Goal: Task Accomplishment & Management: Use online tool/utility

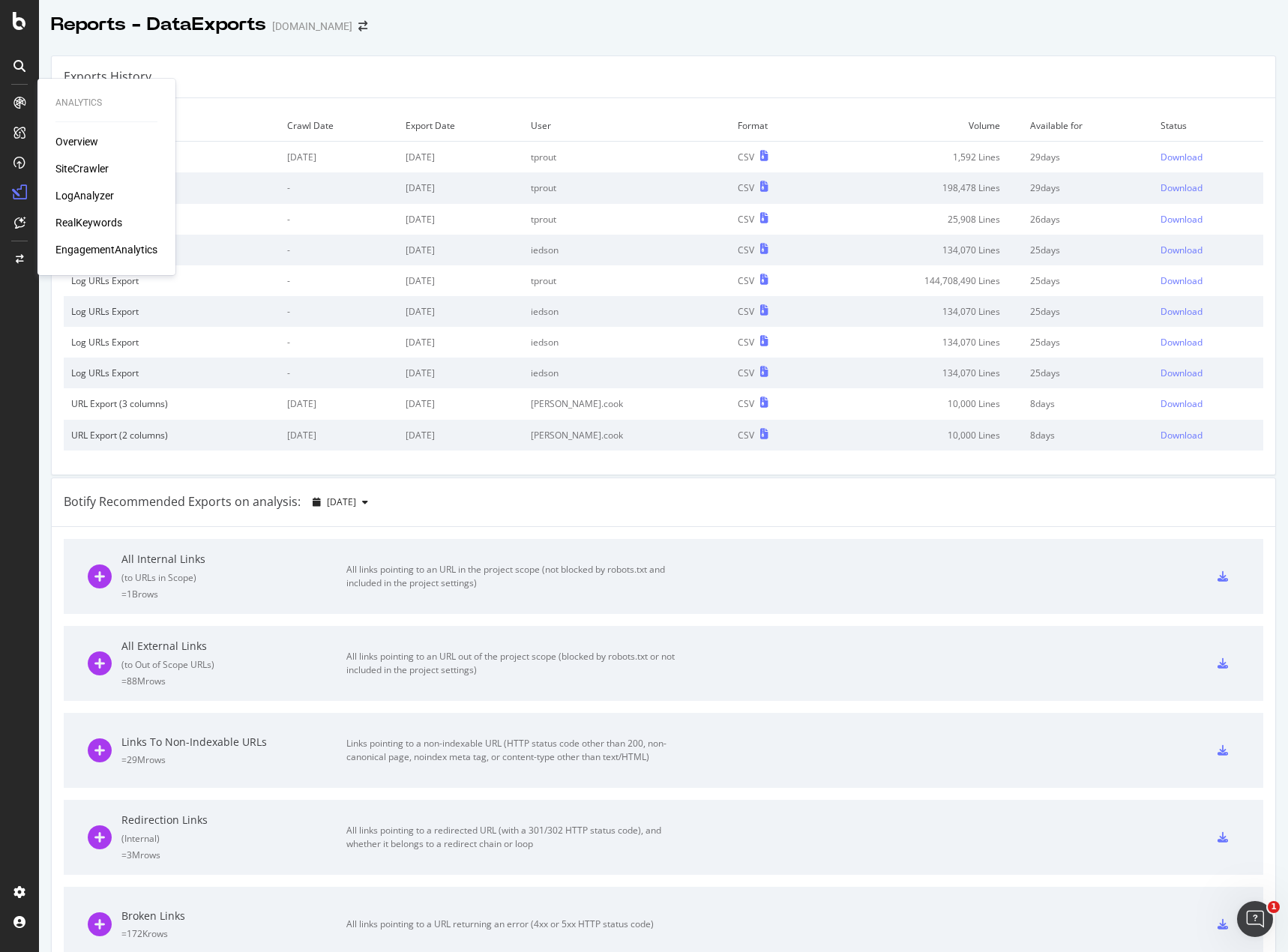
click at [68, 197] on div "LogAnalyzer" at bounding box center [85, 195] width 59 height 15
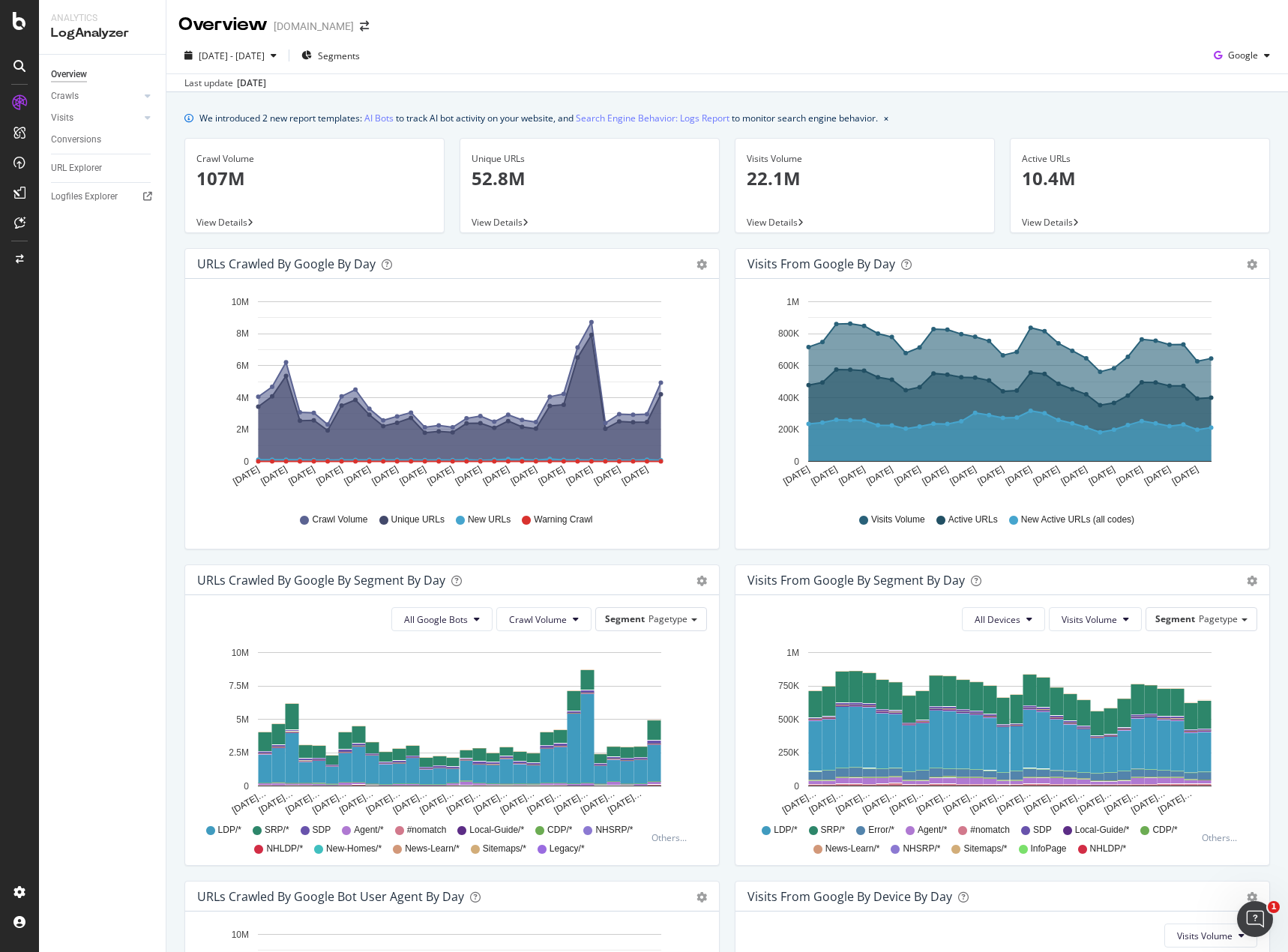
click at [233, 224] on span "View Details" at bounding box center [222, 222] width 51 height 13
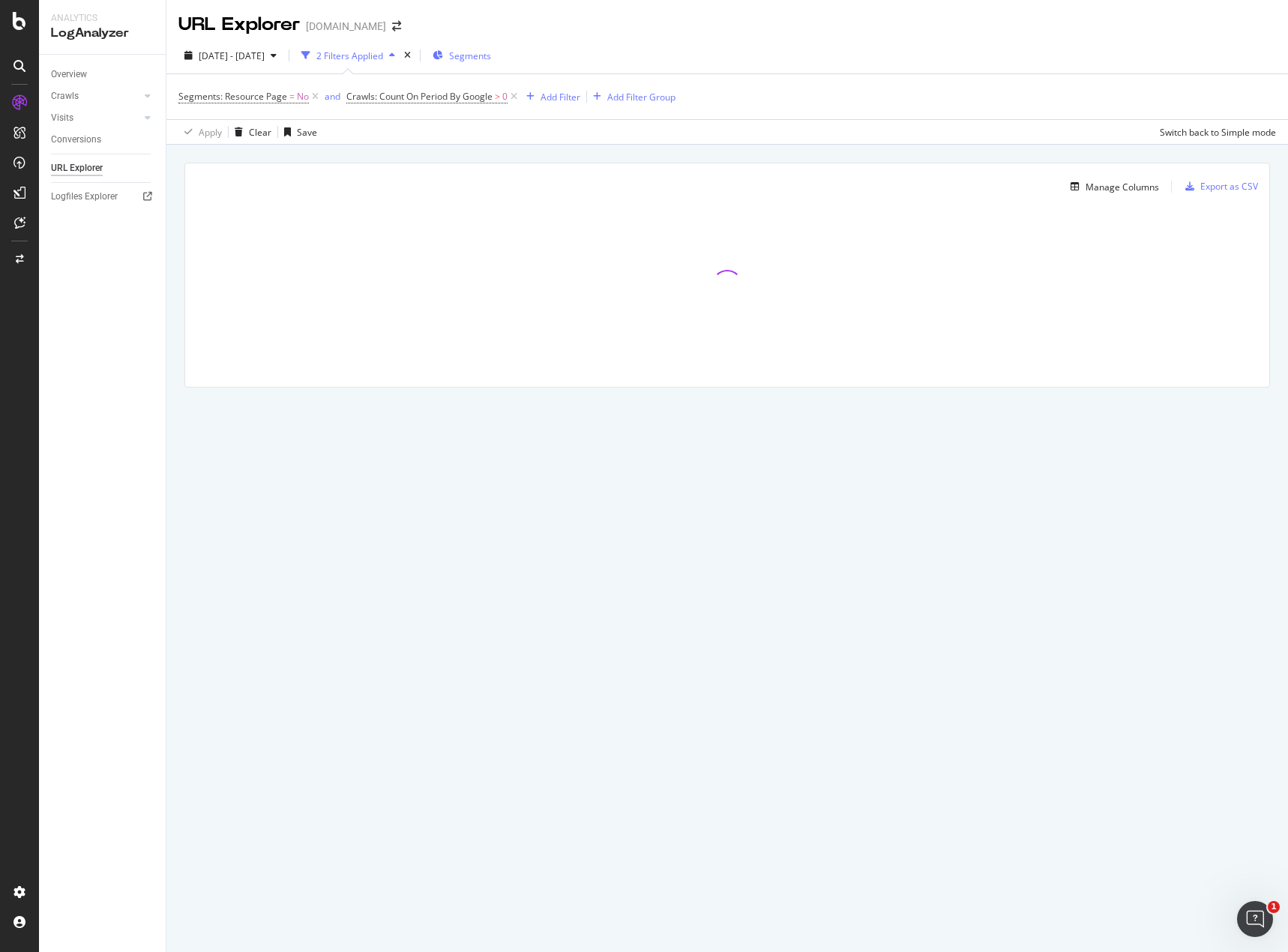
click at [491, 57] on span "Segments" at bounding box center [470, 56] width 42 height 13
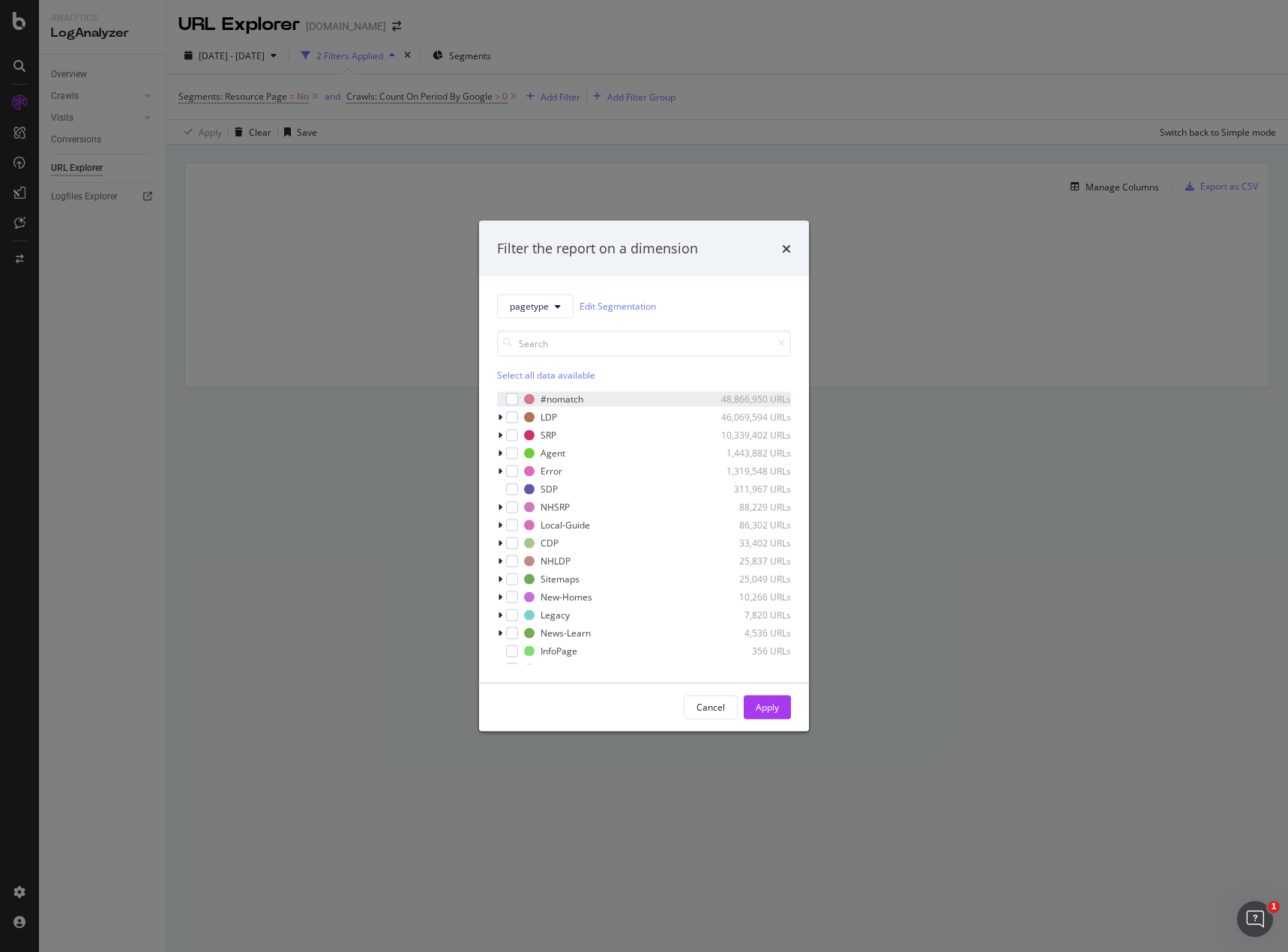
click at [506, 404] on div "modal" at bounding box center [501, 398] width 9 height 15
click at [757, 705] on div "Apply" at bounding box center [767, 707] width 24 height 13
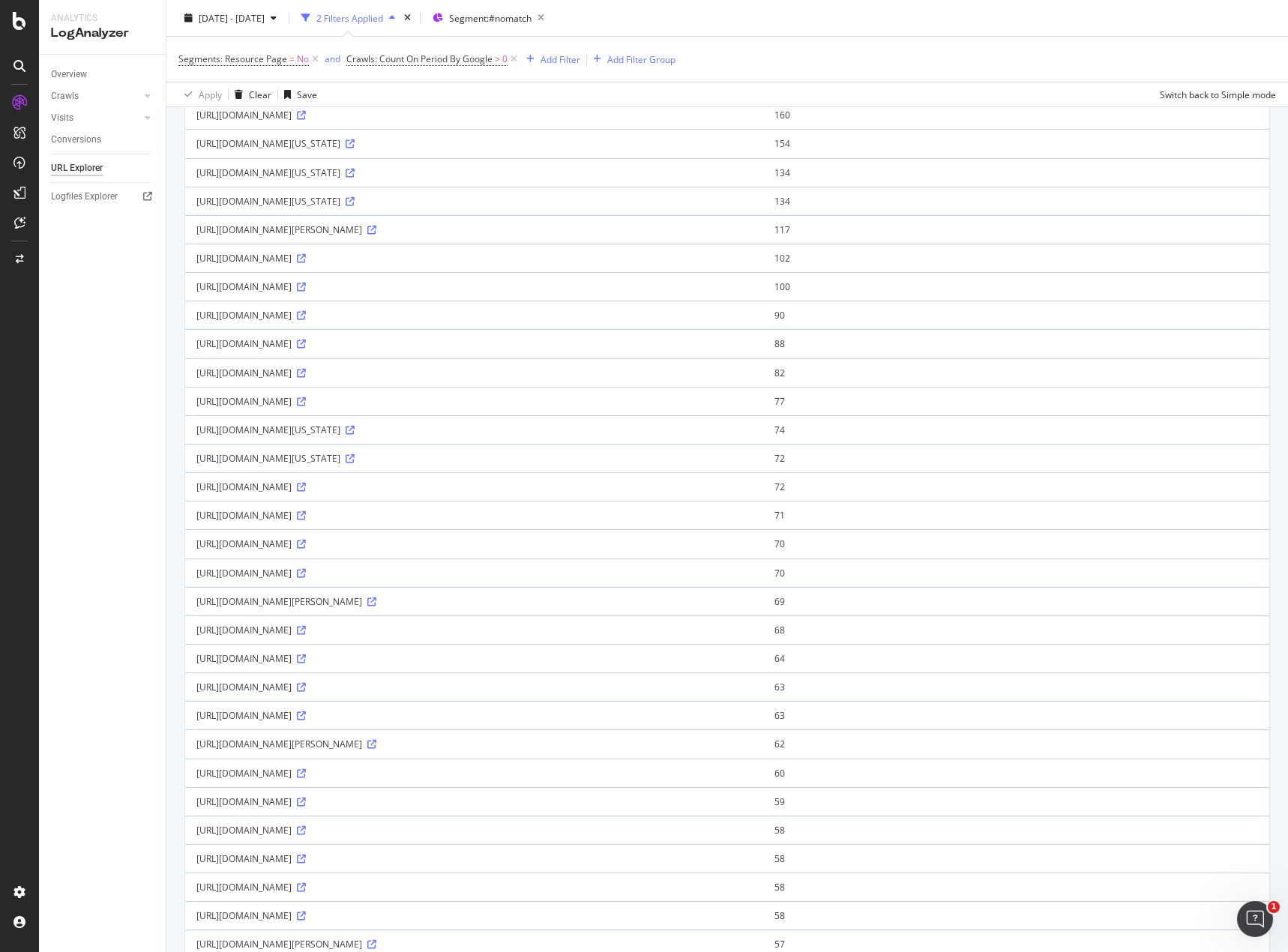
scroll to position [75, 0]
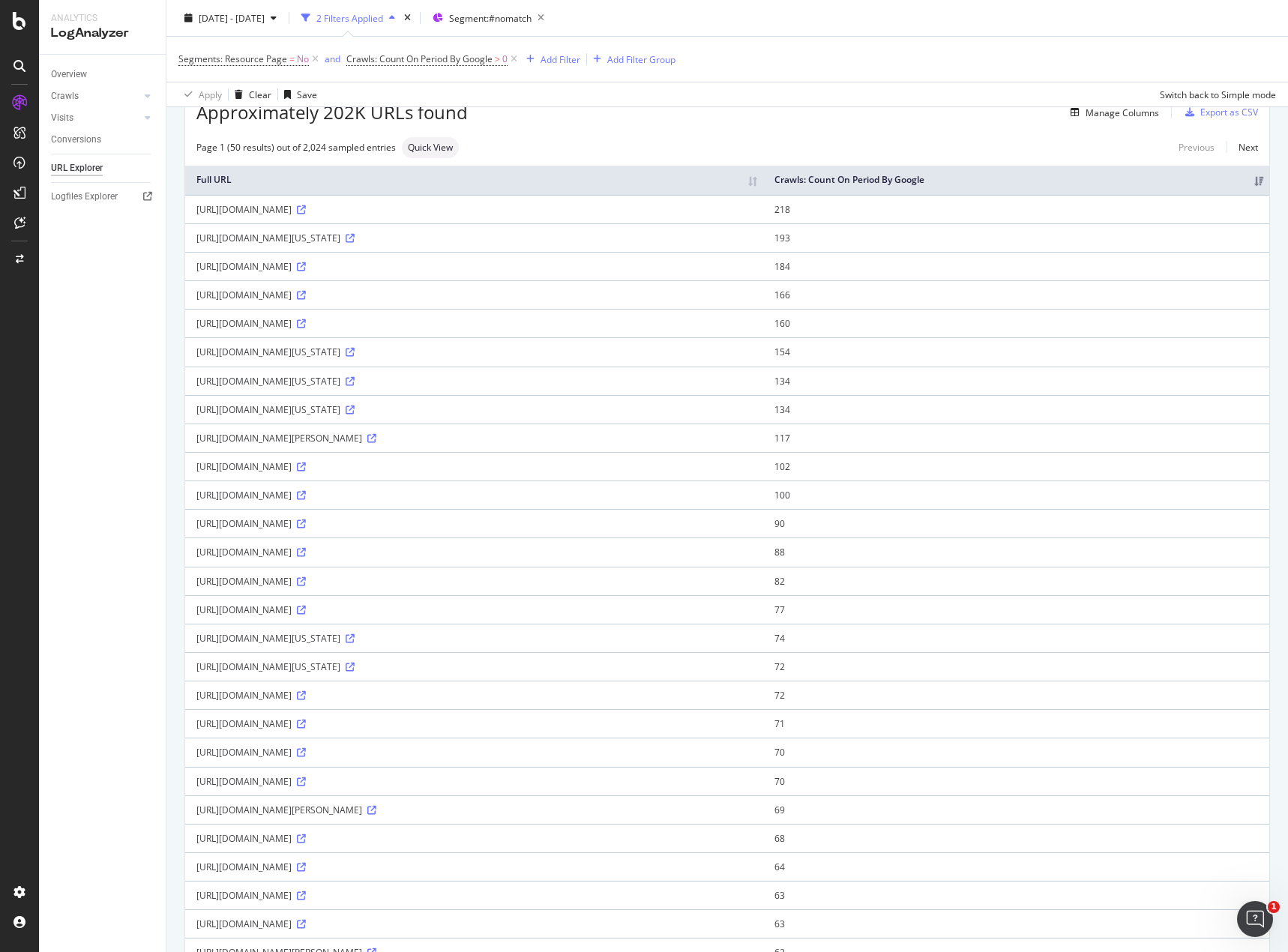
drag, startPoint x: 218, startPoint y: 667, endPoint x: 357, endPoint y: 671, distance: 139.1
click at [357, 671] on td "https://www.homes.com/idaho-falls-id" at bounding box center [474, 666] width 578 height 29
copy div "https://www.homes.com/idaho-falls-id"
drag, startPoint x: 196, startPoint y: 724, endPoint x: 362, endPoint y: 722, distance: 166.0
click at [362, 722] on td "https://www.homes.com/rio-rancho-nm" at bounding box center [474, 723] width 578 height 29
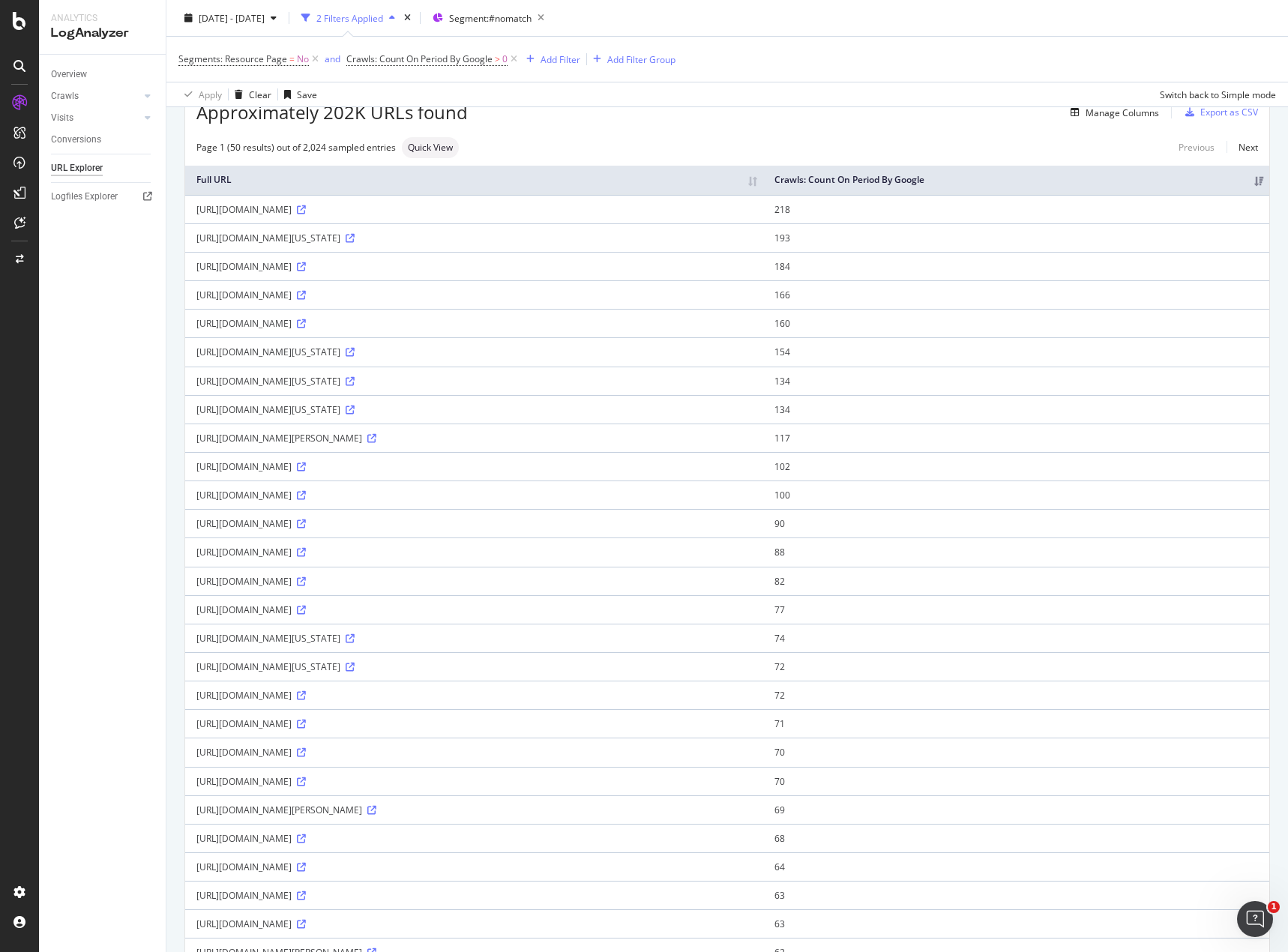
copy div "https://www.homes.com/rio-rancho-nm"
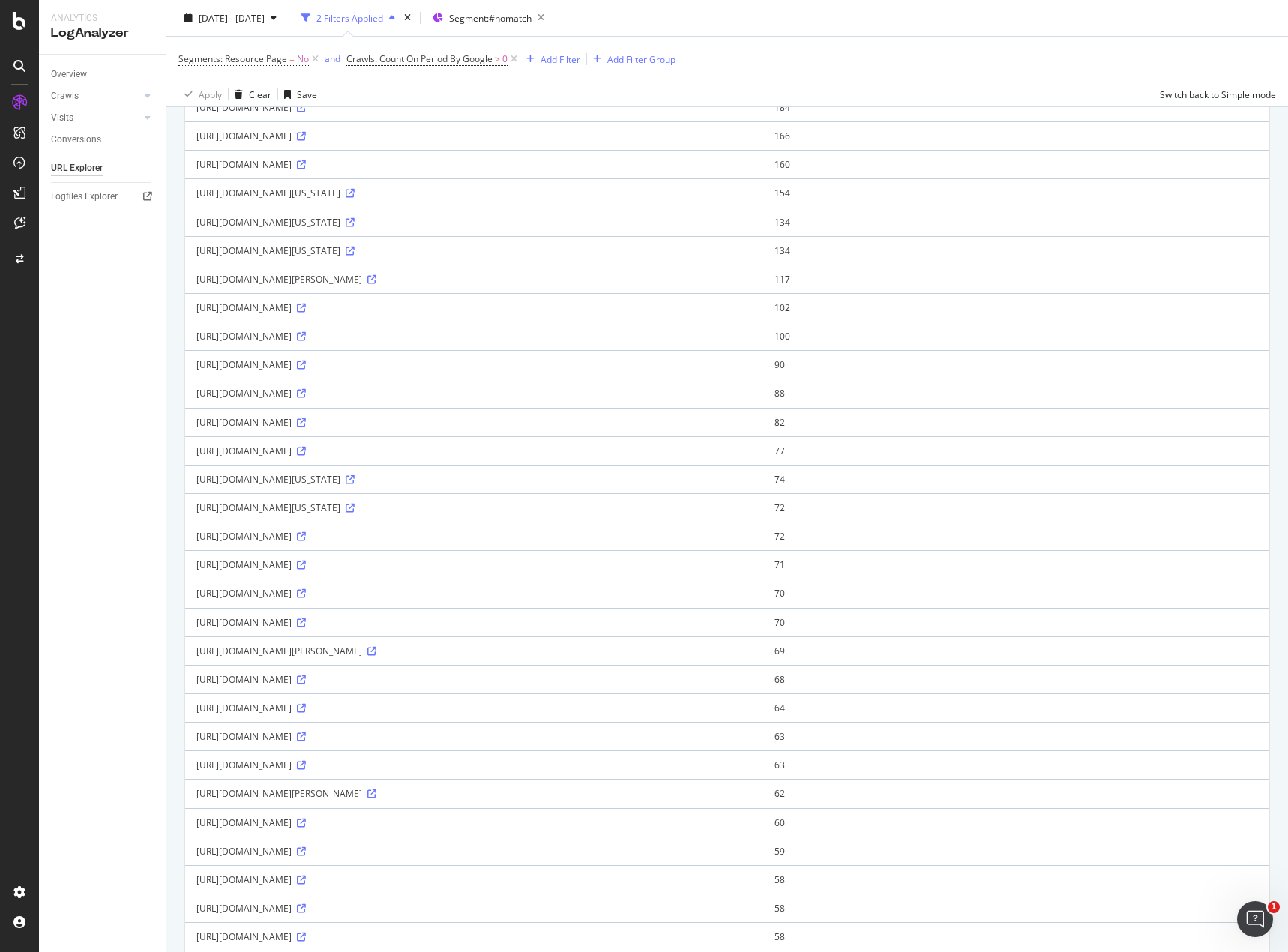
scroll to position [525, 0]
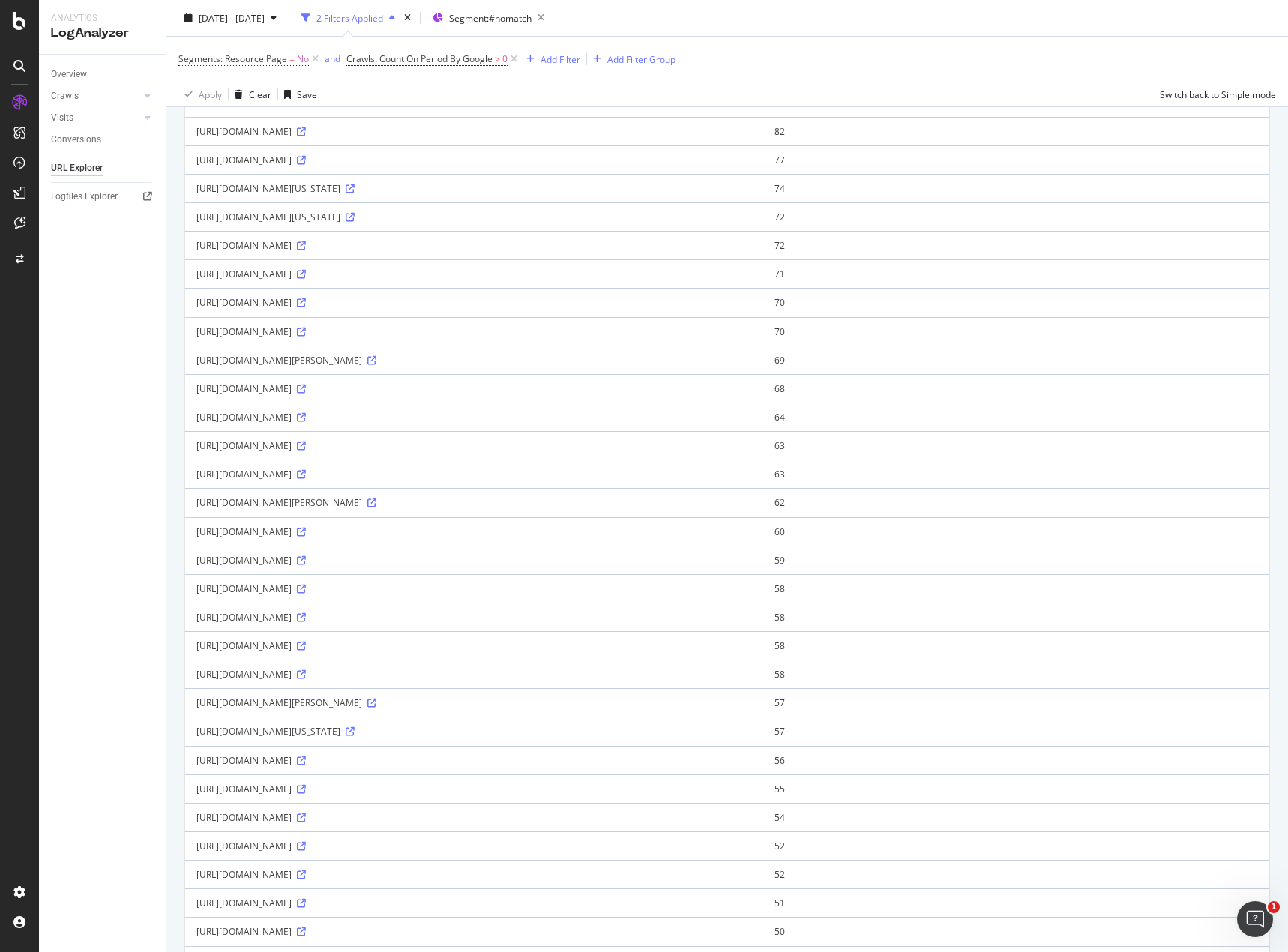
drag, startPoint x: 192, startPoint y: 558, endPoint x: 358, endPoint y: 562, distance: 166.0
click at [358, 562] on td "https://www.homes.com/tuscaloosa-al" at bounding box center [474, 560] width 578 height 29
copy div "https://www.homes.com/tuscaloosa-al"
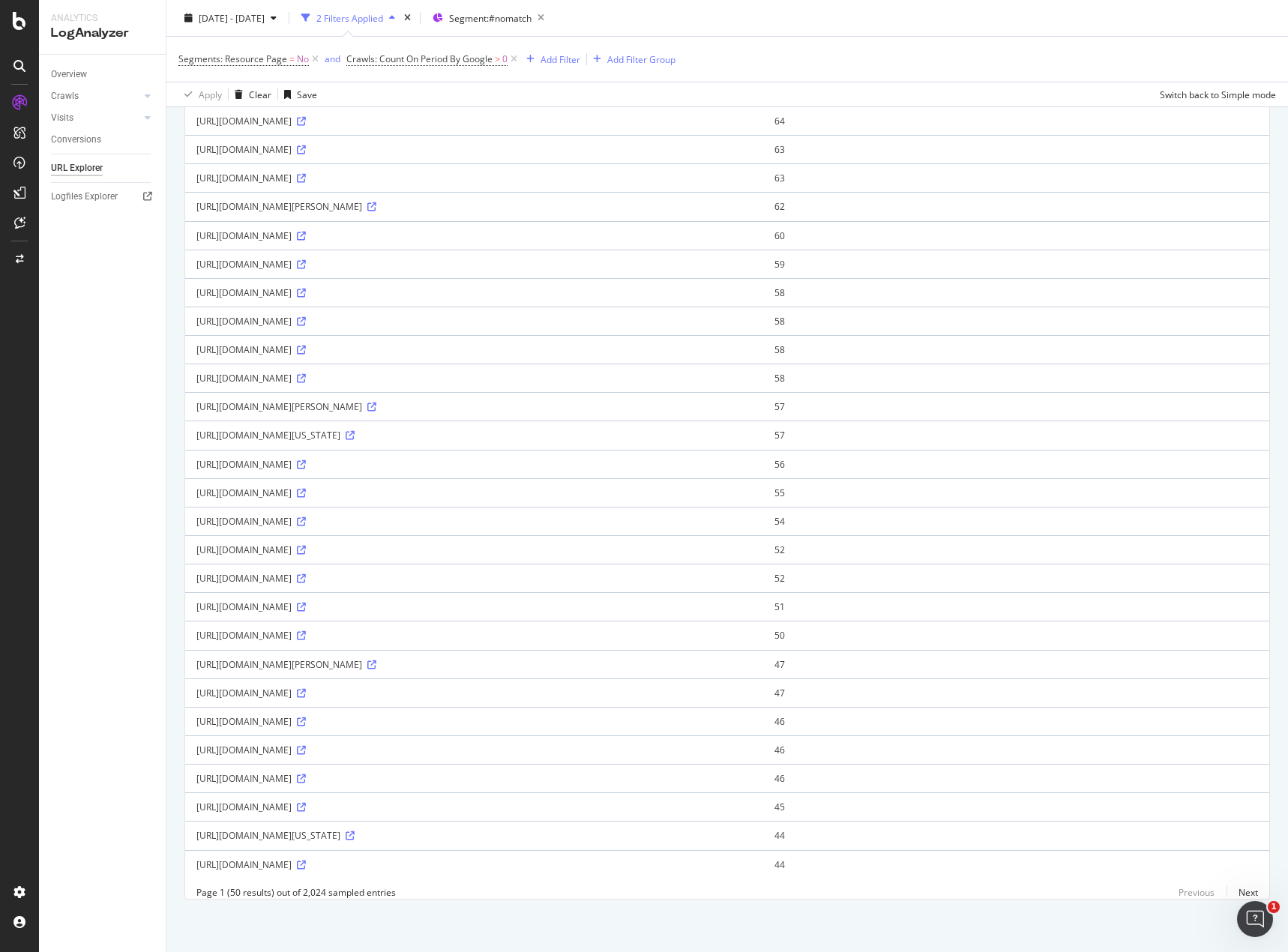
scroll to position [832, 0]
drag, startPoint x: 203, startPoint y: 707, endPoint x: 349, endPoint y: 718, distance: 146.4
click at [349, 718] on td "https://www.homes.com/monroe-nc" at bounding box center [474, 721] width 578 height 29
copy div "https://www.homes.com/monroe-nc"
drag, startPoint x: 193, startPoint y: 823, endPoint x: 409, endPoint y: 825, distance: 216.0
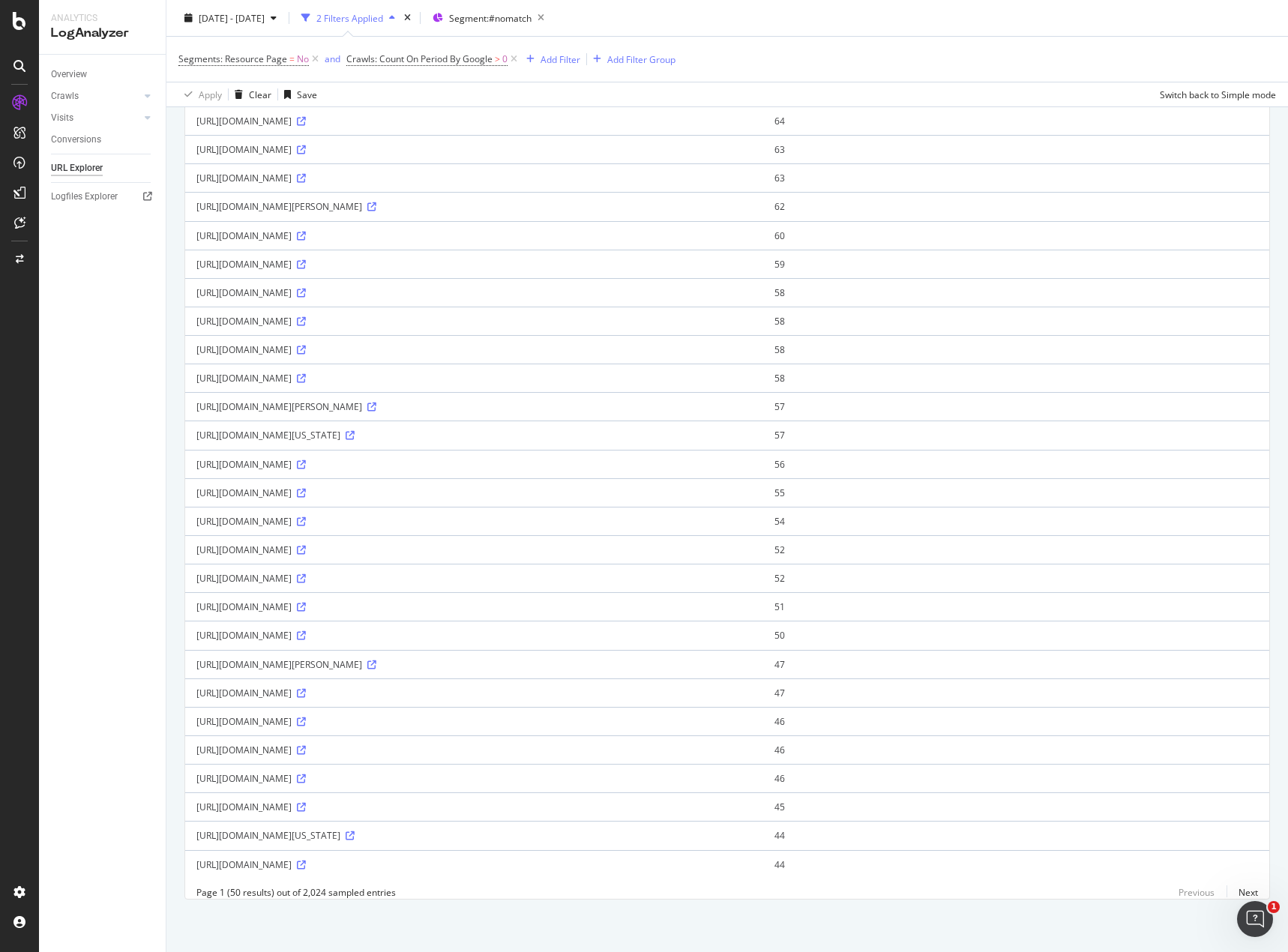
click at [409, 825] on td "https://www.homes.com/nebraska/homes-for-rent" at bounding box center [474, 835] width 578 height 29
copy div "https://www.homes.com/nebraska/homes-for-rent"
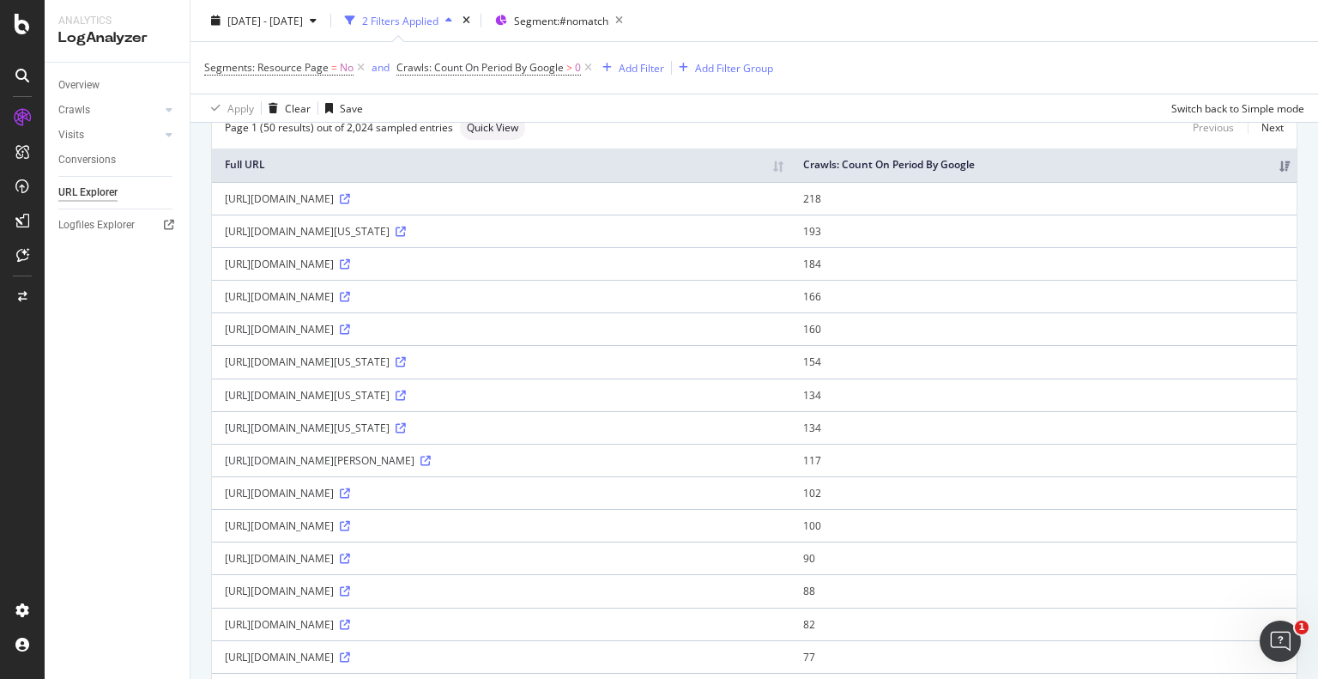
scroll to position [127, 0]
click at [791, 401] on td "https://www.homes.com/for-sale/texas-cities/townhouses/" at bounding box center [501, 395] width 579 height 33
click at [625, 284] on td "https://www.homes.com/-?utm_id=20379643401" at bounding box center [501, 296] width 579 height 33
click at [85, 218] on div "LogAnalyzer" at bounding box center [97, 223] width 67 height 17
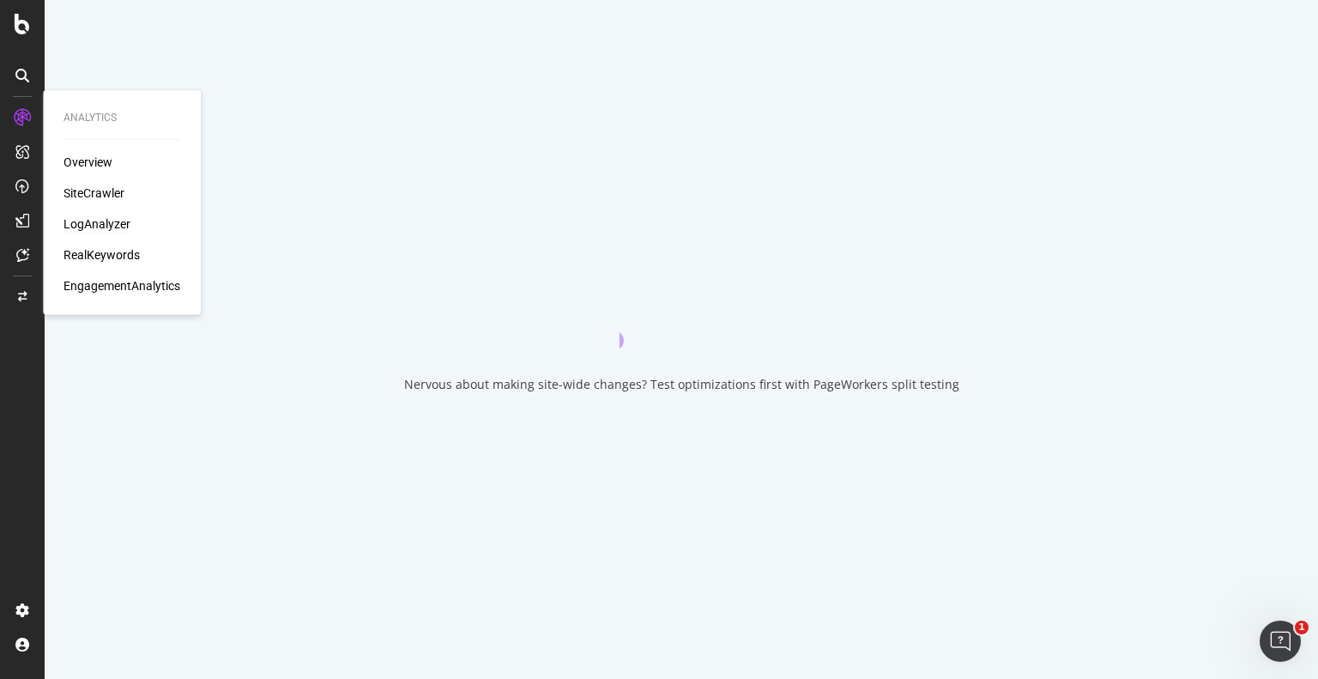
click at [96, 223] on div "LogAnalyzer" at bounding box center [97, 223] width 67 height 17
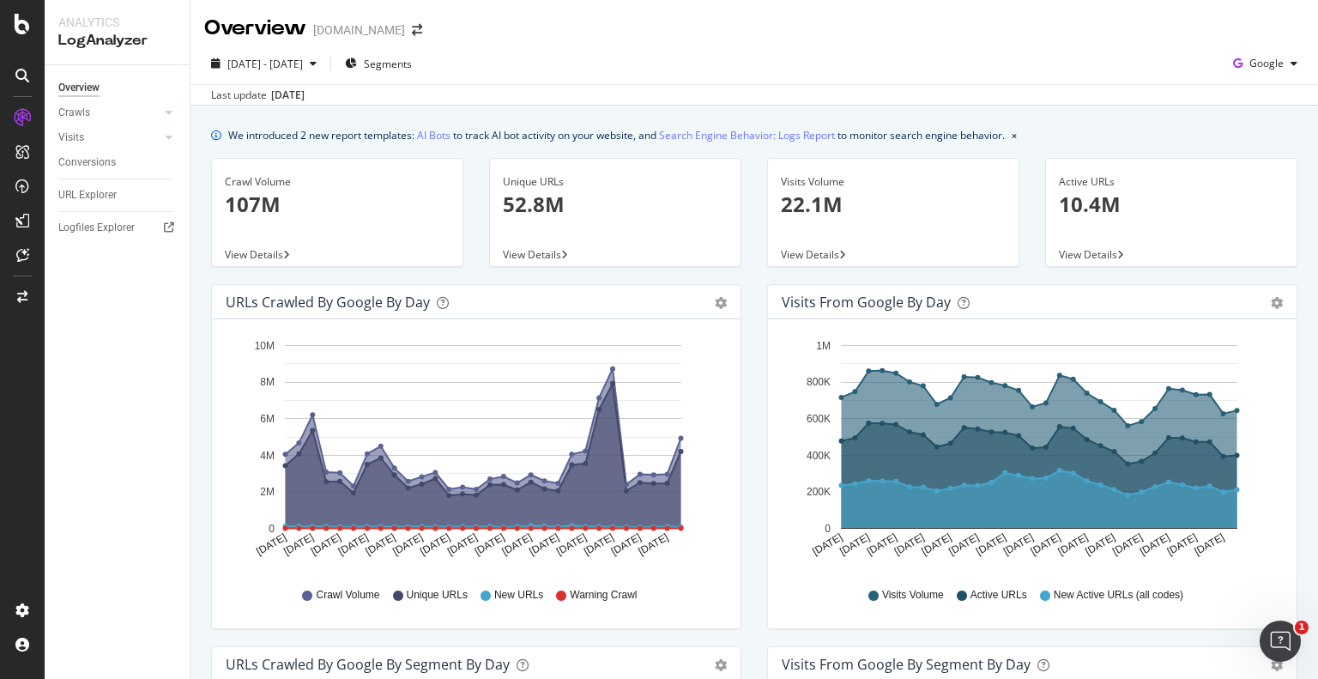
click at [277, 249] on span "View Details" at bounding box center [254, 254] width 58 height 15
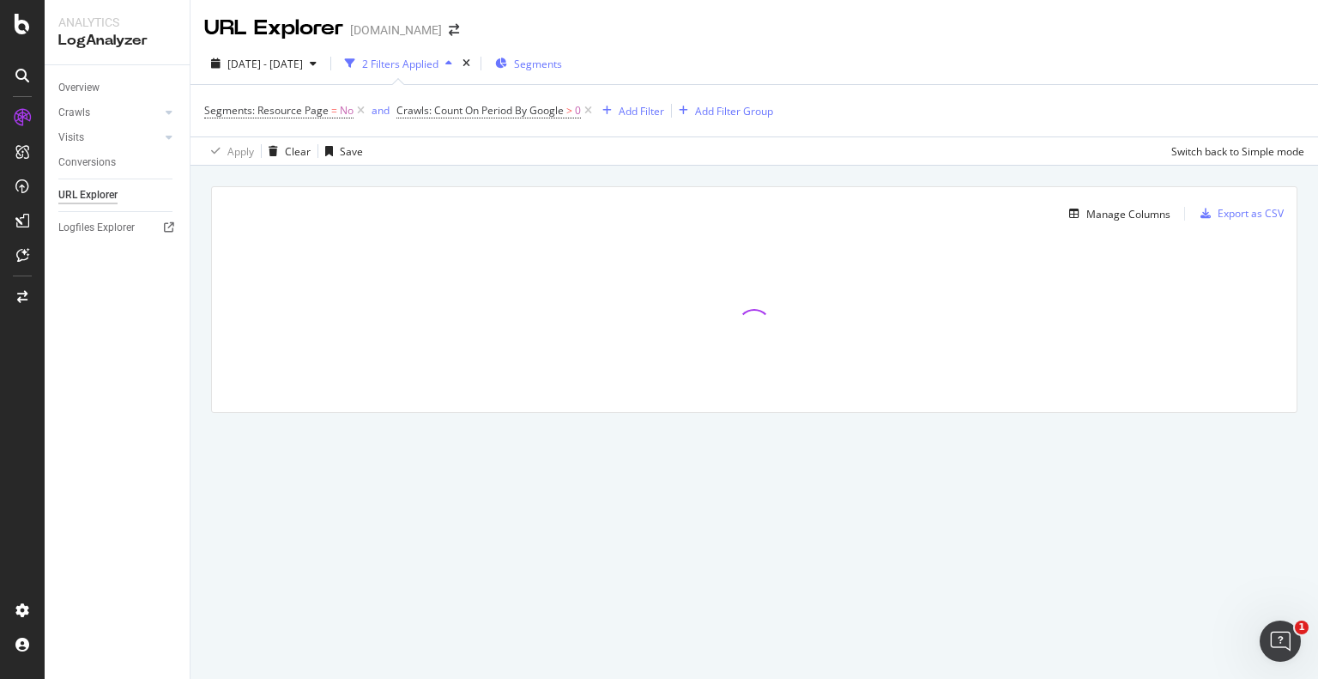
click at [562, 59] on span "Segments" at bounding box center [538, 64] width 48 height 15
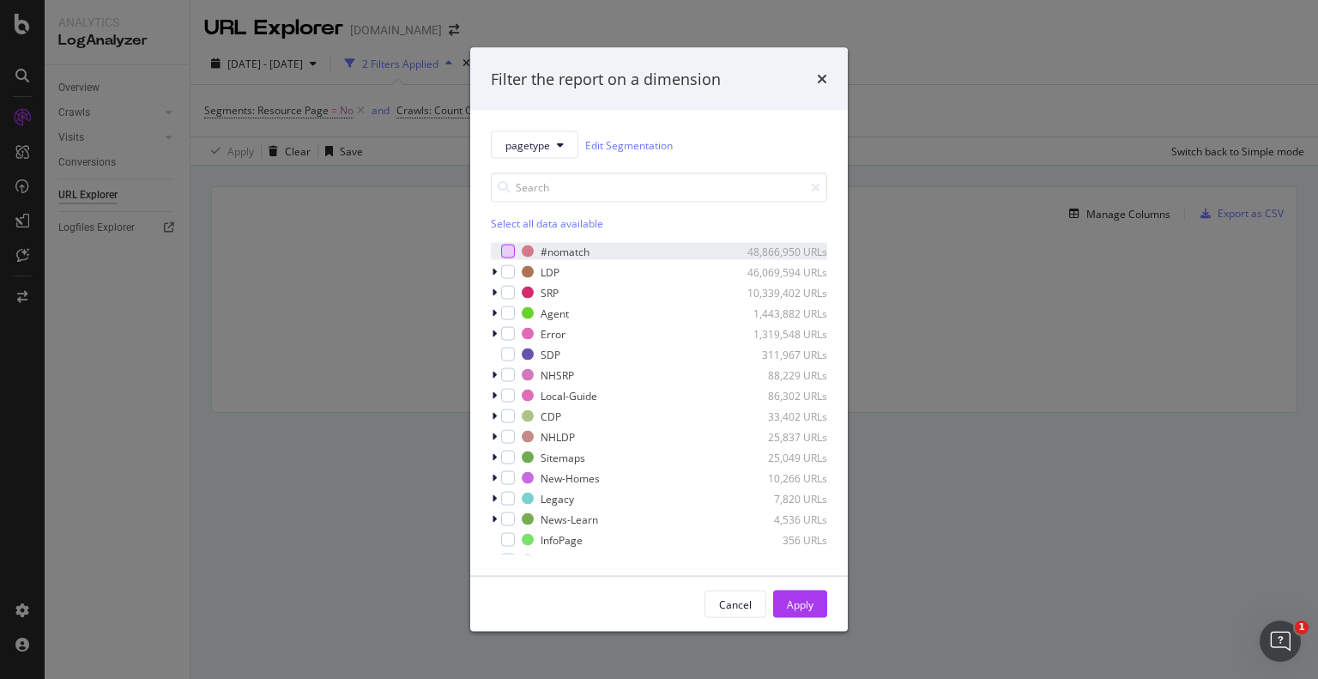
click at [512, 252] on div "modal" at bounding box center [508, 252] width 14 height 14
click at [800, 605] on div "Apply" at bounding box center [800, 604] width 27 height 15
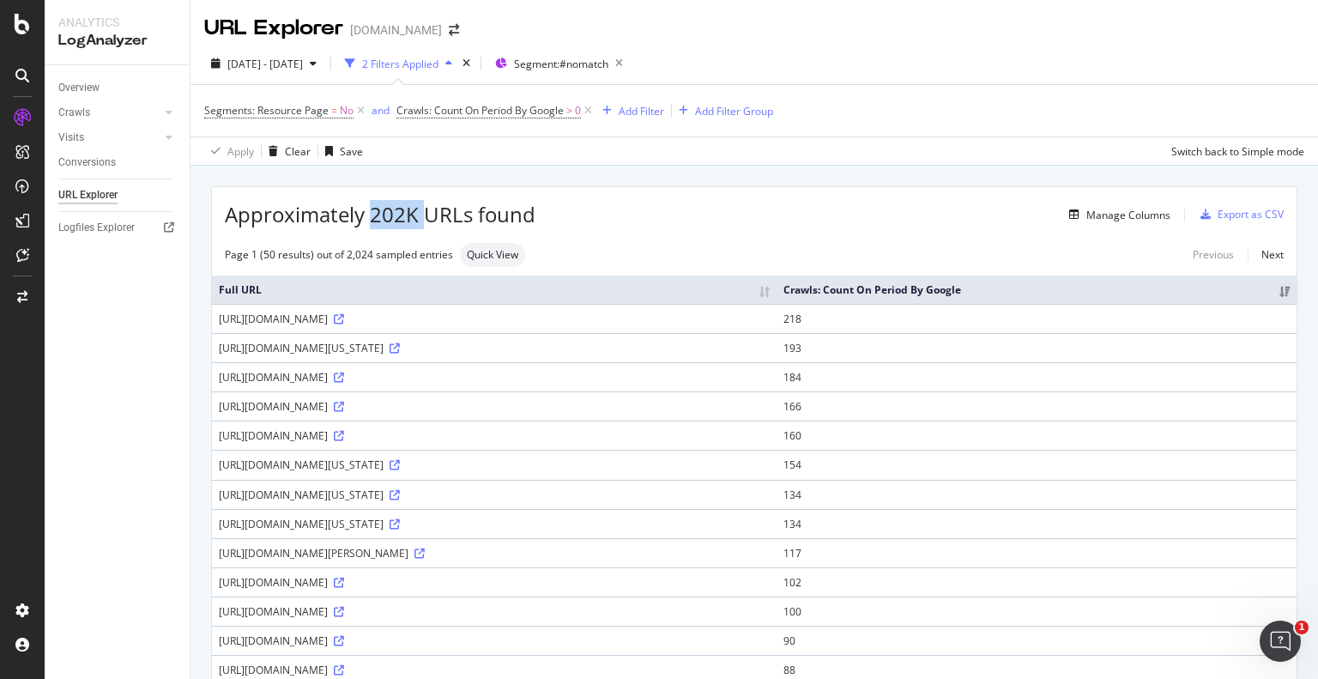
drag, startPoint x: 370, startPoint y: 215, endPoint x: 426, endPoint y: 213, distance: 55.8
click at [426, 213] on span "Approximately 202K URLs found" at bounding box center [380, 214] width 311 height 29
drag, startPoint x: 59, startPoint y: 42, endPoint x: 150, endPoint y: 46, distance: 91.1
click at [150, 46] on div "LogAnalyzer" at bounding box center [117, 41] width 118 height 20
click at [609, 68] on span "Segment: #nomatch" at bounding box center [561, 64] width 94 height 15
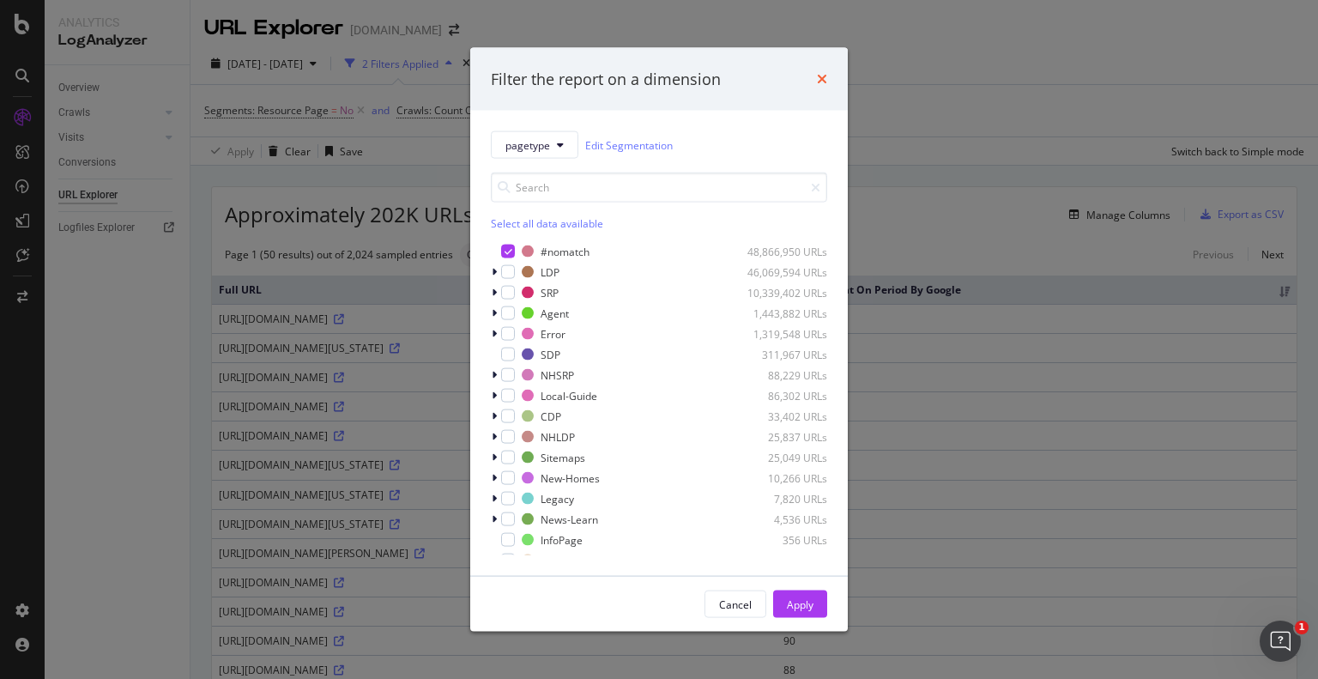
click at [821, 79] on icon "times" at bounding box center [822, 79] width 10 height 14
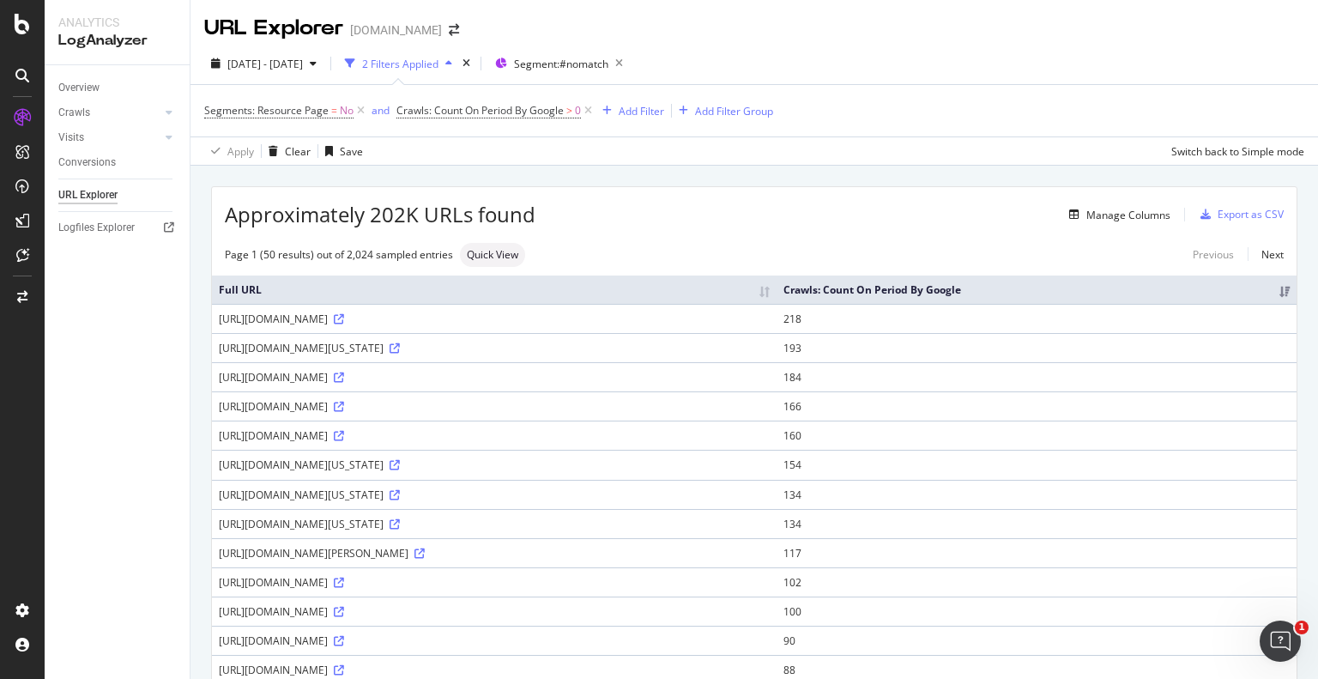
click at [303, 69] on span "2025 Aug. 9th - Sep. 7th" at bounding box center [265, 64] width 76 height 15
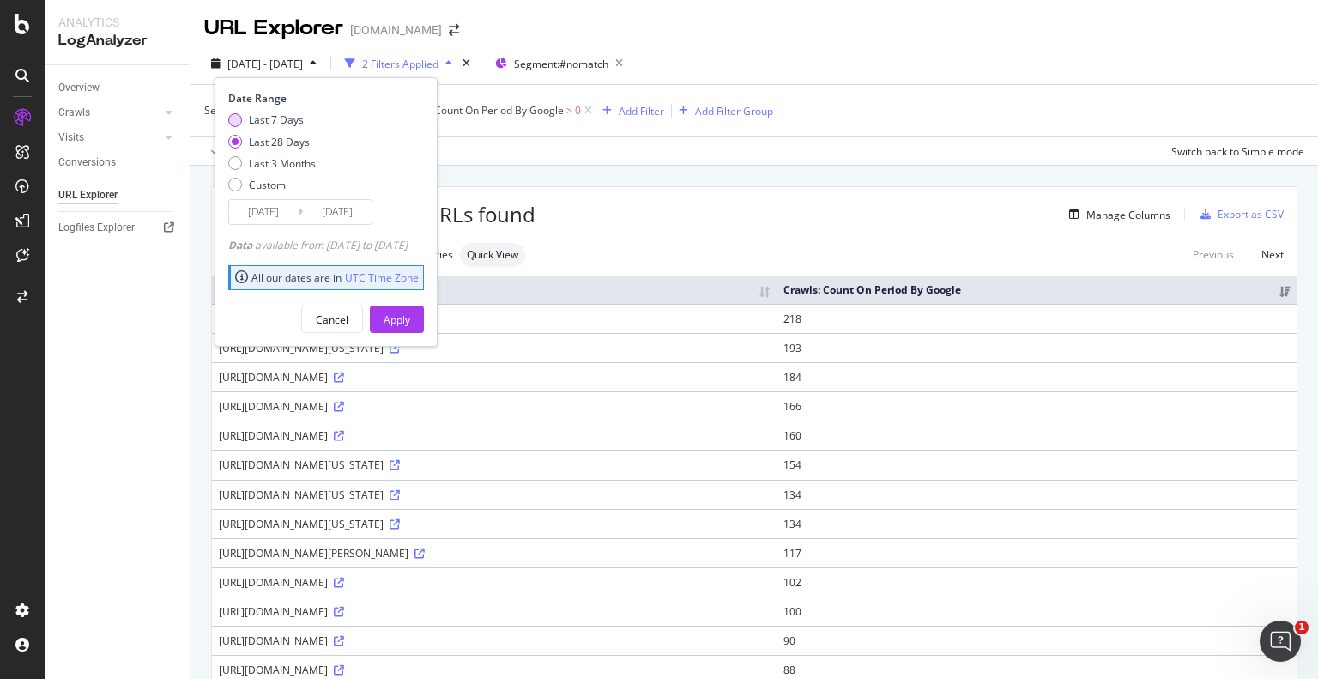
click at [239, 119] on div "Last 7 Days" at bounding box center [235, 120] width 14 height 14
type input "2025/09/01"
click at [410, 312] on div "Apply" at bounding box center [397, 319] width 27 height 15
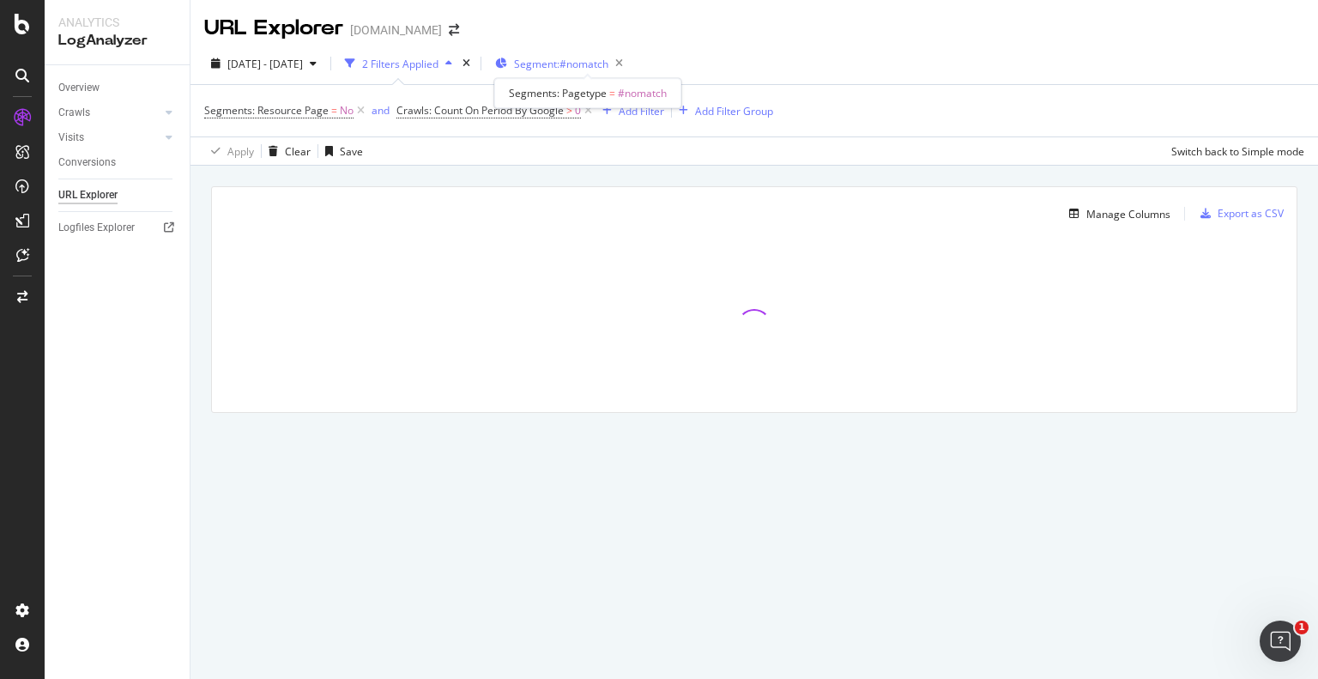
click at [609, 63] on span "Segment: #nomatch" at bounding box center [561, 64] width 94 height 15
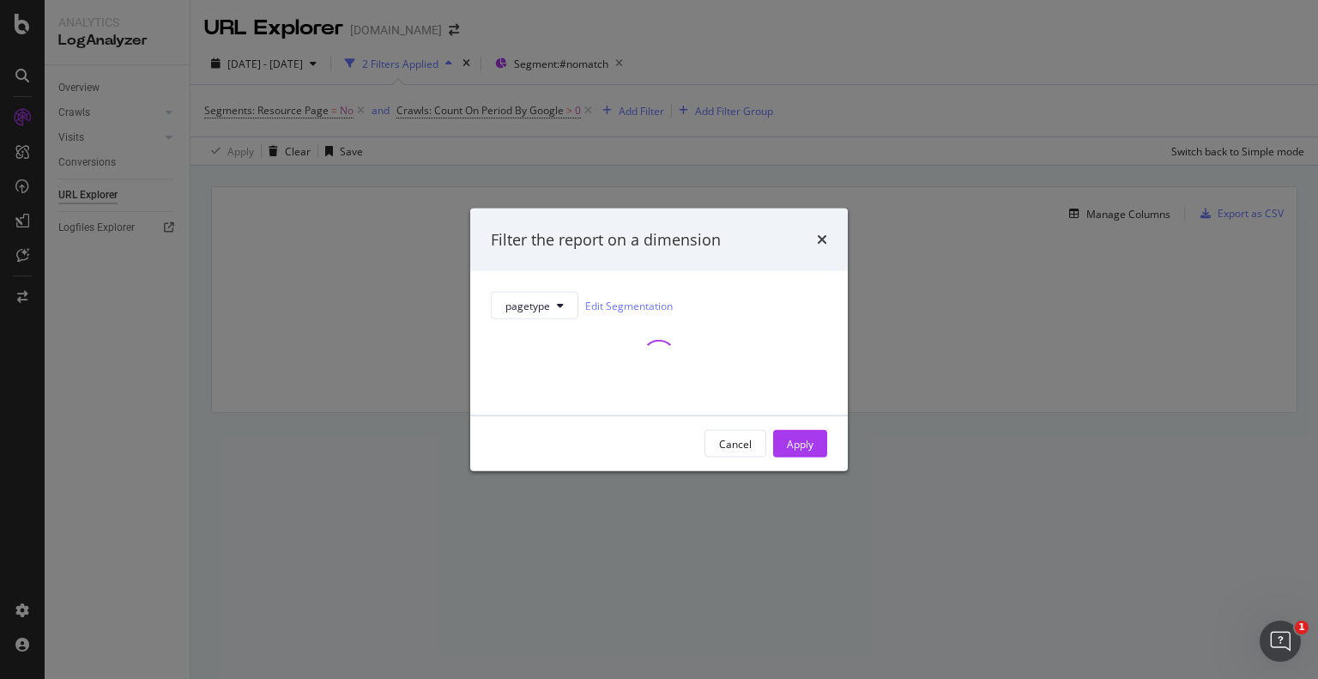
click at [816, 236] on div "Filter the report on a dimension" at bounding box center [659, 239] width 336 height 22
click at [818, 236] on icon "times" at bounding box center [822, 240] width 10 height 14
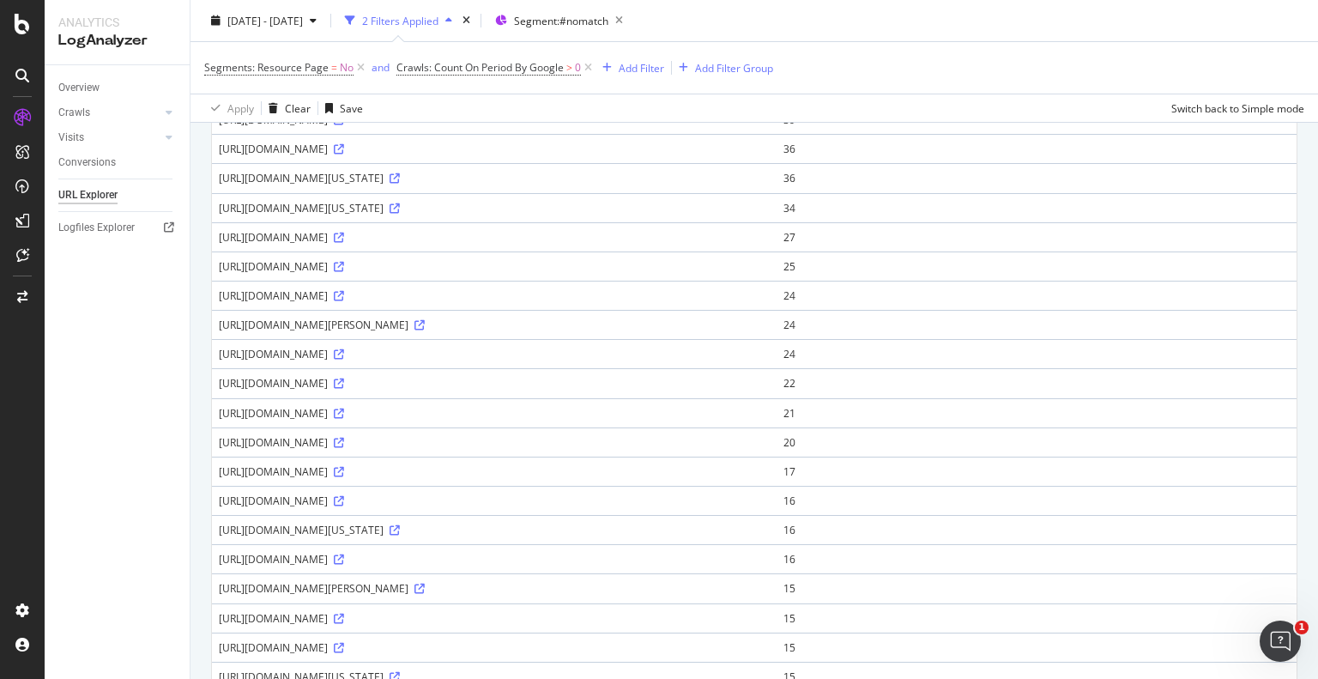
scroll to position [288, 0]
click at [609, 20] on span "Segment: #nomatch" at bounding box center [561, 20] width 94 height 15
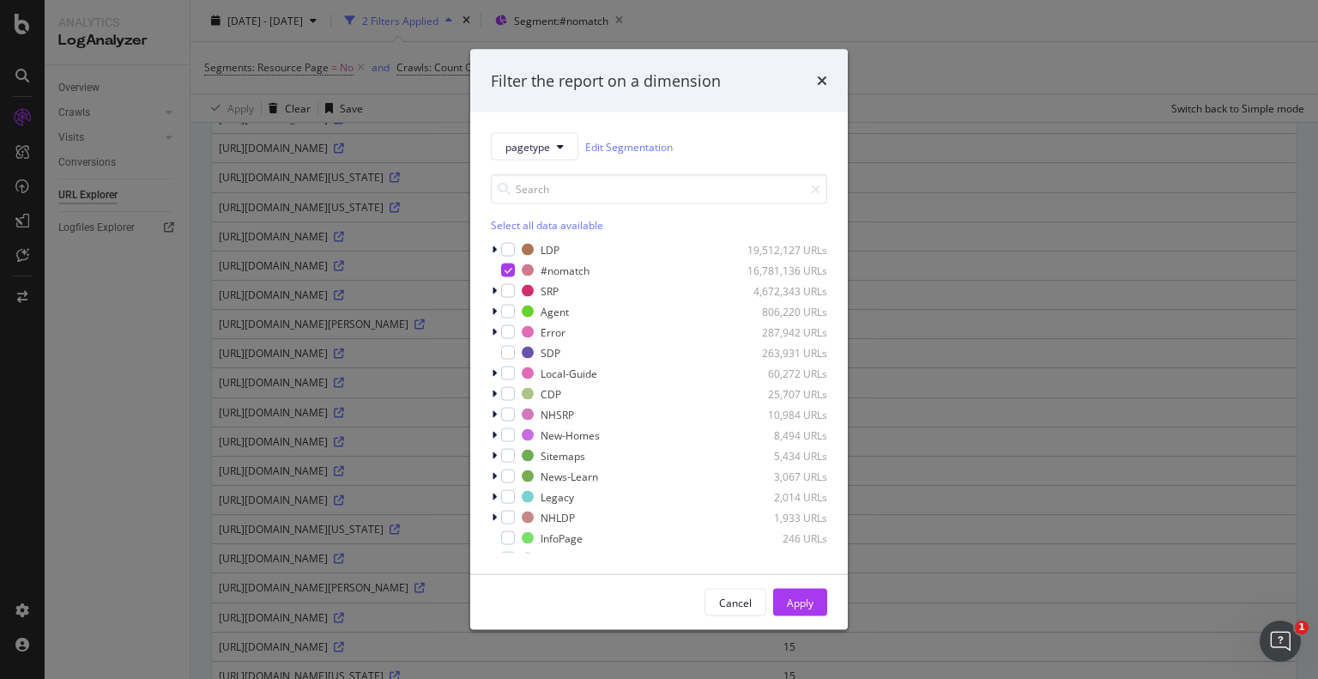
click at [392, 84] on div "Filter the report on a dimension pagetype Edit Segmentation Select all data ava…" at bounding box center [659, 339] width 1318 height 679
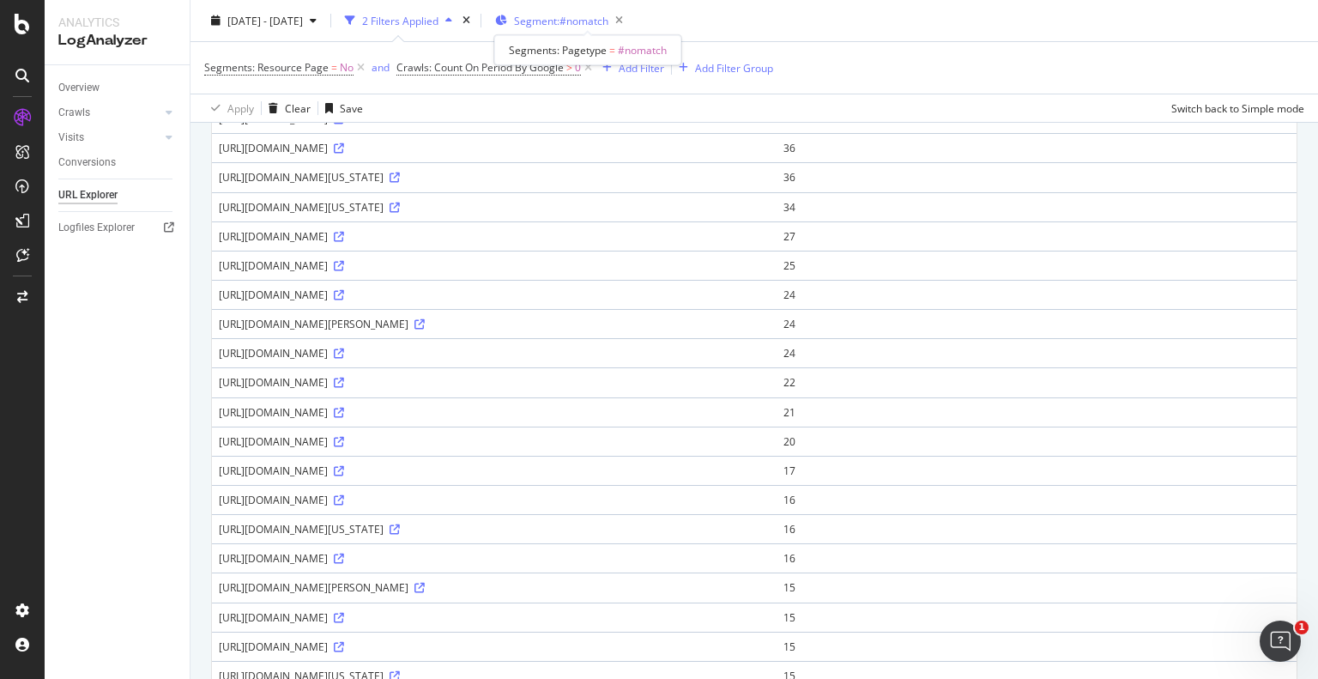
click at [597, 20] on span "Segment: #nomatch" at bounding box center [561, 20] width 94 height 15
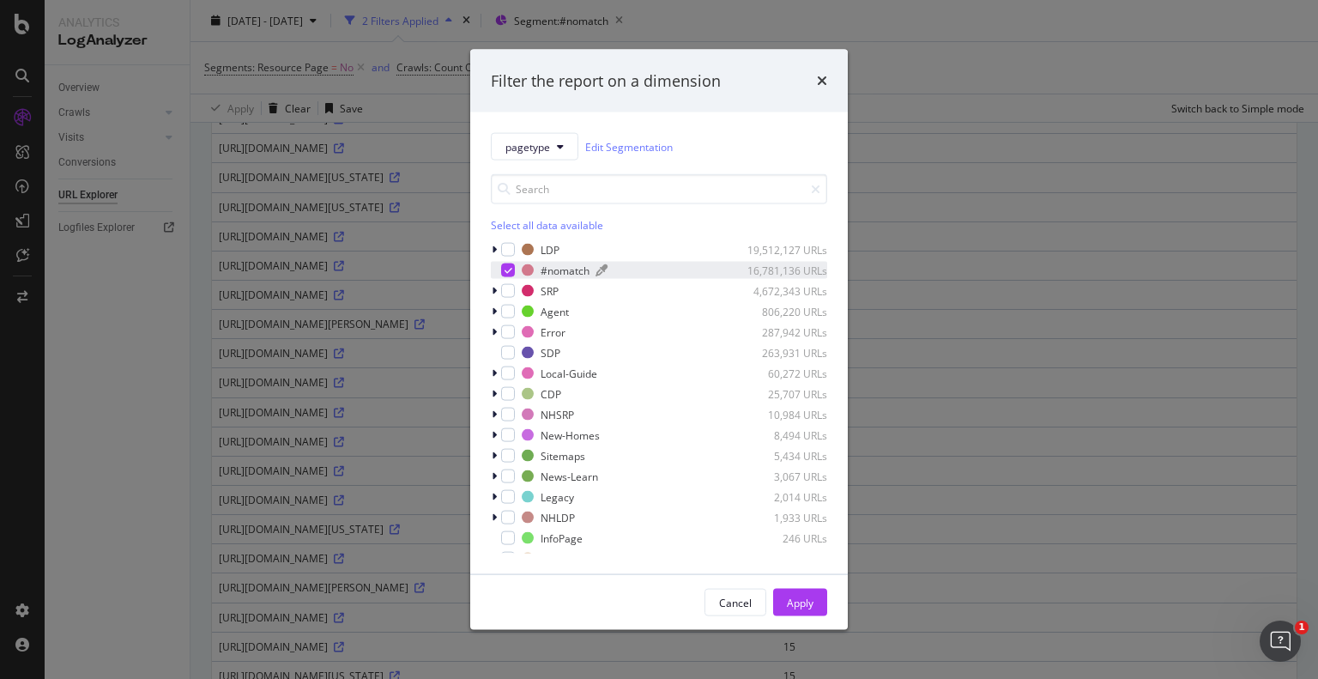
click at [744, 276] on div "16,781,136 URLs" at bounding box center [785, 270] width 84 height 15
click at [507, 267] on div "modal" at bounding box center [508, 271] width 14 height 14
click at [817, 605] on button "Apply" at bounding box center [800, 602] width 54 height 27
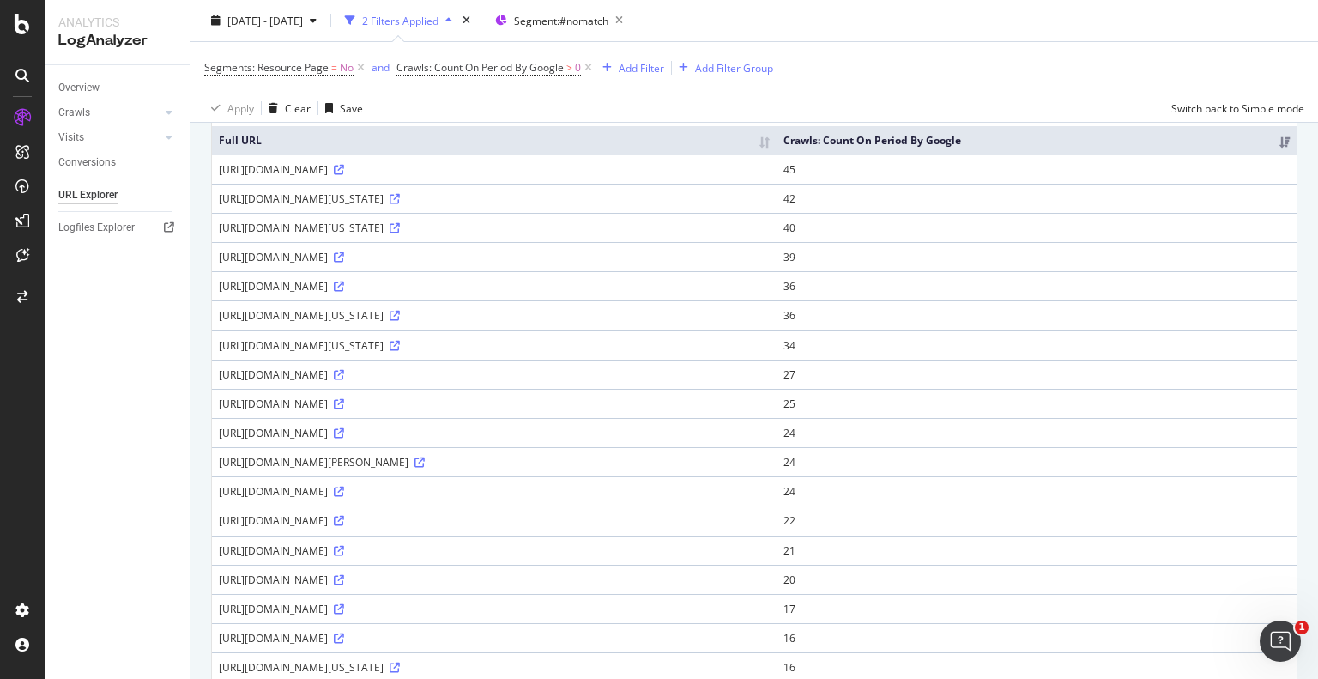
scroll to position [150, 0]
drag, startPoint x: 316, startPoint y: 268, endPoint x: 388, endPoint y: 281, distance: 73.2
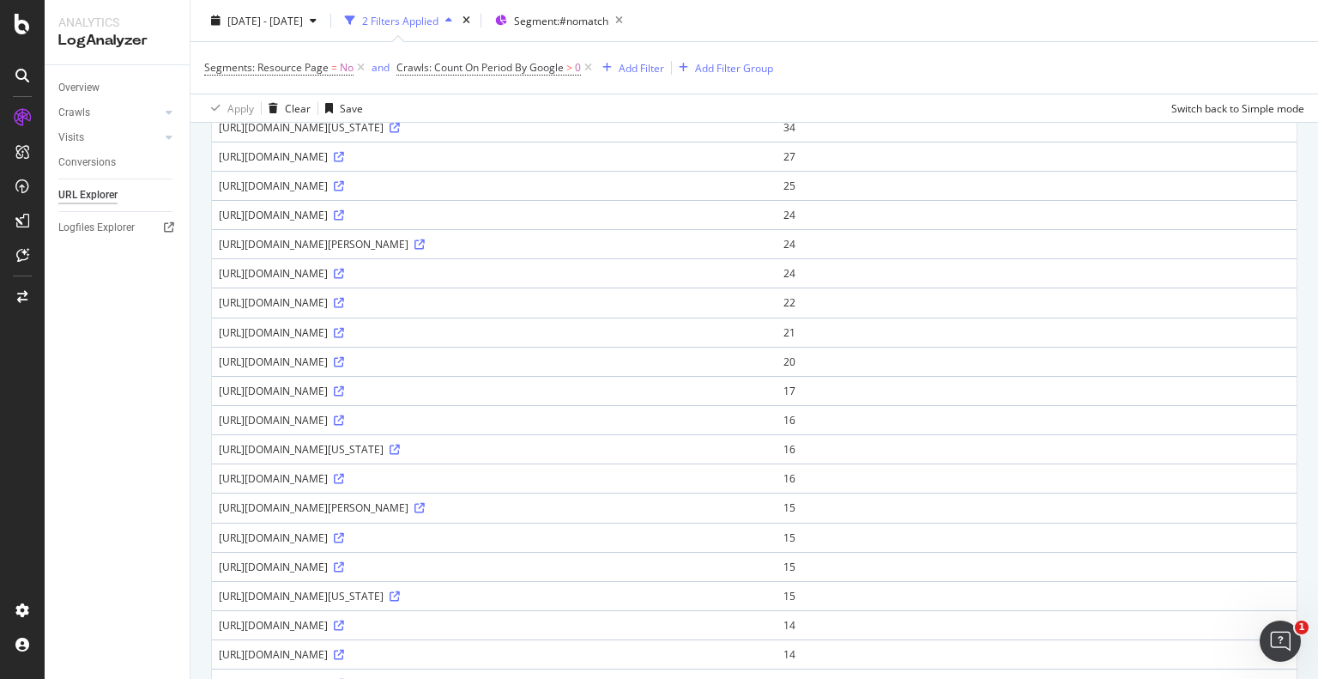
scroll to position [369, 0]
drag, startPoint x: 354, startPoint y: 288, endPoint x: 388, endPoint y: 288, distance: 34.3
click at [388, 288] on td "https://www.homes.com/rentals/Counties/AK/" at bounding box center [494, 300] width 565 height 29
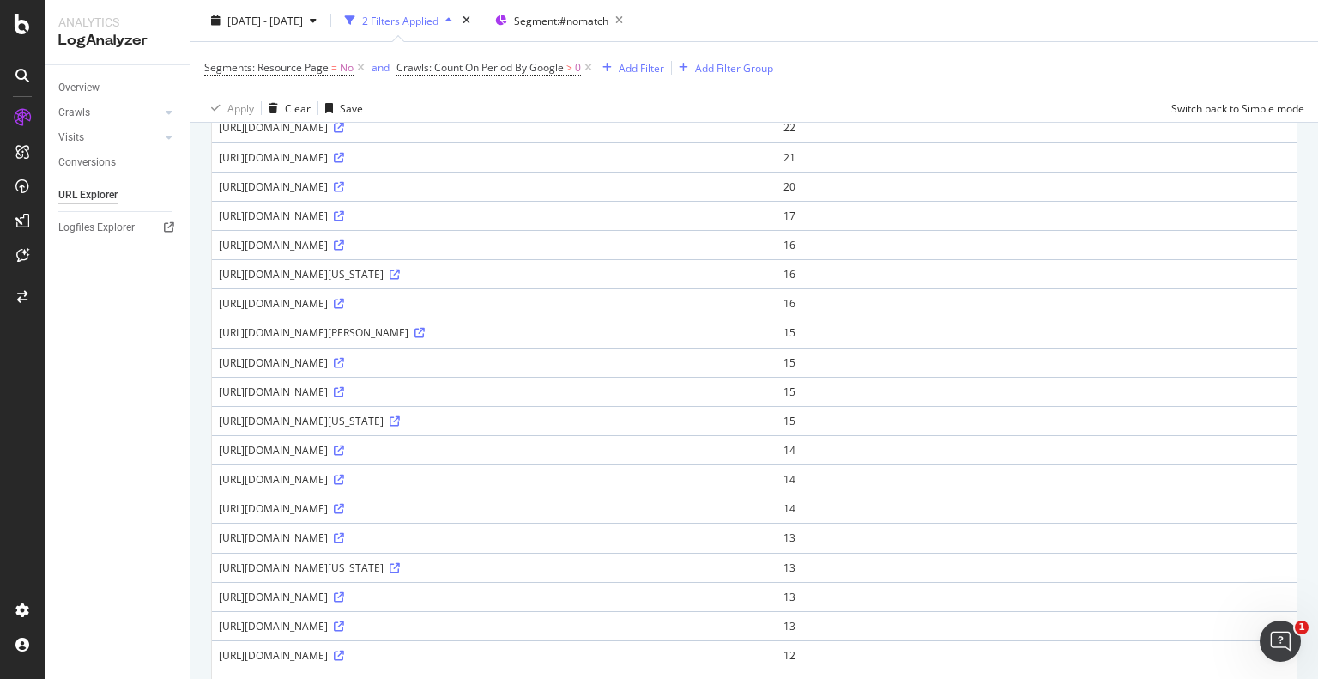
scroll to position [544, 0]
drag, startPoint x: 399, startPoint y: 264, endPoint x: 219, endPoint y: 270, distance: 180.4
click at [219, 270] on div "https://www.homes.com/idaho-falls-id" at bounding box center [494, 272] width 551 height 15
click at [777, 273] on td "https://www.homes.com/idaho-falls-id" at bounding box center [494, 271] width 565 height 29
click at [893, 260] on td "16" at bounding box center [1037, 271] width 520 height 29
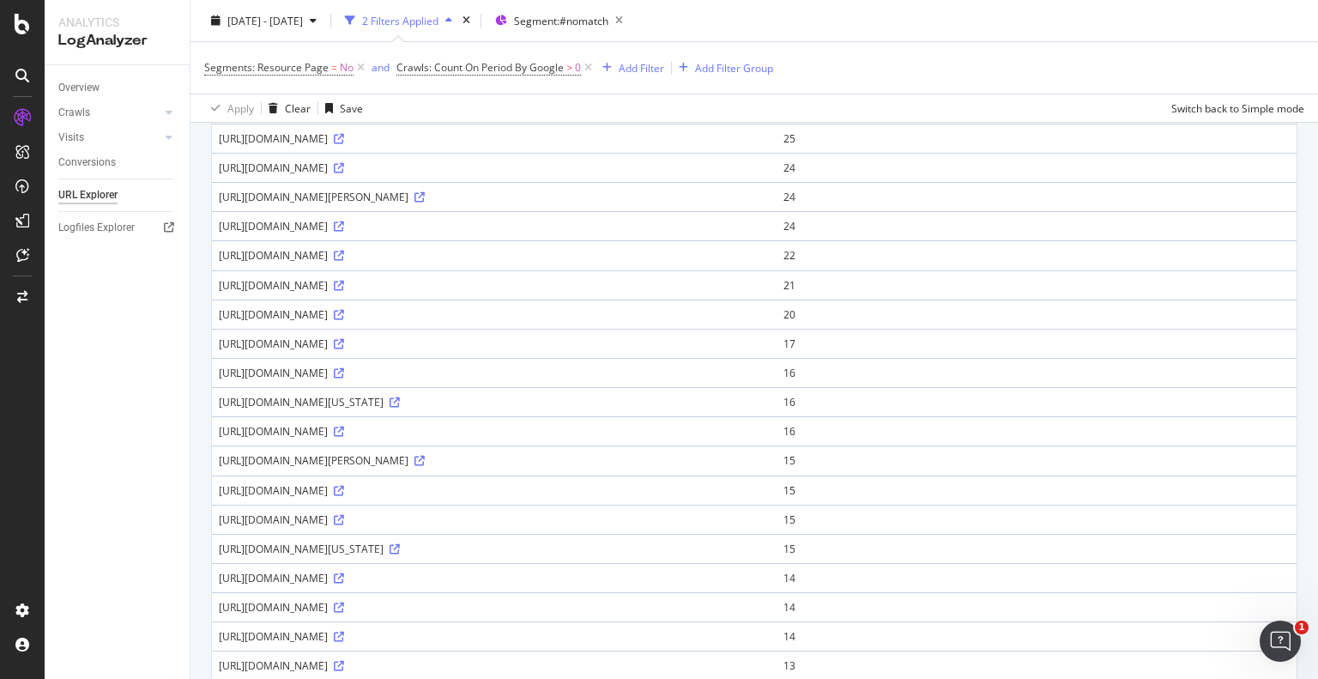
scroll to position [0, 0]
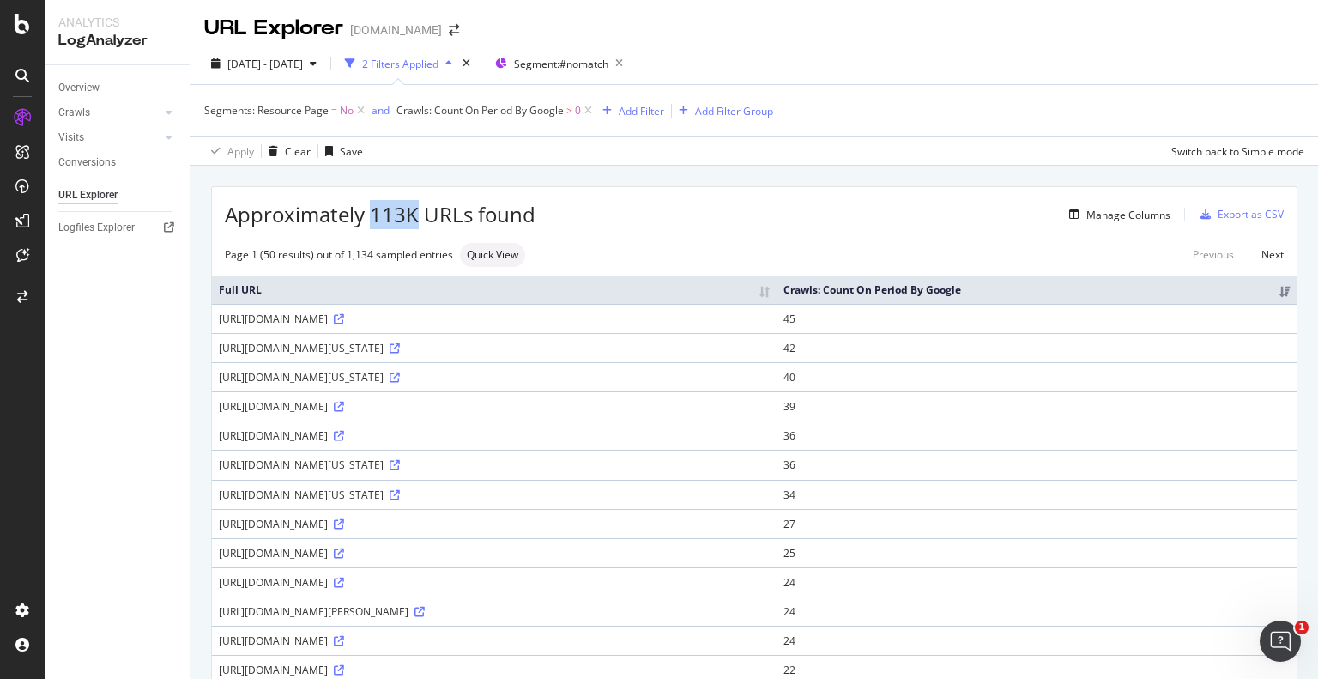
drag, startPoint x: 372, startPoint y: 214, endPoint x: 412, endPoint y: 211, distance: 40.4
click at [412, 211] on span "Approximately 113K URLs found" at bounding box center [380, 214] width 311 height 29
click at [581, 57] on span "Segment: #nomatch" at bounding box center [561, 64] width 94 height 15
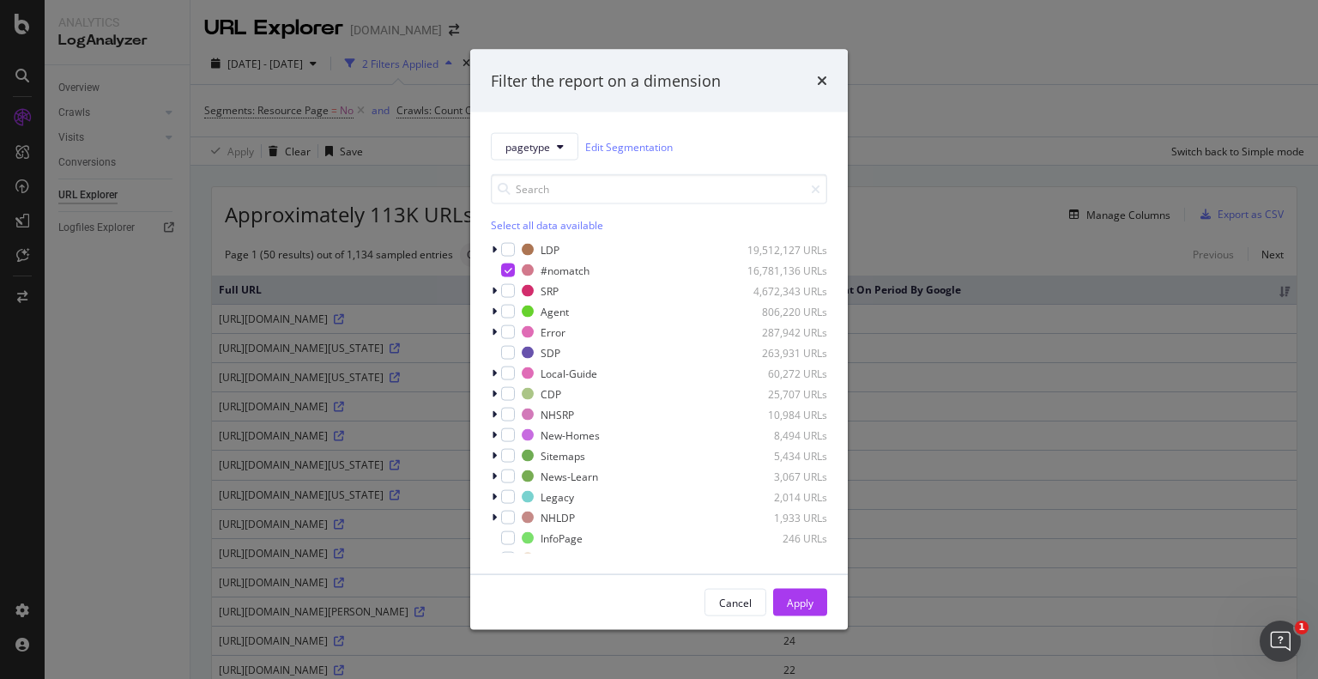
click at [368, 206] on div "Filter the report on a dimension pagetype Edit Segmentation Select all data ava…" at bounding box center [659, 339] width 1318 height 679
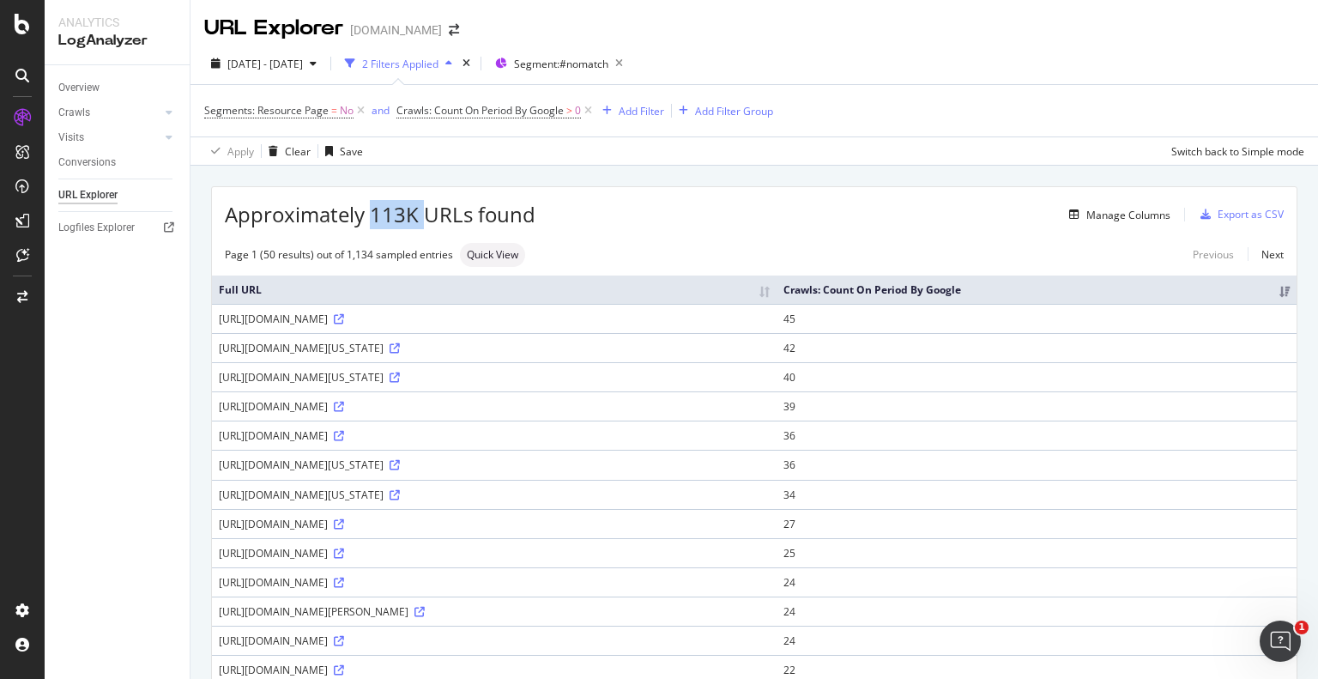
drag, startPoint x: 372, startPoint y: 209, endPoint x: 422, endPoint y: 219, distance: 51.7
click at [422, 219] on span "Approximately 113K URLs found" at bounding box center [380, 214] width 311 height 29
click at [1232, 216] on div "Export as CSV" at bounding box center [1251, 214] width 66 height 15
click at [86, 294] on div "DataExports" at bounding box center [97, 296] width 67 height 17
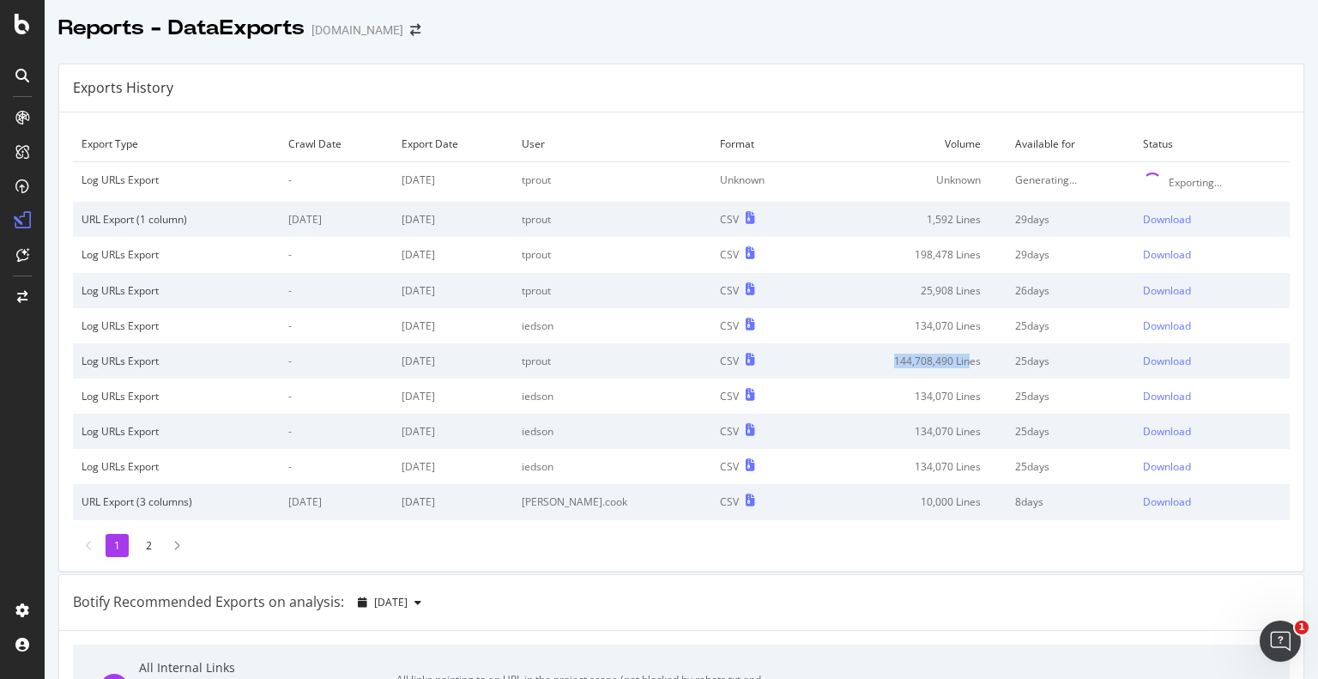
drag, startPoint x: 855, startPoint y: 351, endPoint x: 944, endPoint y: 356, distance: 89.4
click at [944, 356] on td "144,708,490 Lines" at bounding box center [909, 360] width 196 height 35
click at [956, 360] on td "144,708,490 Lines" at bounding box center [909, 360] width 196 height 35
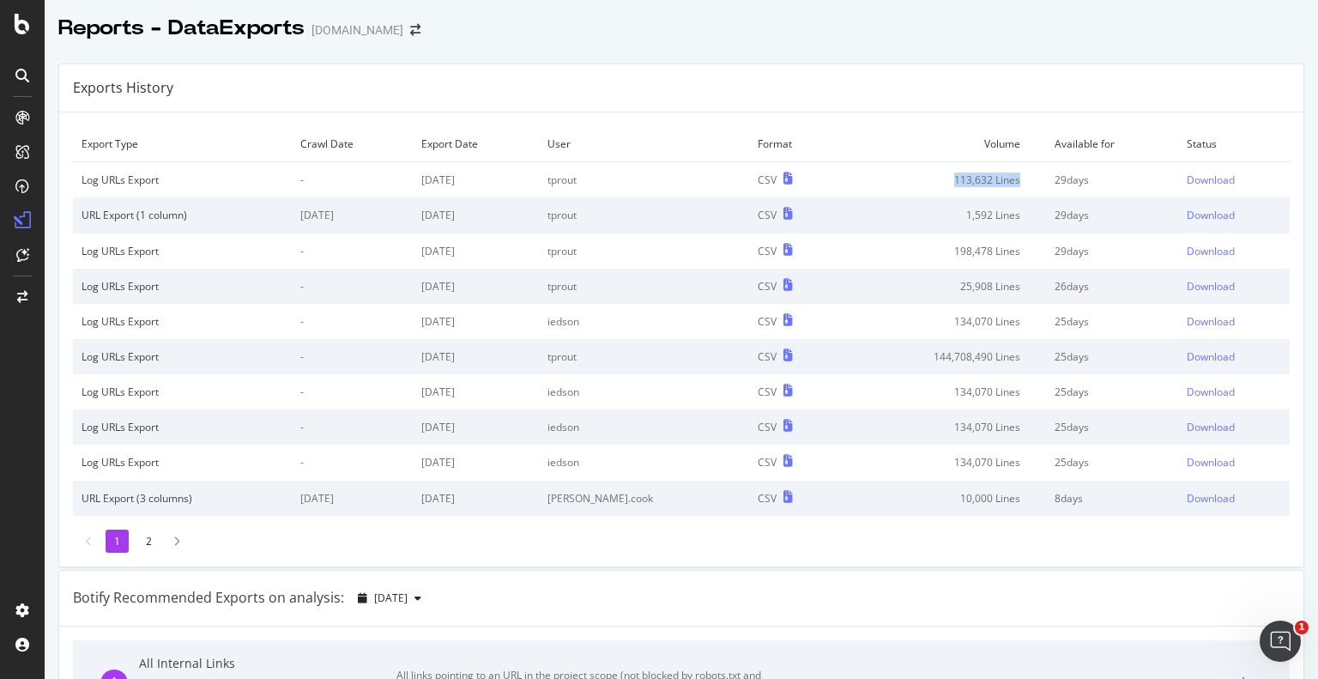
drag, startPoint x: 915, startPoint y: 176, endPoint x: 1003, endPoint y: 186, distance: 88.2
click at [1003, 186] on td "113,632 Lines" at bounding box center [942, 180] width 207 height 36
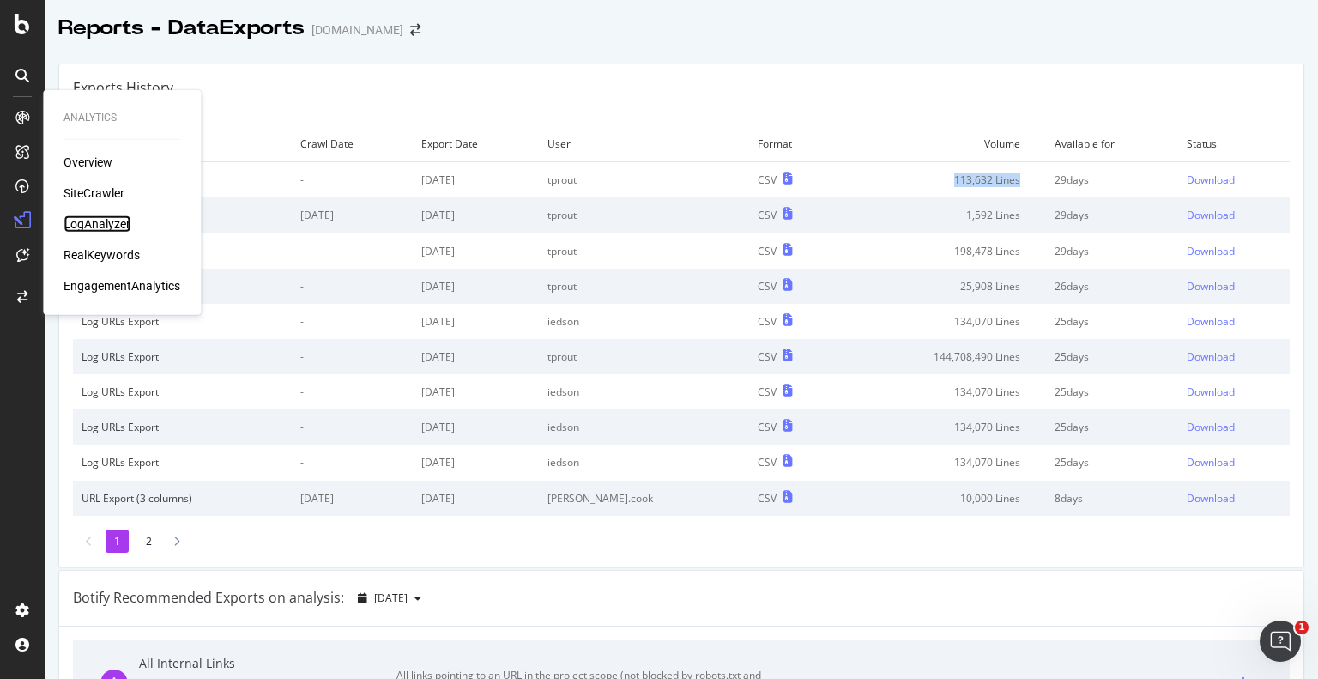
click at [94, 222] on div "LogAnalyzer" at bounding box center [97, 223] width 67 height 17
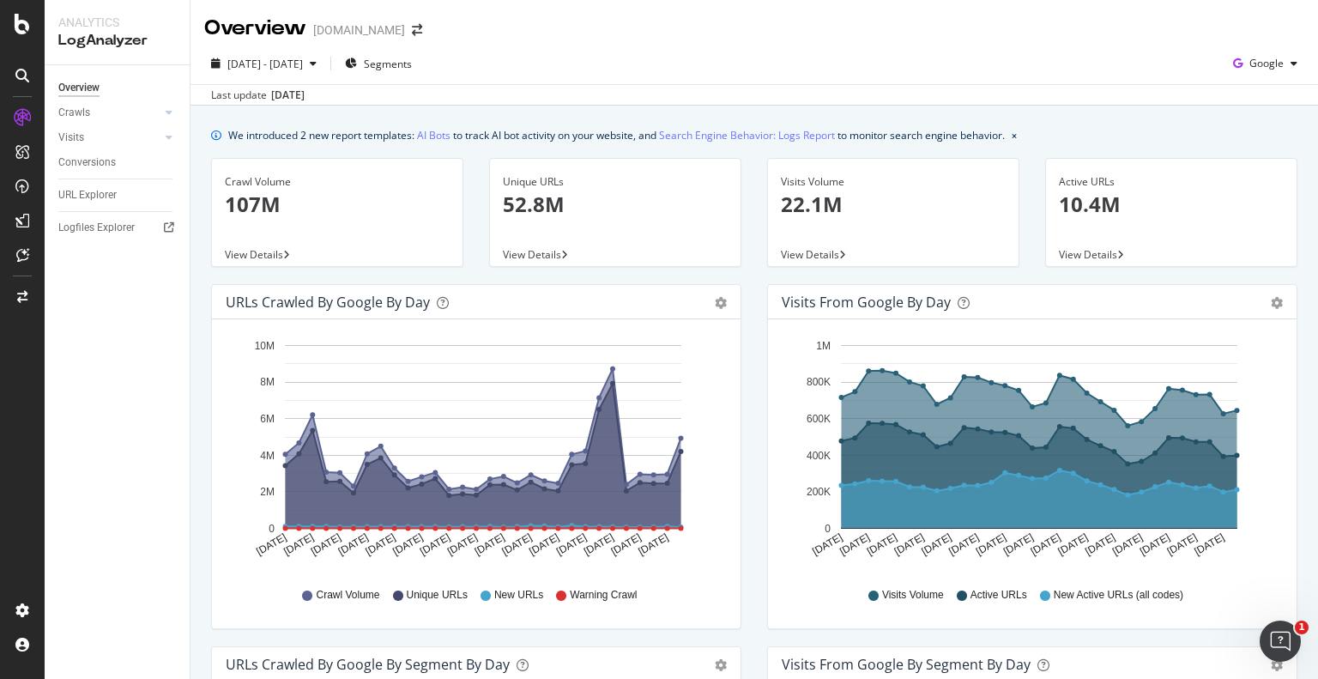
click at [266, 249] on span "View Details" at bounding box center [254, 254] width 58 height 15
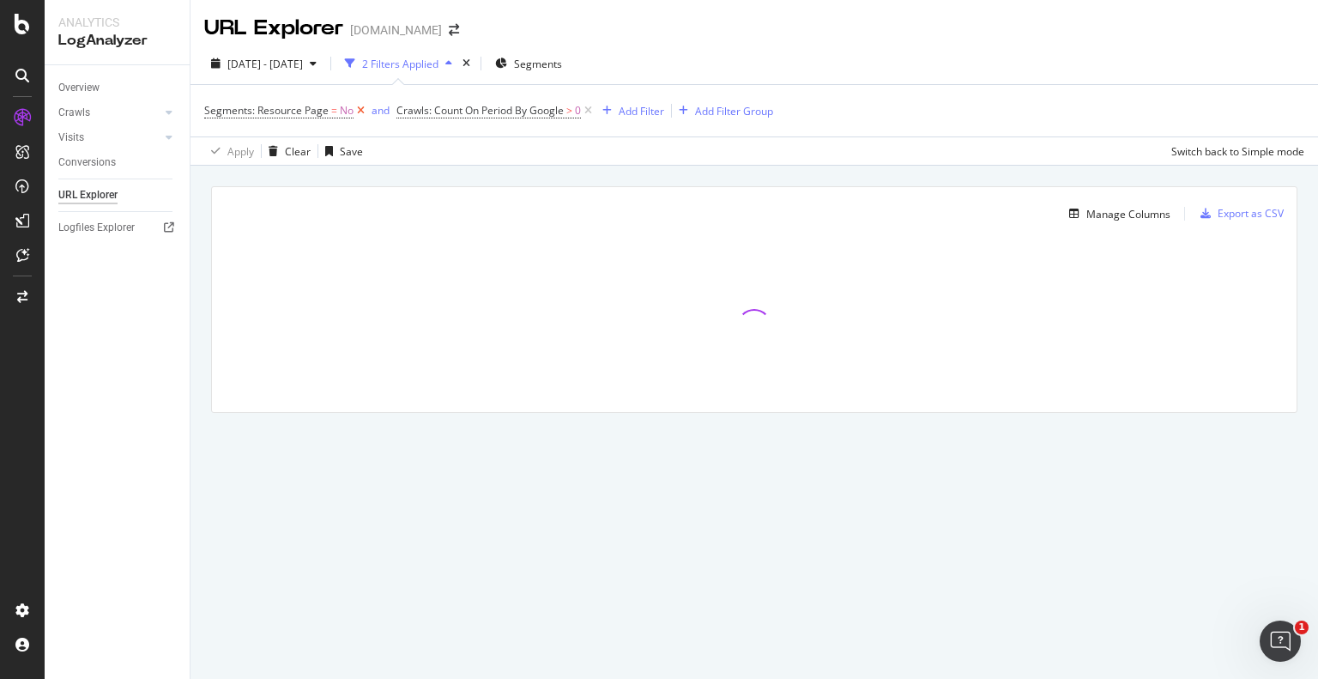
click at [360, 112] on icon at bounding box center [361, 110] width 15 height 17
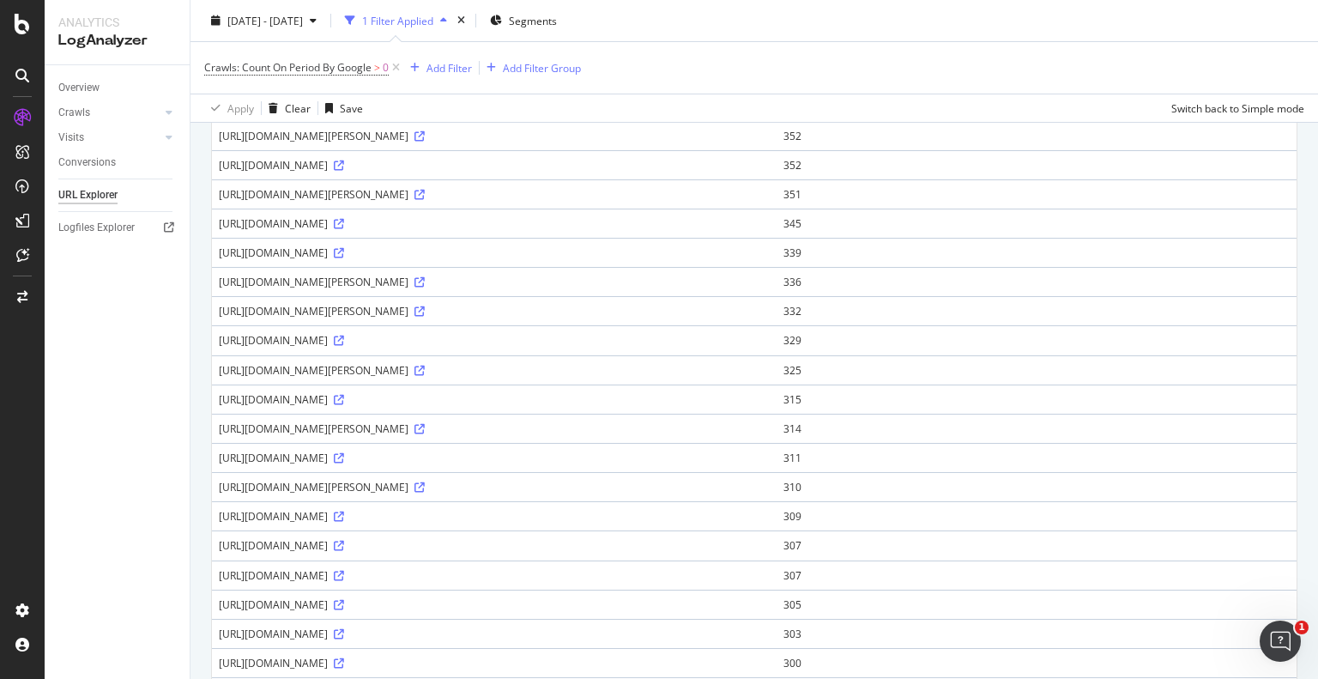
scroll to position [1174, 0]
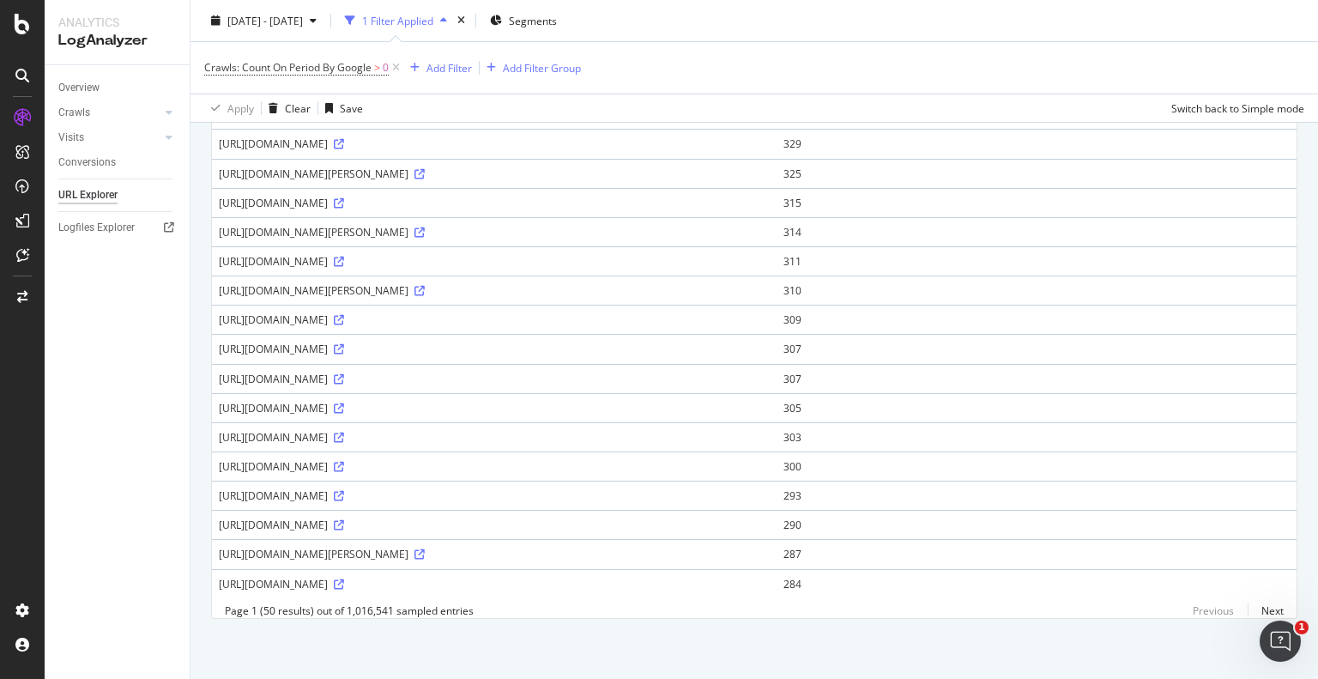
drag, startPoint x: 409, startPoint y: 341, endPoint x: 213, endPoint y: 338, distance: 195.7
click at [213, 338] on td "https://www.homes.com/atlantic-city-nj/" at bounding box center [494, 348] width 565 height 29
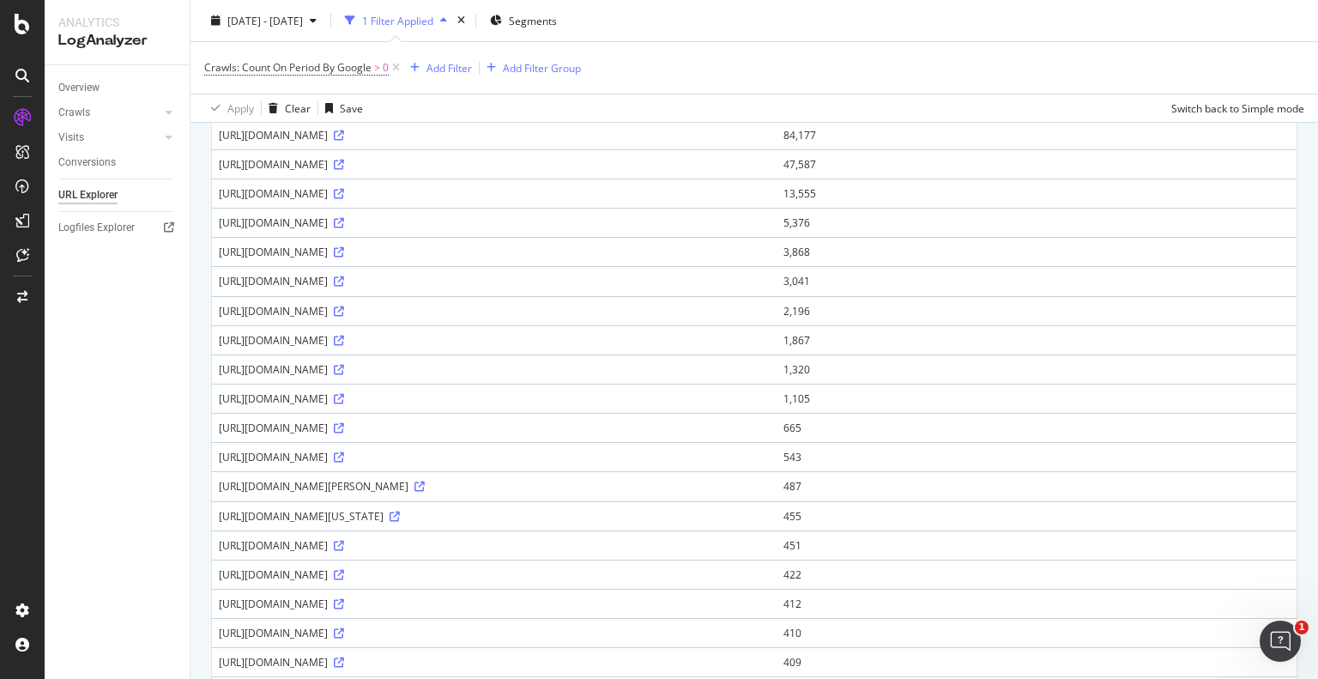
scroll to position [0, 0]
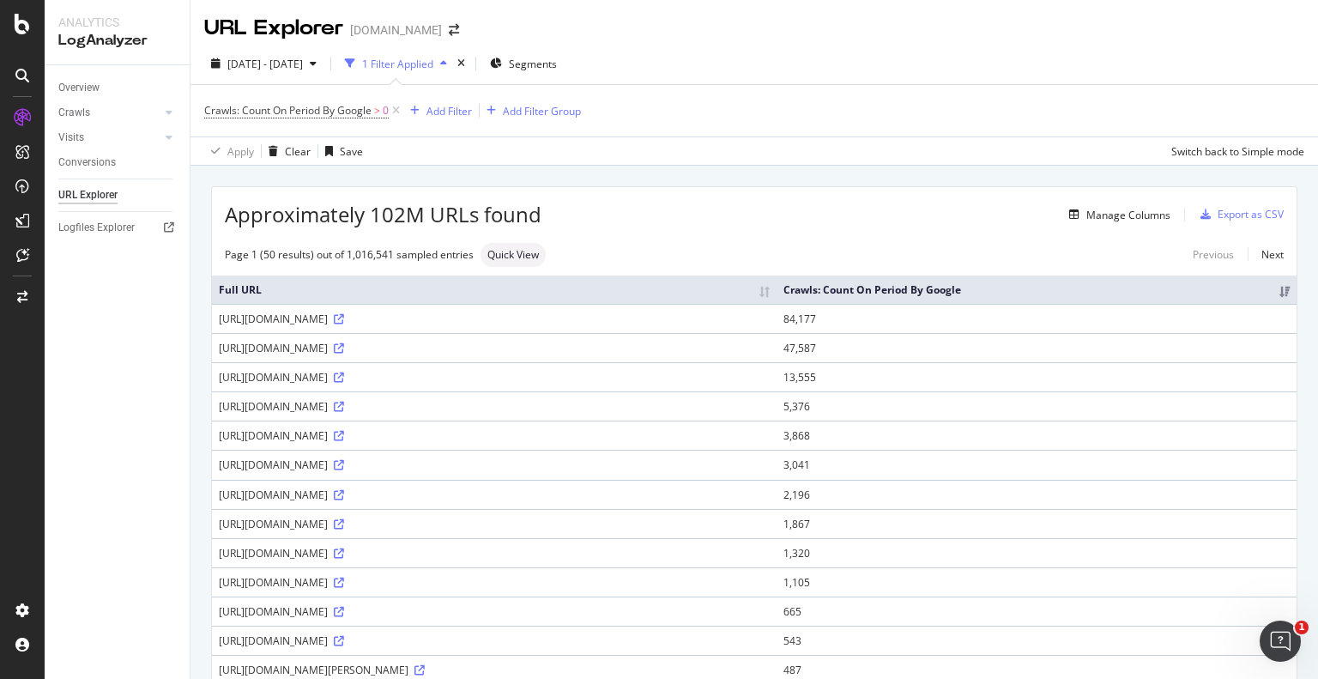
drag, startPoint x: 894, startPoint y: 288, endPoint x: 920, endPoint y: 173, distance: 117.0
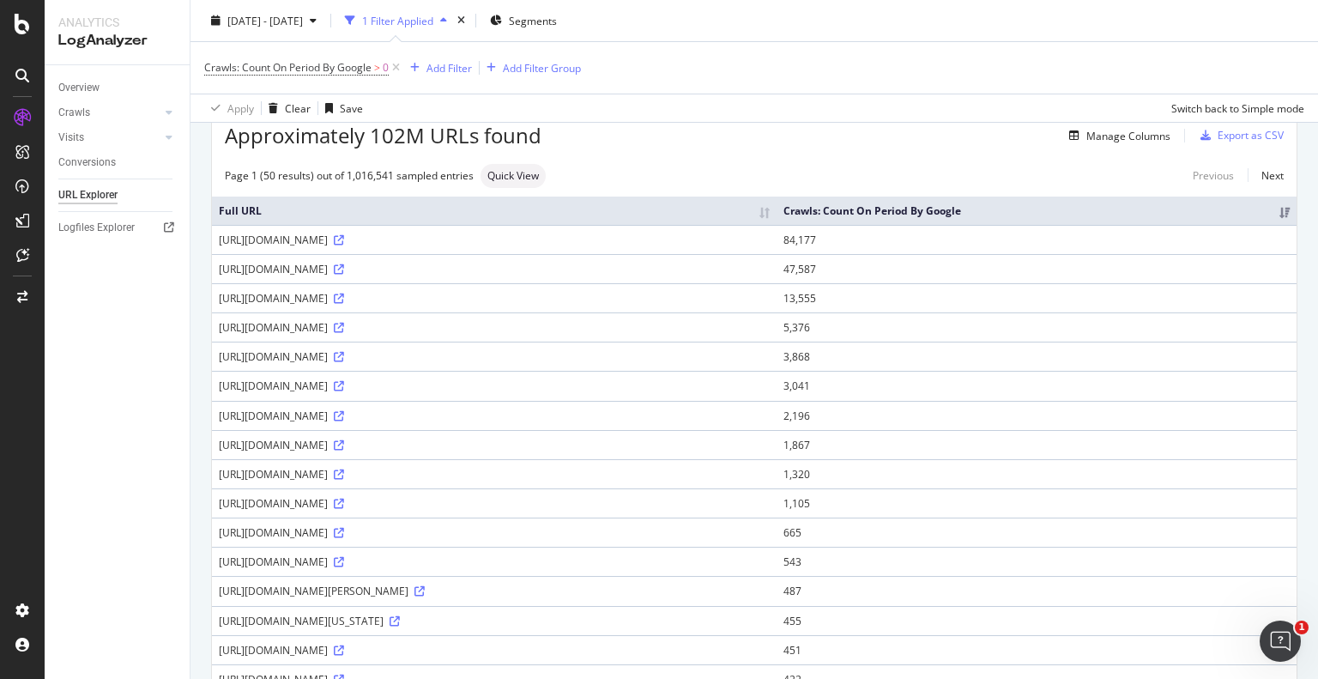
scroll to position [84, 0]
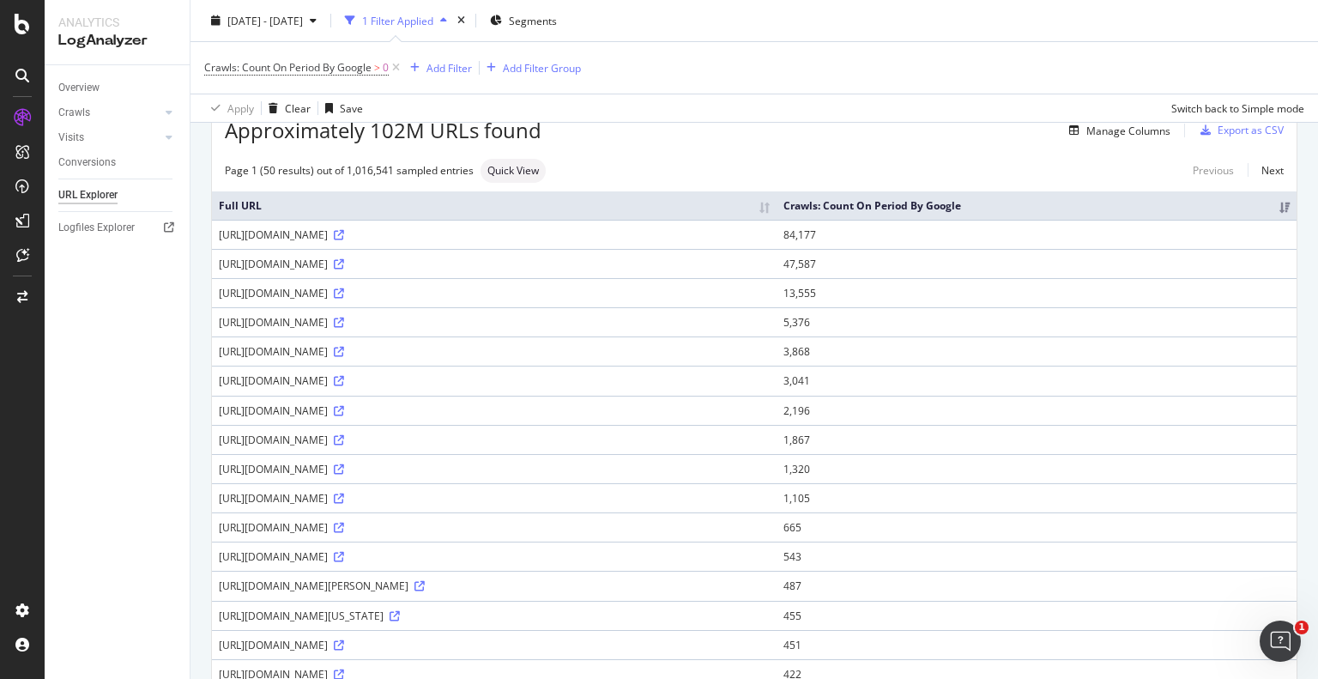
drag, startPoint x: 337, startPoint y: 348, endPoint x: 351, endPoint y: 351, distance: 14.2
click at [351, 351] on div "https://www.homes.com/js/analytics.helper.OpNqAVVL.js" at bounding box center [494, 351] width 551 height 15
copy div "/js/"
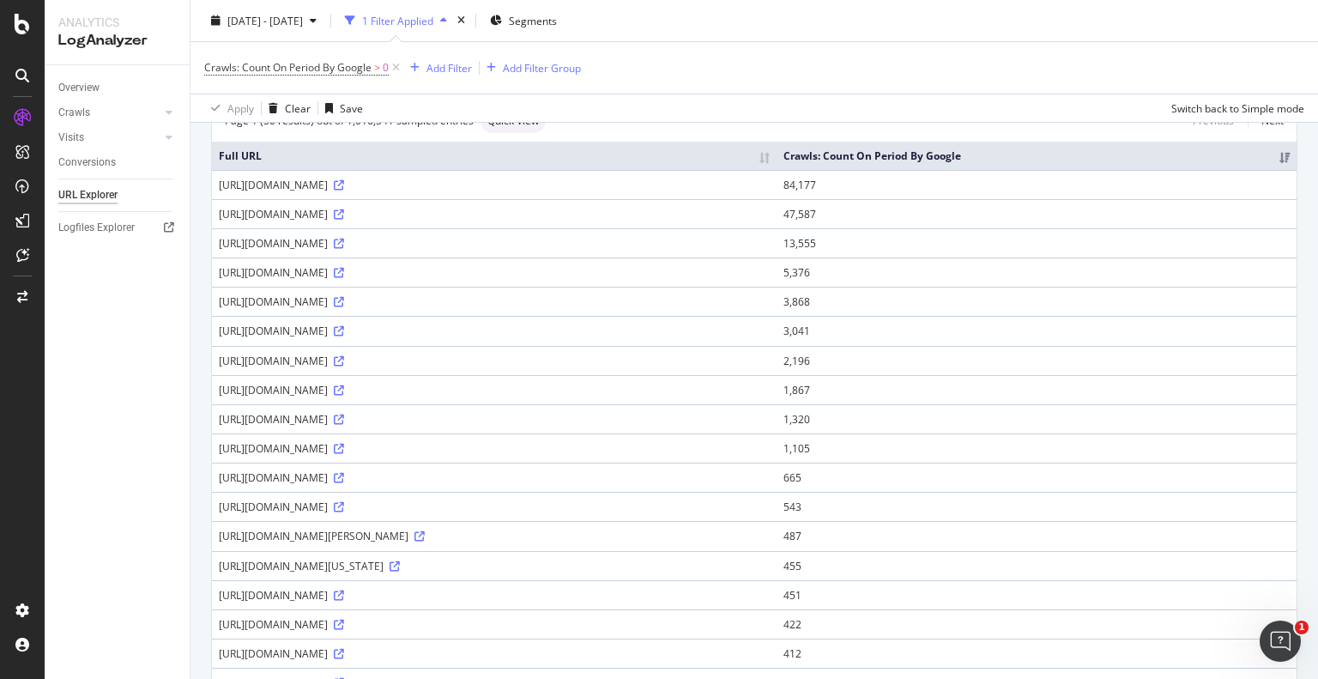
scroll to position [137, 0]
drag, startPoint x: 215, startPoint y: 529, endPoint x: 403, endPoint y: 534, distance: 187.2
click at [403, 534] on td "https://www.homes.com/brandon-ms/" at bounding box center [494, 532] width 565 height 29
copy div "https://www.homes.com/brandon-ms/"
click at [573, 5] on div "2025 Aug. 9th - Sep. 7th 1 Filter Applied Segments Crawls: Count On Period By G…" at bounding box center [755, 61] width 1128 height 123
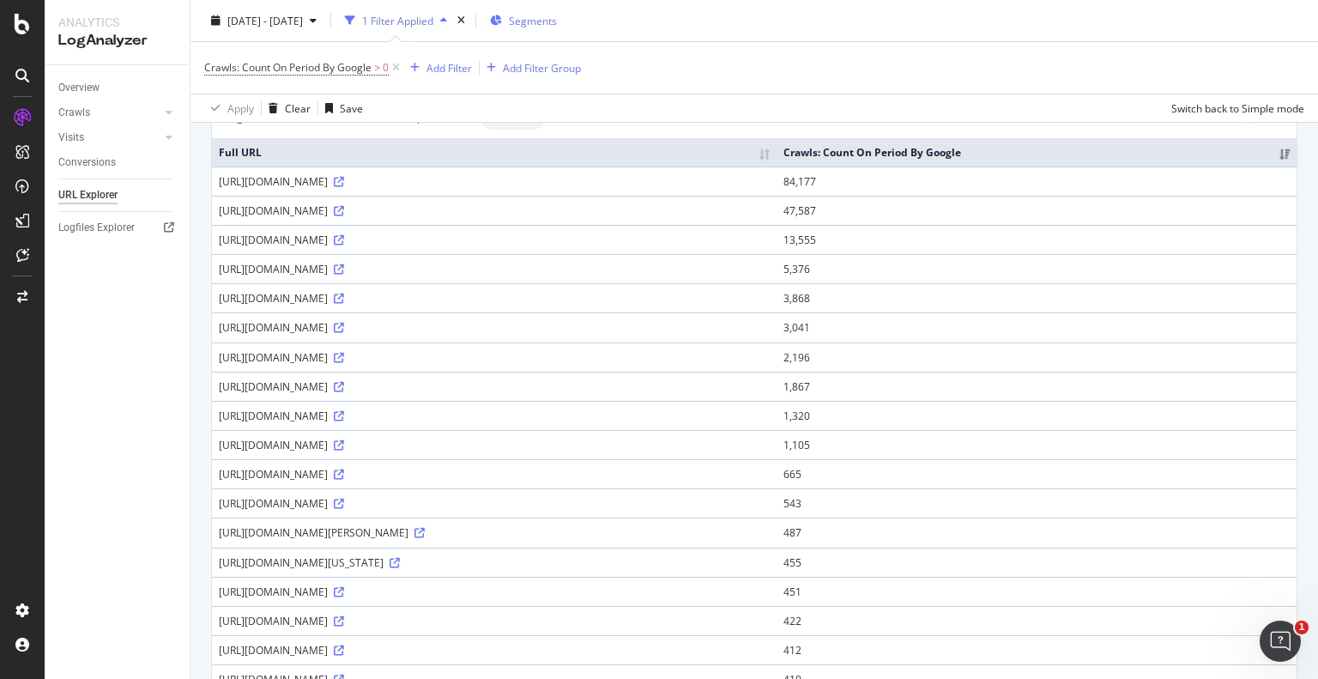
click at [557, 26] on span "Segments" at bounding box center [533, 20] width 48 height 15
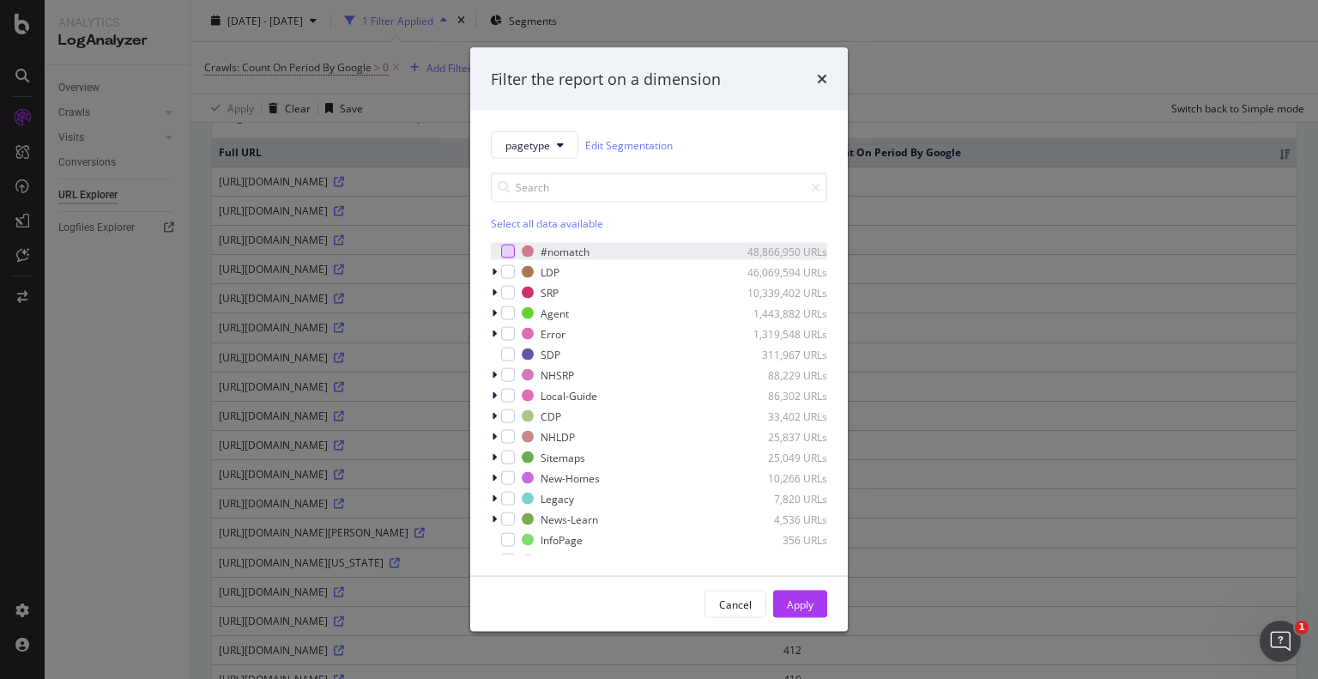
click at [507, 249] on div "modal" at bounding box center [508, 252] width 14 height 14
click at [788, 594] on div "Apply" at bounding box center [800, 604] width 27 height 26
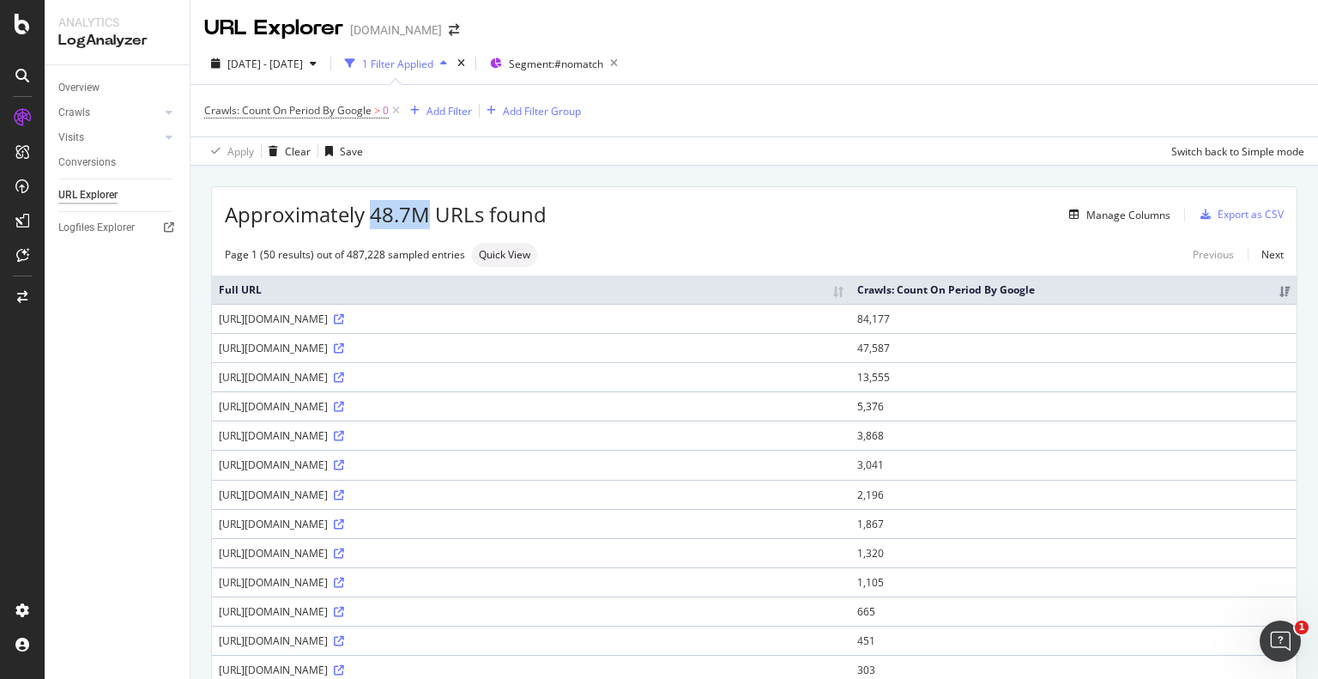
drag, startPoint x: 372, startPoint y: 218, endPoint x: 429, endPoint y: 215, distance: 57.6
click at [429, 215] on span "Approximately 48.7M URLs found" at bounding box center [386, 214] width 322 height 29
drag, startPoint x: 429, startPoint y: 215, endPoint x: 370, endPoint y: 206, distance: 60.0
click at [370, 206] on span "Approximately 48.7M URLs found" at bounding box center [386, 214] width 322 height 29
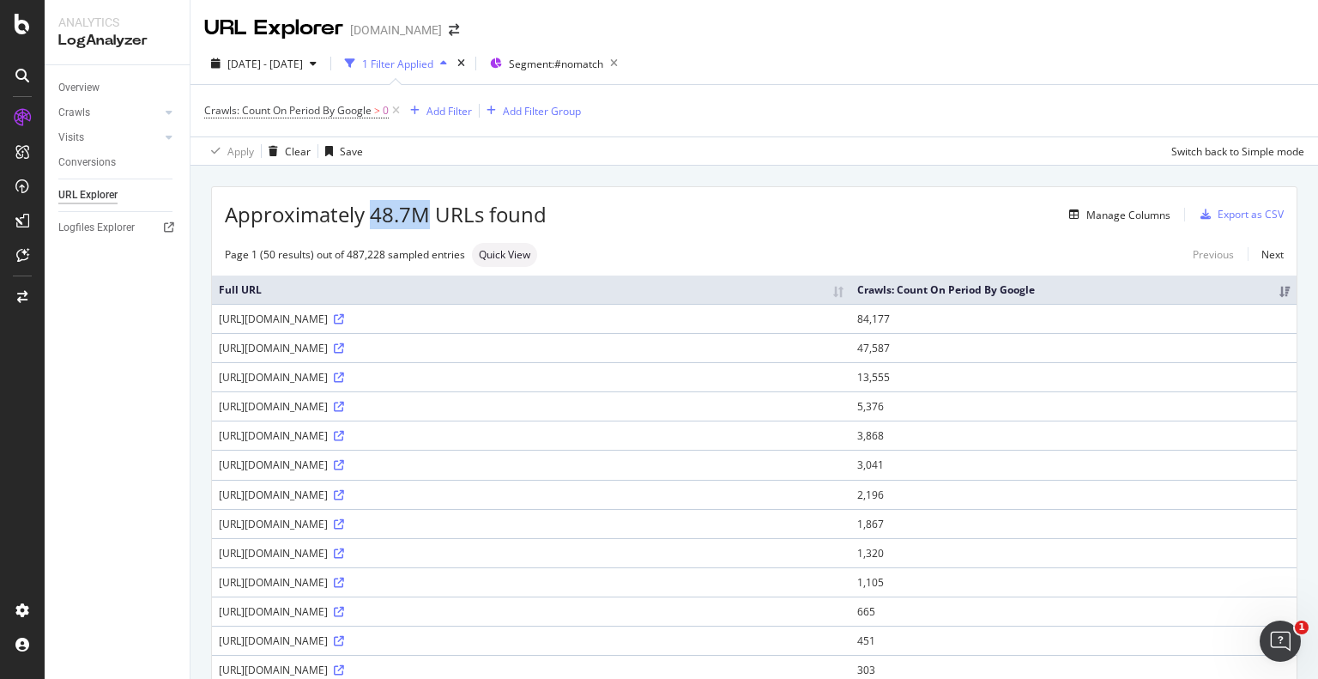
click at [370, 206] on span "Approximately 48.7M URLs found" at bounding box center [386, 214] width 322 height 29
click at [603, 59] on span "Segment: #nomatch" at bounding box center [556, 64] width 94 height 15
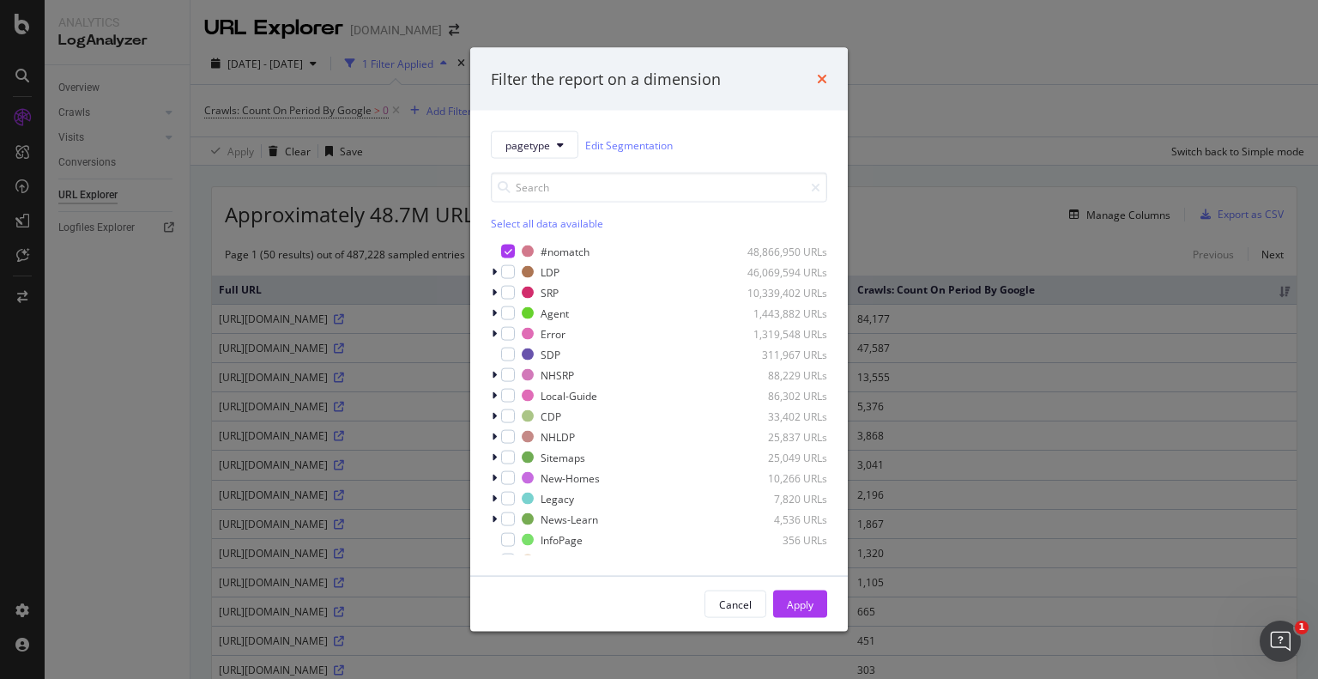
click at [824, 77] on icon "times" at bounding box center [822, 79] width 10 height 14
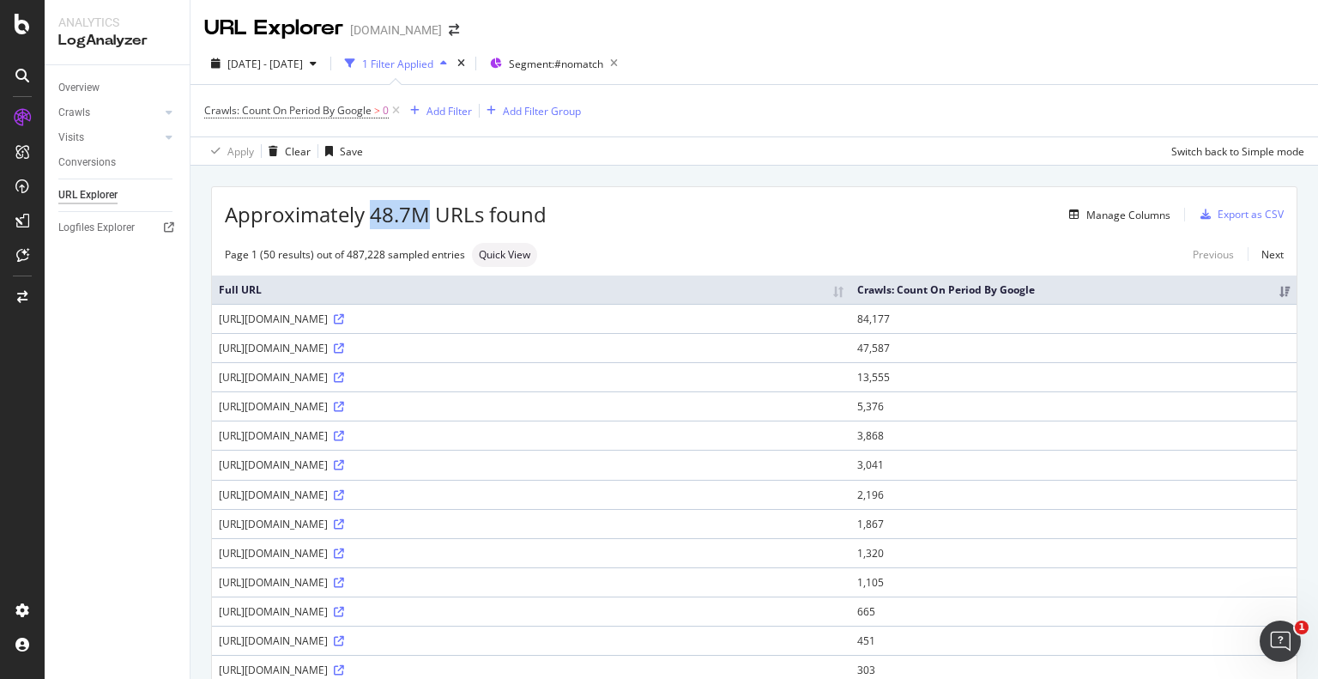
drag, startPoint x: 369, startPoint y: 217, endPoint x: 429, endPoint y: 222, distance: 60.3
click at [429, 222] on span "Approximately 48.7M URLs found" at bounding box center [386, 214] width 322 height 29
click at [446, 112] on div "Add Filter" at bounding box center [449, 111] width 45 height 15
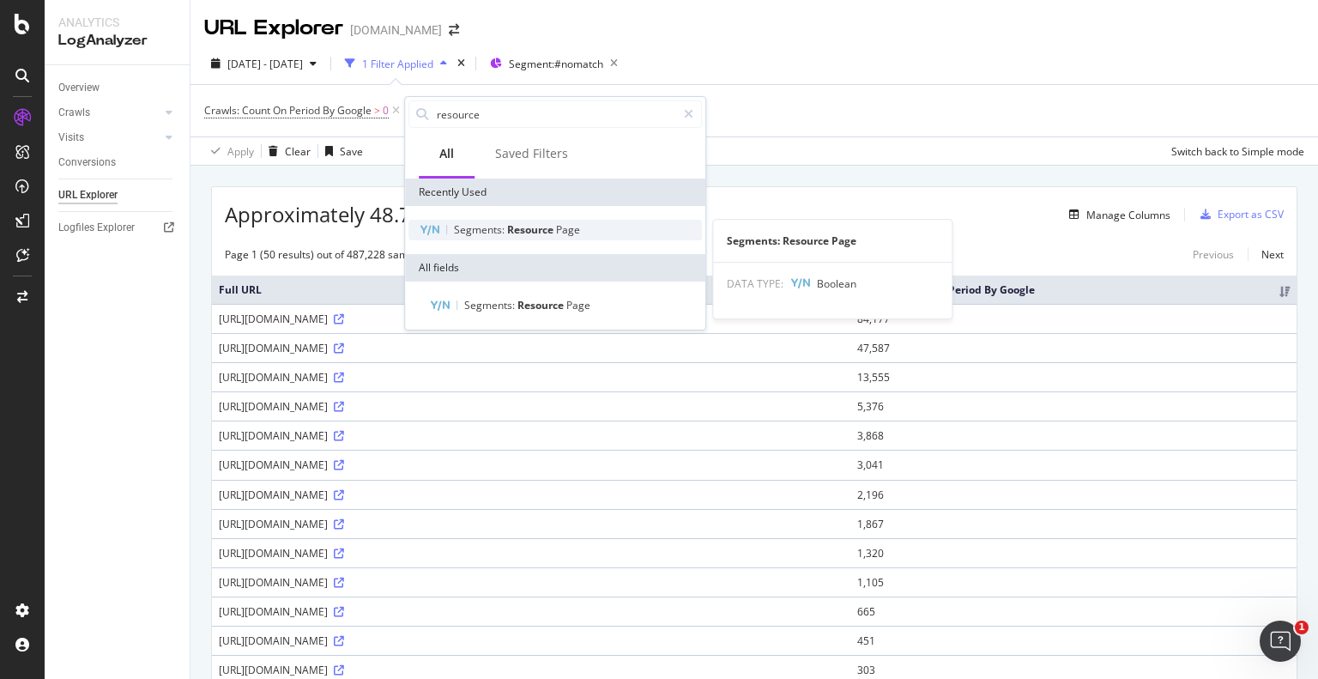
type input "resource"
click at [548, 225] on span "Resource" at bounding box center [531, 229] width 49 height 15
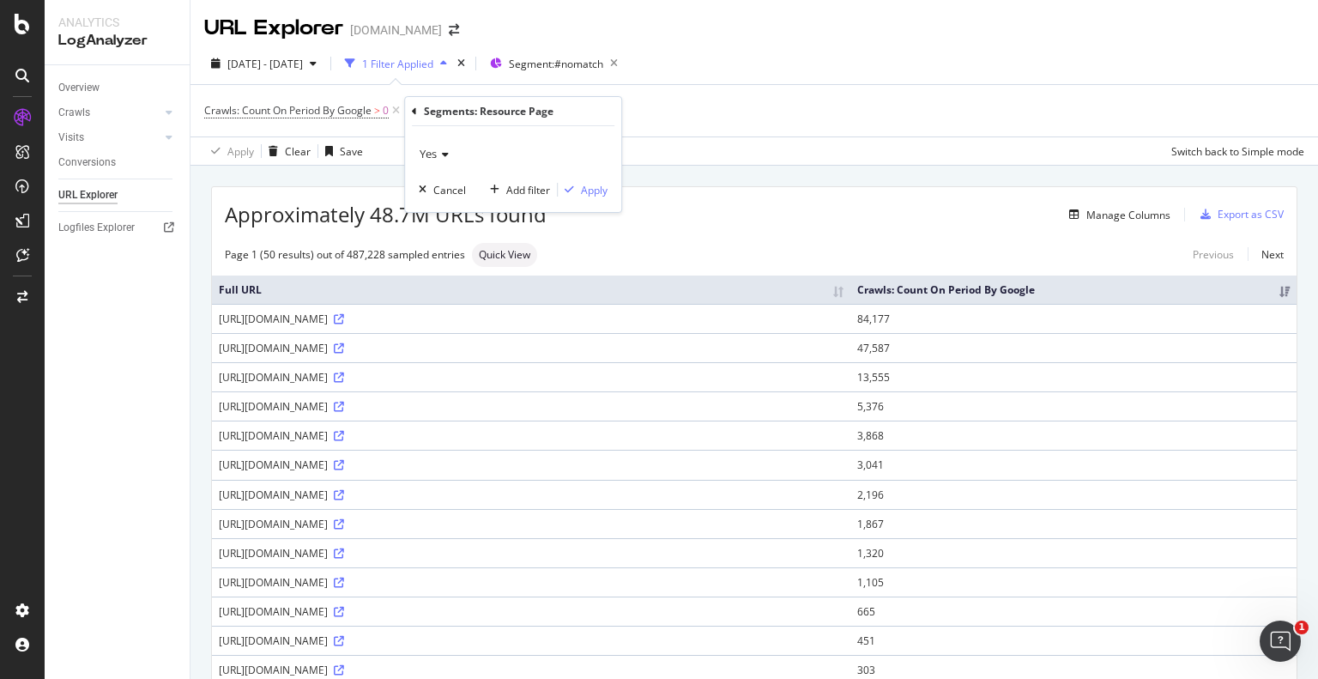
click at [439, 156] on icon at bounding box center [443, 154] width 12 height 10
click at [439, 205] on span "No" at bounding box center [434, 211] width 14 height 15
click at [588, 198] on div "No Cancel Add filter Apply" at bounding box center [513, 169] width 216 height 86
click at [597, 189] on div "Apply" at bounding box center [594, 190] width 27 height 15
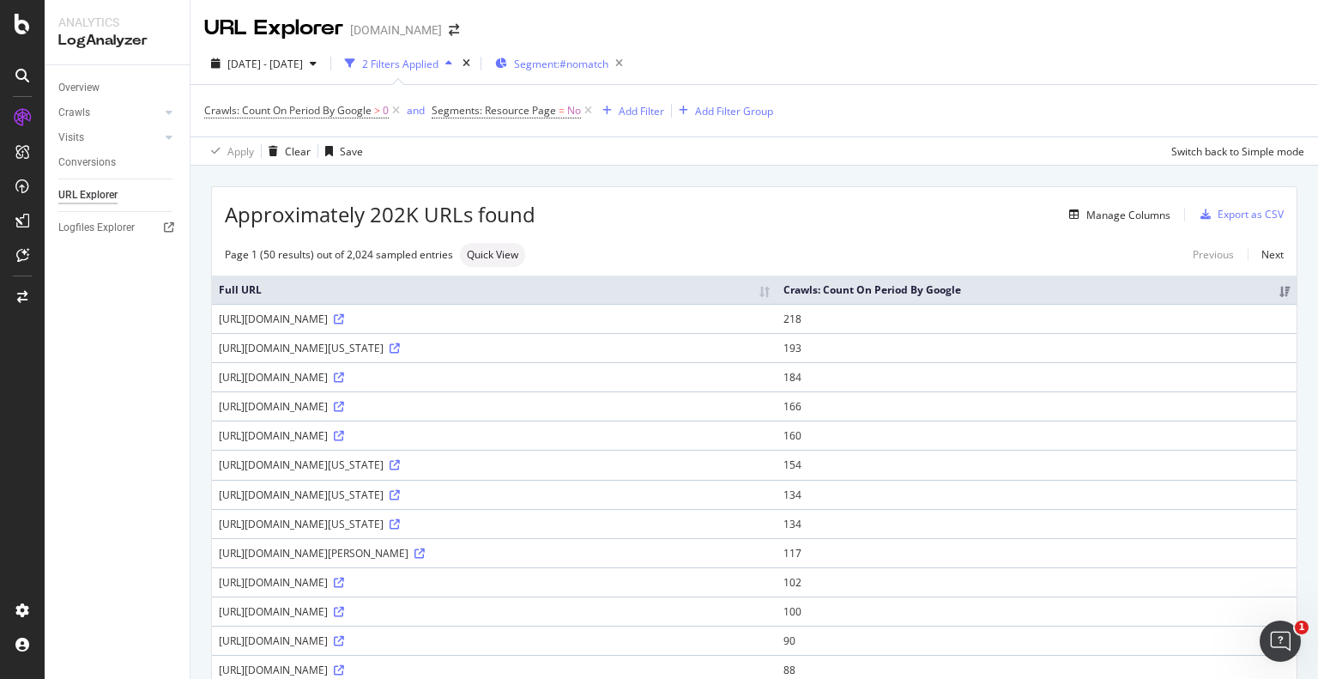
click at [609, 64] on span "Segment: #nomatch" at bounding box center [561, 64] width 94 height 15
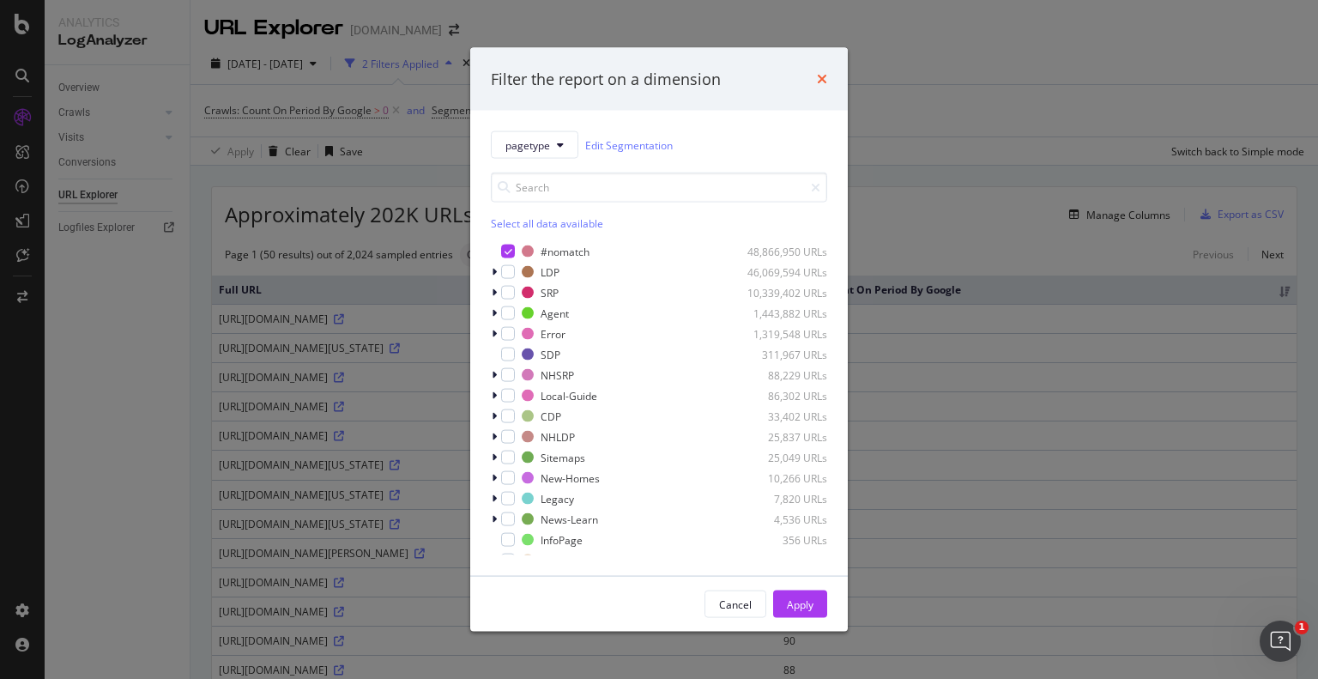
click at [825, 76] on icon "times" at bounding box center [822, 79] width 10 height 14
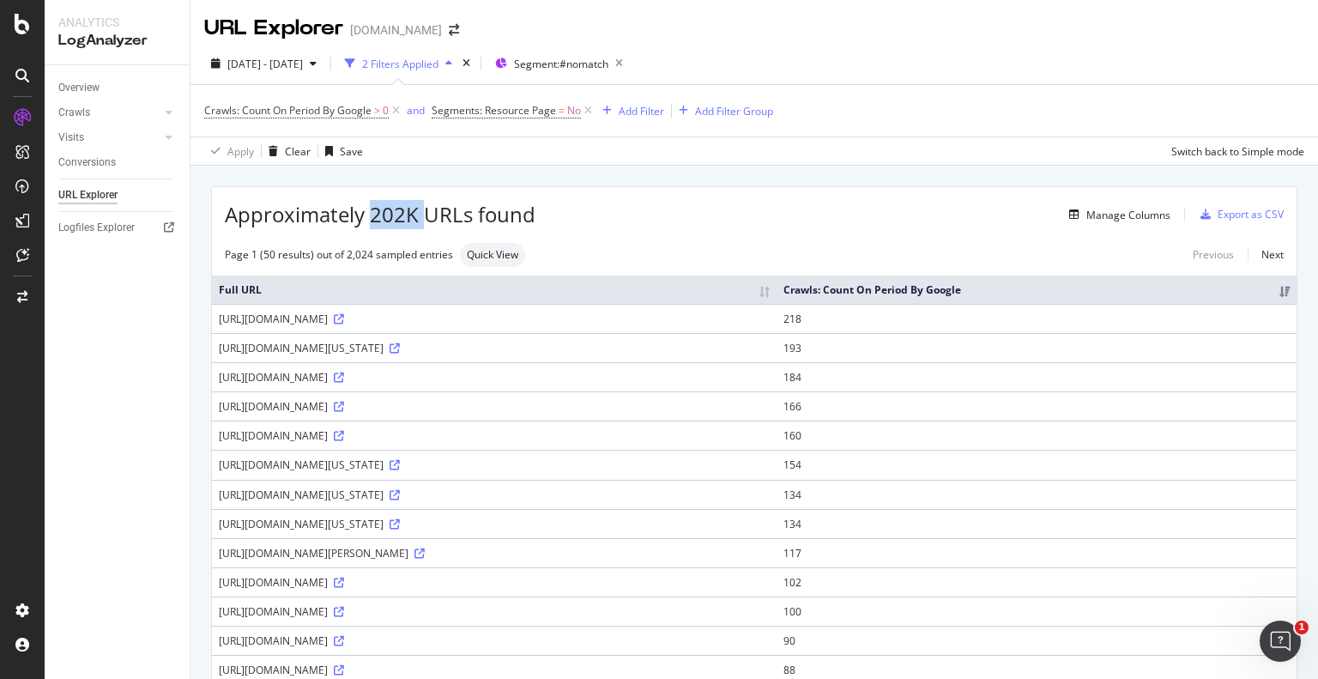
drag, startPoint x: 375, startPoint y: 209, endPoint x: 429, endPoint y: 221, distance: 55.2
click at [429, 221] on span "Approximately 202K URLs found" at bounding box center [380, 214] width 311 height 29
click at [405, 222] on span "Approximately 202K URLs found" at bounding box center [380, 214] width 311 height 29
click at [591, 61] on span "Segment: #nomatch" at bounding box center [561, 64] width 94 height 15
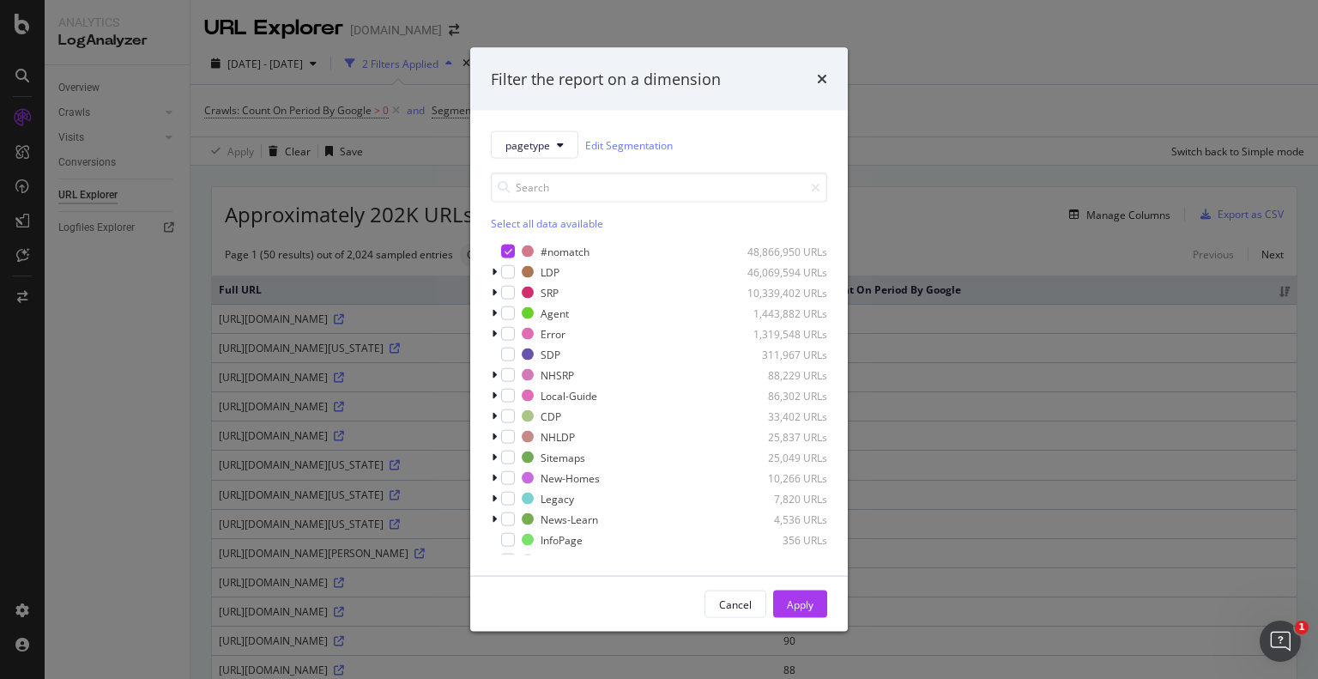
click at [831, 76] on div "Filter the report on a dimension" at bounding box center [659, 79] width 378 height 64
click at [825, 78] on icon "times" at bounding box center [822, 79] width 10 height 14
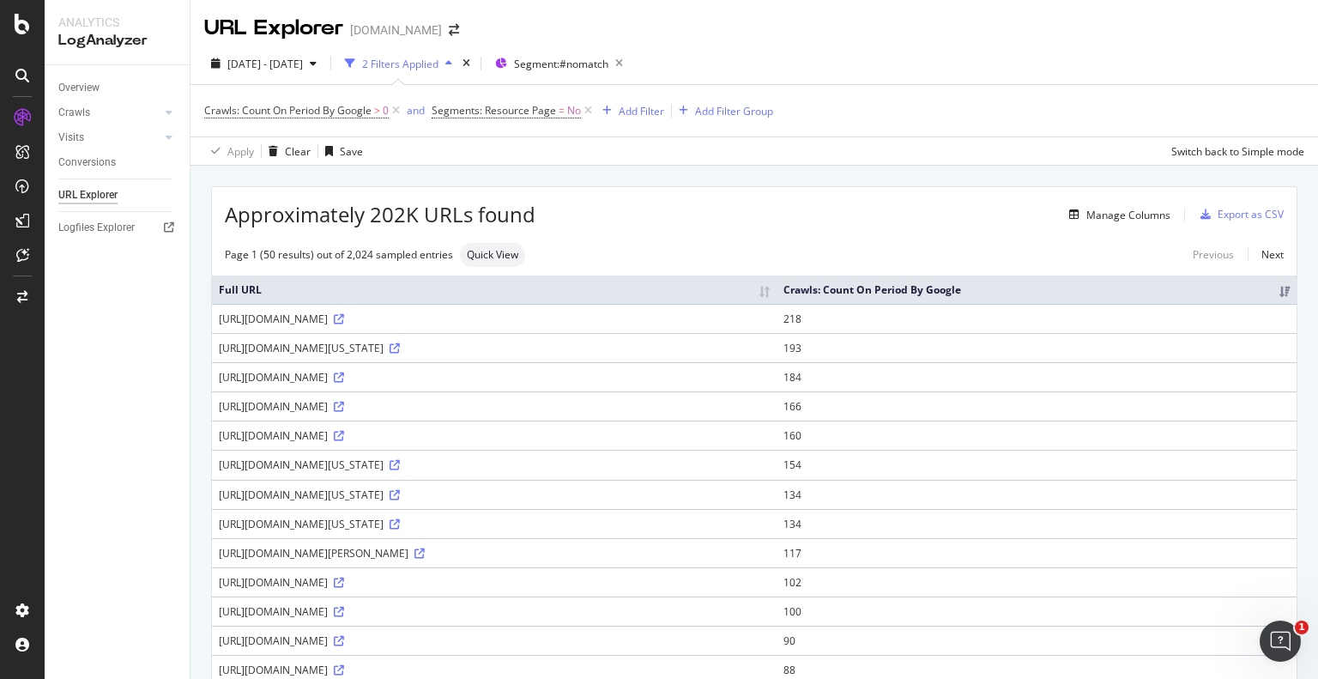
drag, startPoint x: 336, startPoint y: 318, endPoint x: 376, endPoint y: 321, distance: 39.6
click at [376, 321] on div "https://www.homes.com/for-sale/puerto-rico-cities/" at bounding box center [494, 319] width 551 height 15
drag, startPoint x: 339, startPoint y: 343, endPoint x: 371, endPoint y: 348, distance: 32.2
click at [371, 348] on div "https://www.homes.com/rentals/virginia/" at bounding box center [494, 348] width 551 height 15
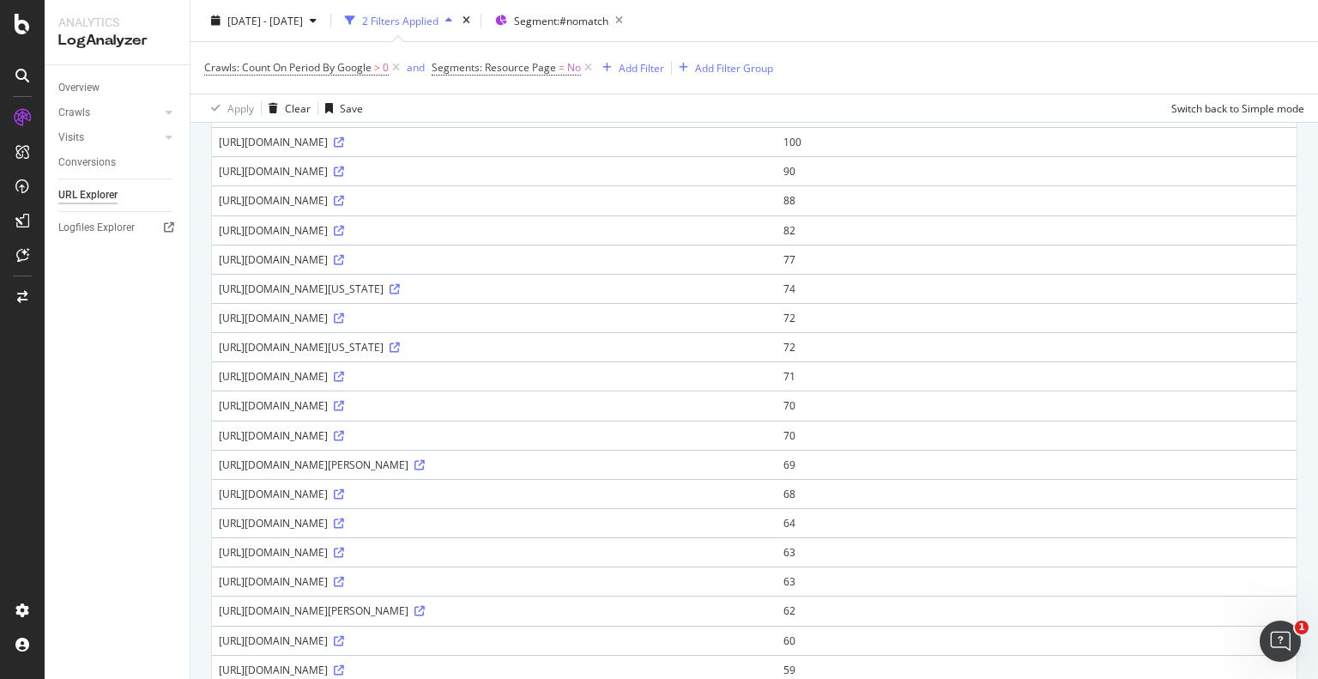
scroll to position [481, 0]
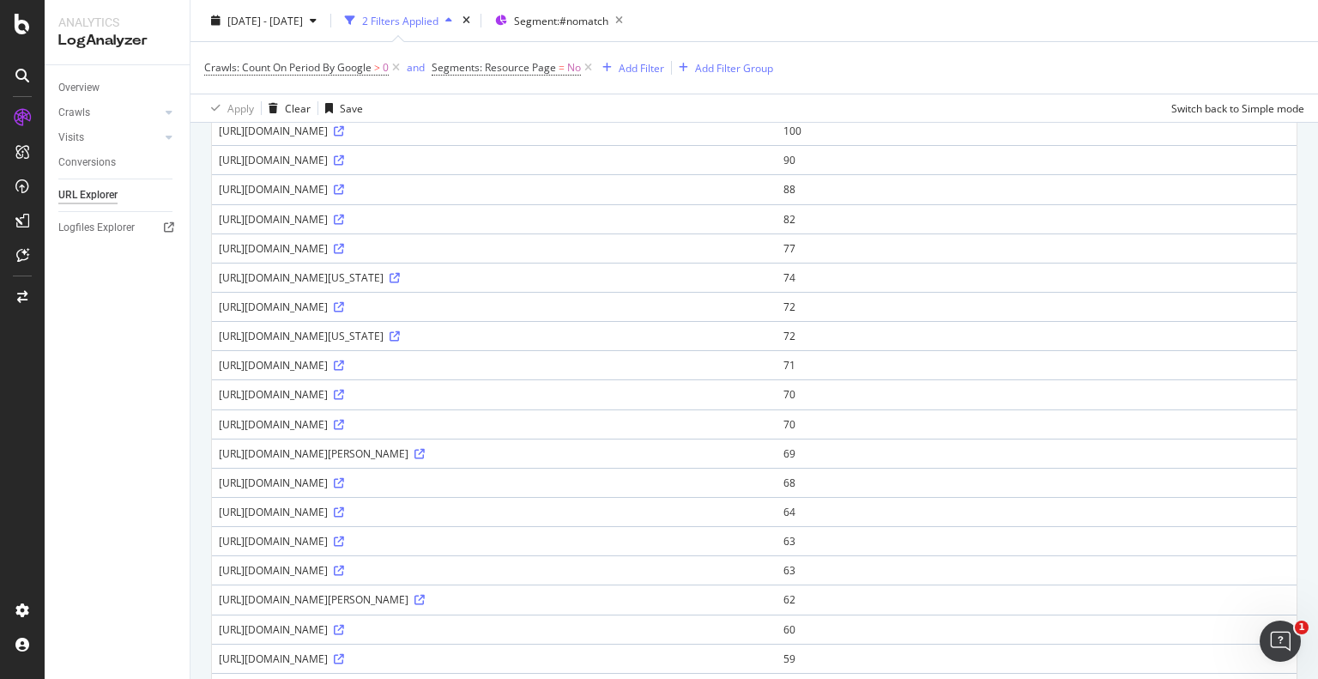
drag, startPoint x: 402, startPoint y: 331, endPoint x: 219, endPoint y: 322, distance: 183.1
click at [219, 322] on td "https://www.homes.com/idaho-falls-id" at bounding box center [494, 335] width 565 height 29
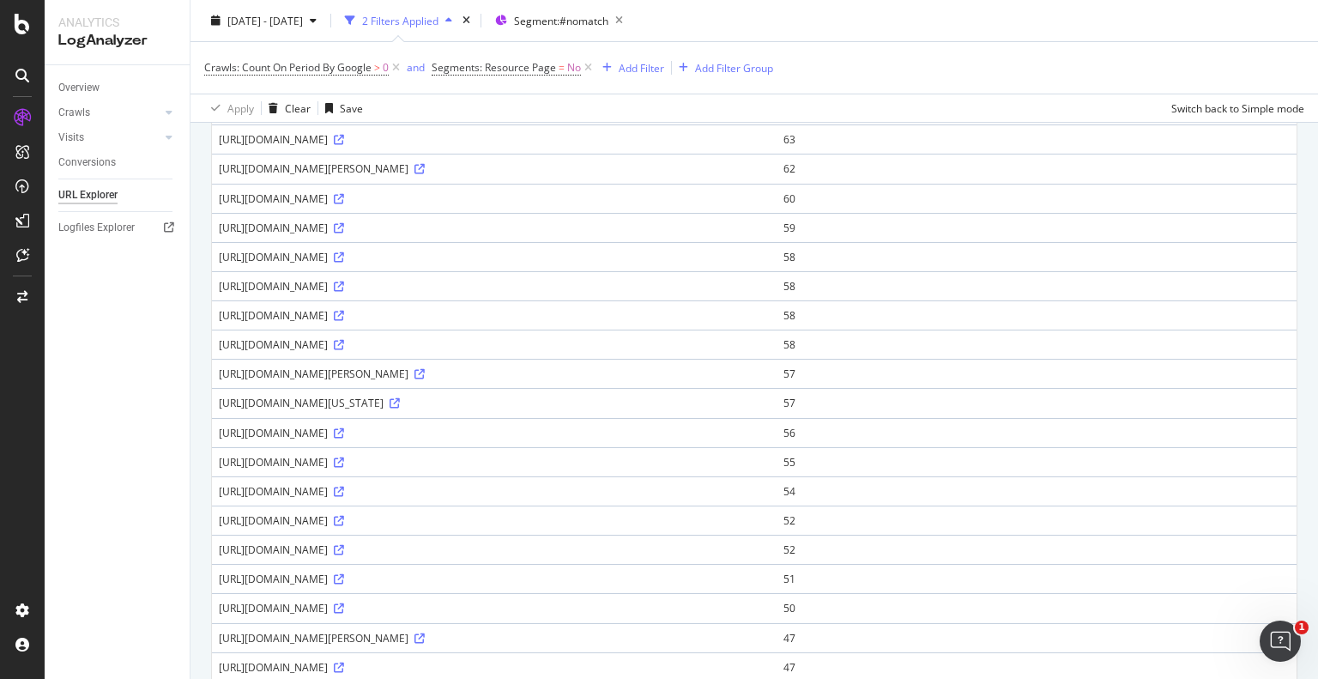
scroll to position [912, 0]
drag, startPoint x: 384, startPoint y: 428, endPoint x: 217, endPoint y: 427, distance: 166.5
click at [217, 427] on td "https://www.homes.com/carmel-in" at bounding box center [494, 431] width 565 height 29
copy div "https://www.homes.com/carmel-in"
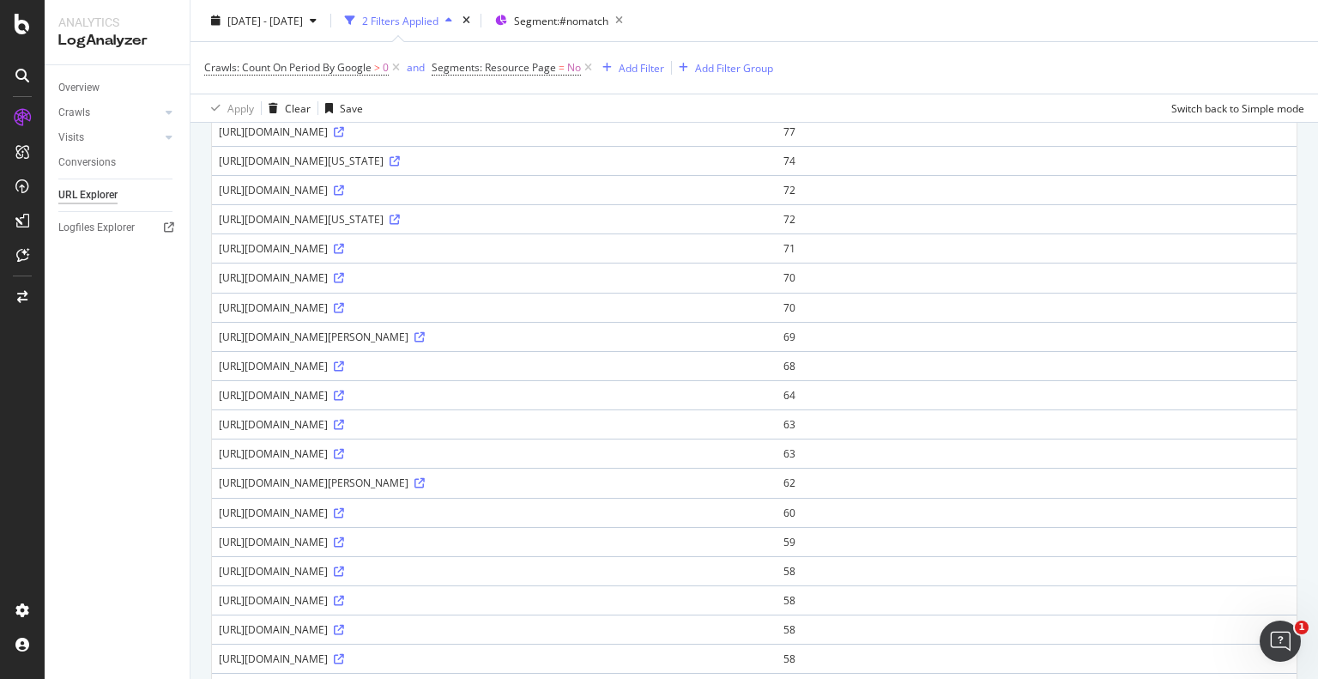
scroll to position [573, 0]
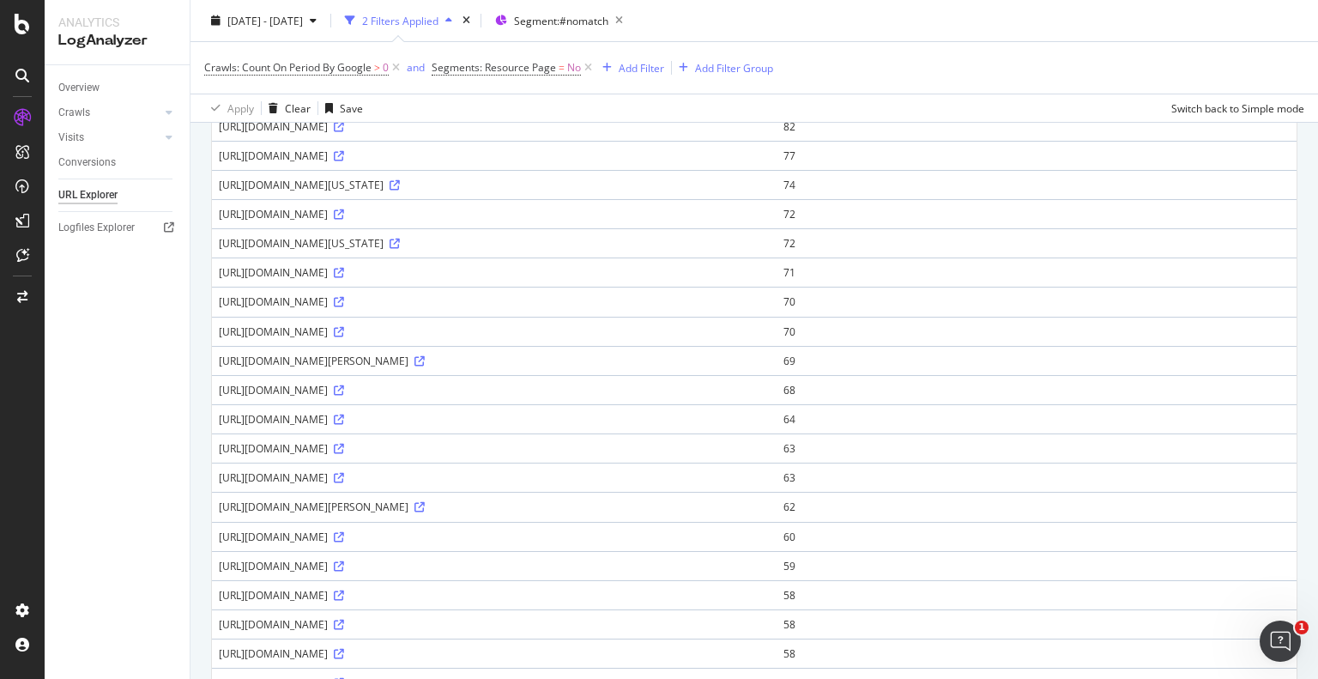
drag, startPoint x: 393, startPoint y: 470, endPoint x: 219, endPoint y: 461, distance: 174.5
click at [219, 463] on td "https://www.homes.com/fremont-ca" at bounding box center [494, 477] width 565 height 29
copy div "https://www.homes.com/fremont-ca"
click at [93, 195] on div "SiteCrawler" at bounding box center [94, 193] width 61 height 17
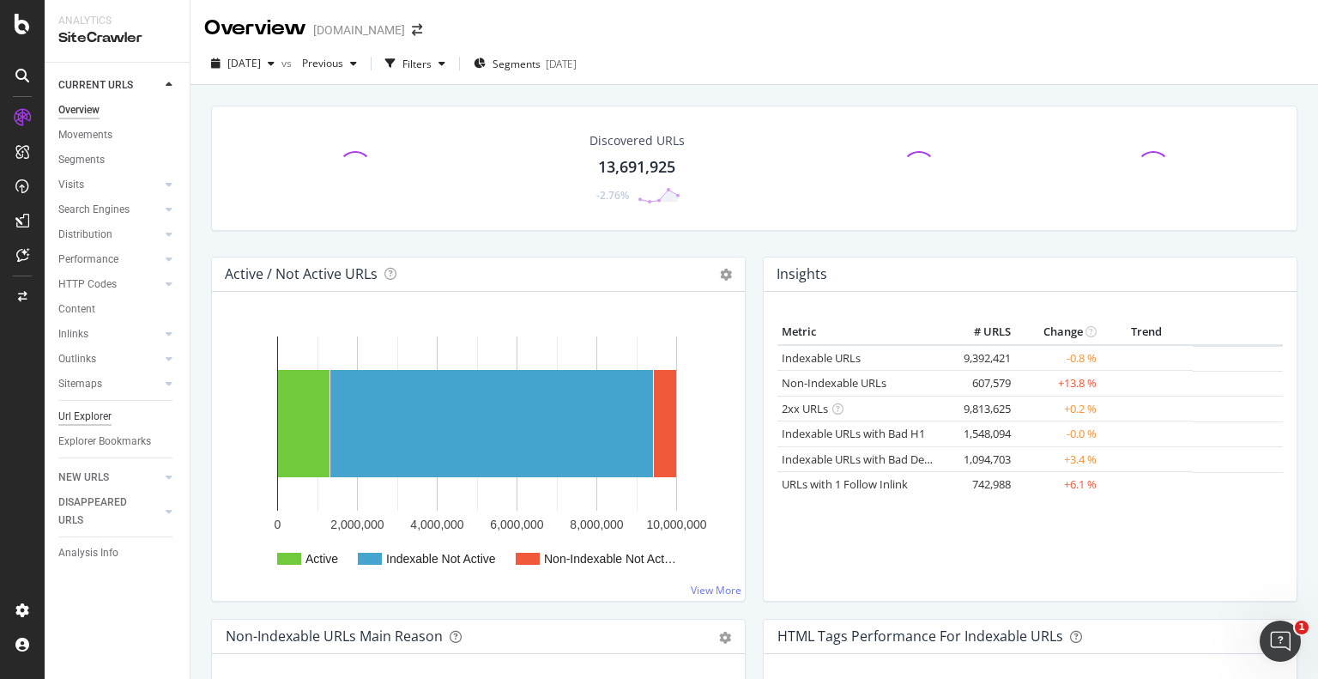
click at [76, 421] on div "Url Explorer" at bounding box center [84, 417] width 53 height 18
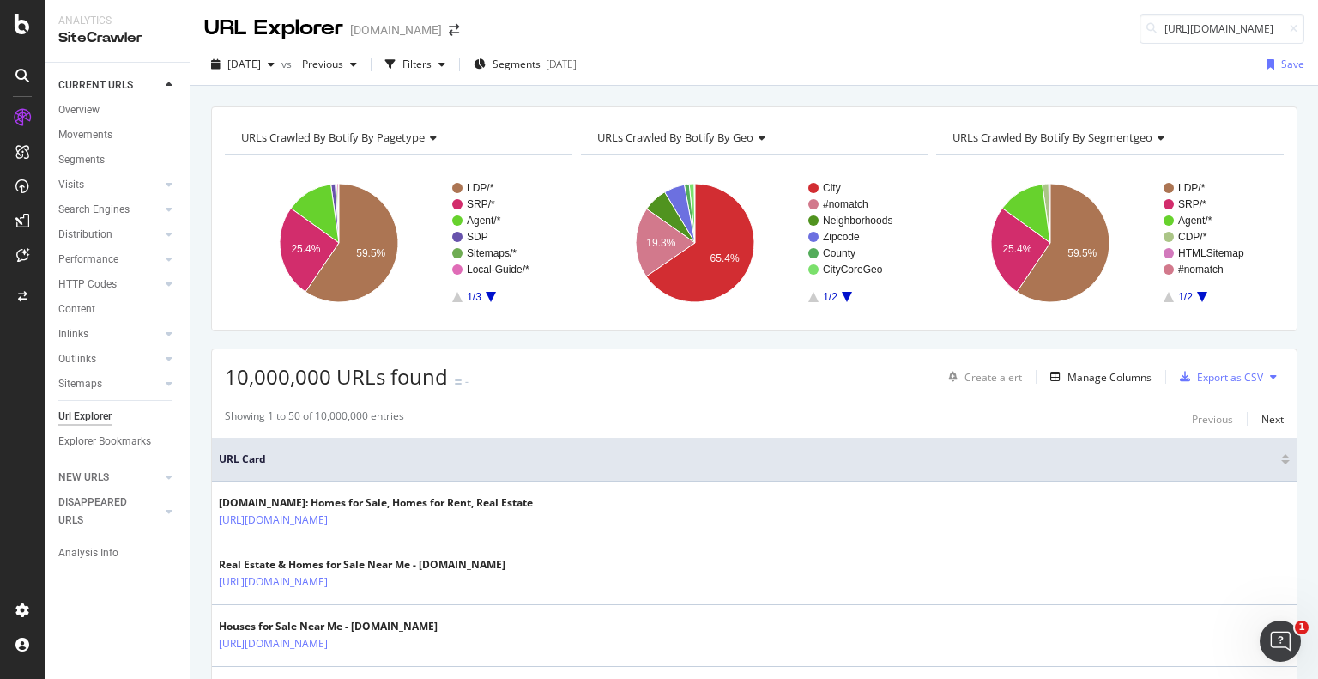
scroll to position [0, 55]
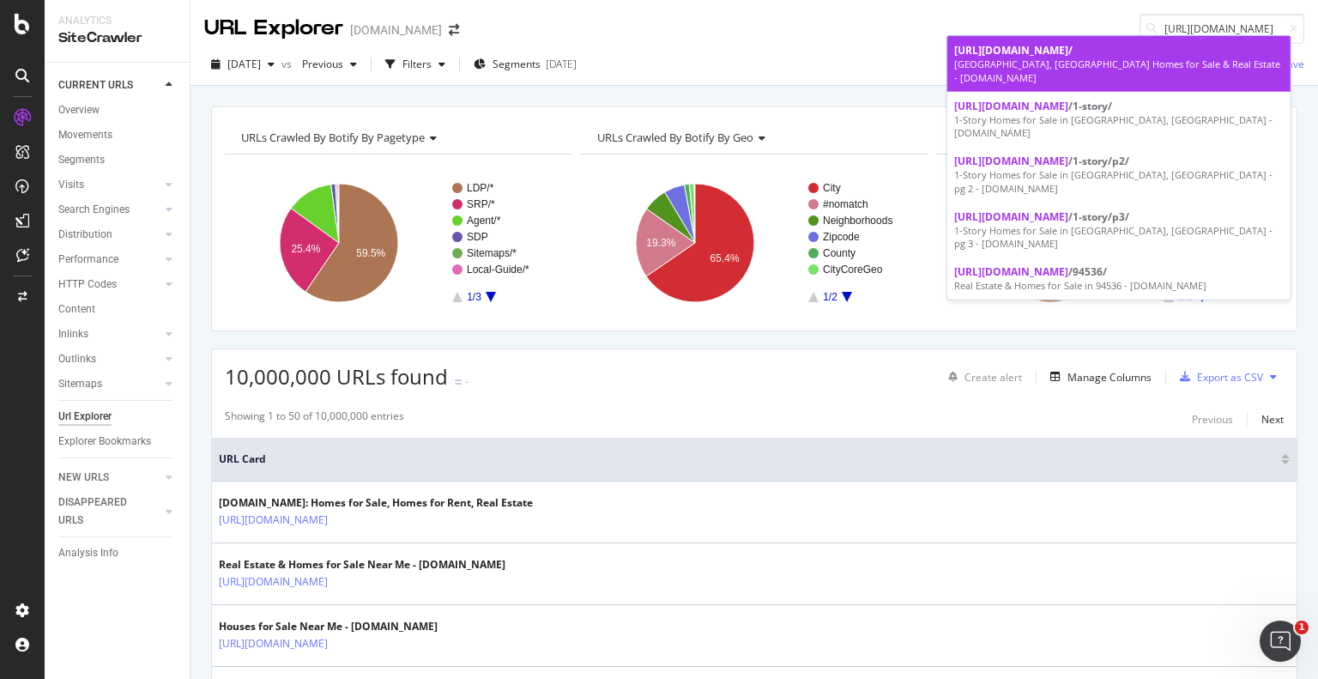
type input "https://www.homes.com/fremont-ca"
click at [1086, 39] on link "https://www.homes.com/fremont-ca / Fremont, CA Homes for Sale & Real Estate - H…" at bounding box center [1119, 64] width 343 height 56
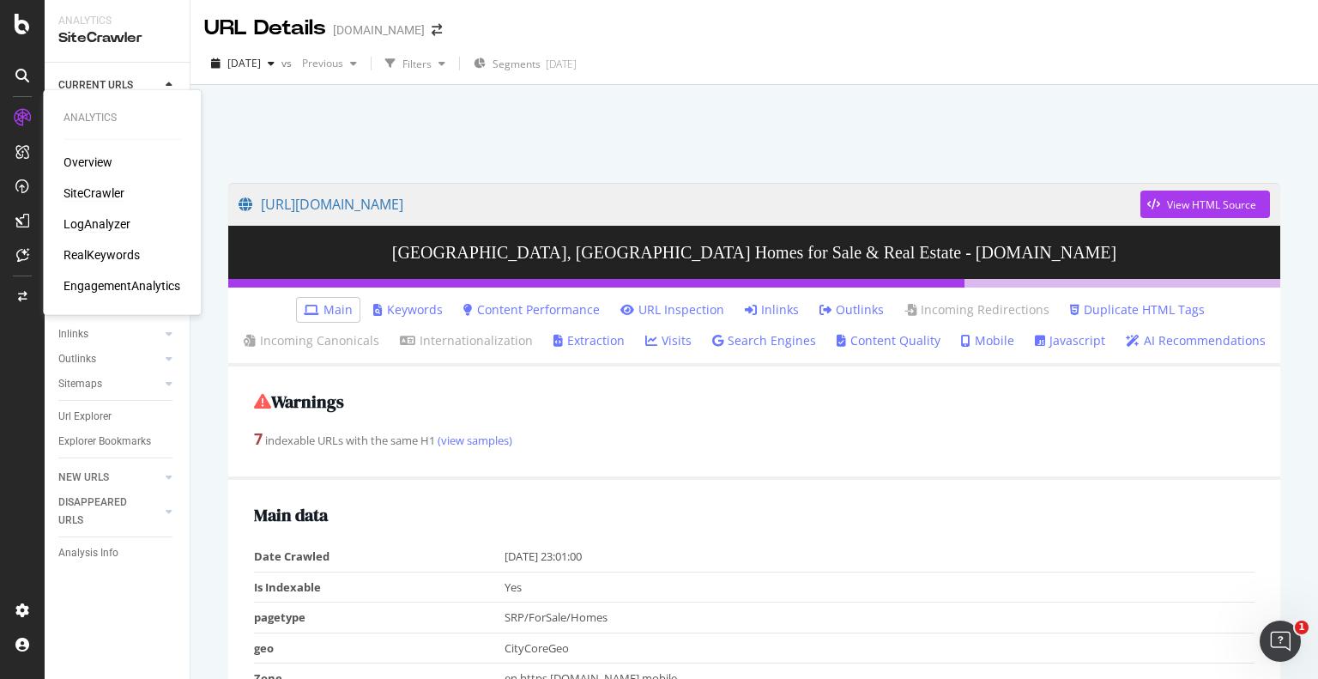
click at [82, 223] on div "LogAnalyzer" at bounding box center [97, 223] width 67 height 17
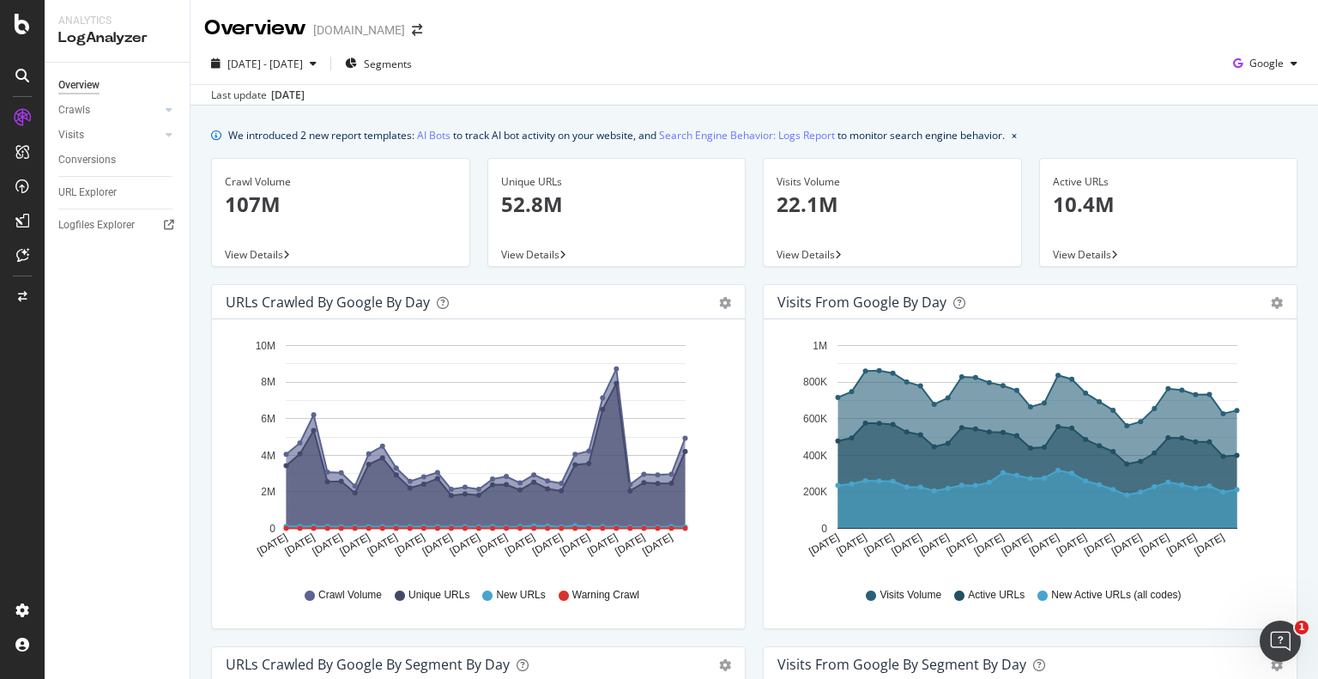
click at [285, 264] on div "View Details" at bounding box center [340, 254] width 257 height 24
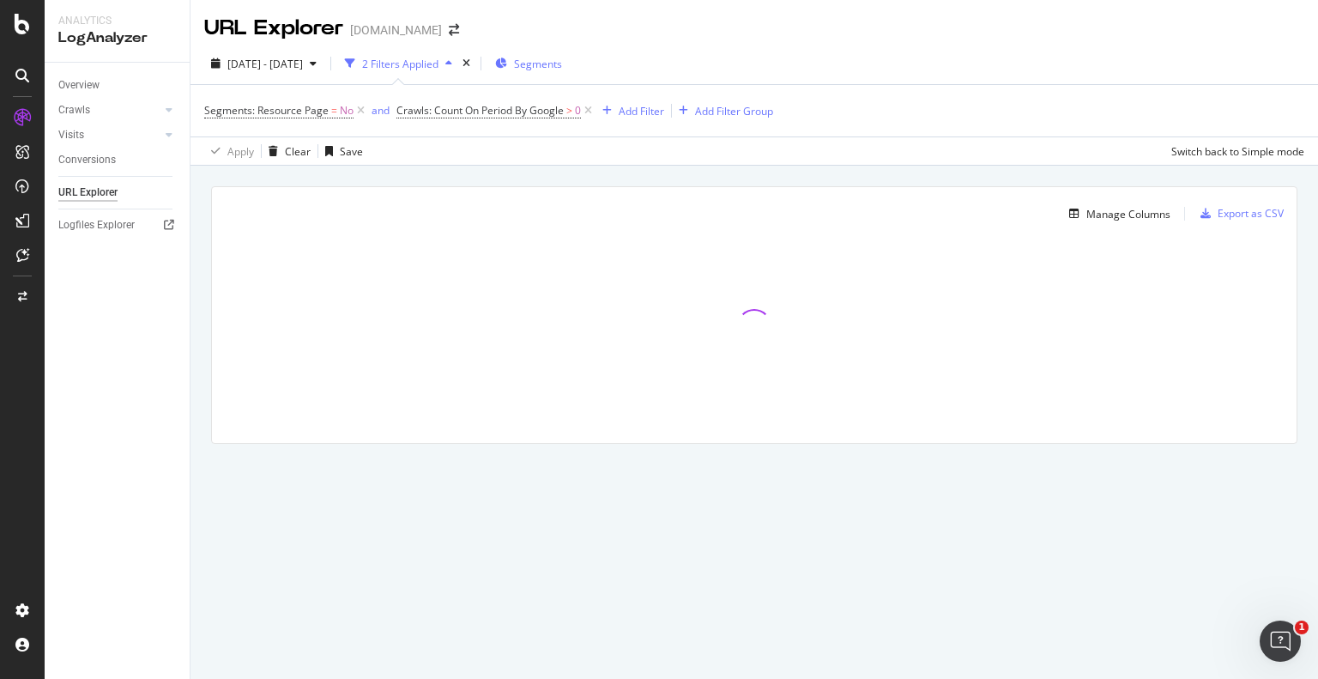
click at [553, 67] on span "Segments" at bounding box center [538, 64] width 48 height 15
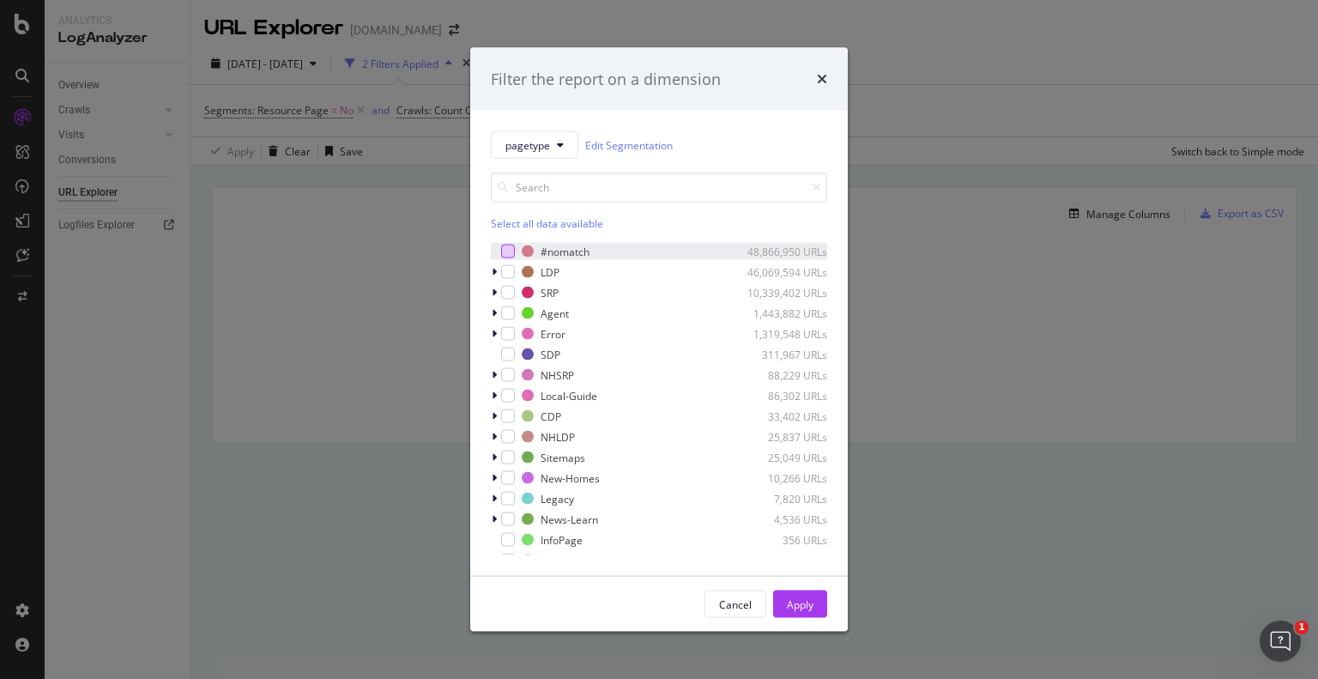
click at [509, 251] on div "modal" at bounding box center [508, 252] width 14 height 14
click at [805, 610] on div "Apply" at bounding box center [800, 604] width 27 height 15
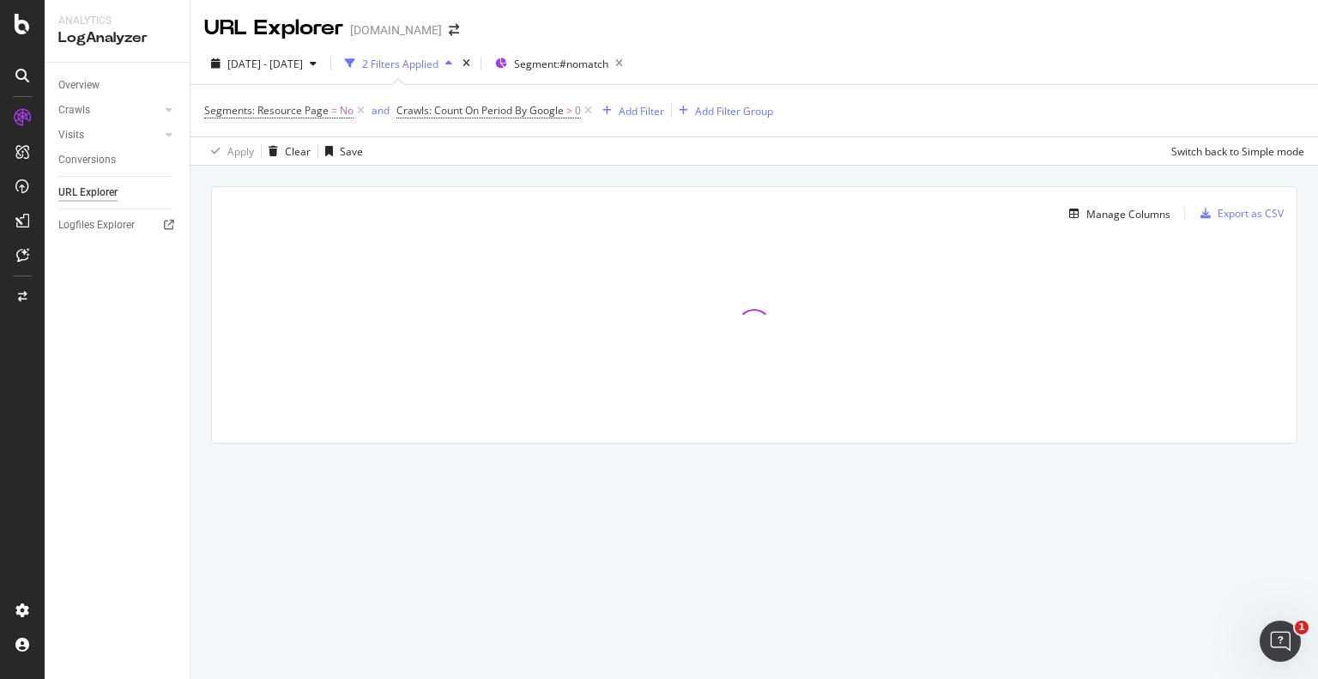
drag, startPoint x: 352, startPoint y: 405, endPoint x: 199, endPoint y: 403, distance: 152.8
click at [199, 403] on div "Manage Columns Export as CSV Full URL Crawls: Count On Period By Google" at bounding box center [755, 335] width 1128 height 338
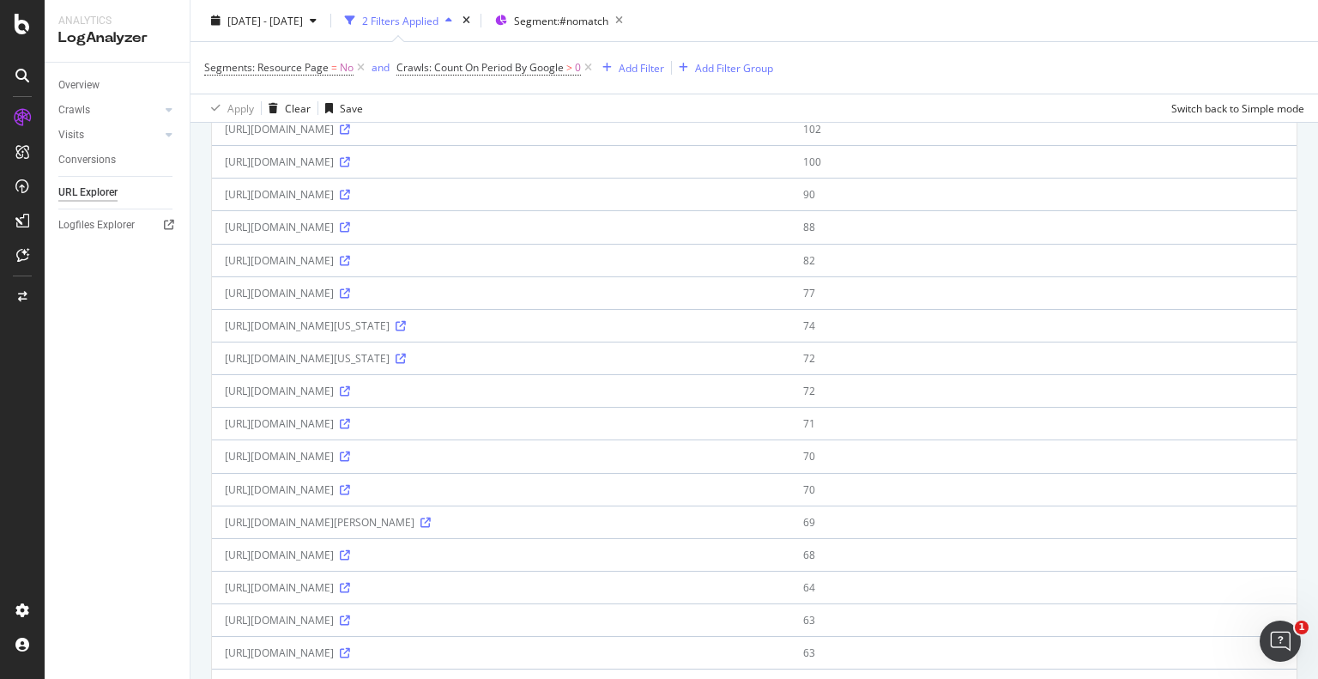
scroll to position [549, 0]
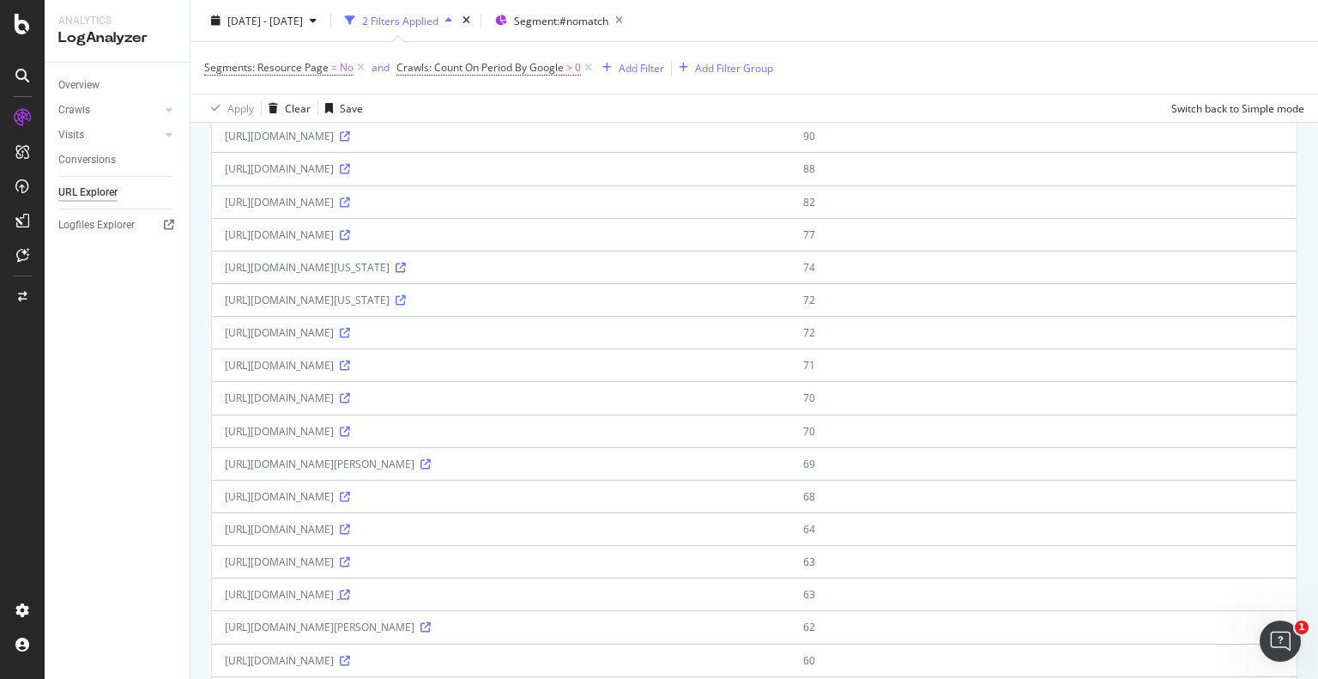
click at [350, 590] on icon at bounding box center [345, 595] width 10 height 10
click at [326, 562] on div "https://www.homes.com/margate-fl" at bounding box center [501, 561] width 553 height 15
click at [326, 561] on div "https://www.homes.com/margate-fl" at bounding box center [501, 561] width 553 height 15
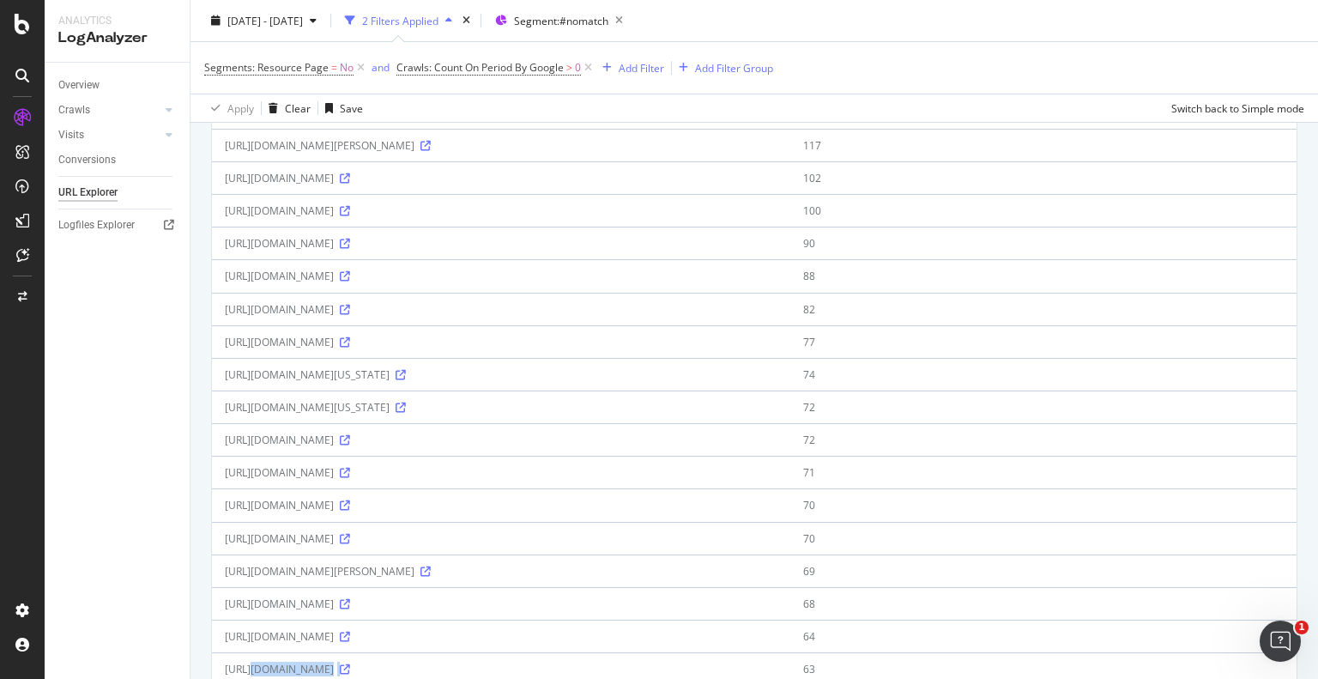
scroll to position [439, 0]
click at [103, 192] on div "SiteCrawler" at bounding box center [94, 193] width 61 height 17
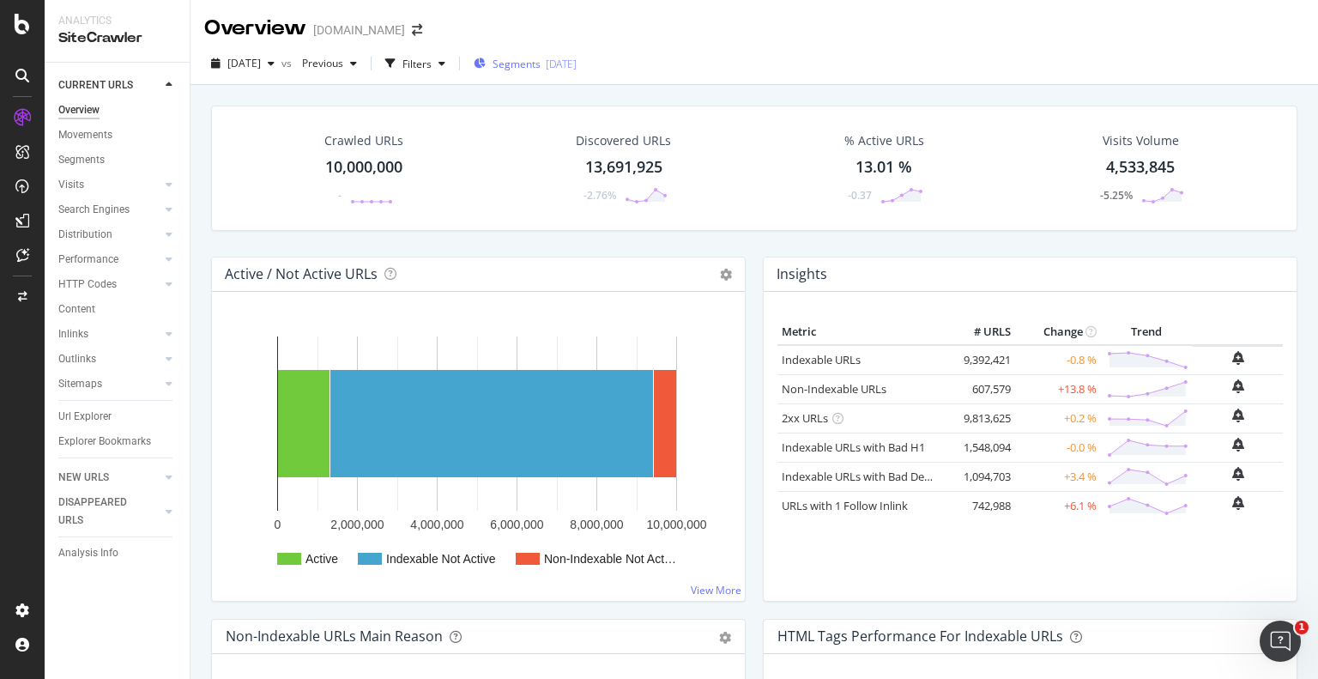
click at [564, 73] on div "Segments 2025-09-03" at bounding box center [525, 64] width 103 height 26
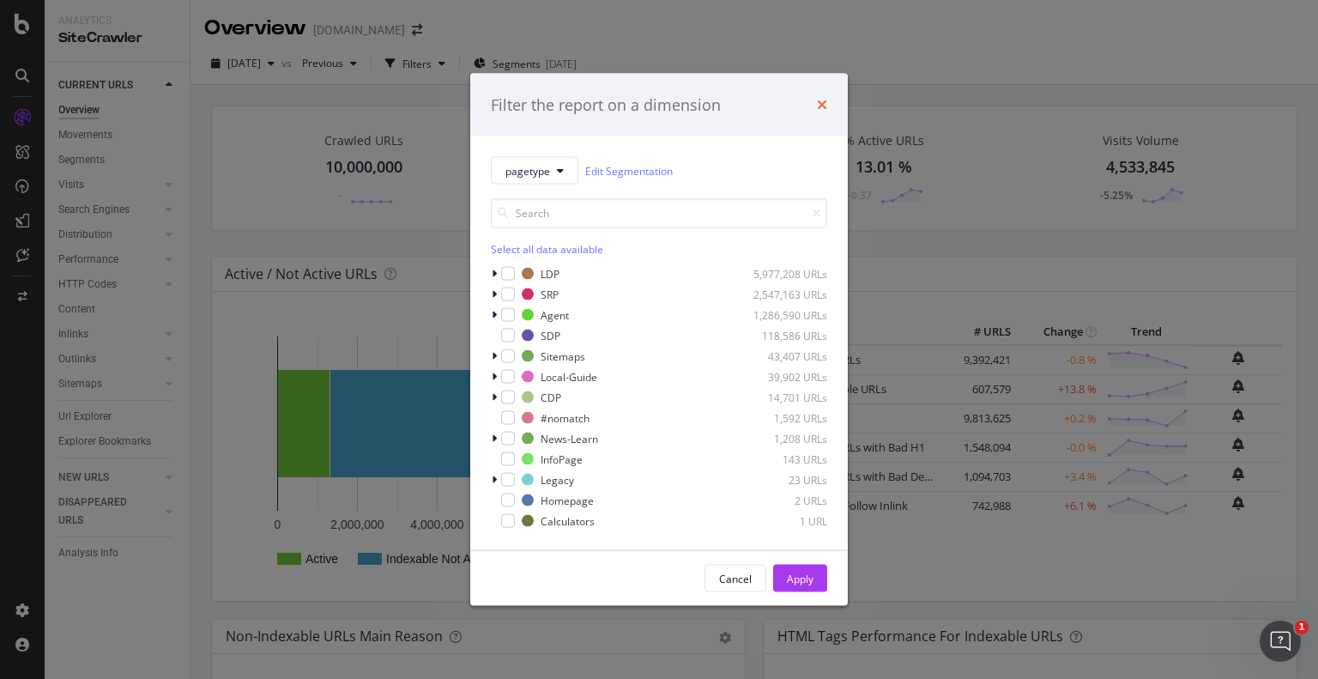
click at [818, 104] on icon "times" at bounding box center [822, 105] width 10 height 14
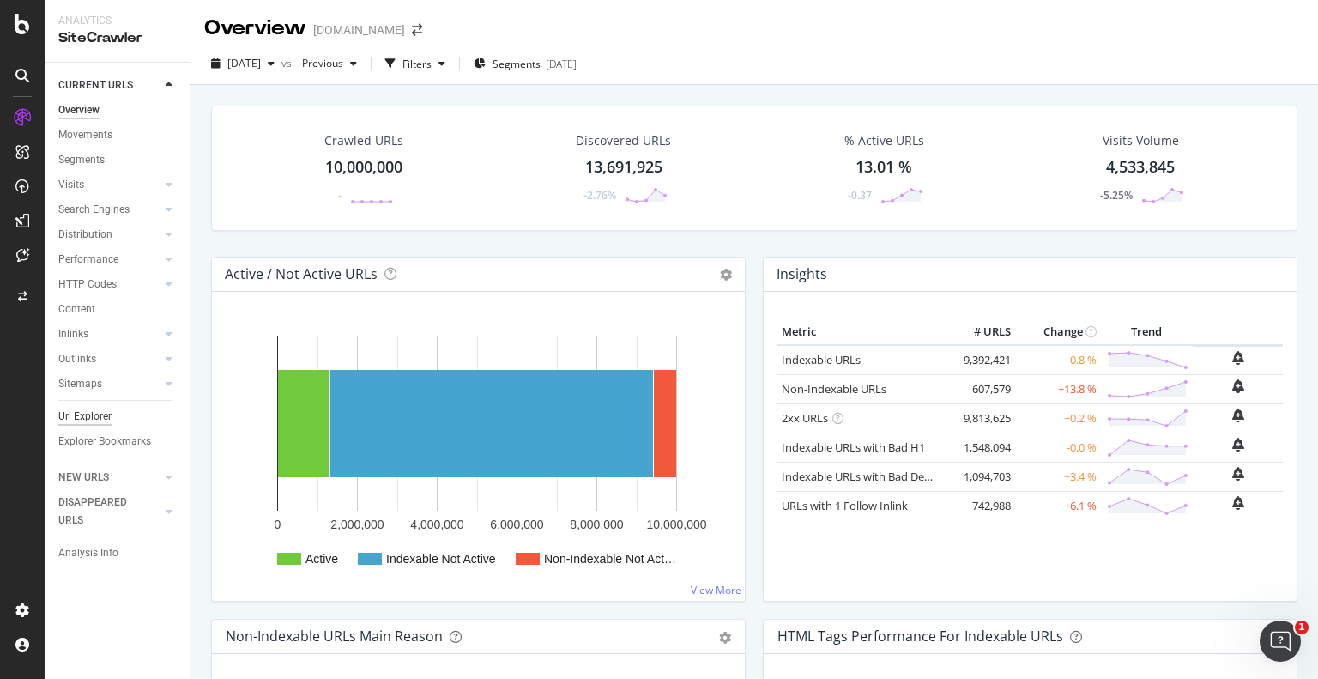
click at [88, 412] on div "Url Explorer" at bounding box center [84, 417] width 53 height 18
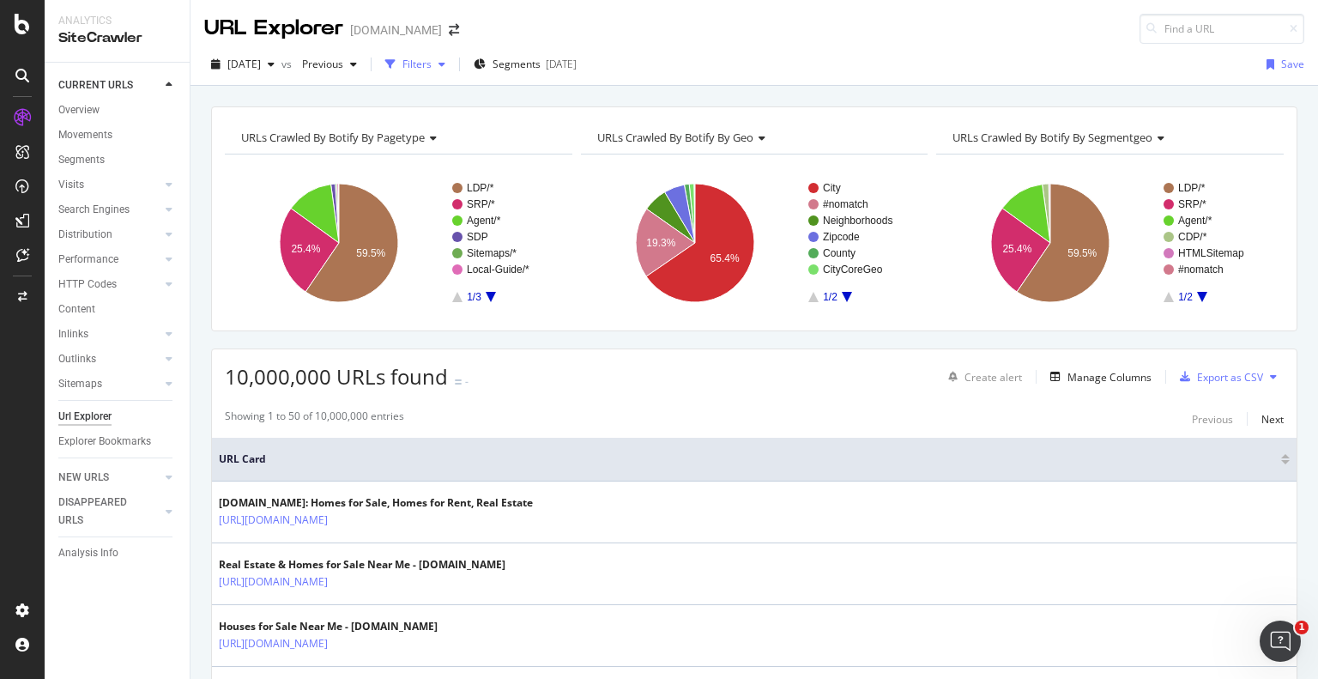
click at [445, 67] on icon "button" at bounding box center [442, 64] width 7 height 10
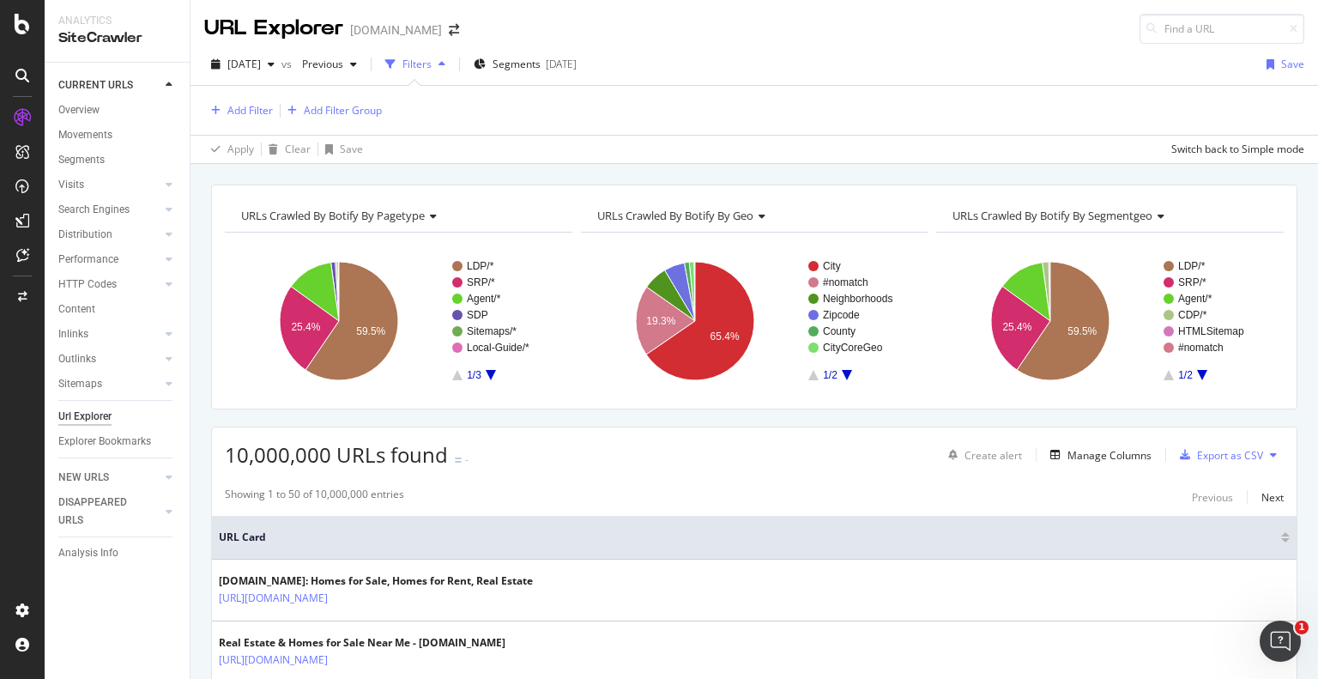
click at [258, 121] on div "Add Filter Add Filter Group" at bounding box center [754, 110] width 1100 height 49
click at [258, 103] on div "Add Filter" at bounding box center [249, 110] width 45 height 15
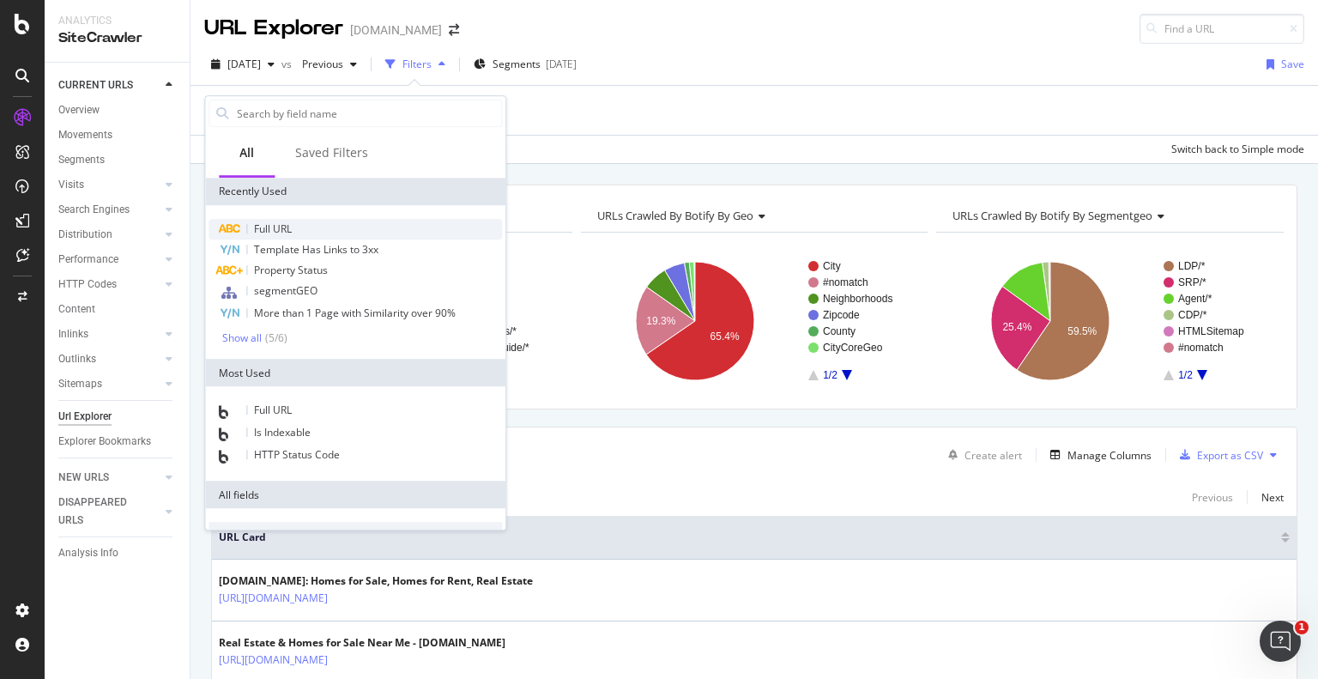
click at [298, 231] on div "Full URL" at bounding box center [356, 229] width 294 height 21
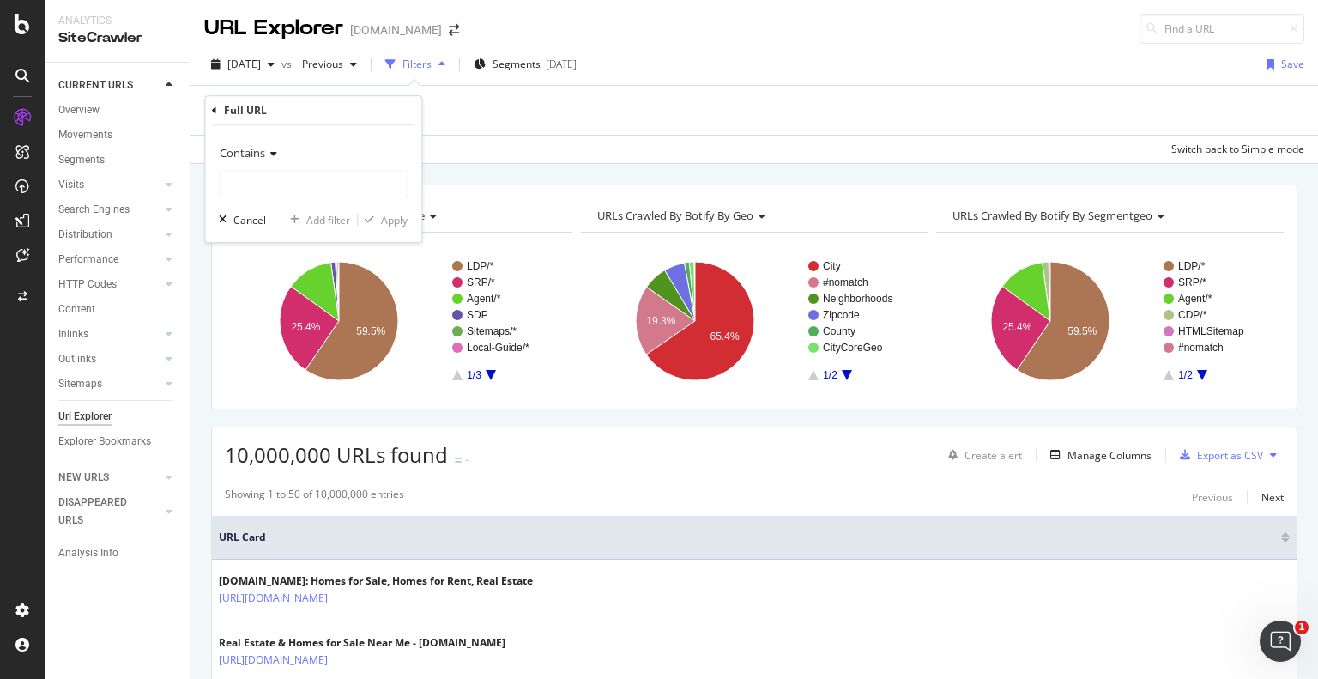
click at [264, 156] on span "Contains" at bounding box center [242, 152] width 45 height 15
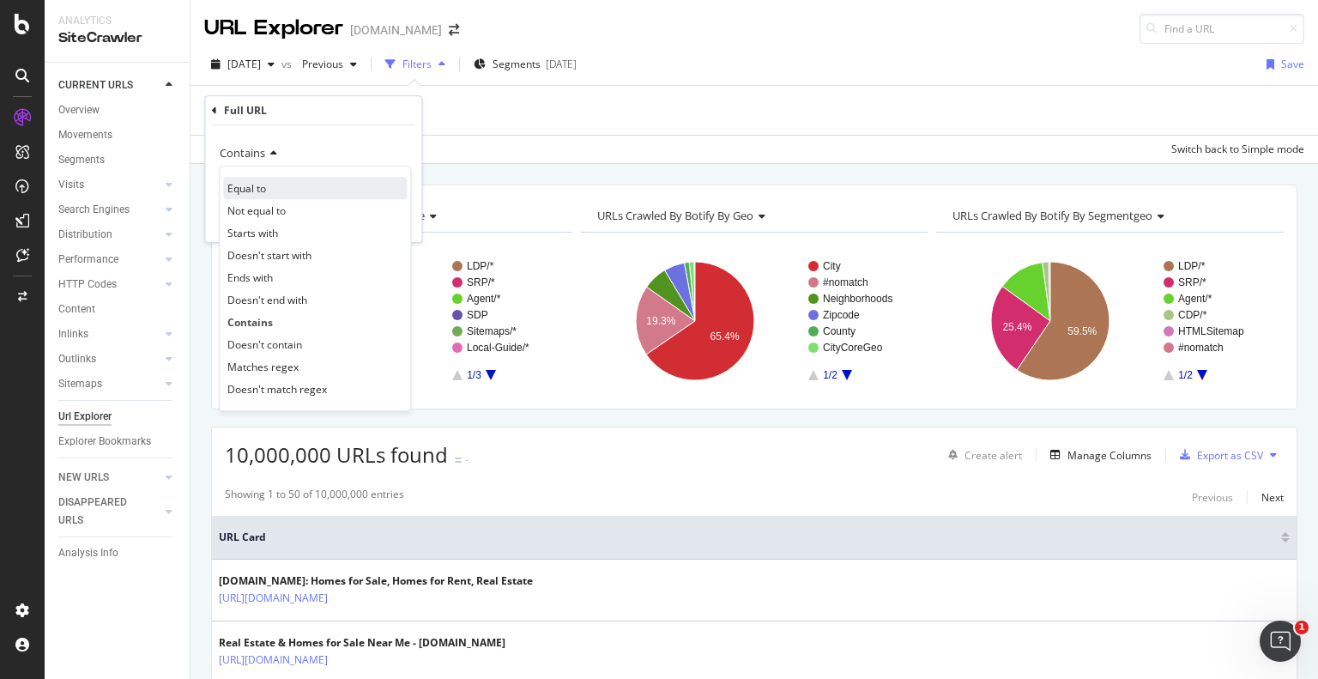
click at [270, 182] on div "Equal to" at bounding box center [315, 188] width 184 height 22
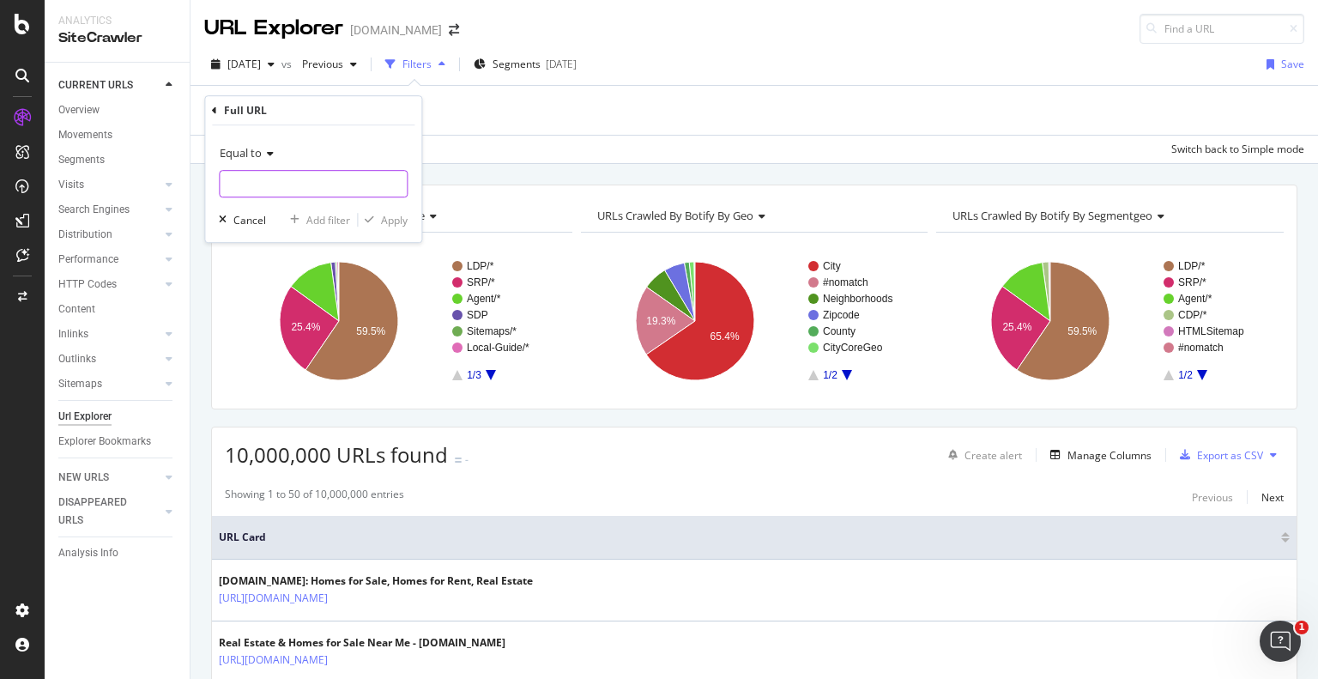
click at [270, 182] on input "text" at bounding box center [313, 183] width 187 height 27
paste input "https://www.homes.com/fremont-ca"
type input "https://www.homes.com/fremont-ca"
click at [379, 217] on div "button" at bounding box center [369, 220] width 23 height 10
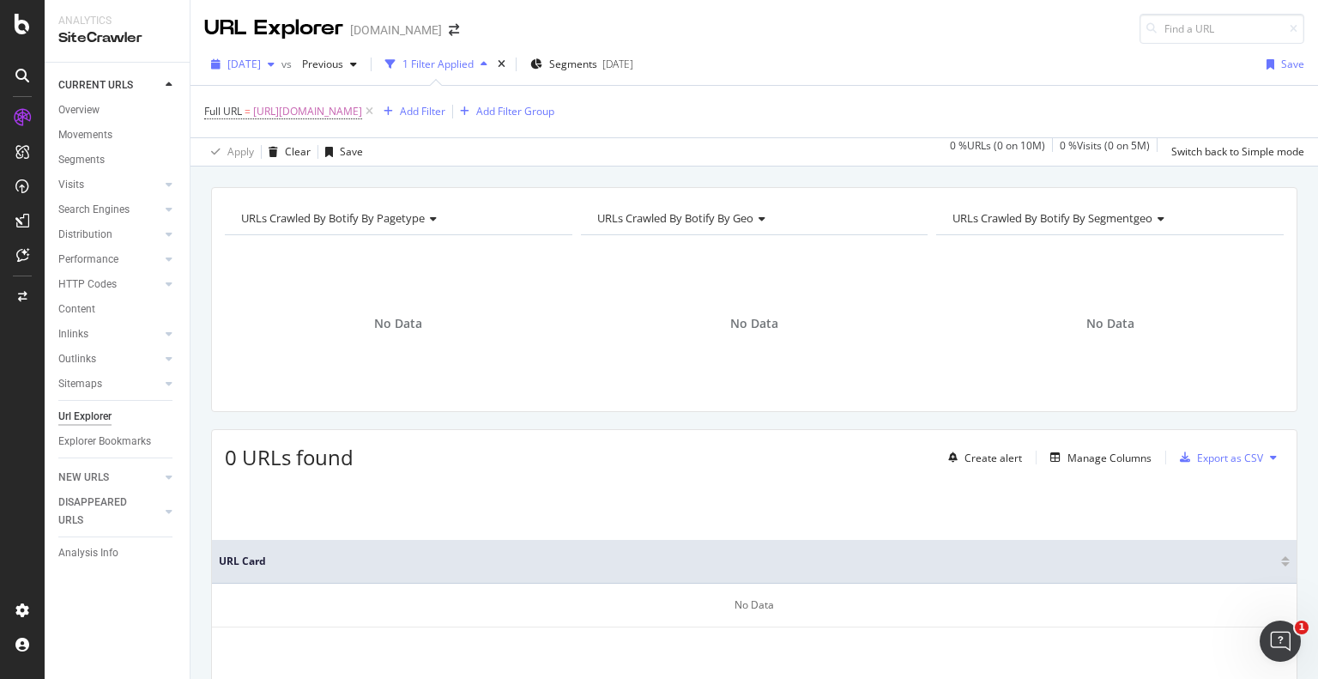
click at [261, 61] on span "[DATE]" at bounding box center [243, 64] width 33 height 15
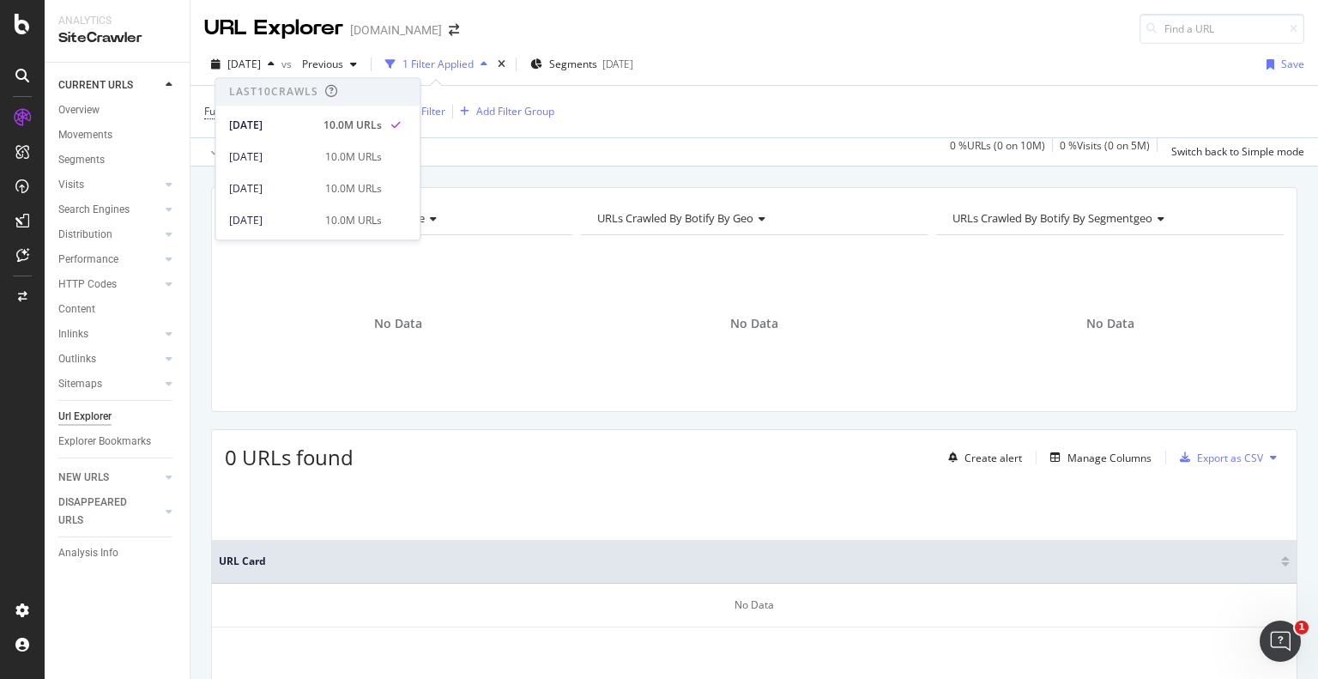
click at [197, 167] on div "URLs Crawled By Botify By pagetype Chart (by Value) Table Expand Export as CSV …" at bounding box center [755, 187] width 1128 height 41
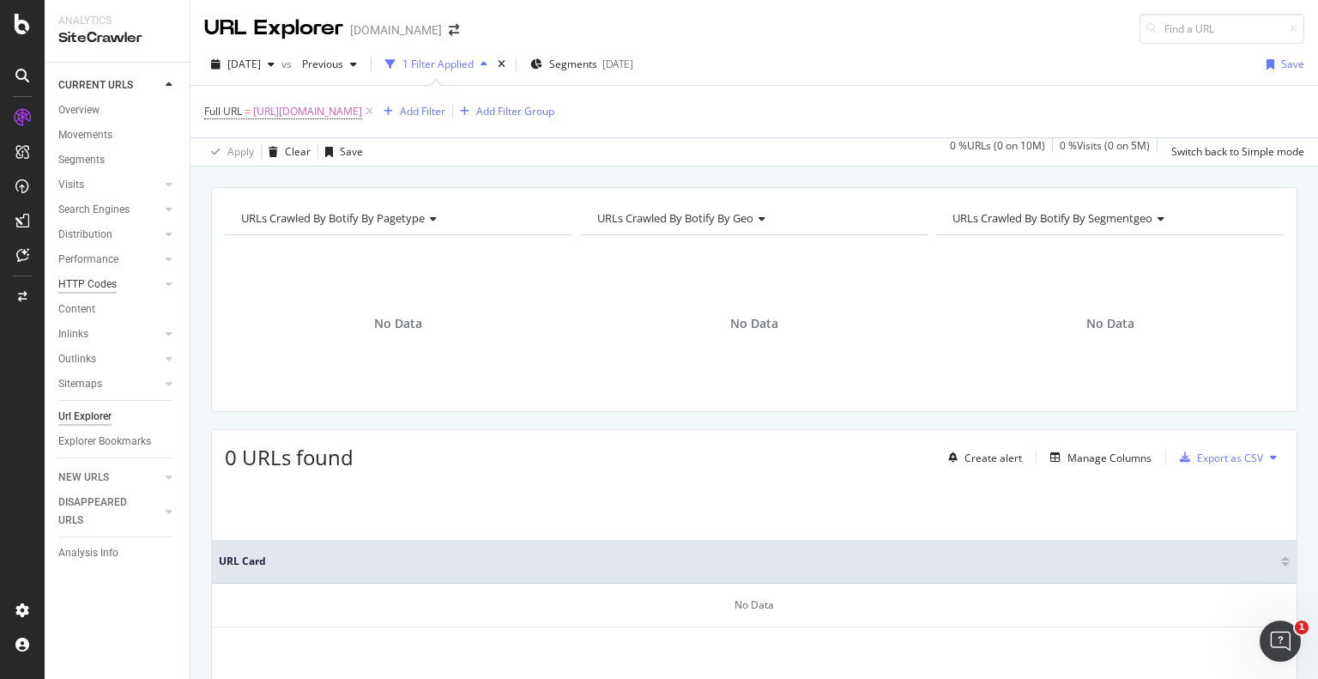
click at [114, 281] on div "HTTP Codes" at bounding box center [87, 285] width 58 height 18
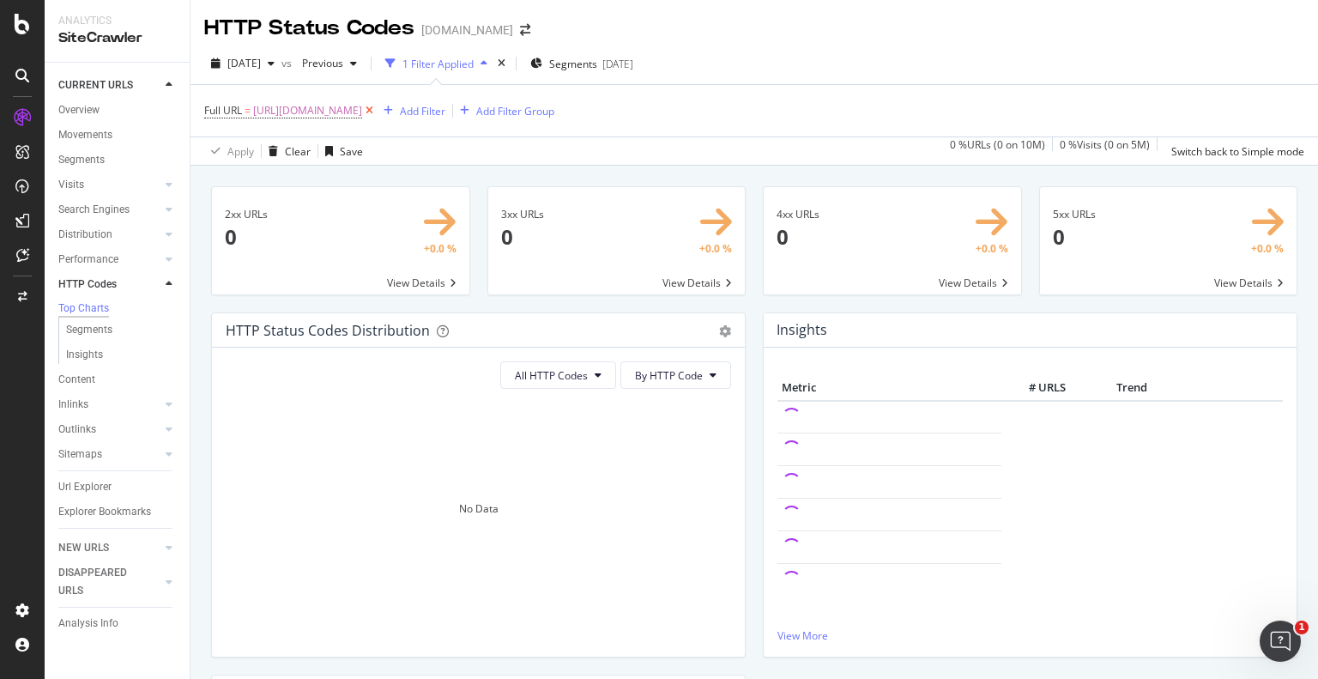
click at [377, 110] on icon at bounding box center [369, 110] width 15 height 17
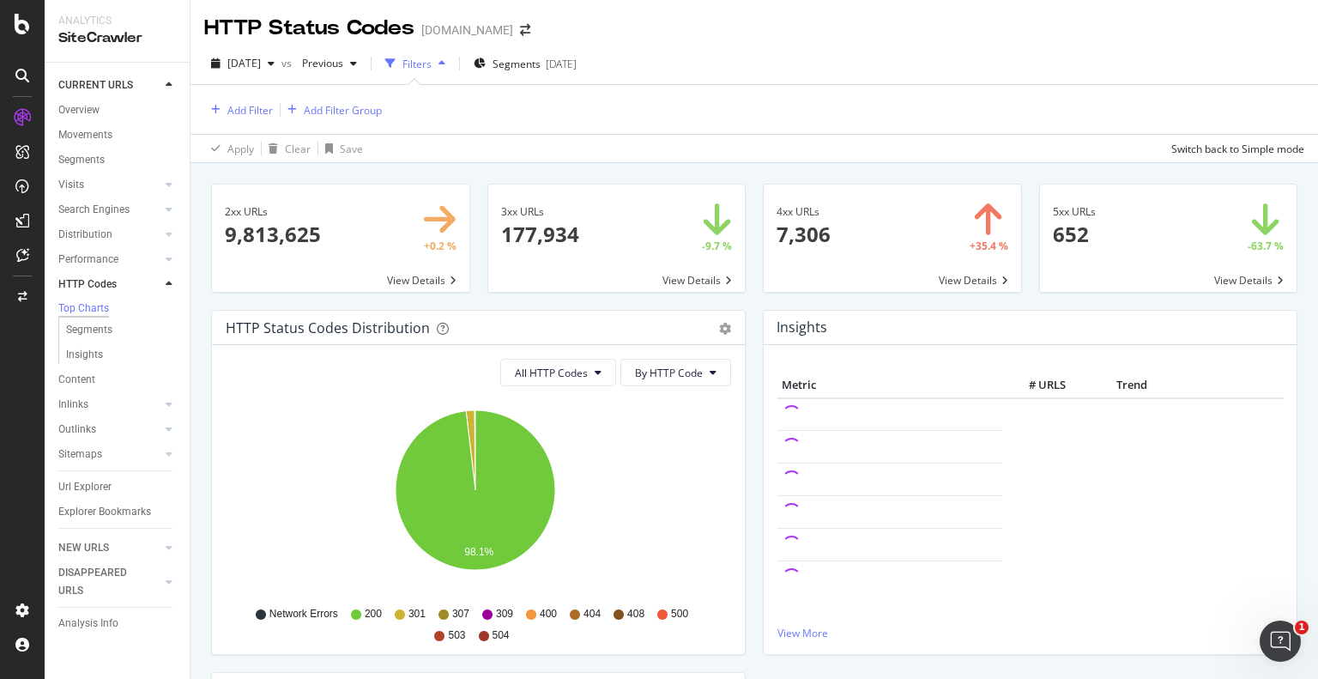
click at [691, 267] on span at bounding box center [616, 238] width 257 height 107
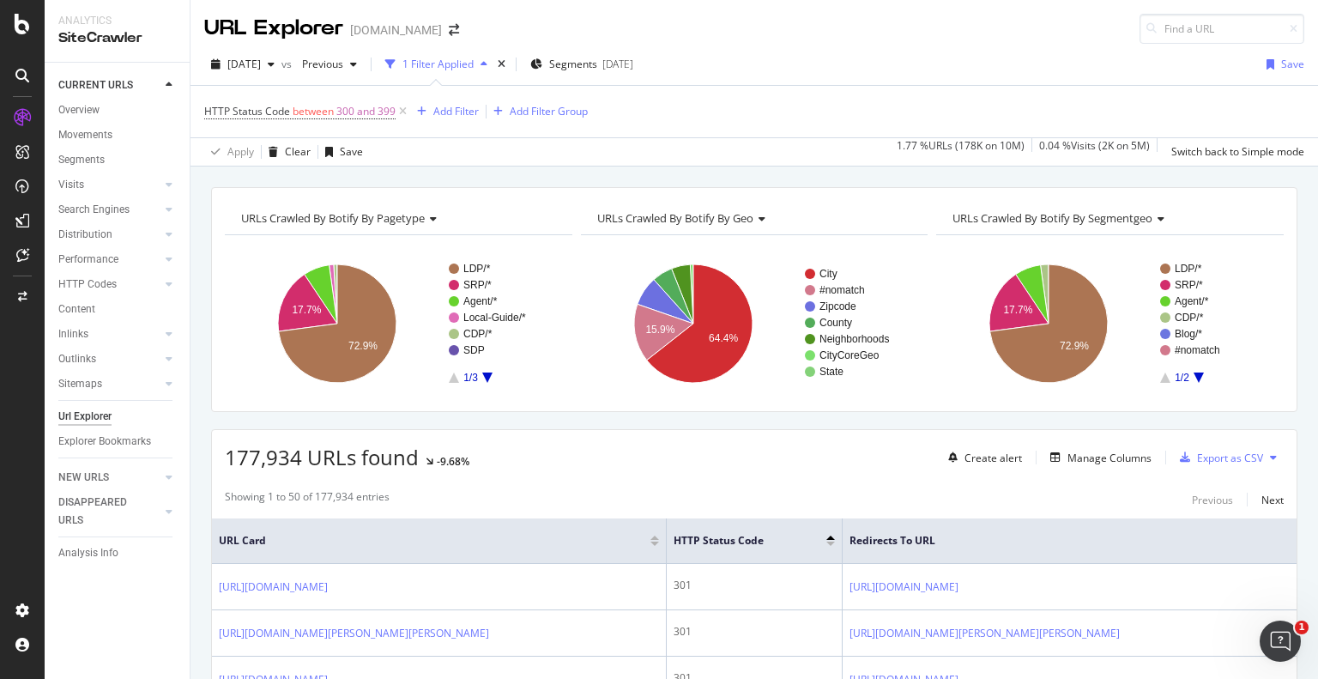
click at [754, 215] on icon at bounding box center [760, 219] width 12 height 10
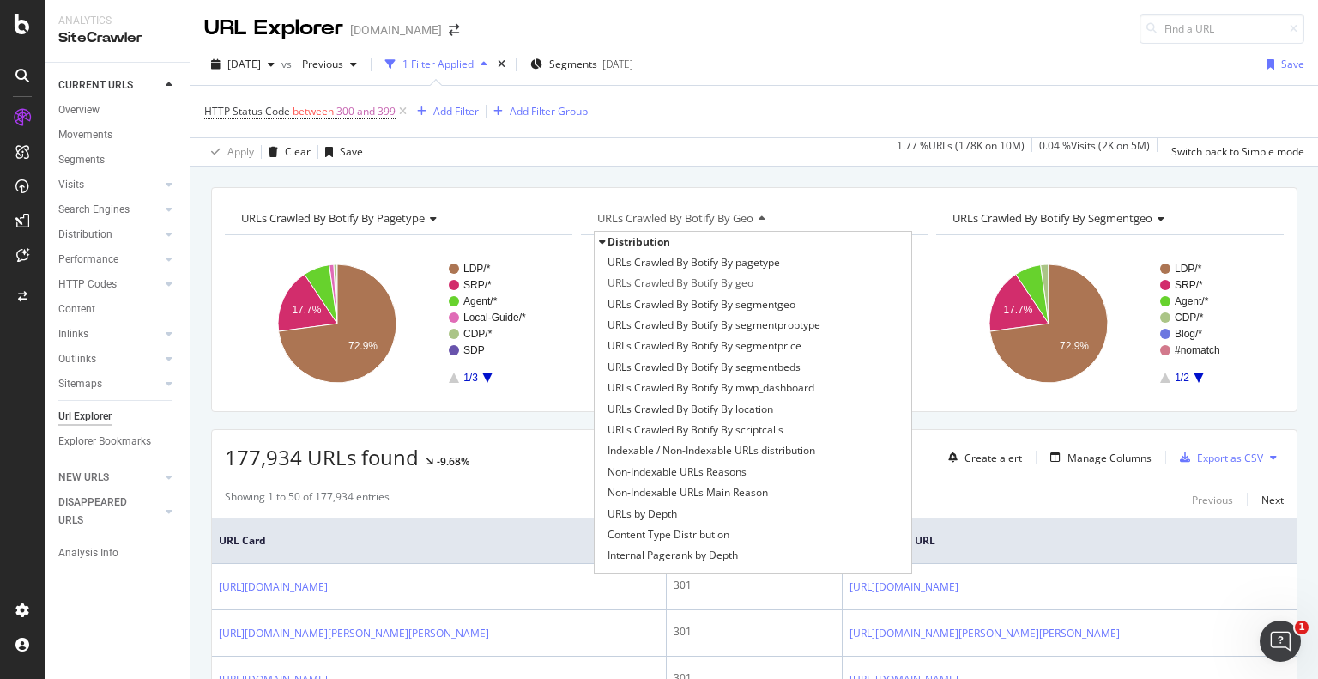
click at [754, 215] on icon at bounding box center [760, 219] width 12 height 10
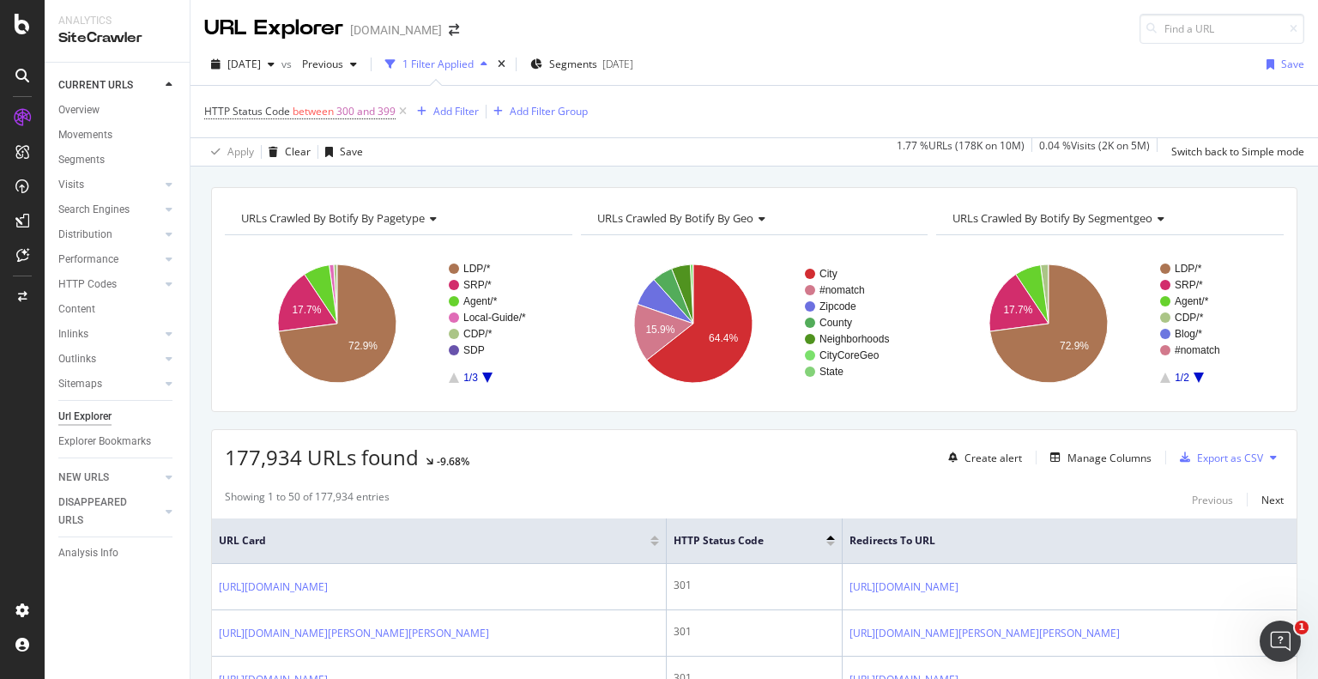
click at [410, 215] on span "URLs Crawled By Botify By pagetype" at bounding box center [333, 217] width 184 height 15
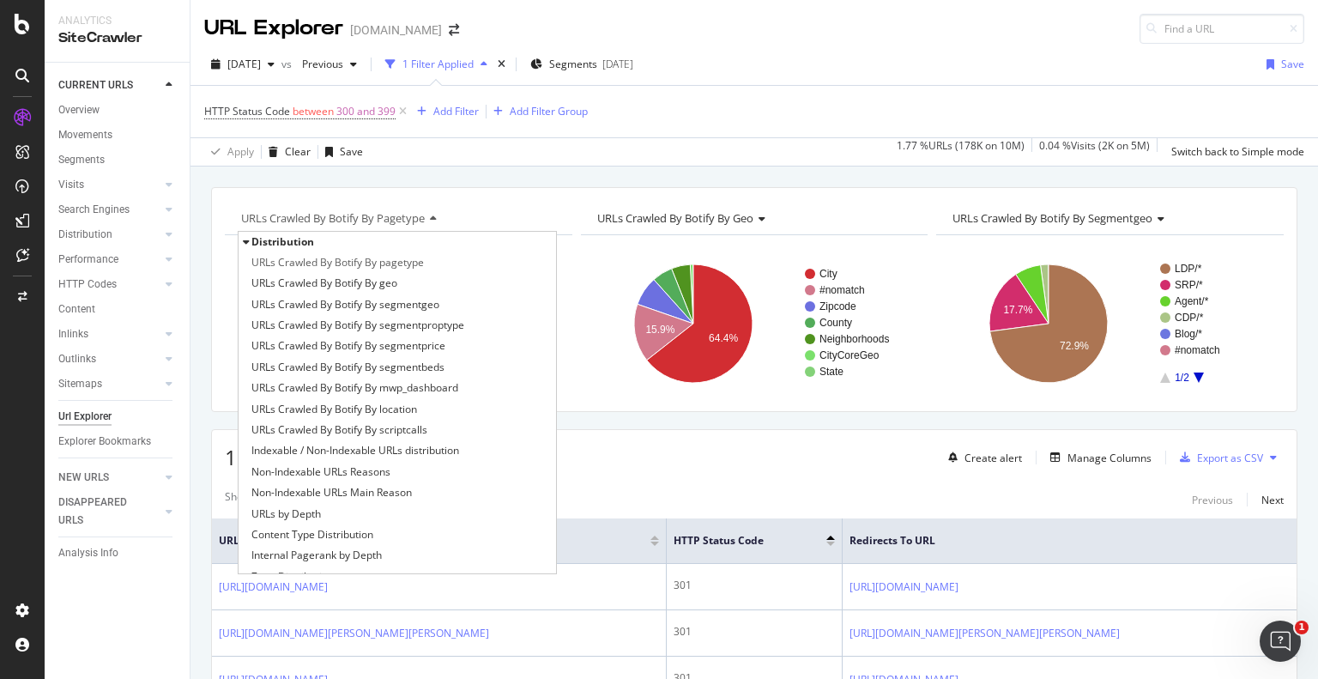
click at [410, 215] on span "URLs Crawled By Botify By pagetype" at bounding box center [333, 217] width 184 height 15
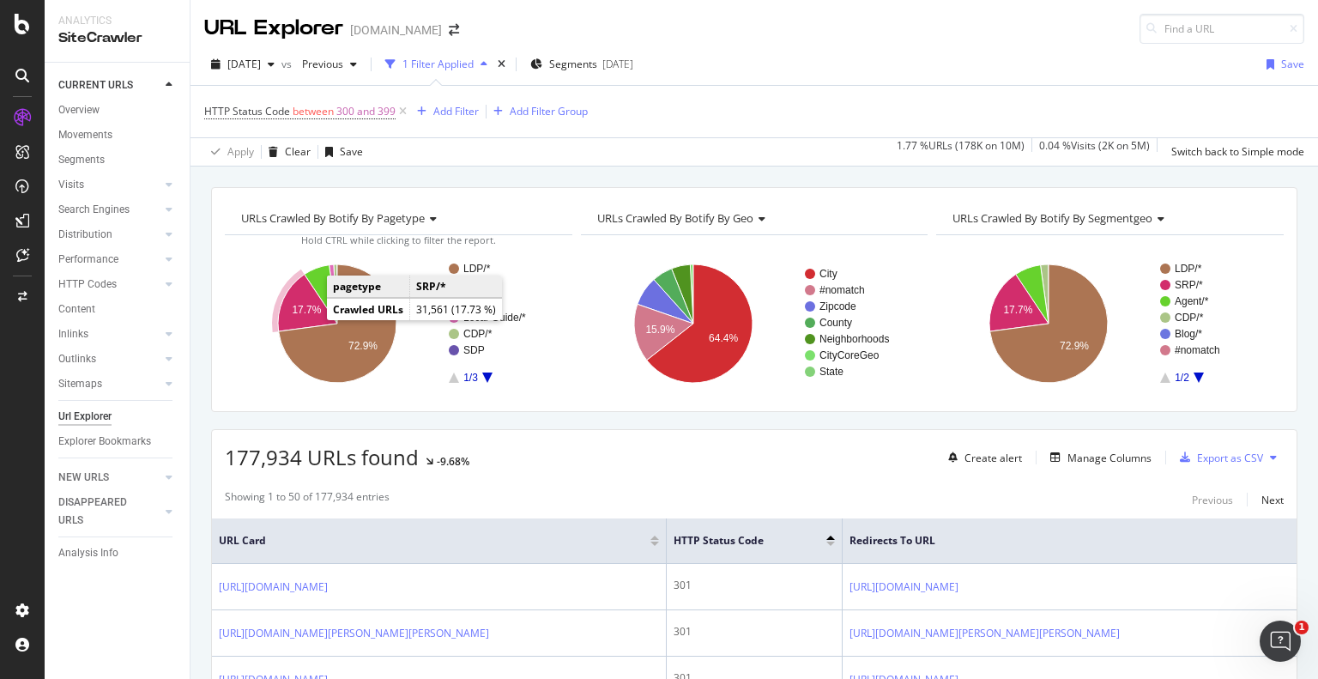
click at [300, 295] on icon "A chart." at bounding box center [307, 303] width 59 height 57
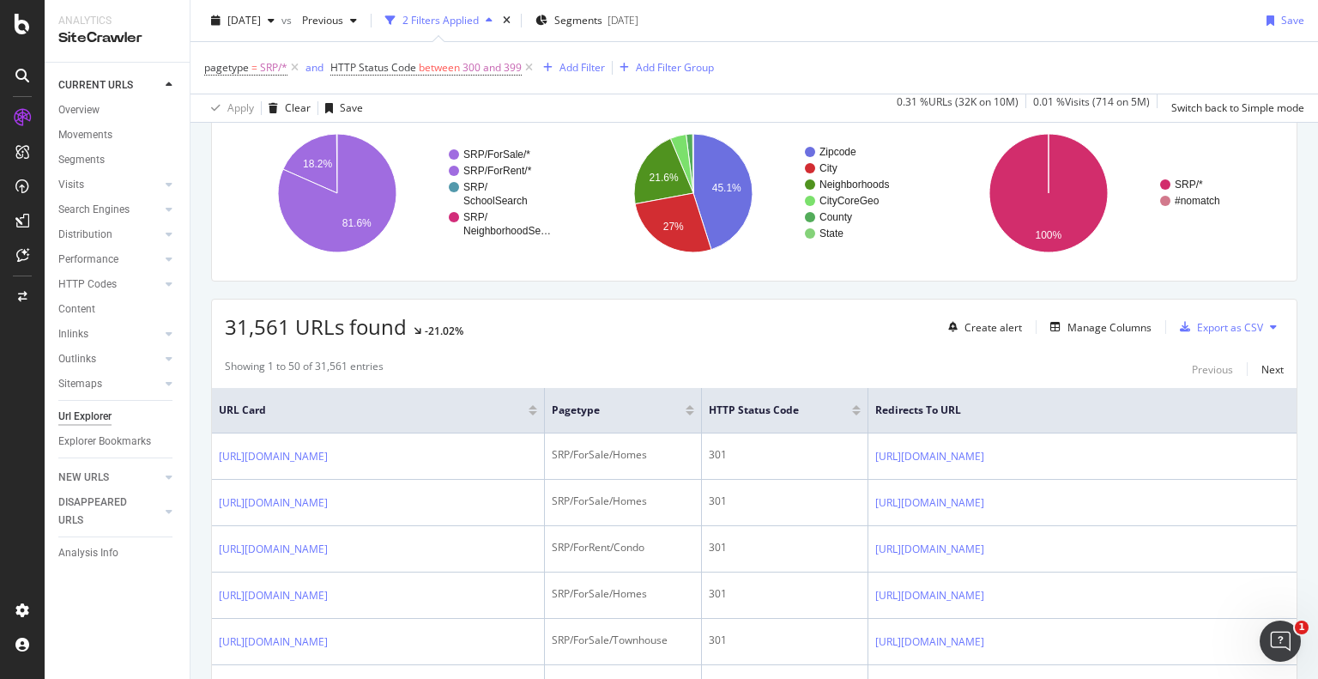
scroll to position [130, 0]
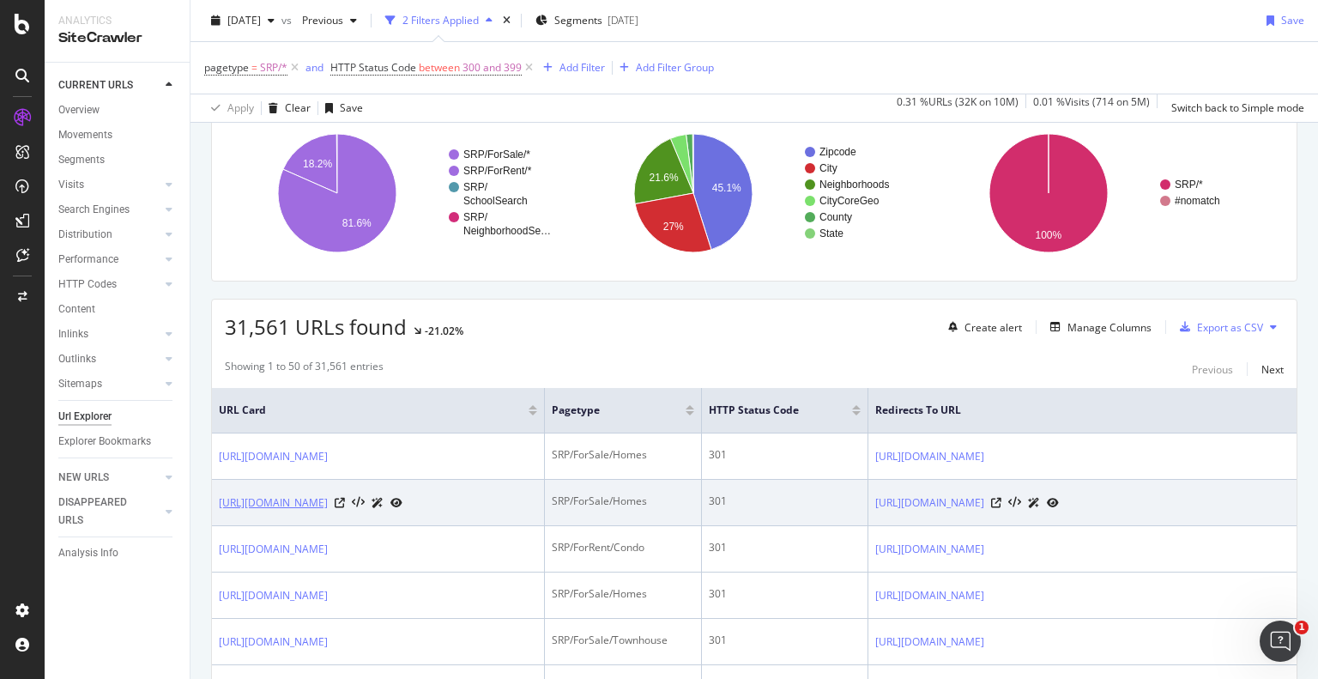
click at [328, 502] on link "https://www.homes.com/new-york-county-ny/" at bounding box center [273, 502] width 109 height 17
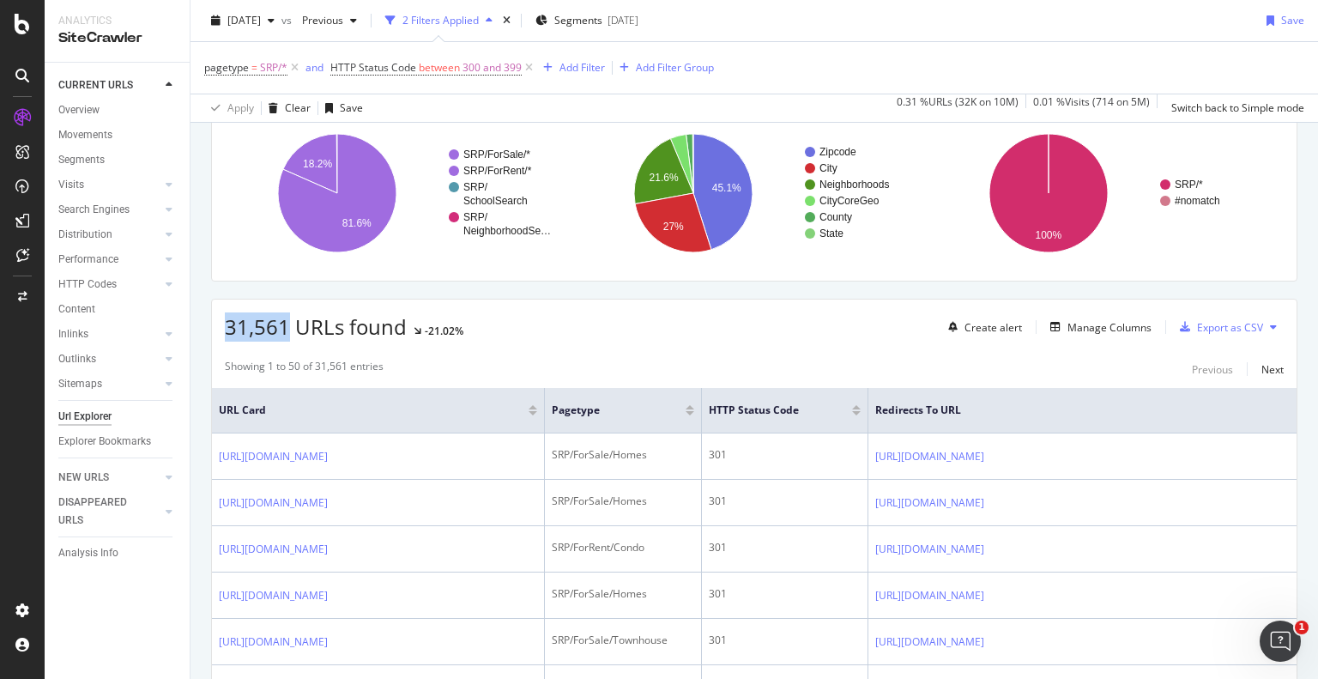
drag, startPoint x: 222, startPoint y: 322, endPoint x: 289, endPoint y: 322, distance: 66.9
click at [289, 322] on div "31,561 URLs found -21.02% Create alert Manage Columns Export as CSV" at bounding box center [754, 321] width 1085 height 42
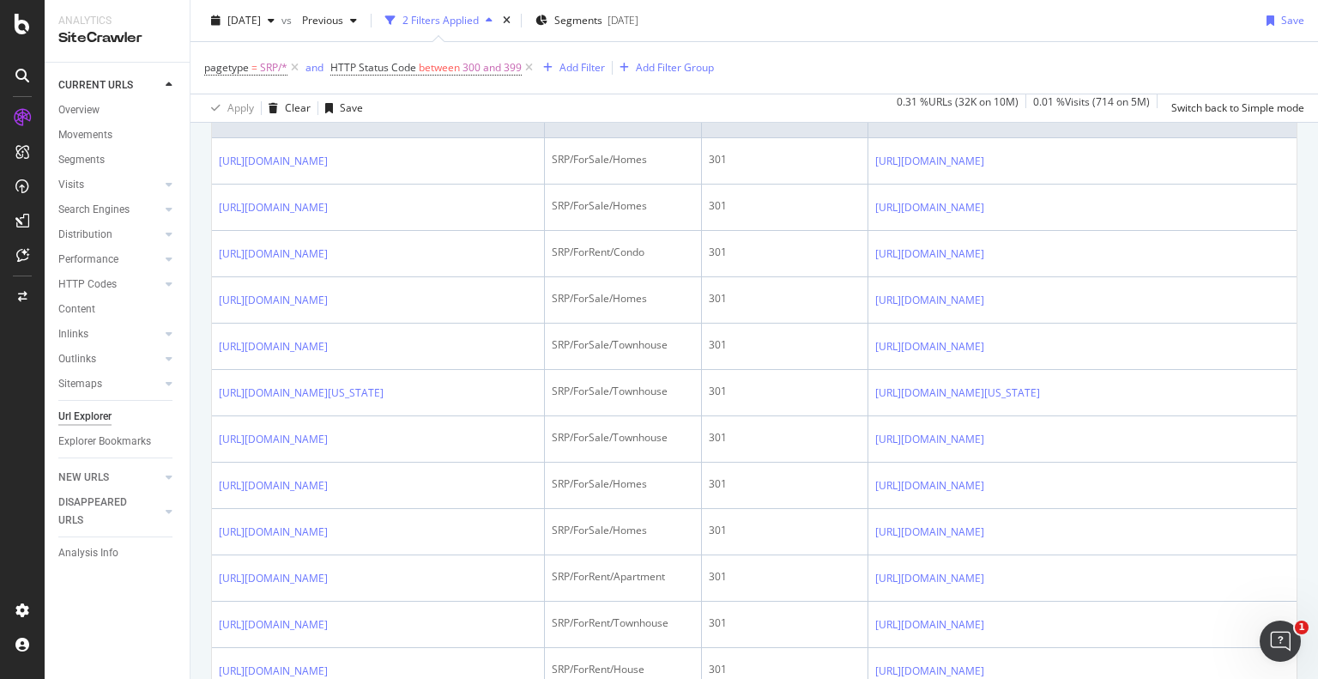
scroll to position [0, 0]
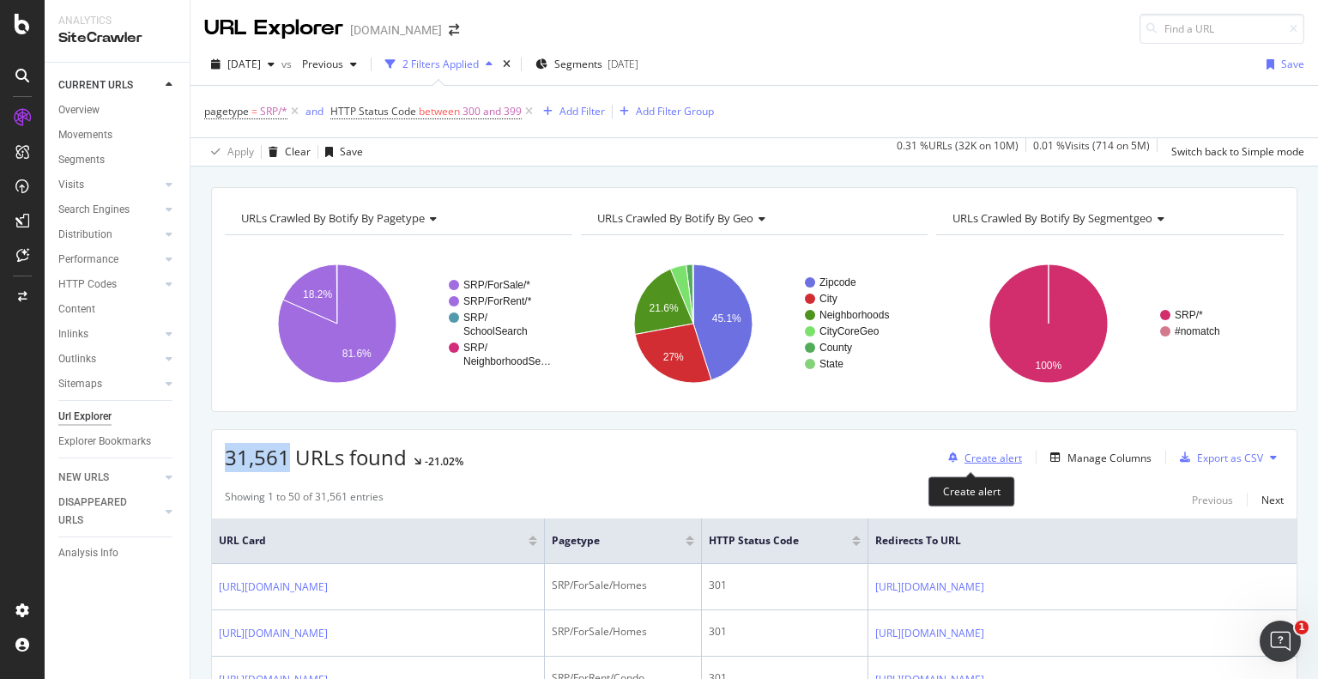
click at [975, 452] on div "Create alert" at bounding box center [994, 458] width 58 height 15
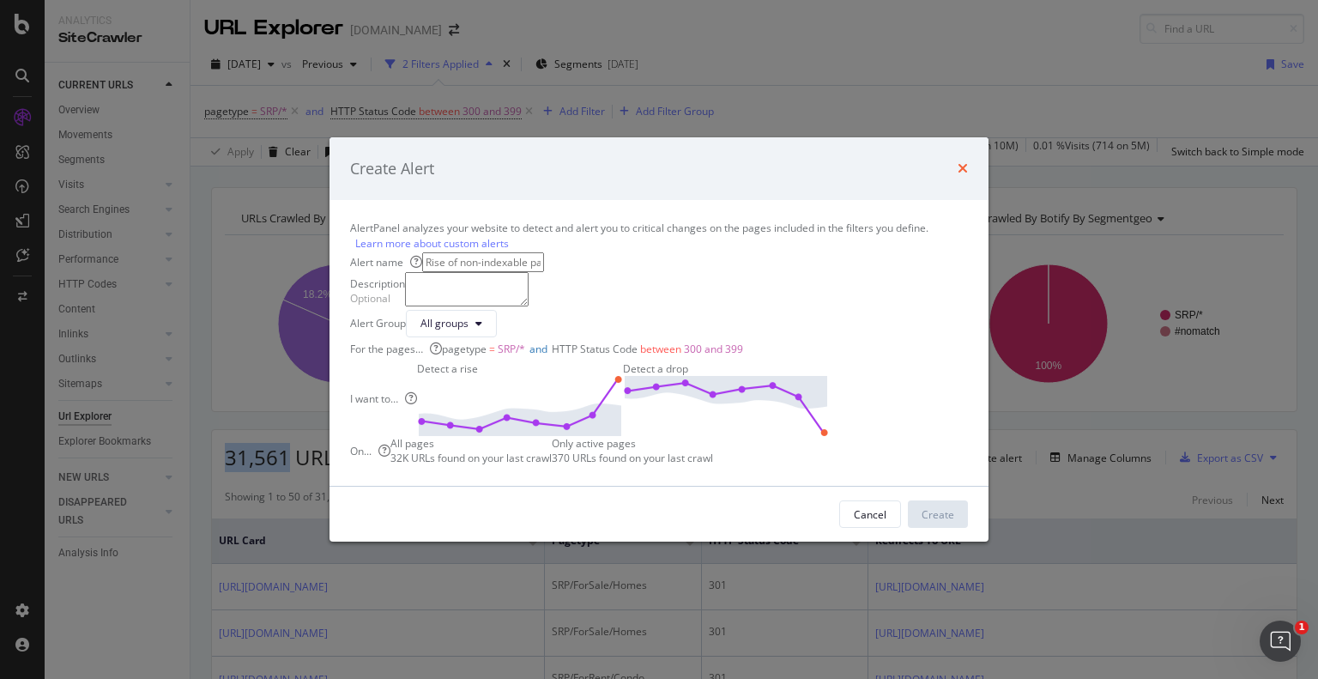
click at [958, 161] on icon "times" at bounding box center [963, 168] width 10 height 14
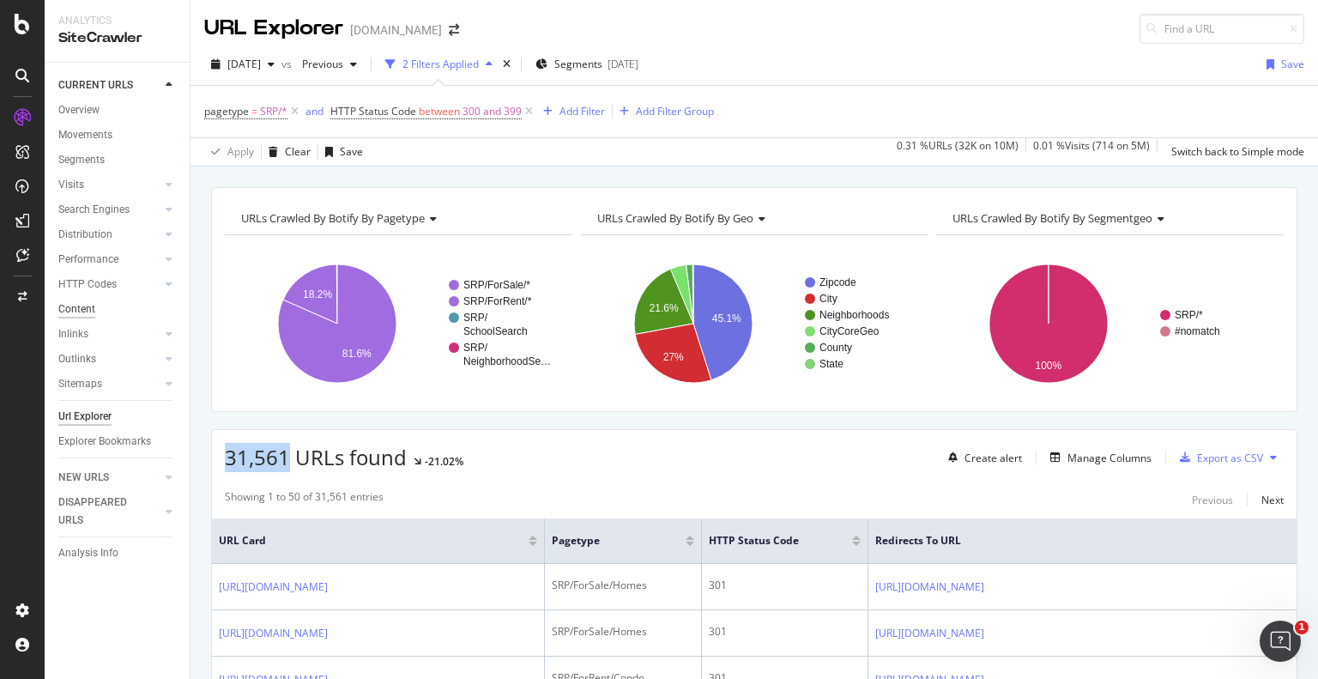
click at [75, 309] on div "Content" at bounding box center [76, 309] width 37 height 18
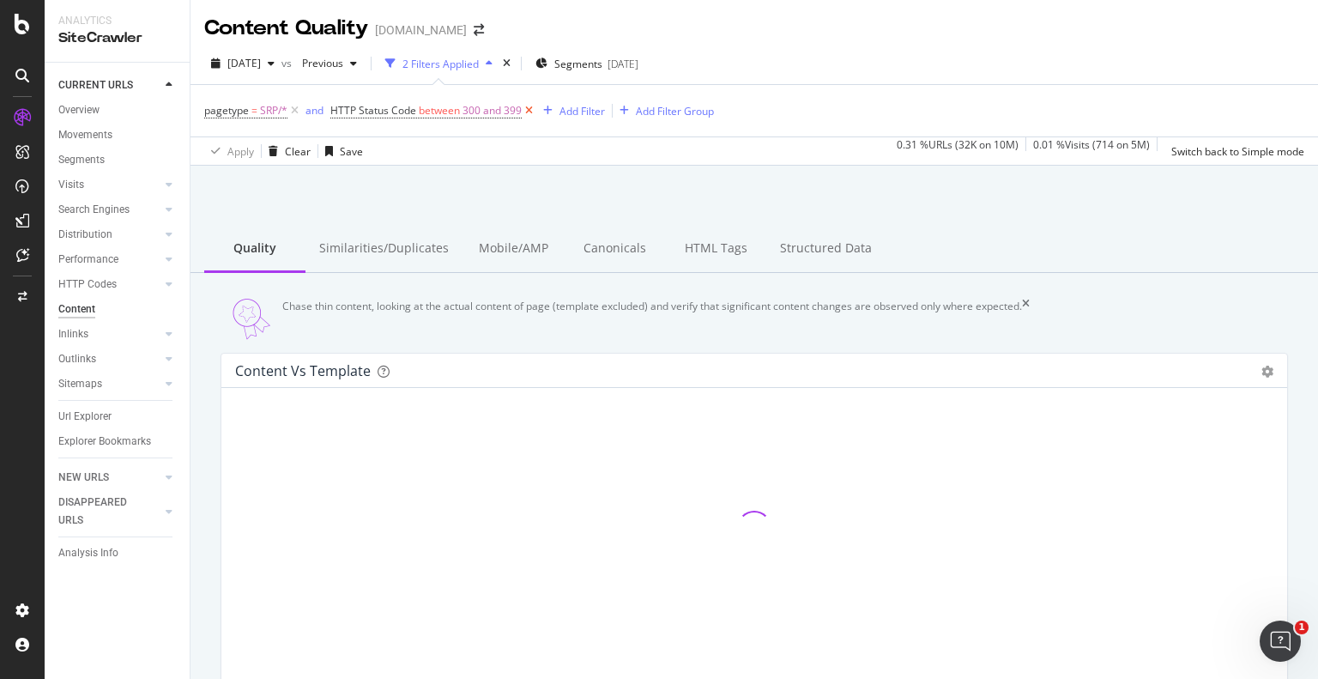
click at [533, 106] on icon at bounding box center [529, 110] width 15 height 17
click at [701, 250] on div "HTML Tags" at bounding box center [715, 249] width 101 height 47
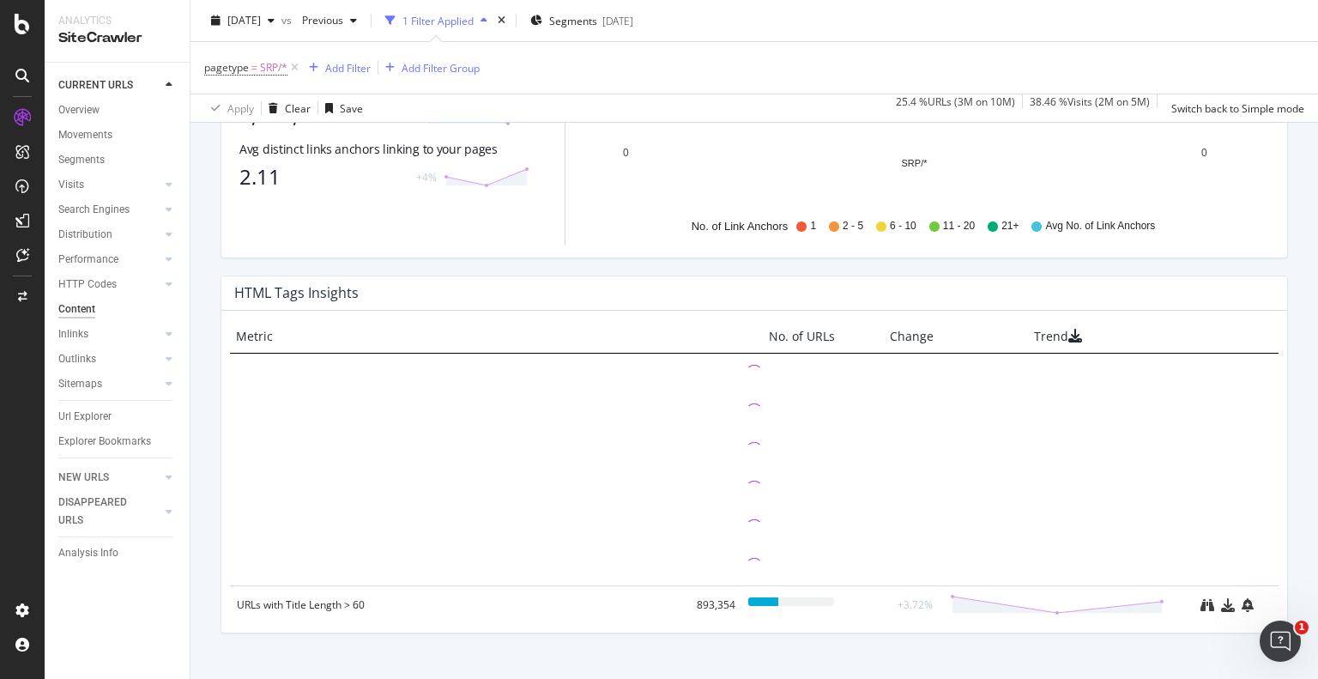
scroll to position [1208, 0]
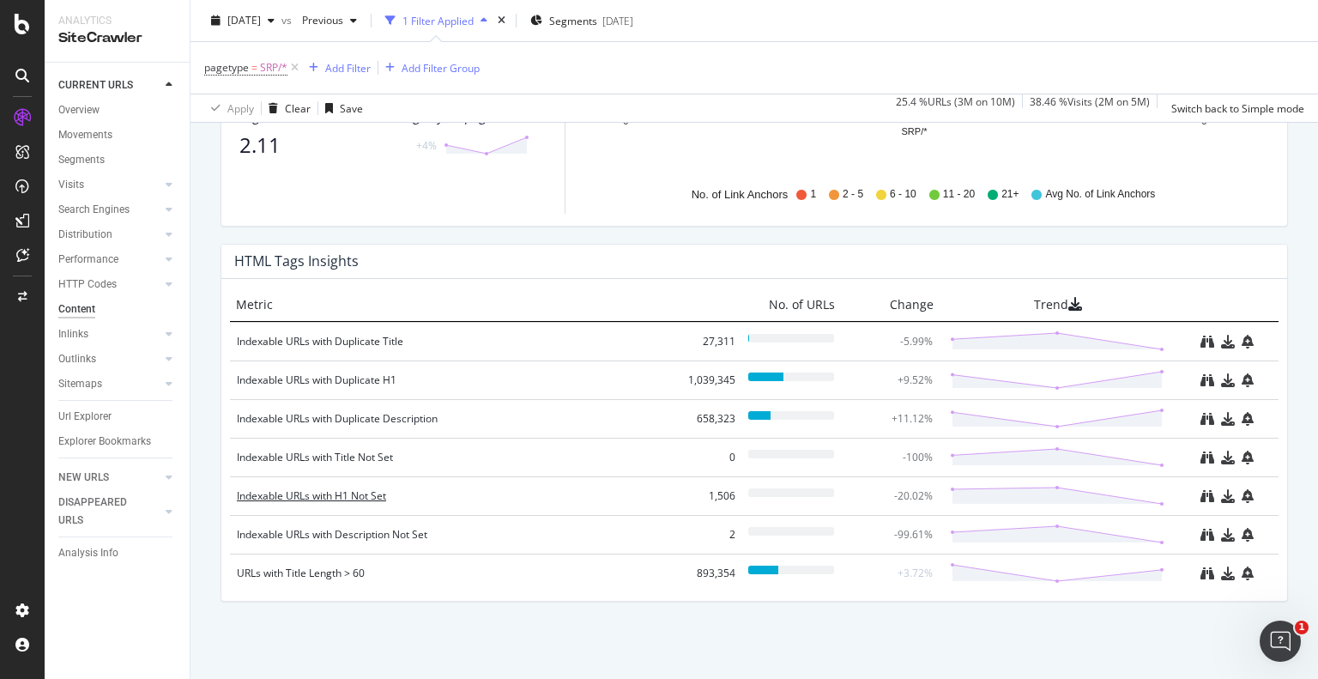
click at [378, 494] on div "Indexable URLs with H1 Not Set" at bounding box center [458, 496] width 443 height 17
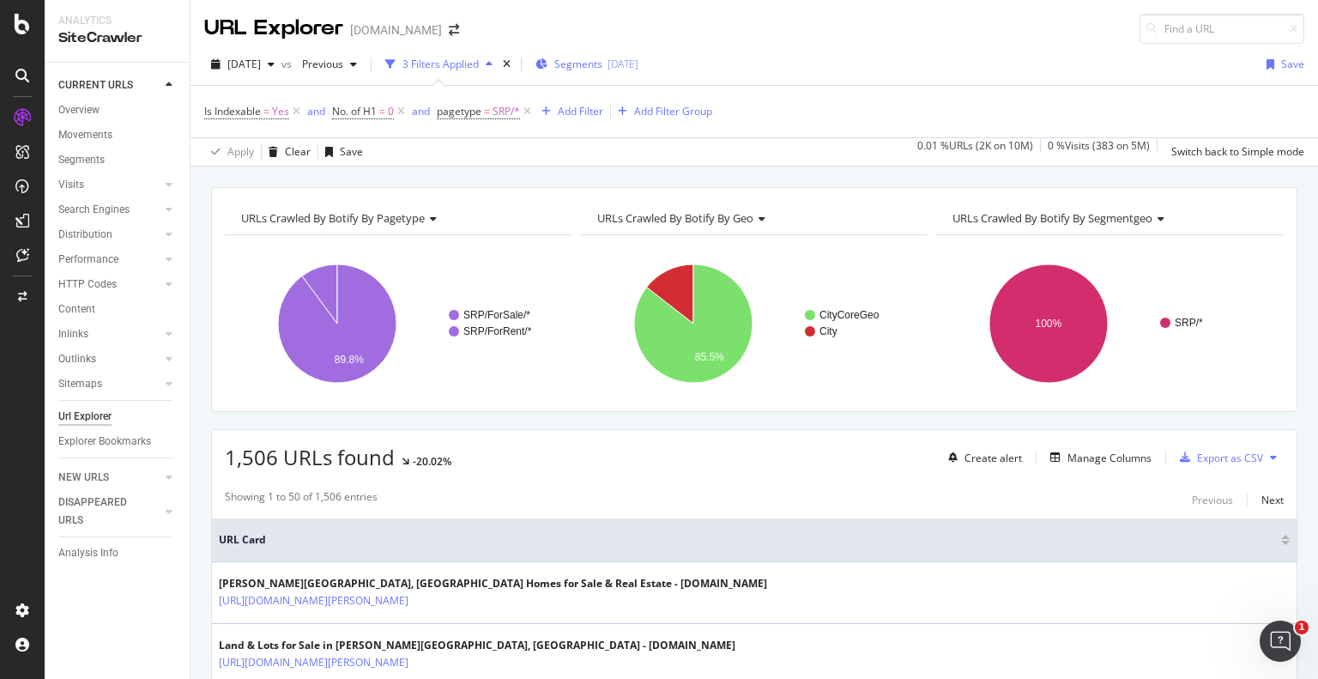
click at [618, 52] on div "Segments 2025-09-03" at bounding box center [587, 64] width 103 height 26
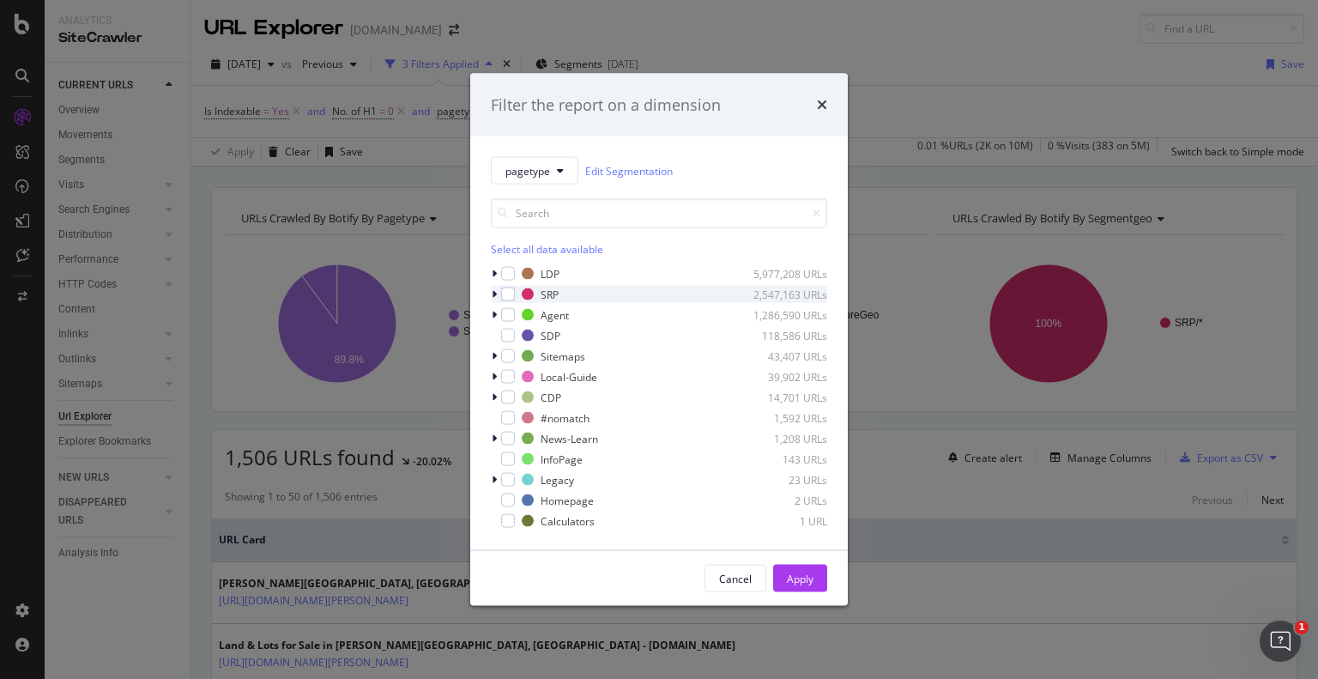
click at [494, 292] on icon "modal" at bounding box center [494, 294] width 5 height 10
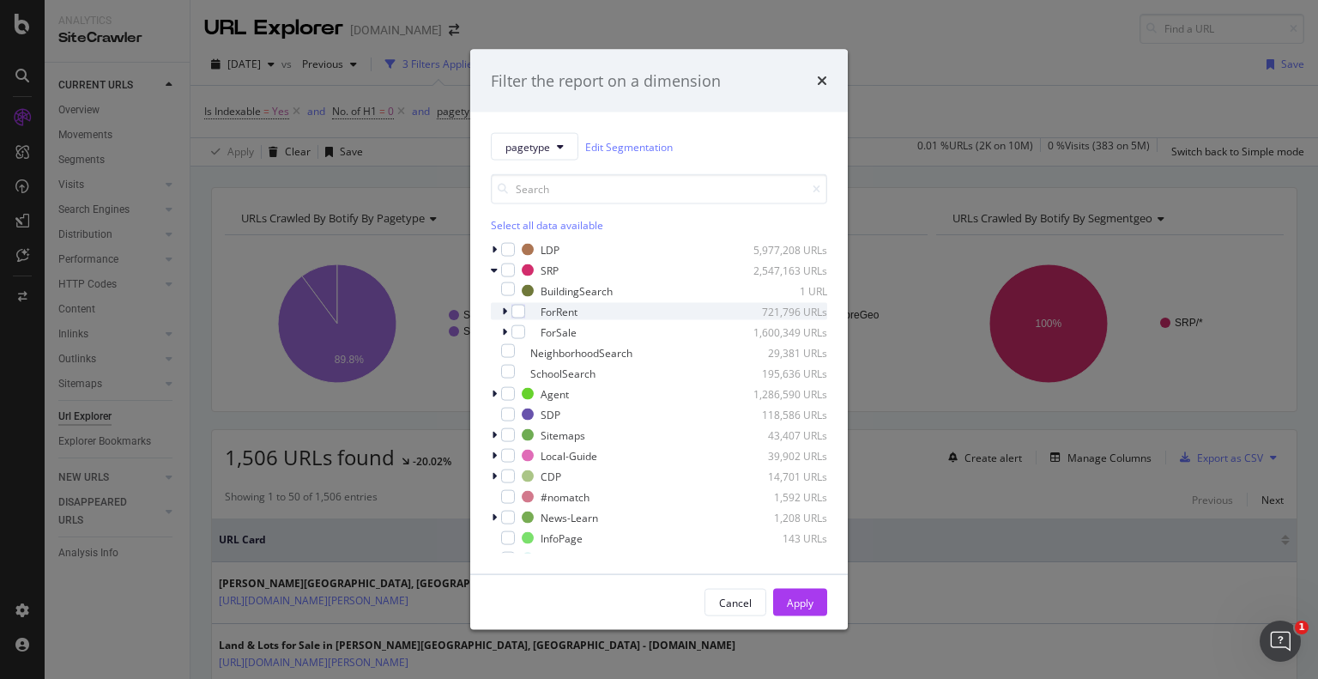
click at [502, 312] on icon "modal" at bounding box center [504, 311] width 5 height 10
click at [507, 315] on icon "modal" at bounding box center [504, 311] width 7 height 10
click at [505, 327] on icon "modal" at bounding box center [504, 332] width 5 height 10
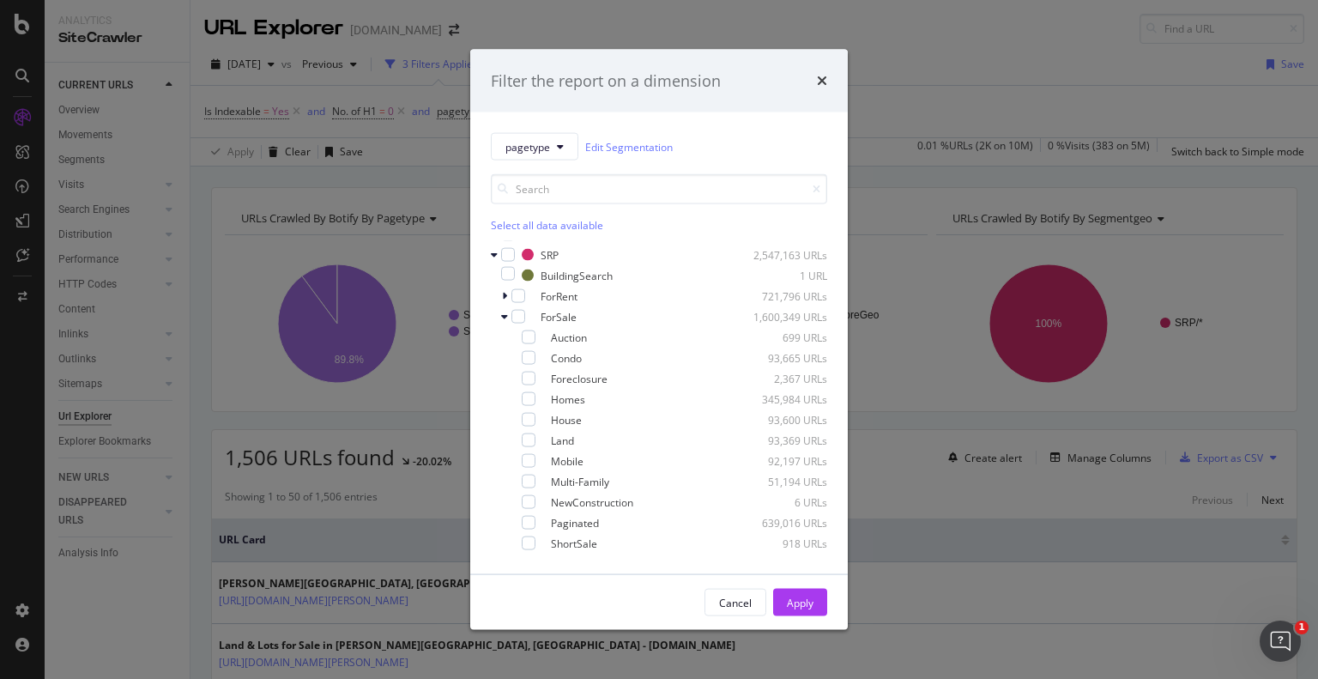
scroll to position [14, 0]
click at [506, 318] on icon "modal" at bounding box center [504, 318] width 7 height 10
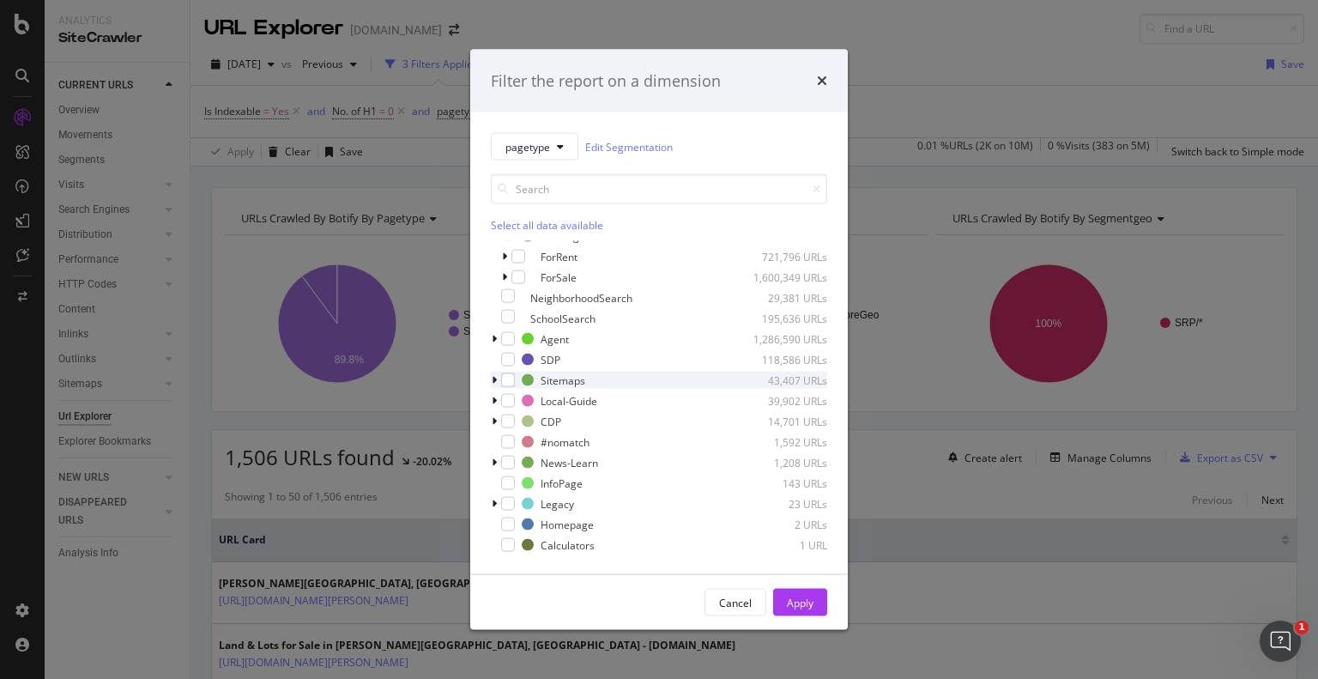
scroll to position [54, 0]
click at [818, 78] on icon "times" at bounding box center [822, 81] width 10 height 14
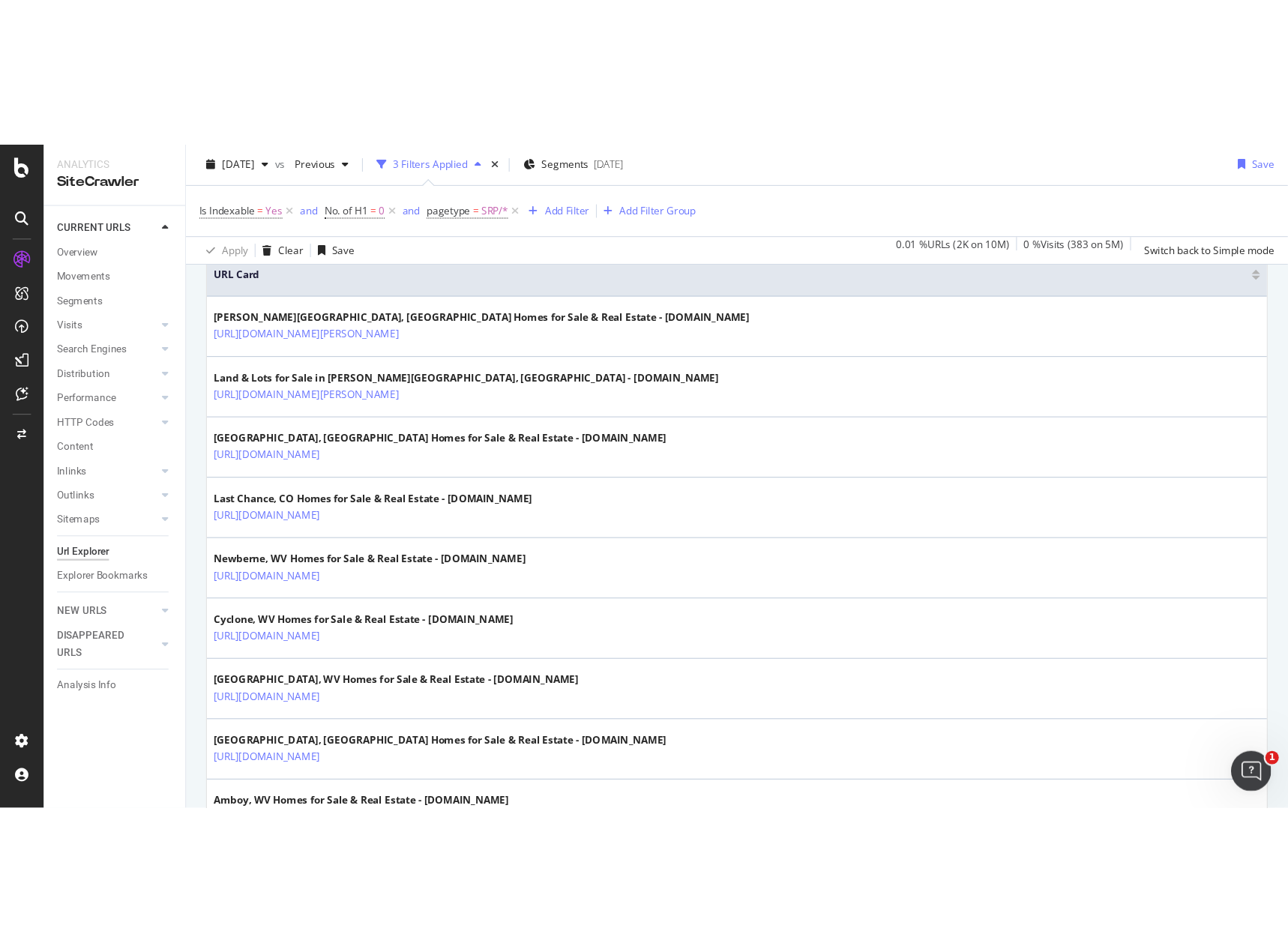
scroll to position [344, 0]
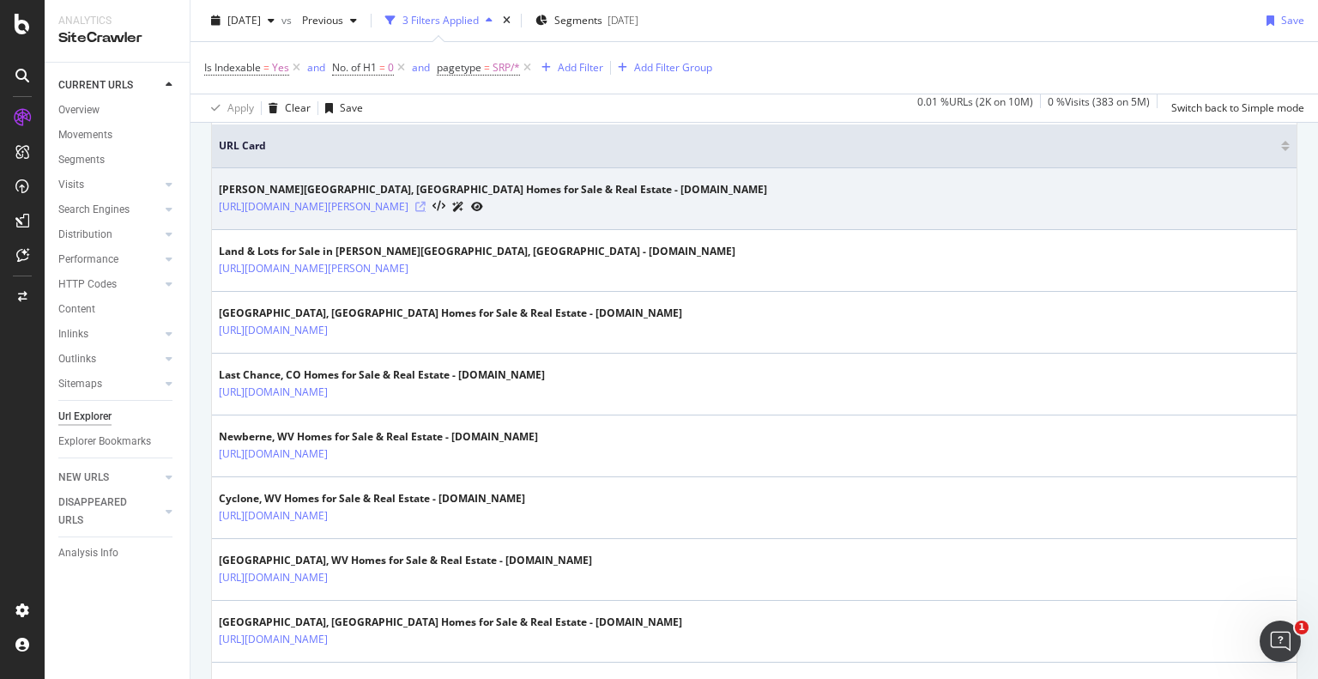
click at [426, 205] on icon at bounding box center [420, 207] width 10 height 10
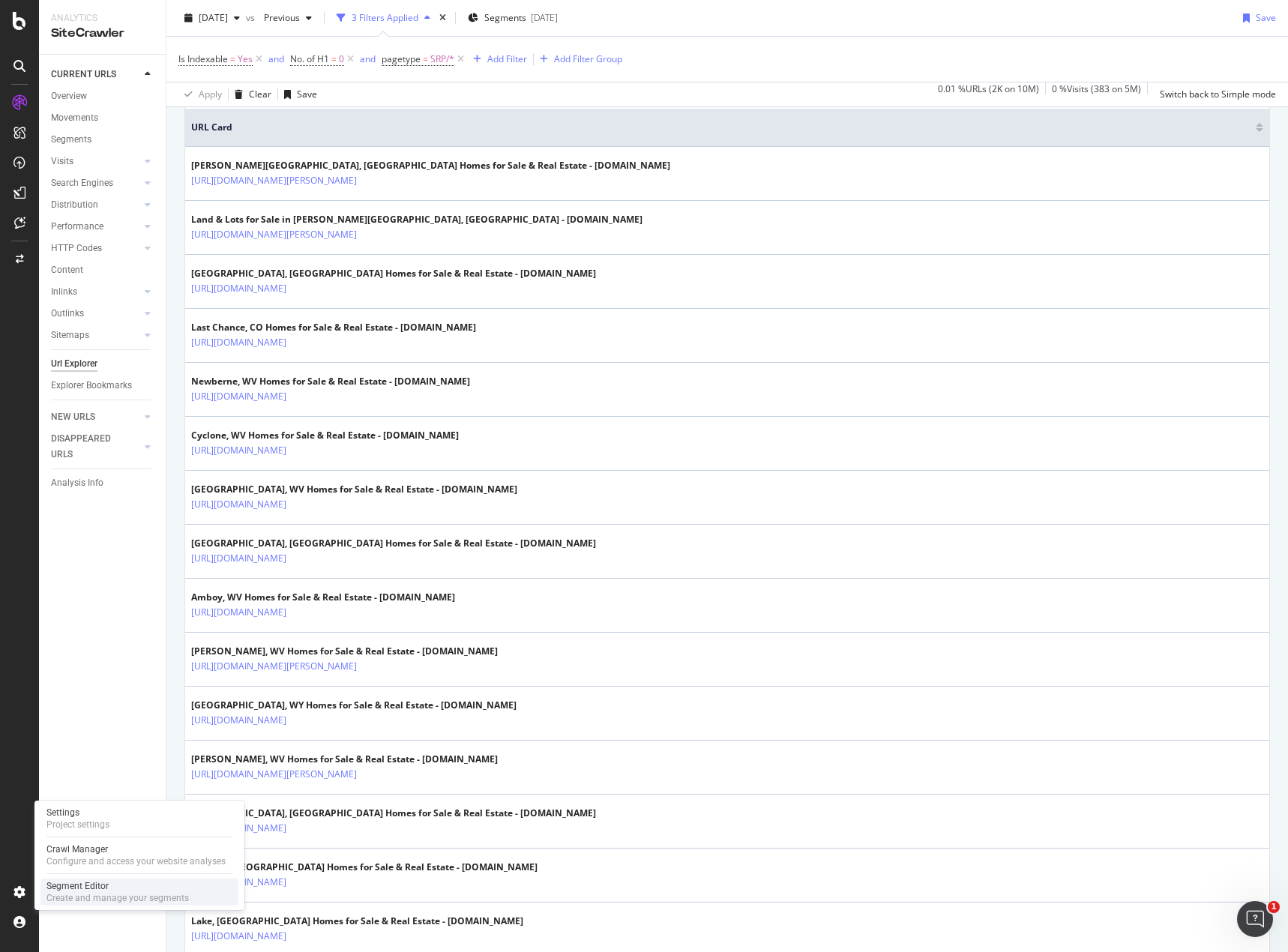
click at [89, 592] on div "Create and manage your segments" at bounding box center [117, 898] width 142 height 12
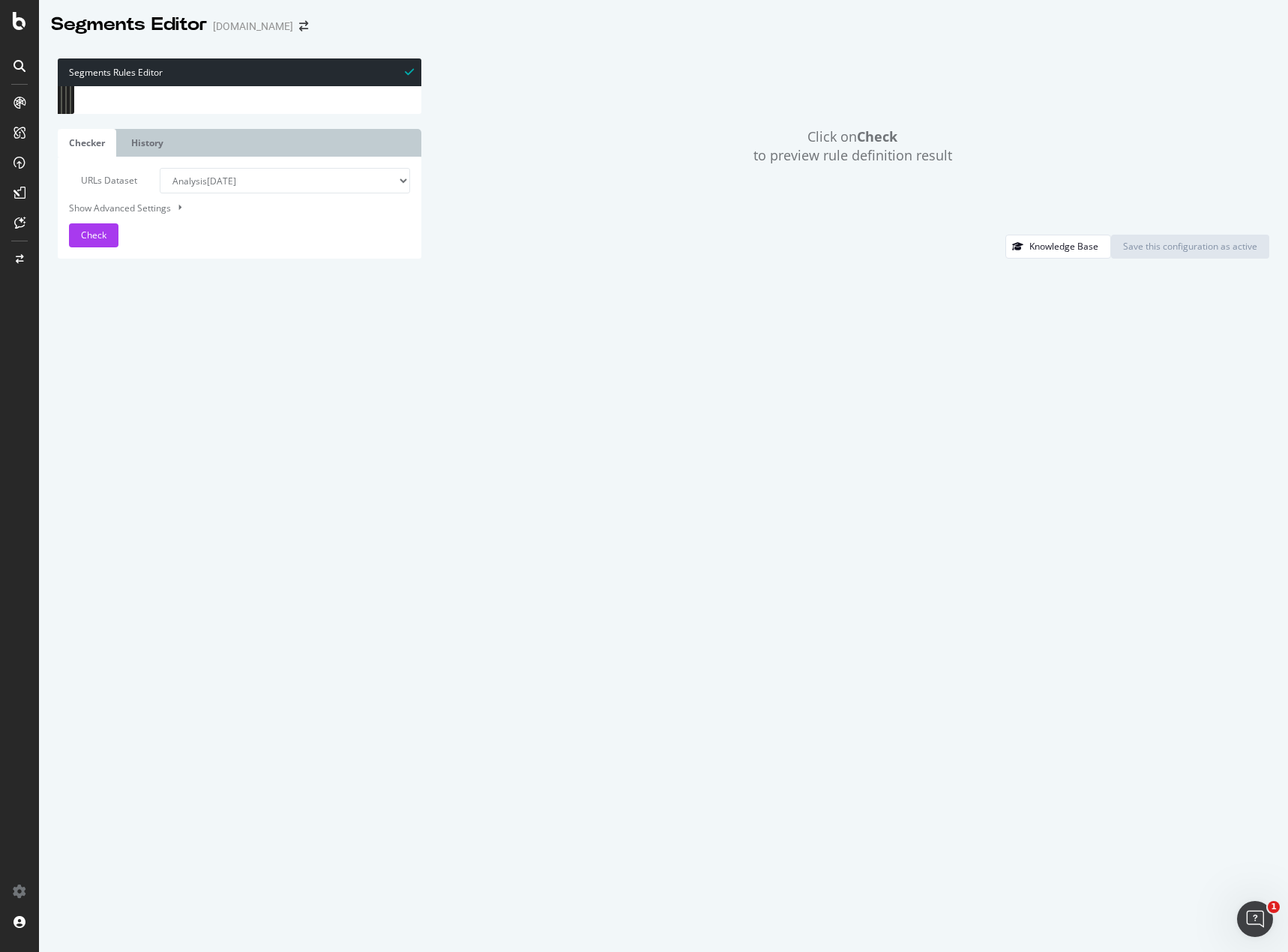
scroll to position [11020, 0]
drag, startPoint x: 246, startPoint y: 228, endPoint x: 103, endPoint y: 219, distance: 143.3
click at [103, 219] on div "path /schools/* path /search_city/* path /title-insurers/* path /top-sites/* pa…" at bounding box center [256, 436] width 308 height 700
drag, startPoint x: 233, startPoint y: 313, endPoint x: 105, endPoint y: 309, distance: 128.1
click at [105, 309] on div "path /schools/* path /search_city/* path /title-insurers/* path /top-sites/* pa…" at bounding box center [256, 436] width 308 height 700
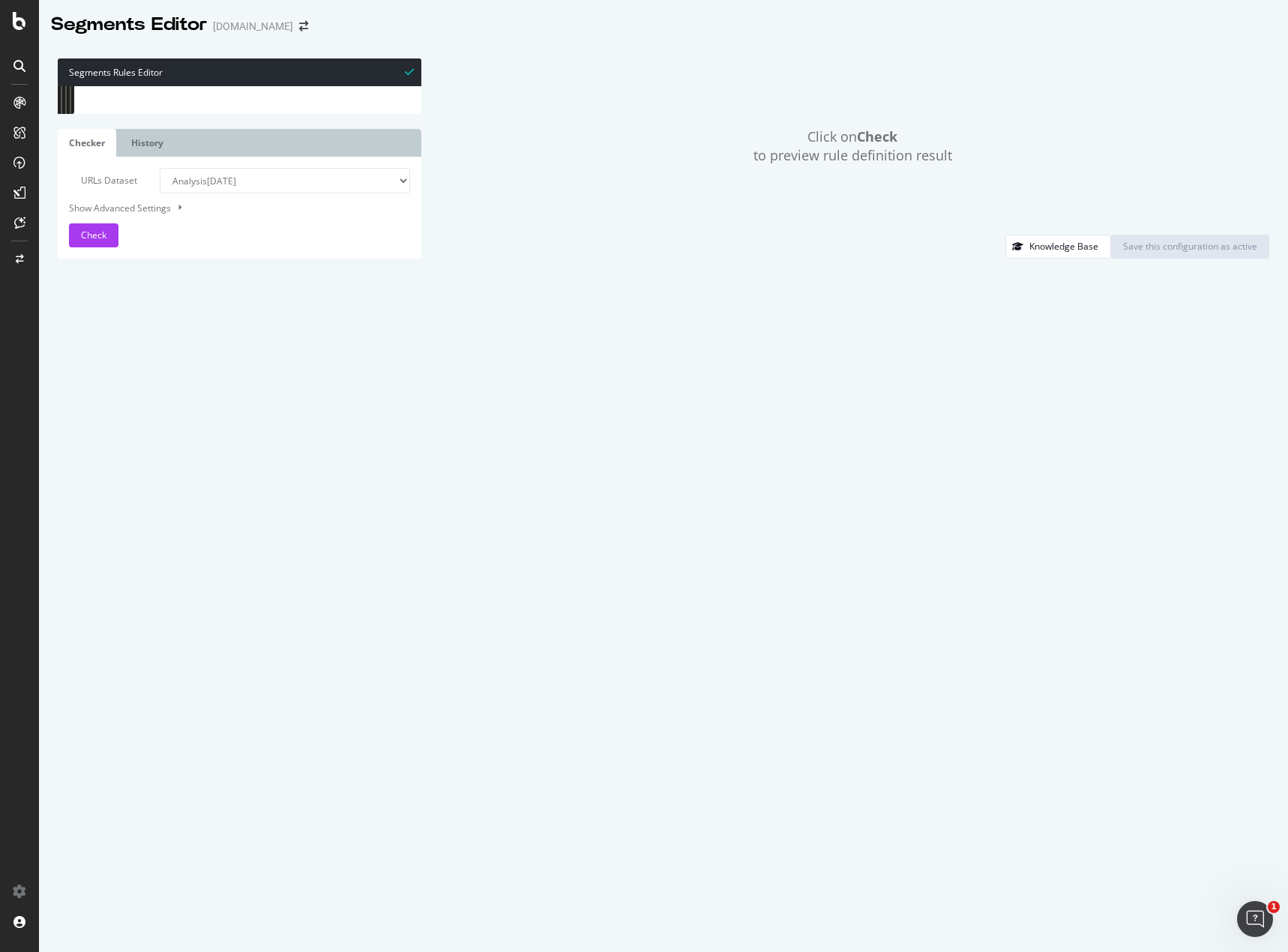
click at [246, 438] on div "path /schools/* path /search_city/* path /title-insurers/* path /top-sites/* pa…" at bounding box center [256, 436] width 308 height 700
click at [299, 86] on div "path */api/* path */ugc/* path */bf/* path *.mjs path *.bmp path *.css path *.d…" at bounding box center [256, 86] width 307 height 0
drag, startPoint x: 189, startPoint y: 754, endPoint x: 98, endPoint y: 722, distance: 96.5
click at [98, 86] on div "path .*utm_id.* ) 1409 1410 1411 1412 1413 1414 1415 1416 1417 1418 1419 1420 1…" at bounding box center [239, 86] width 363 height 0
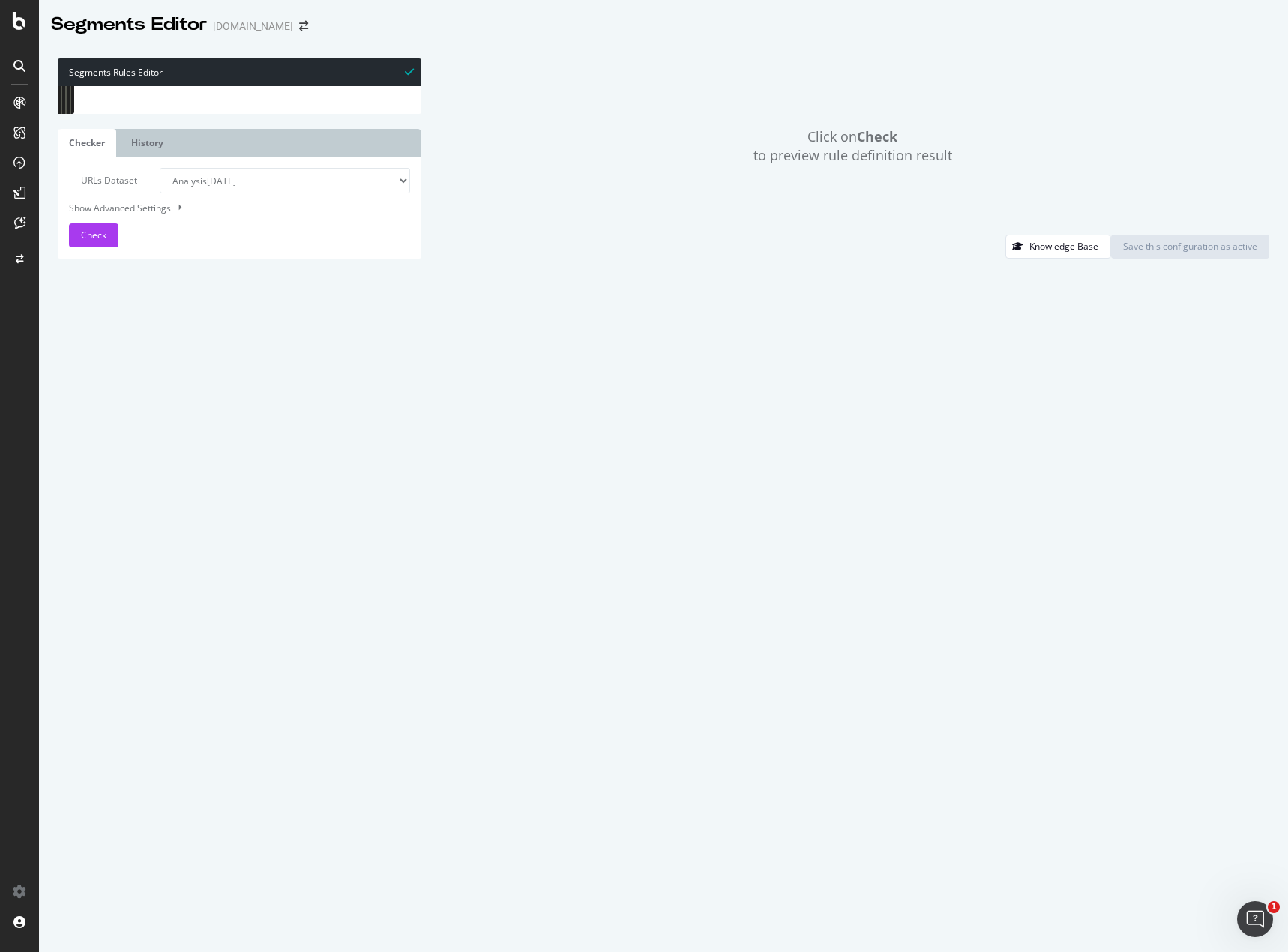
type textarea "path /routes/* path /services/*"
drag, startPoint x: 156, startPoint y: 494, endPoint x: 93, endPoint y: 499, distance: 63.2
click at [93, 86] on div "path *.xwd 1375 1376 1377 1378 1379 1380 1381 1382 1383 1384 1385 1386 1387 138…" at bounding box center [239, 86] width 363 height 0
type textarea "path *.css"
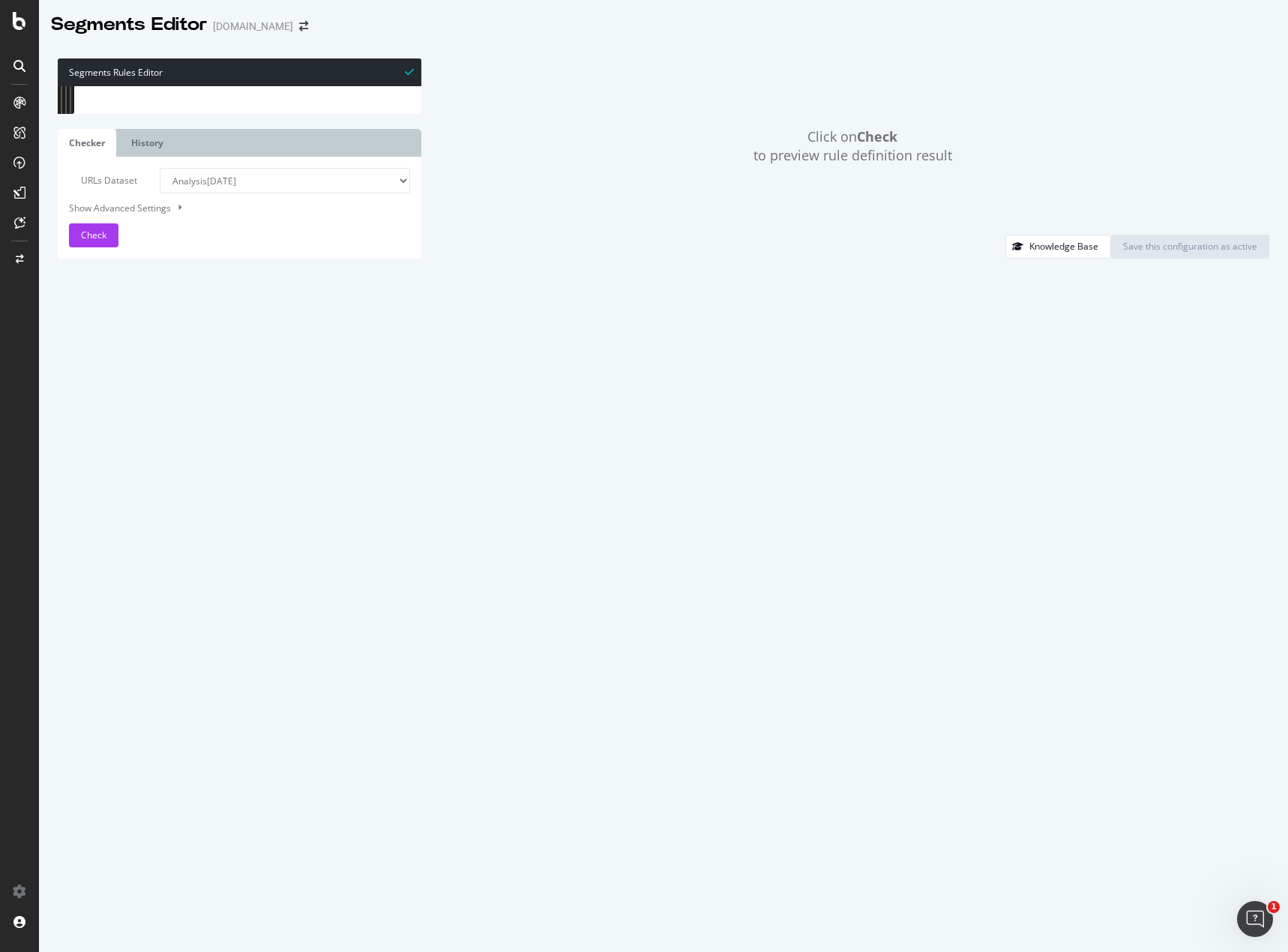
scroll to position [0, 0]
drag, startPoint x: 332, startPoint y: 291, endPoint x: 324, endPoint y: 278, distance: 15.3
click at [330, 288] on div "[ segment : pagetype ] @ Error/InvalidSRP or ( query bb=* query sk=* ) flag war…" at bounding box center [251, 436] width 318 height 700
drag, startPoint x: 93, startPoint y: 93, endPoint x: 201, endPoint y: 376, distance: 302.9
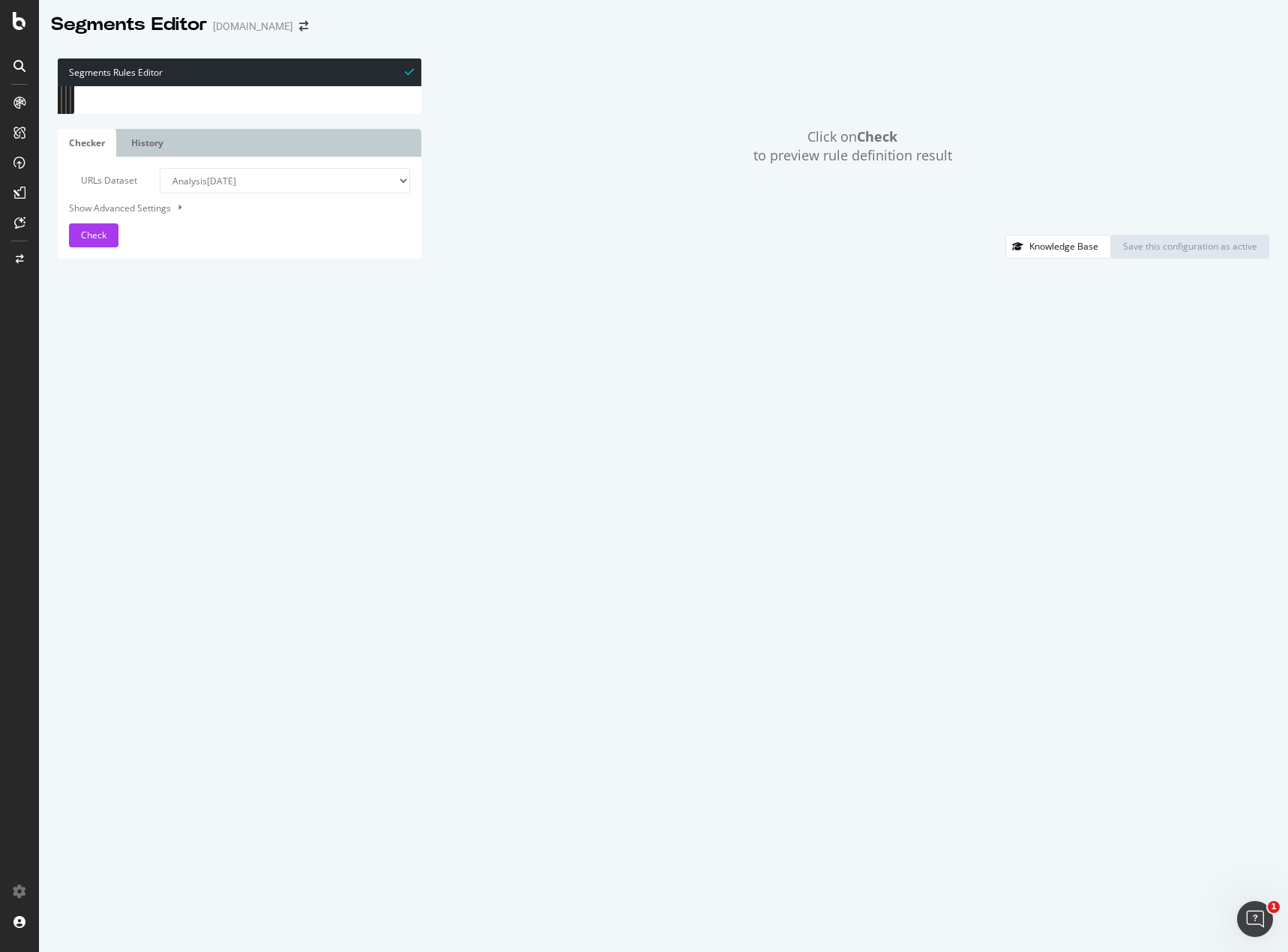
click at [201, 376] on div "path /south-dakota/* path /tennessee/* path /texas/* path /utah/* path /vermont…" at bounding box center [254, 436] width 313 height 700
click at [202, 86] on div "@ News-Learn/News/Article path /news/* @ News-Learn/Learn/Category path /learn/…" at bounding box center [254, 86] width 313 height 0
drag, startPoint x: 206, startPoint y: 340, endPoint x: 95, endPoint y: 93, distance: 270.8
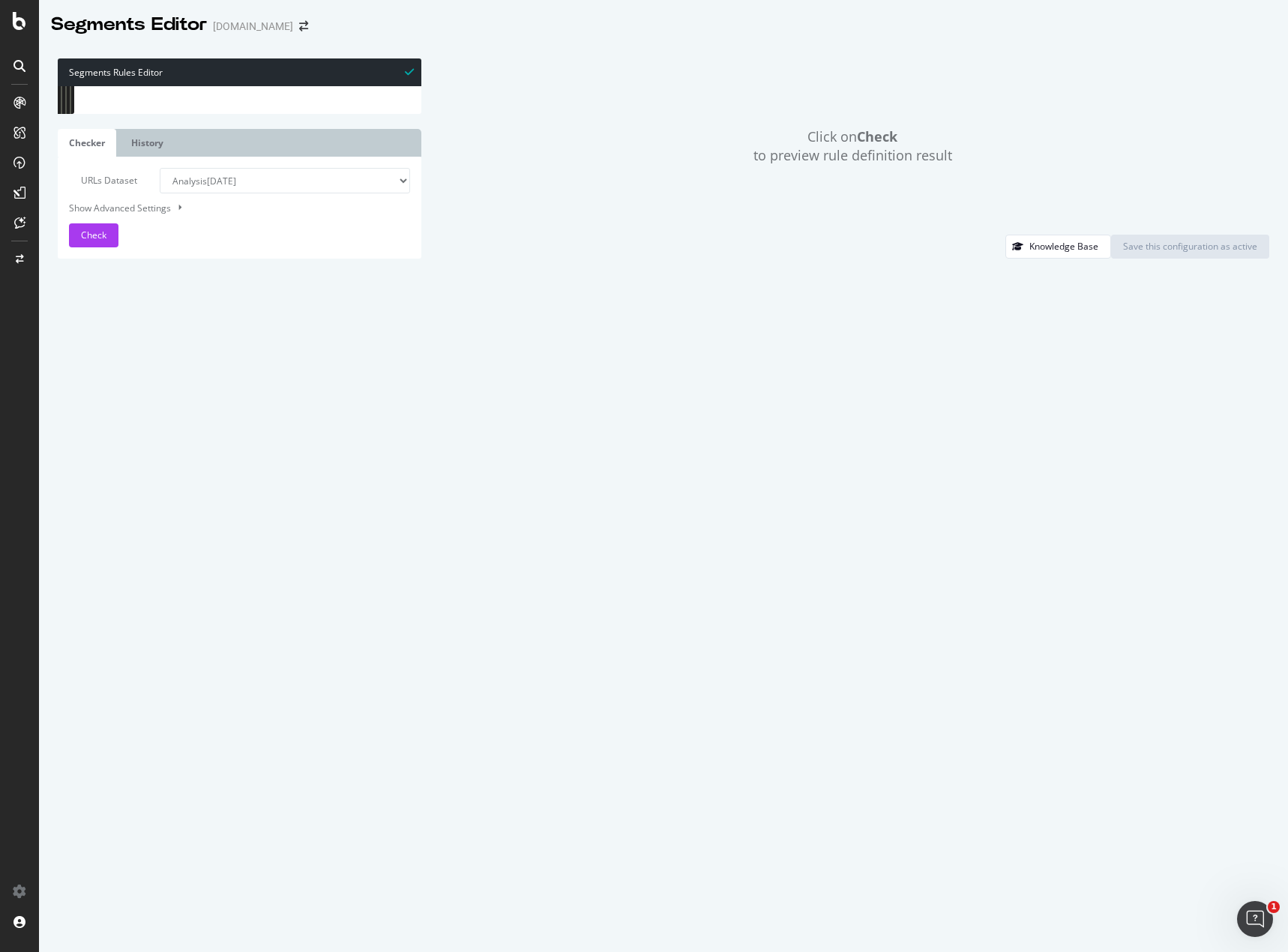
click at [95, 93] on div "[ segment : pagetype ] @ Error/InvalidSRP or ( query bb=* query sk=* ) flag war…" at bounding box center [251, 436] width 318 height 700
paste textarea "path */local-guide/*"
type textarea "path */local-guide/*"
click at [129, 215] on div "Show Advanced Settings" at bounding box center [228, 208] width 341 height 14
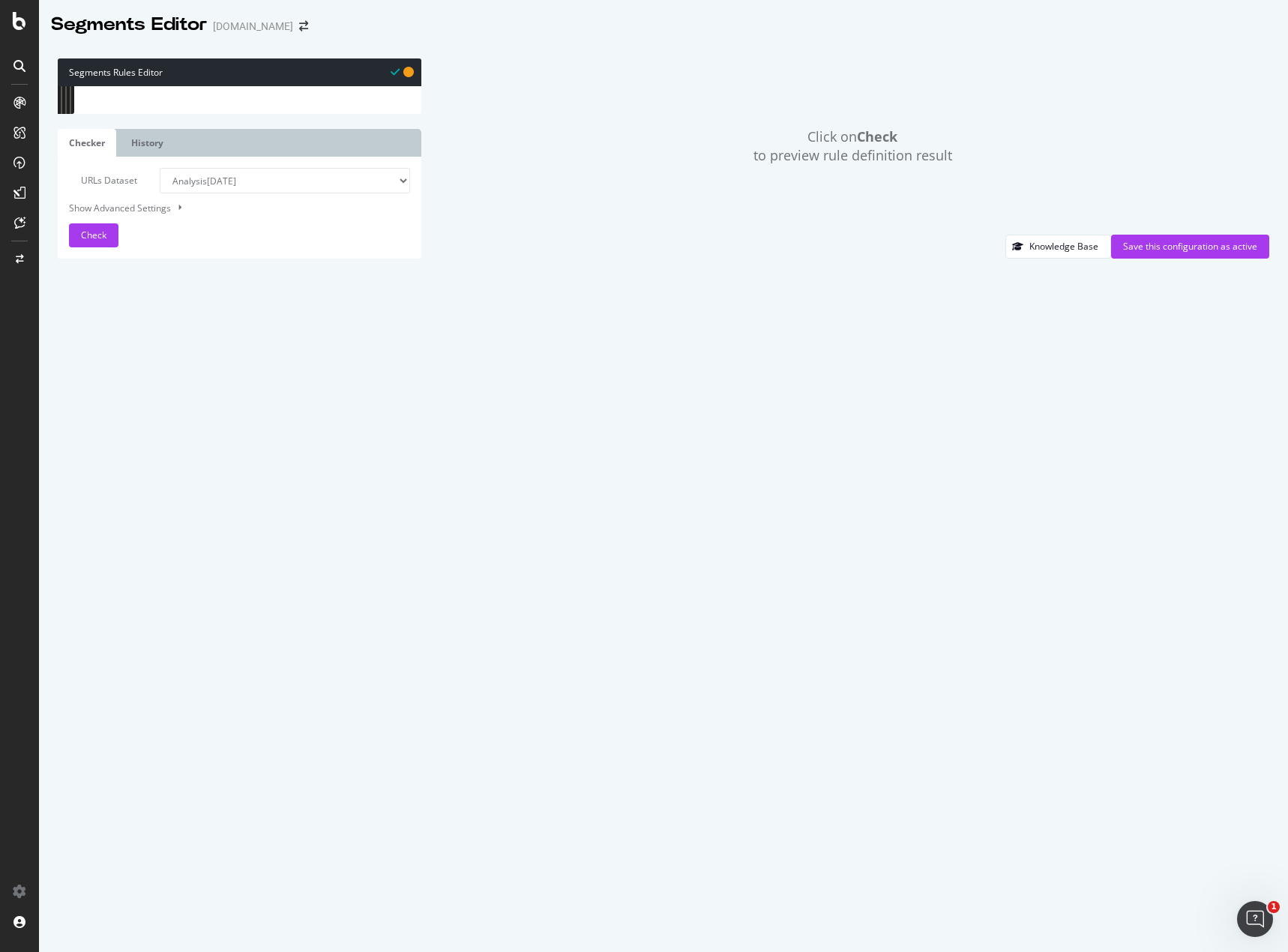
select select "5000"
select select "100"
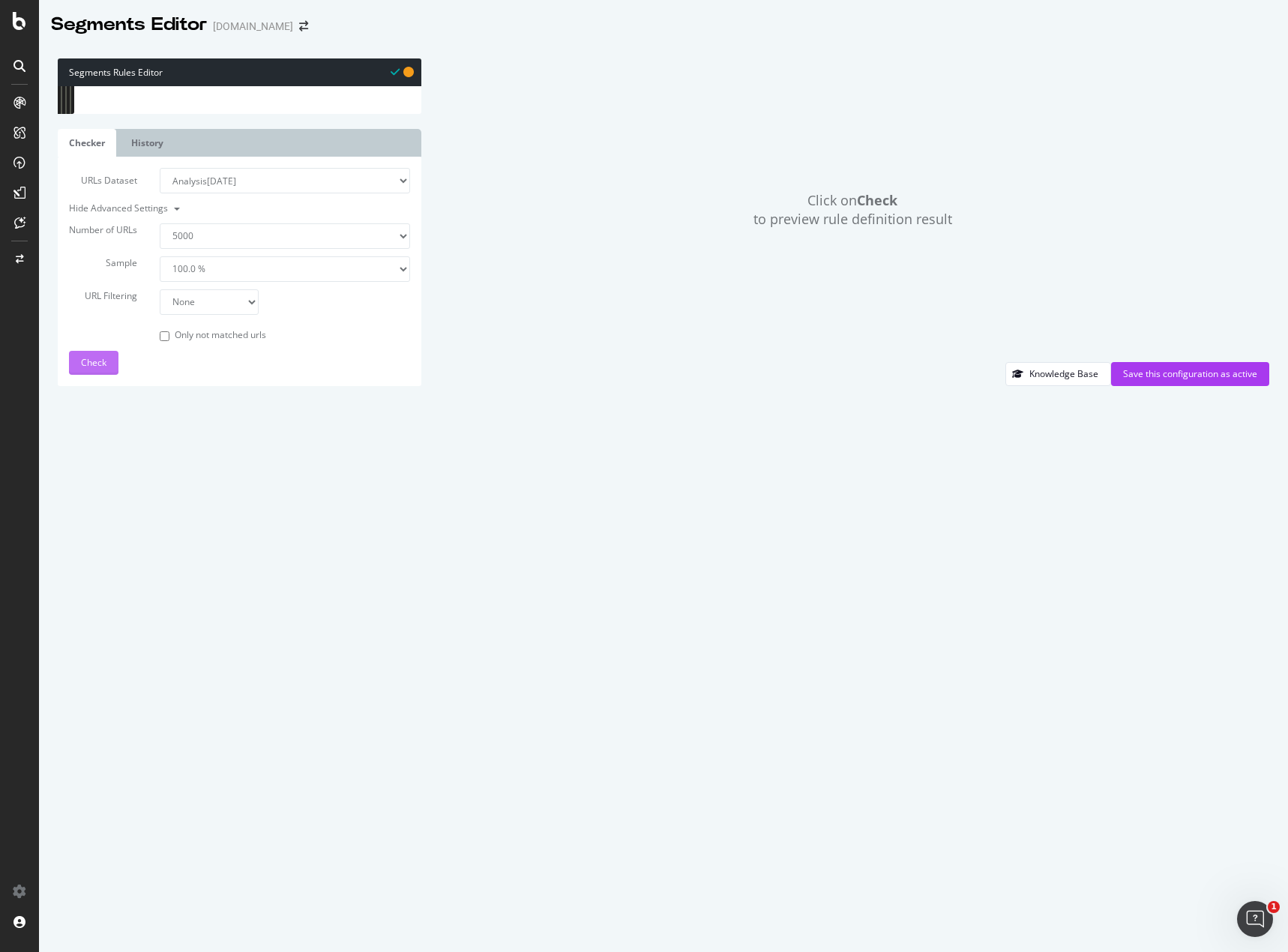
click at [107, 375] on button "Check" at bounding box center [93, 362] width 50 height 24
click at [178, 314] on select "None Equal to Not equal to Starts with Doesn't start with Ends with Doesn't end…" at bounding box center [209, 301] width 99 height 25
drag, startPoint x: 178, startPoint y: 859, endPoint x: 165, endPoint y: 872, distance: 18.4
click at [178, 314] on select "None Equal to Not equal to Starts with Doesn't start with Ends with Doesn't end…" at bounding box center [209, 301] width 99 height 25
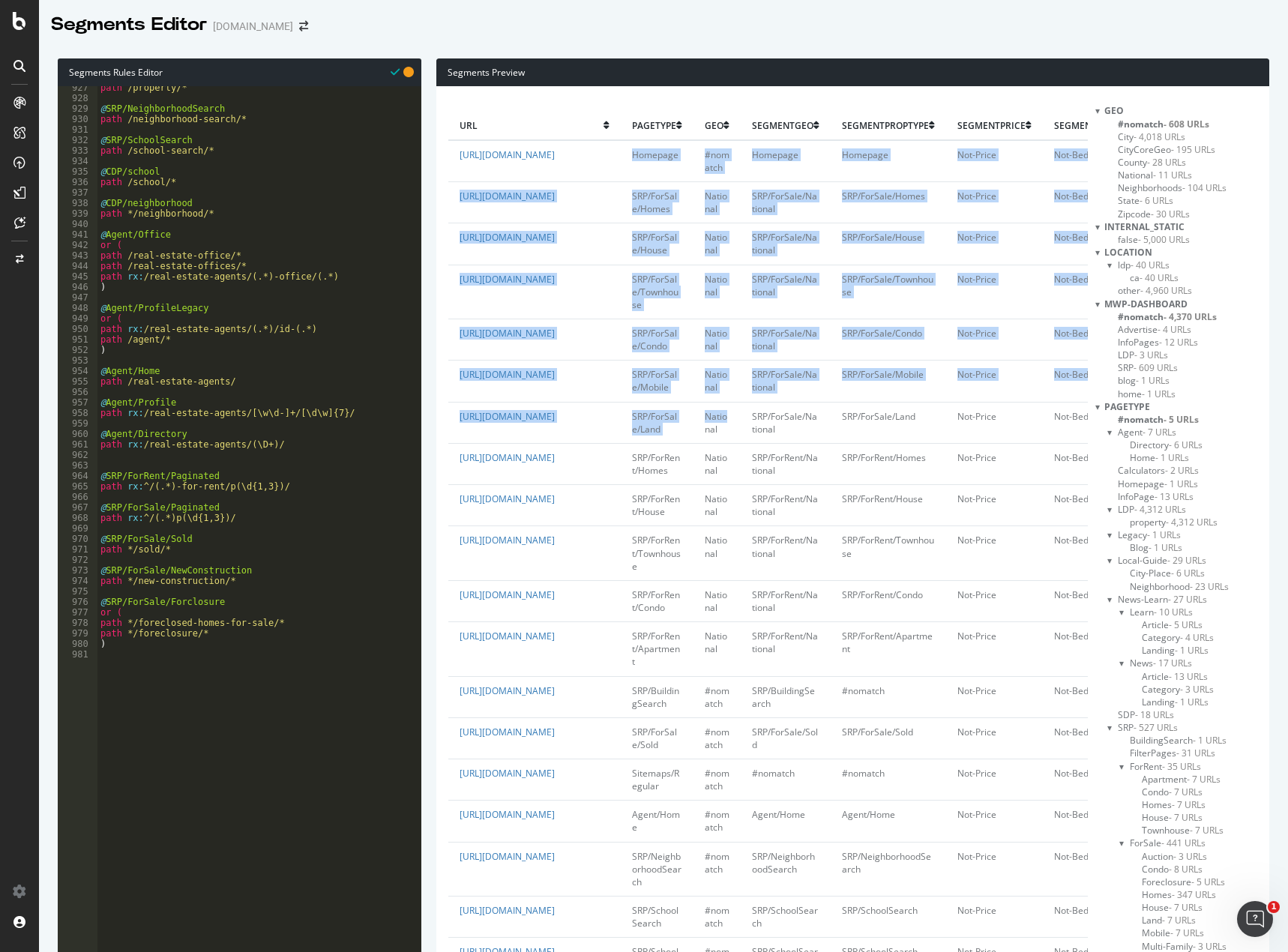
drag, startPoint x: 628, startPoint y: 150, endPoint x: 701, endPoint y: 444, distance: 302.9
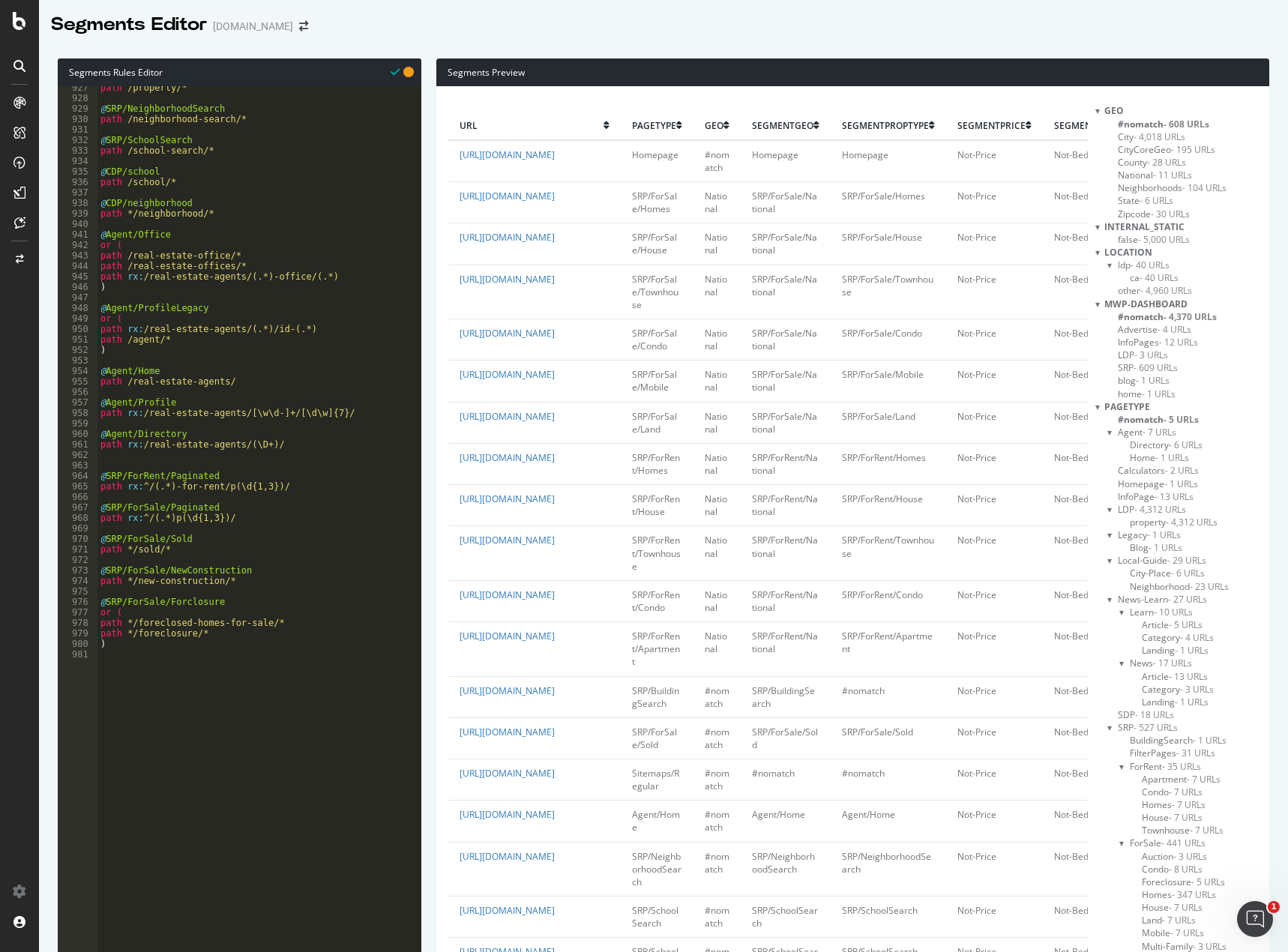
drag, startPoint x: 628, startPoint y: 444, endPoint x: 676, endPoint y: 447, distance: 48.1
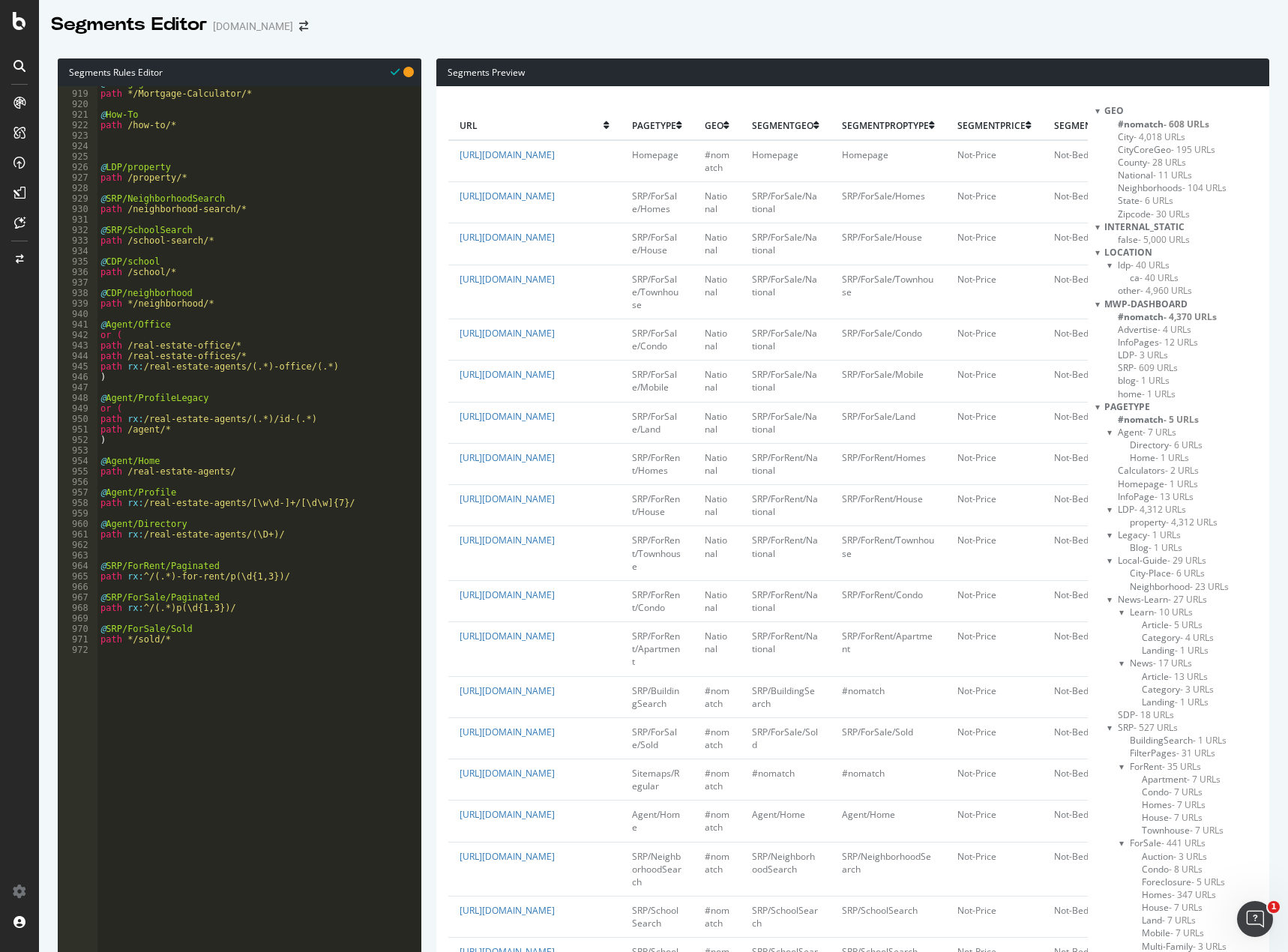
scroll to position [9497, 0]
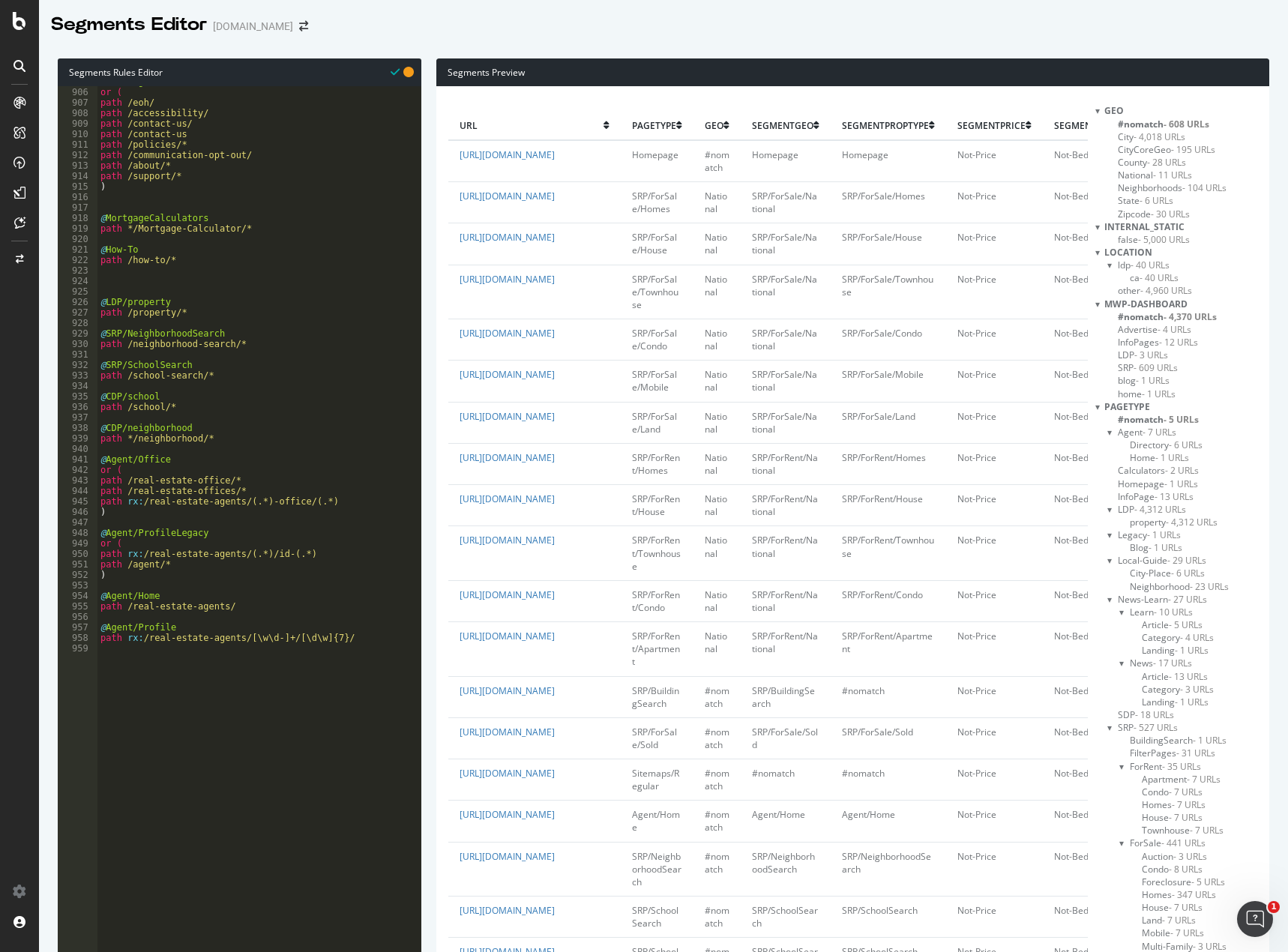
click at [151, 285] on div "@ InfoPage or ( path /eoh/ path /accessibility/ path /contact-us/ path /contact…" at bounding box center [254, 362] width 313 height 572
type textarea "@"
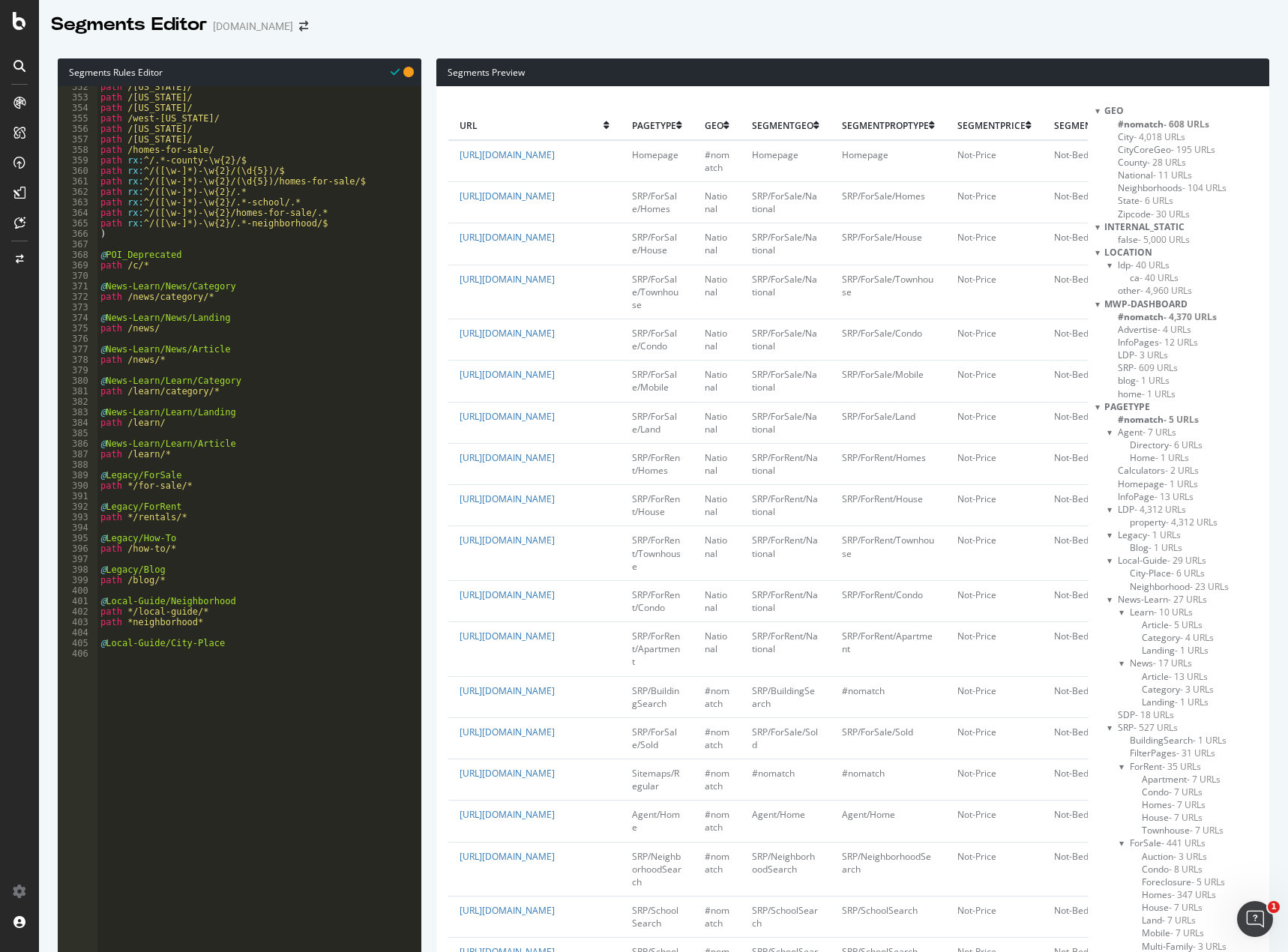
scroll to position [3688, 0]
click at [151, 266] on div "path /vermont/ path /virginia/ path /washington/ path /west-virginia/ path /wis…" at bounding box center [254, 368] width 313 height 572
type textarea "path /c/*"
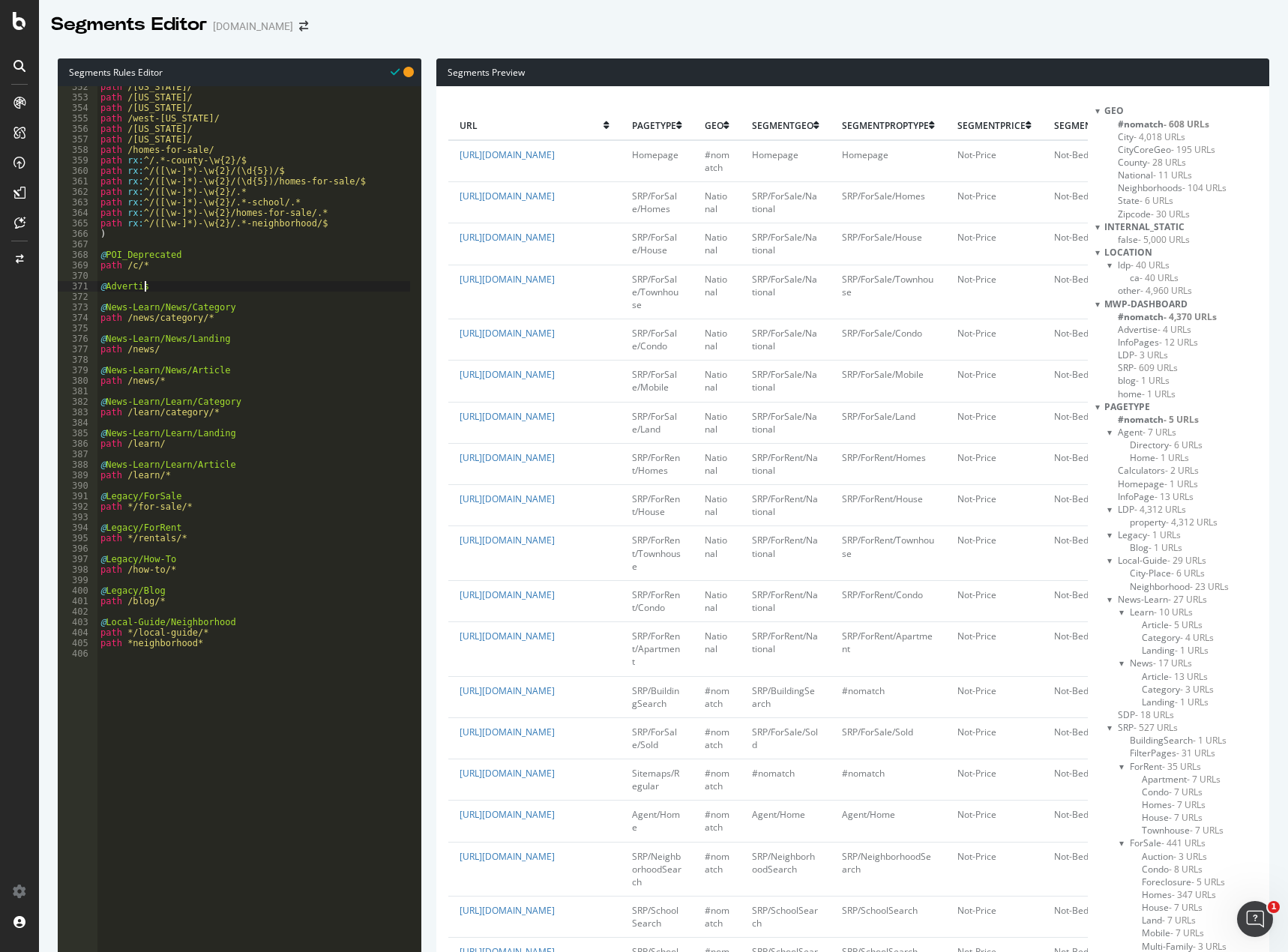
type textarea "@Advertise"
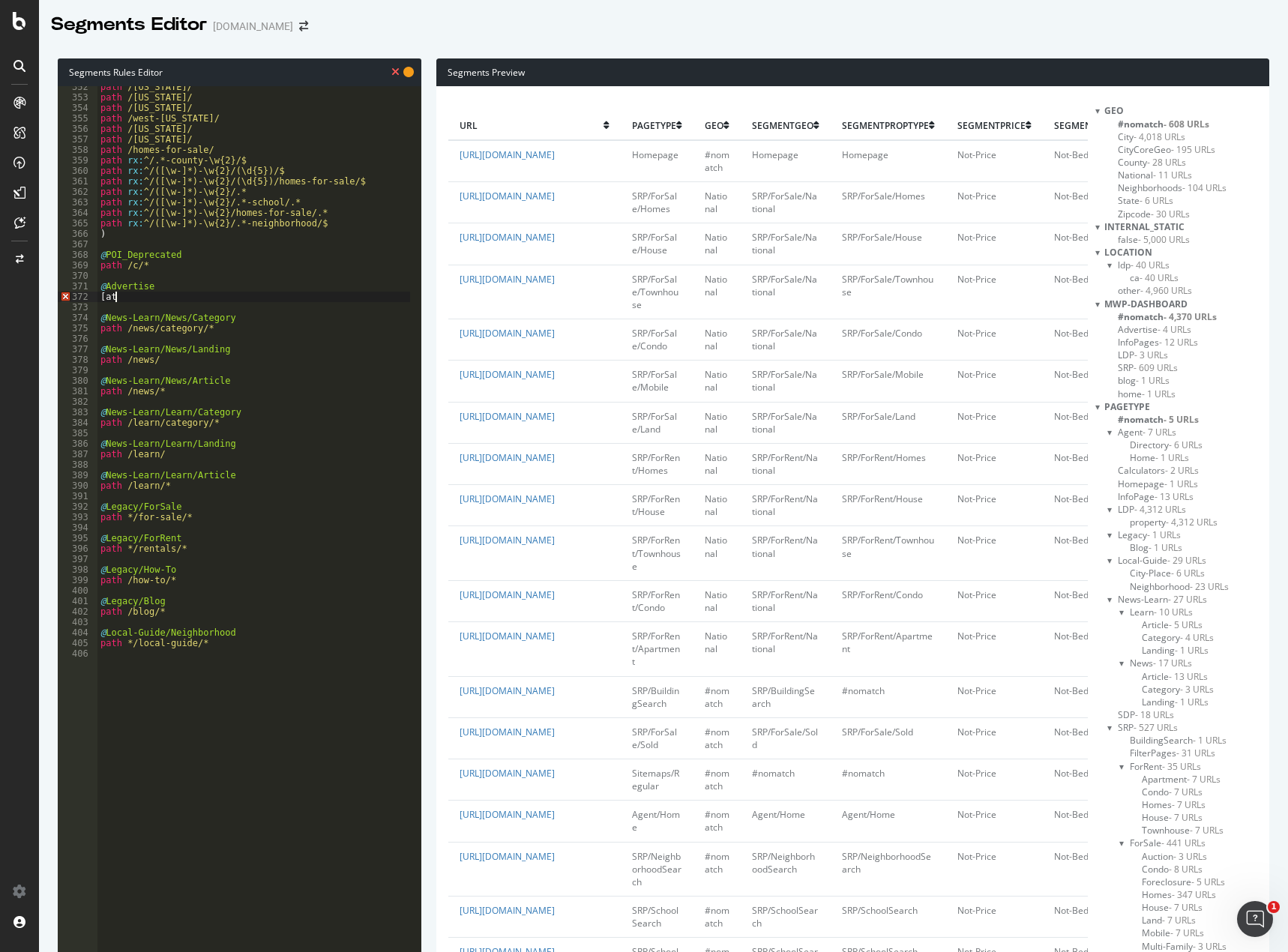
scroll to position [0, 0]
type textarea "["
type textarea "or ("
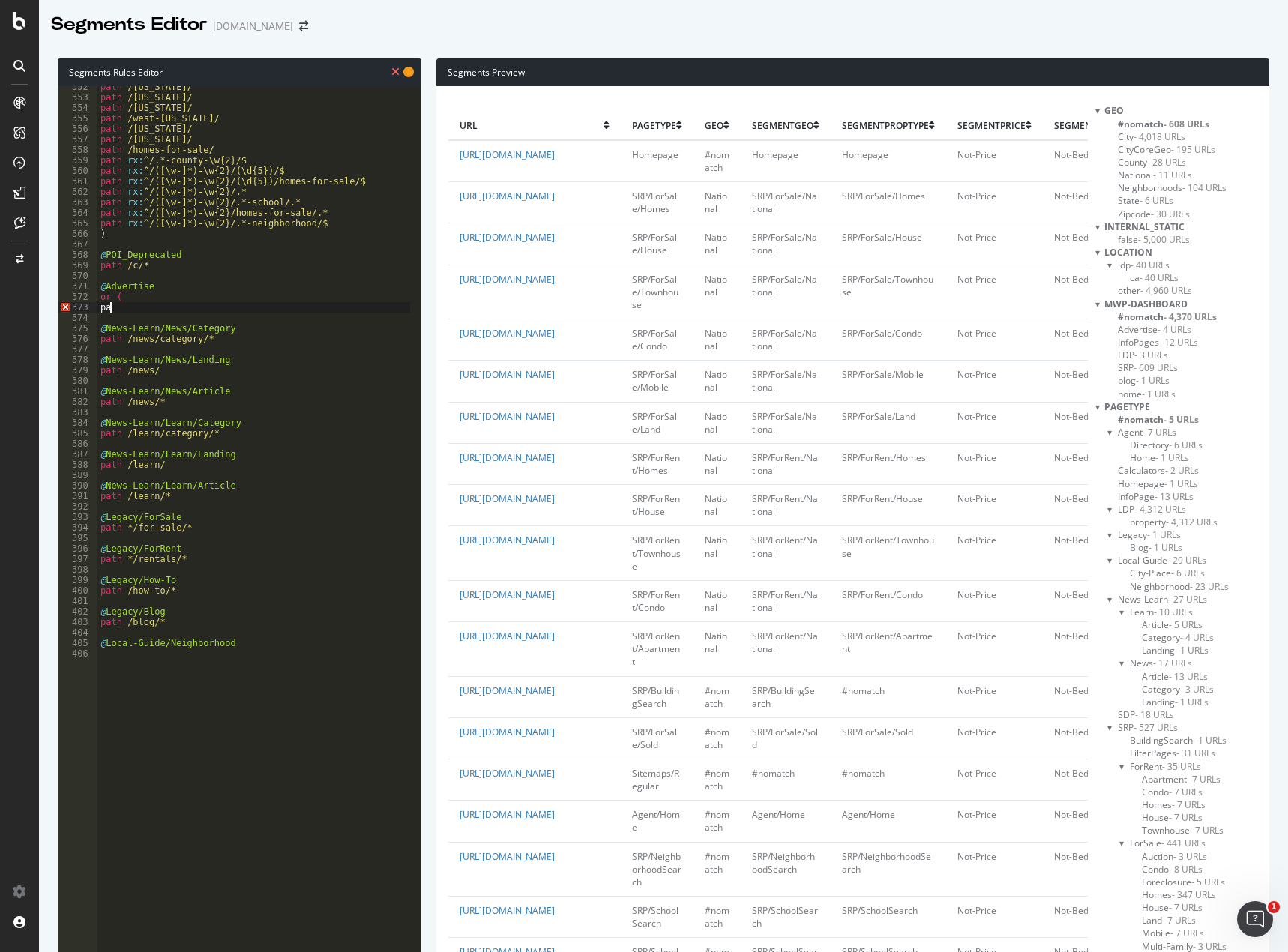
type textarea "p"
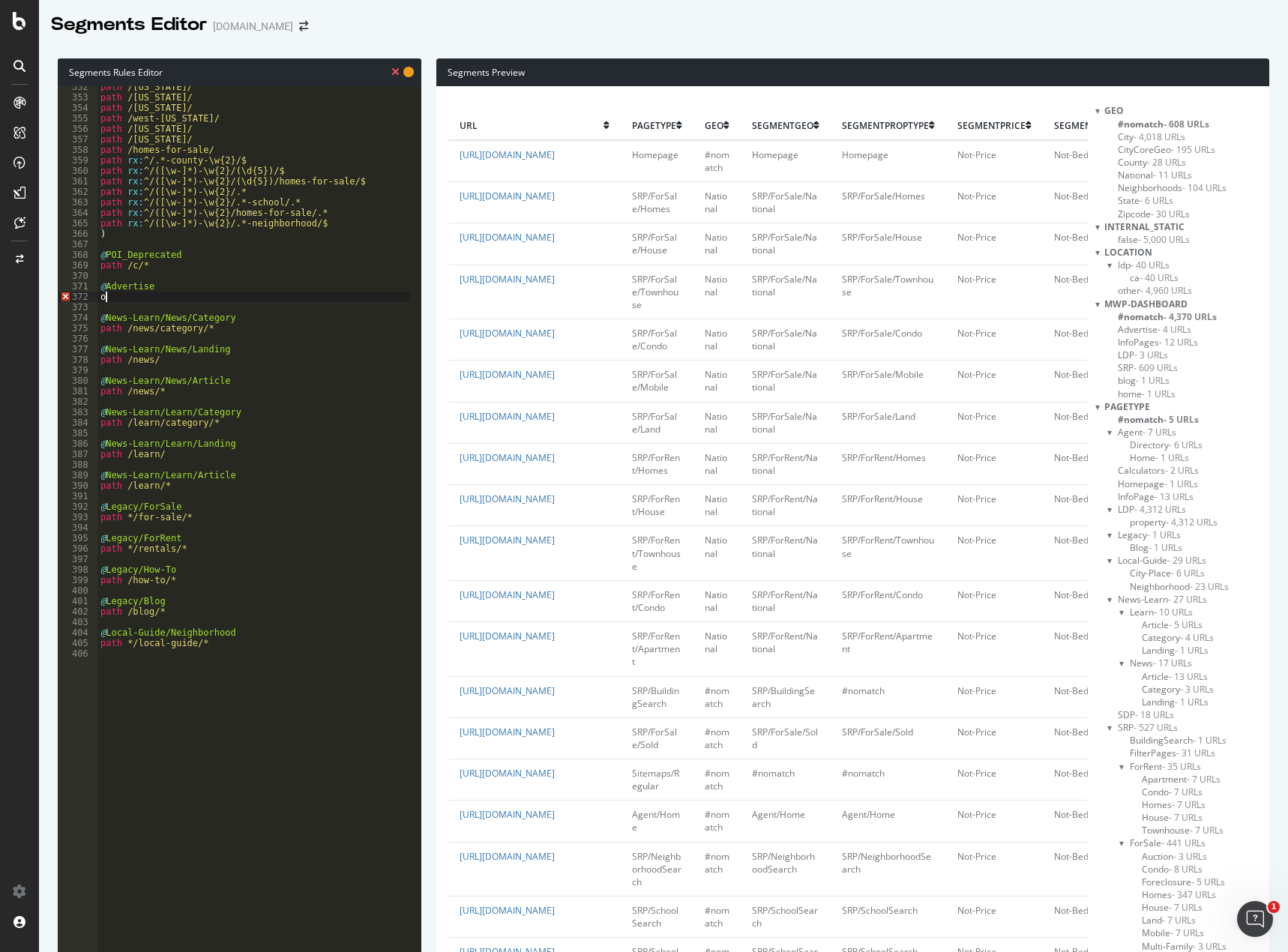
type textarea "o"
click at [1140, 420] on span "#nomatch - 5 URLs" at bounding box center [1158, 419] width 81 height 13
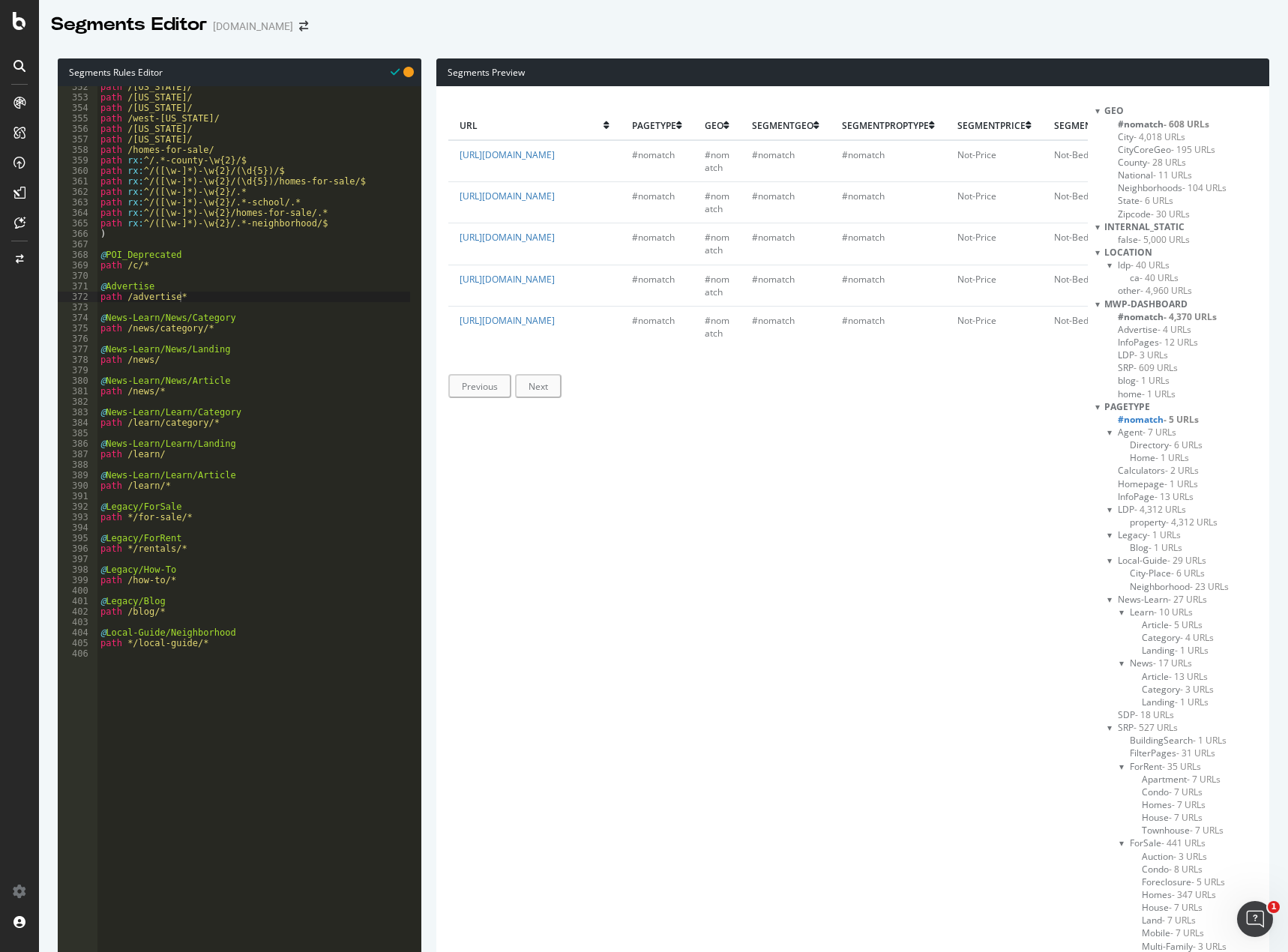
click at [1140, 239] on span "- 5,000 URLs" at bounding box center [1163, 239] width 52 height 13
click at [1140, 239] on span "- 5,000 URLs" at bounding box center [1166, 239] width 53 height 13
click at [1140, 239] on span "- 5,000 URLs" at bounding box center [1163, 239] width 52 height 13
click at [1140, 239] on span "- 5,000 URLs" at bounding box center [1166, 239] width 53 height 13
click at [1140, 239] on span "- 5,000 URLs" at bounding box center [1163, 239] width 52 height 13
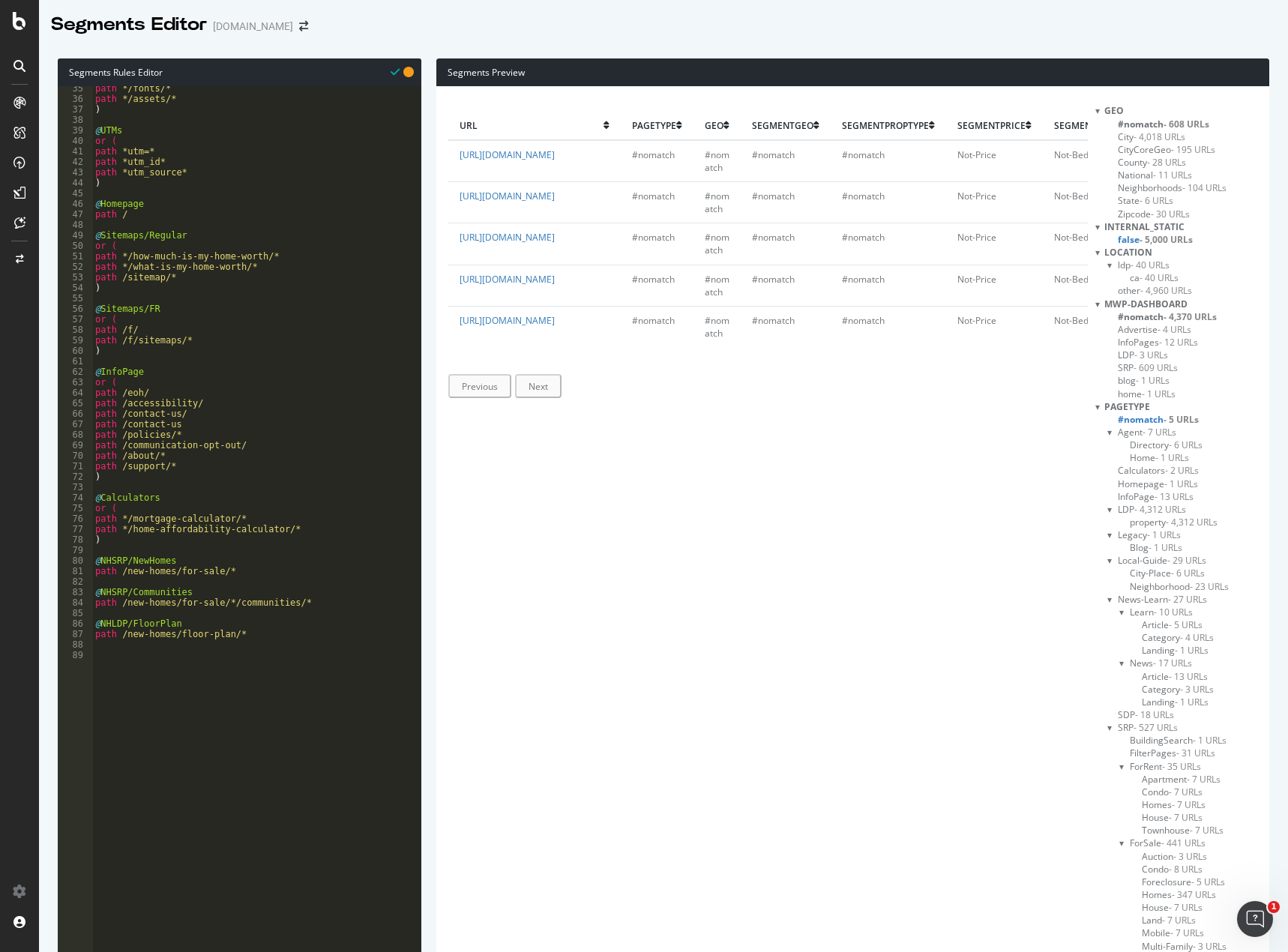
scroll to position [450, 0]
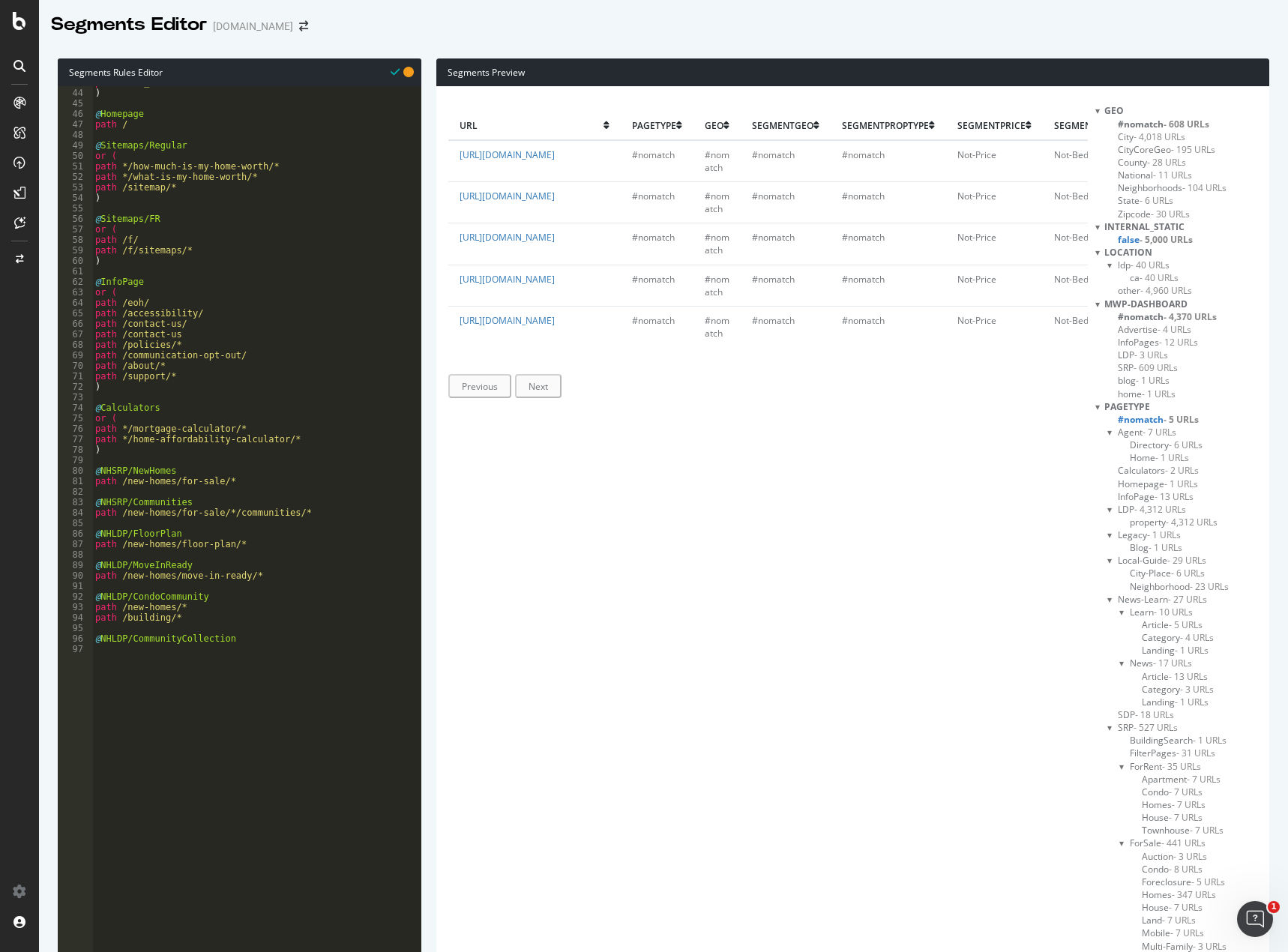
click at [183, 449] on div "path *utm_source* ) @ Homepage path / @ Sitemaps/Regular or ( path */how-much-i…" at bounding box center [251, 362] width 318 height 572
type textarea ")"
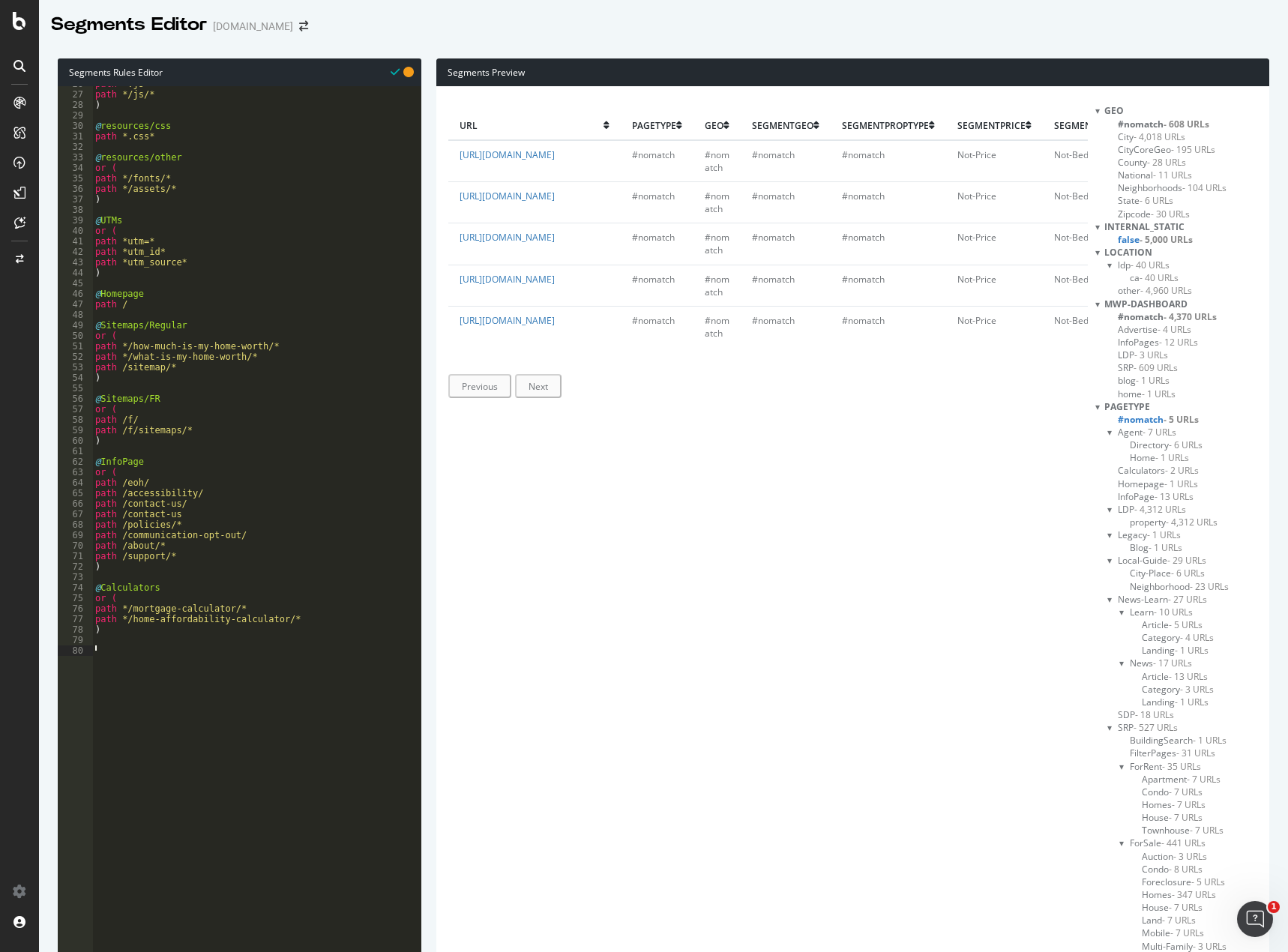
scroll to position [450, 0]
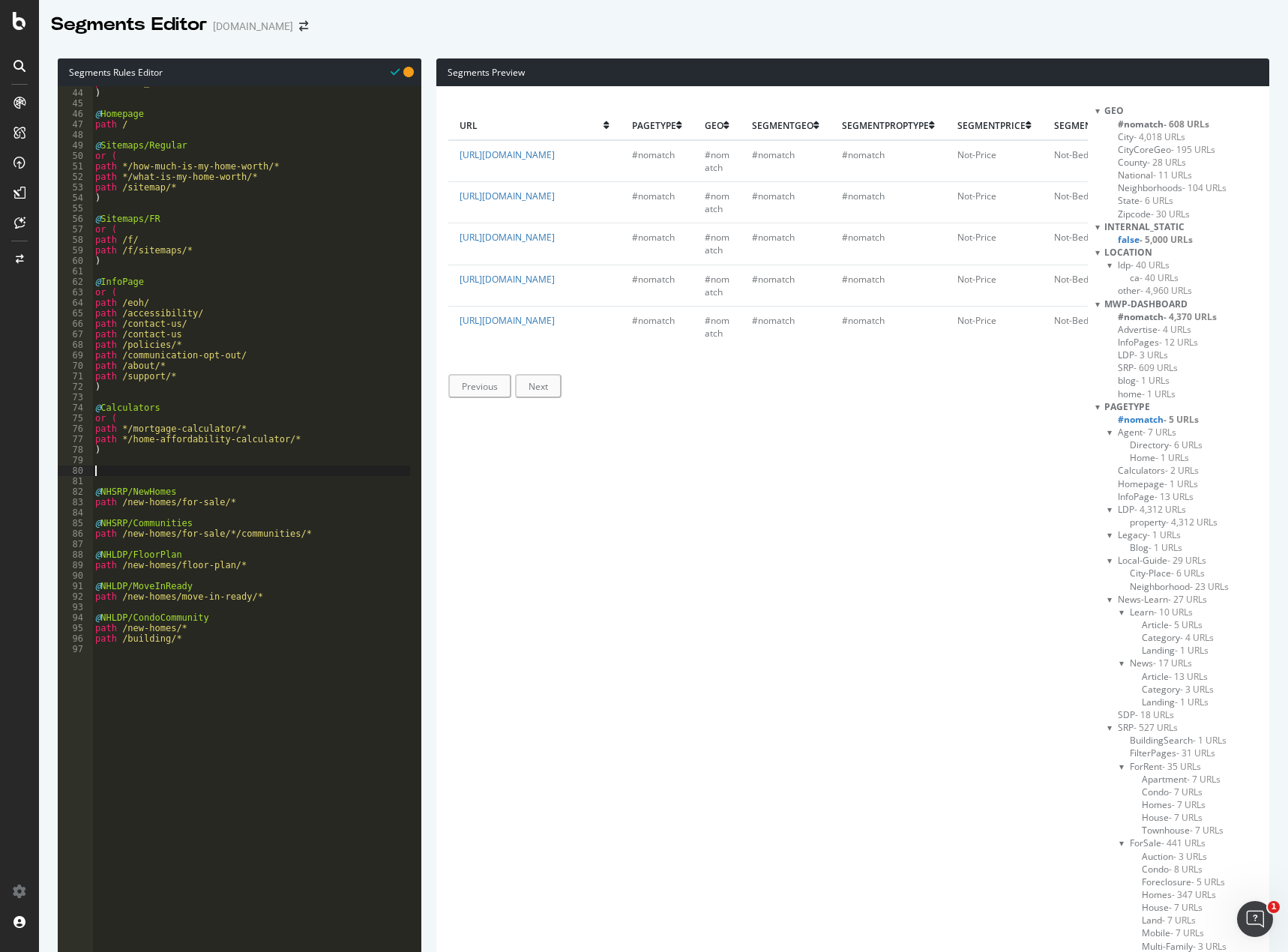
click at [142, 472] on div "path *utm_source* ) @ Homepage path / @ Sitemaps/Regular or ( path */how-much-i…" at bounding box center [251, 362] width 318 height 572
type textarea "@app"
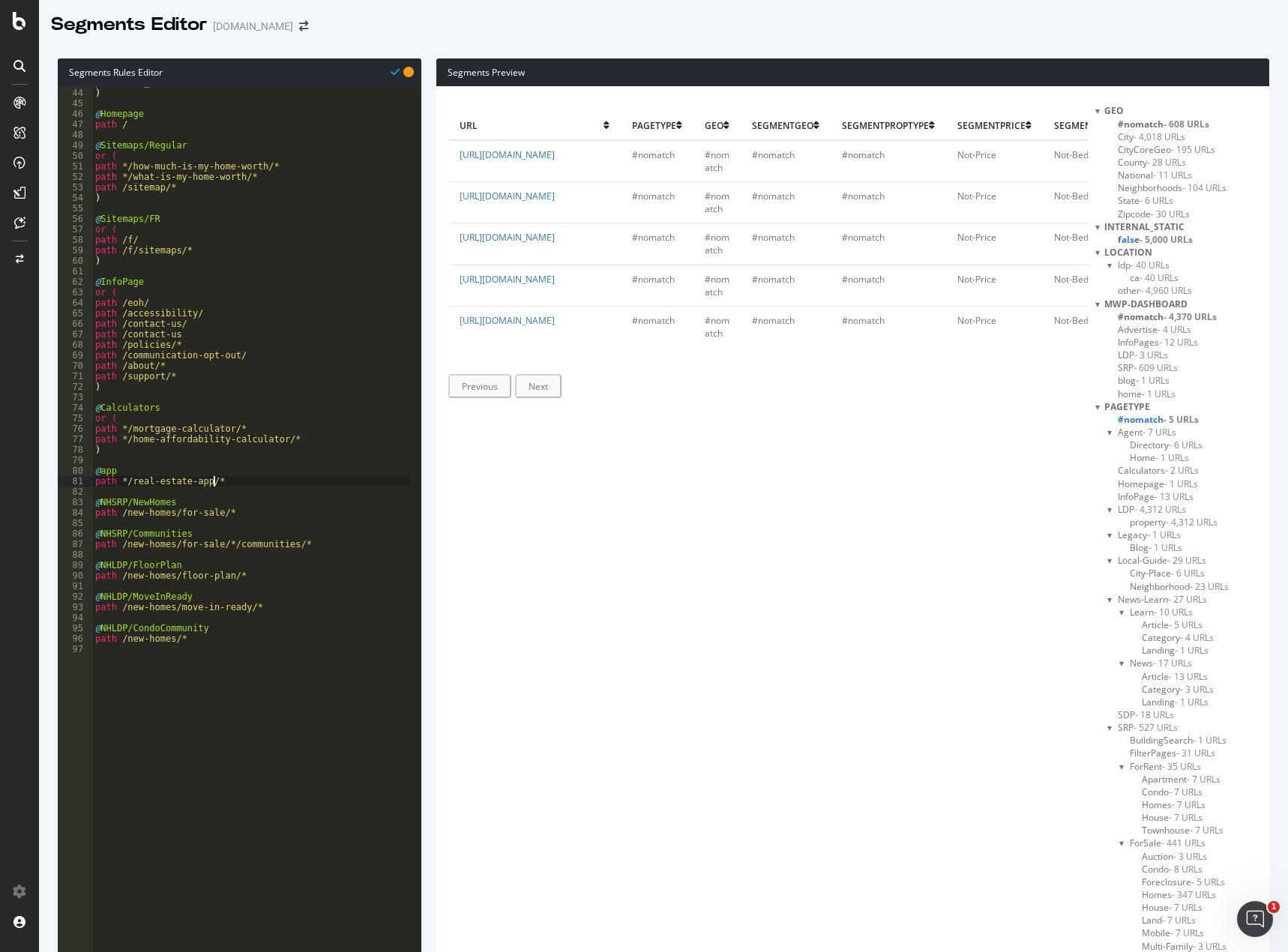
scroll to position [0, 9]
type textarea "path */real-estate-app/*"
select select "eq"
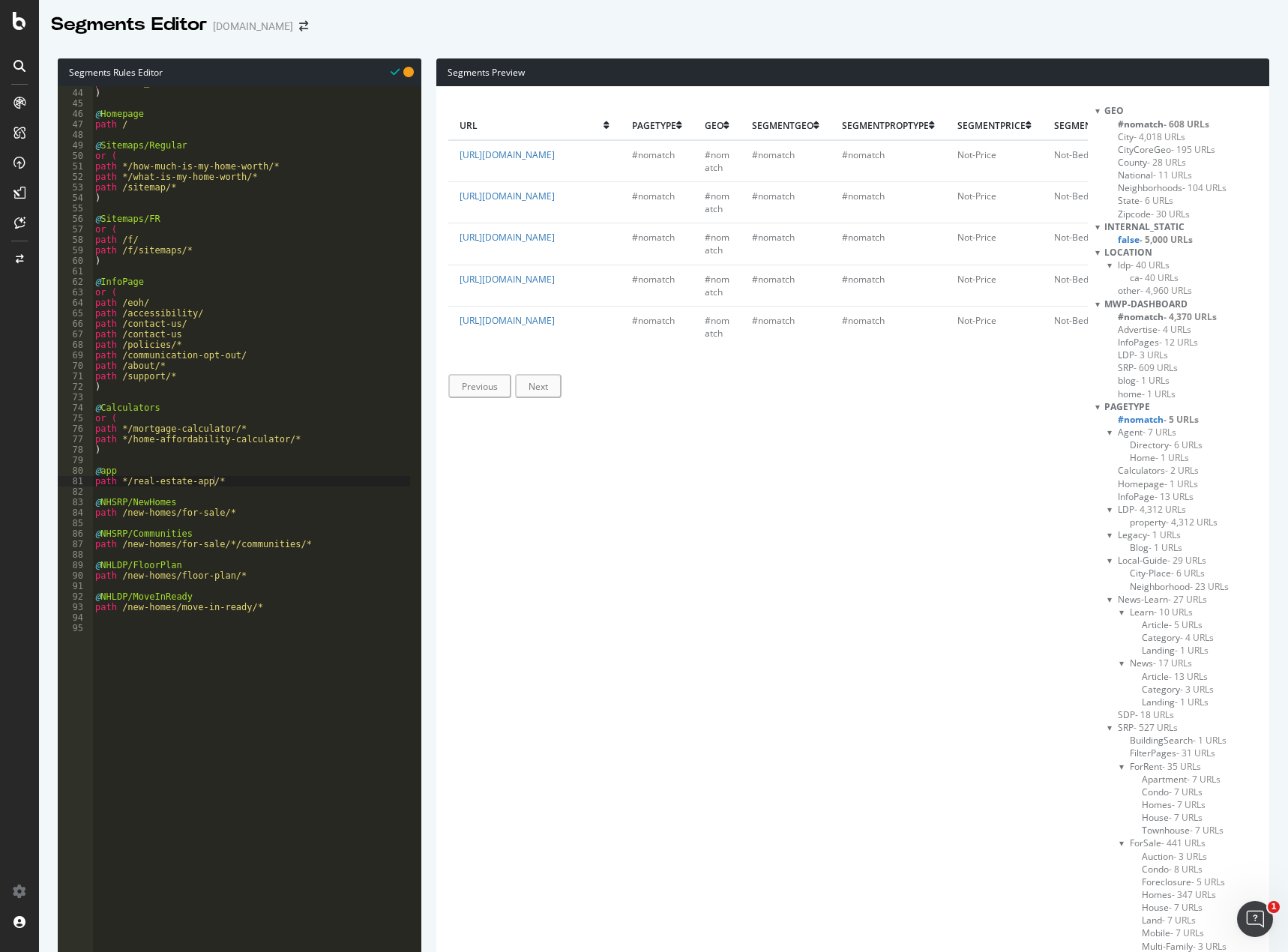
paste input "https://www.homes.com/new-york-ny/"
type input "https://www.homes.com/new-york-ny"
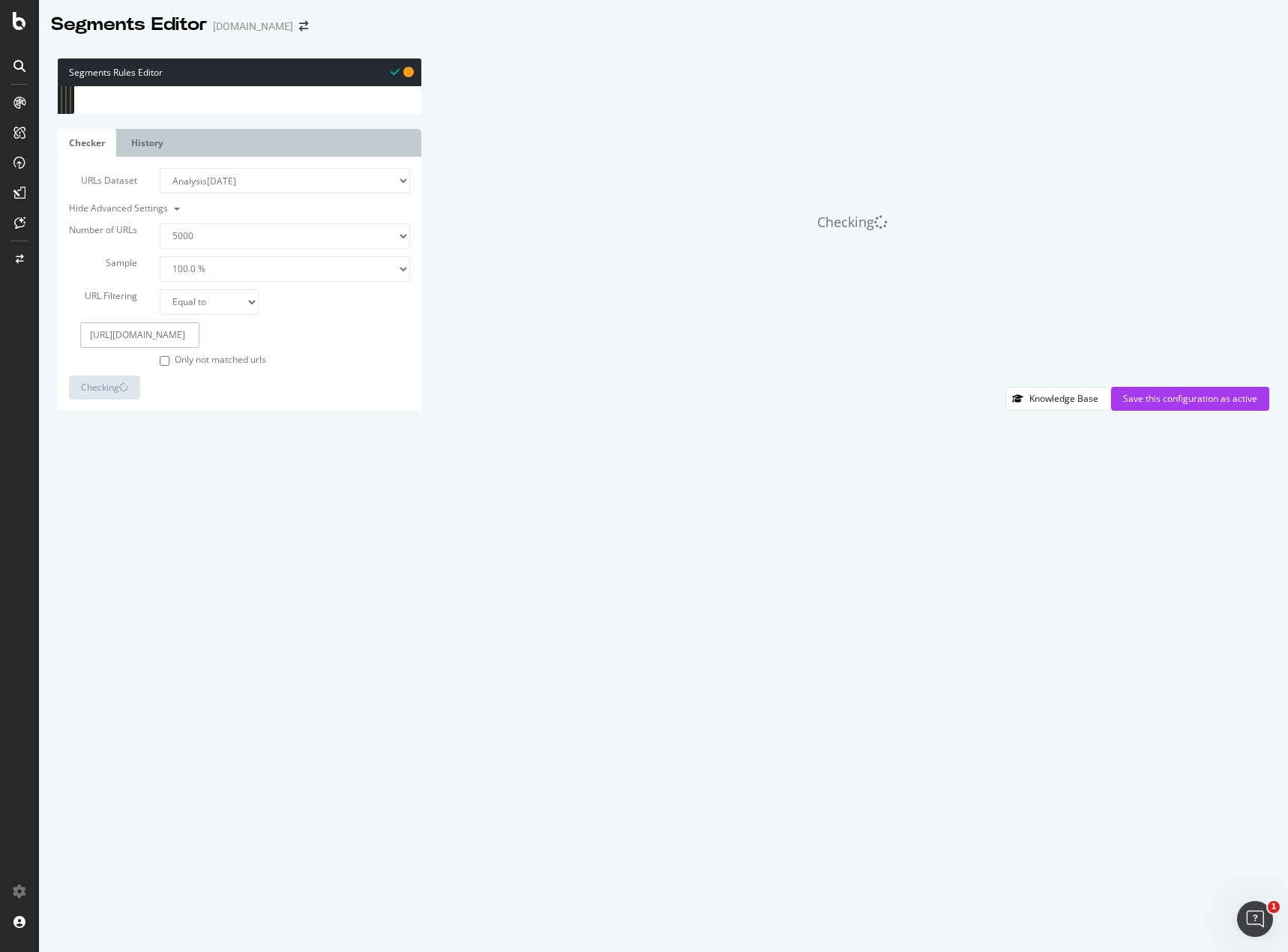
drag, startPoint x: 156, startPoint y: 863, endPoint x: 293, endPoint y: 866, distance: 137.0
click at [293, 368] on div "Number of URLs 100 500 1000 5000 Sample 1.0 % 10.0 % 20.0 % 50.0 % 100.0 % URL …" at bounding box center [239, 284] width 341 height 167
click at [293, 368] on div "Only not matched urls" at bounding box center [239, 345] width 363 height 45
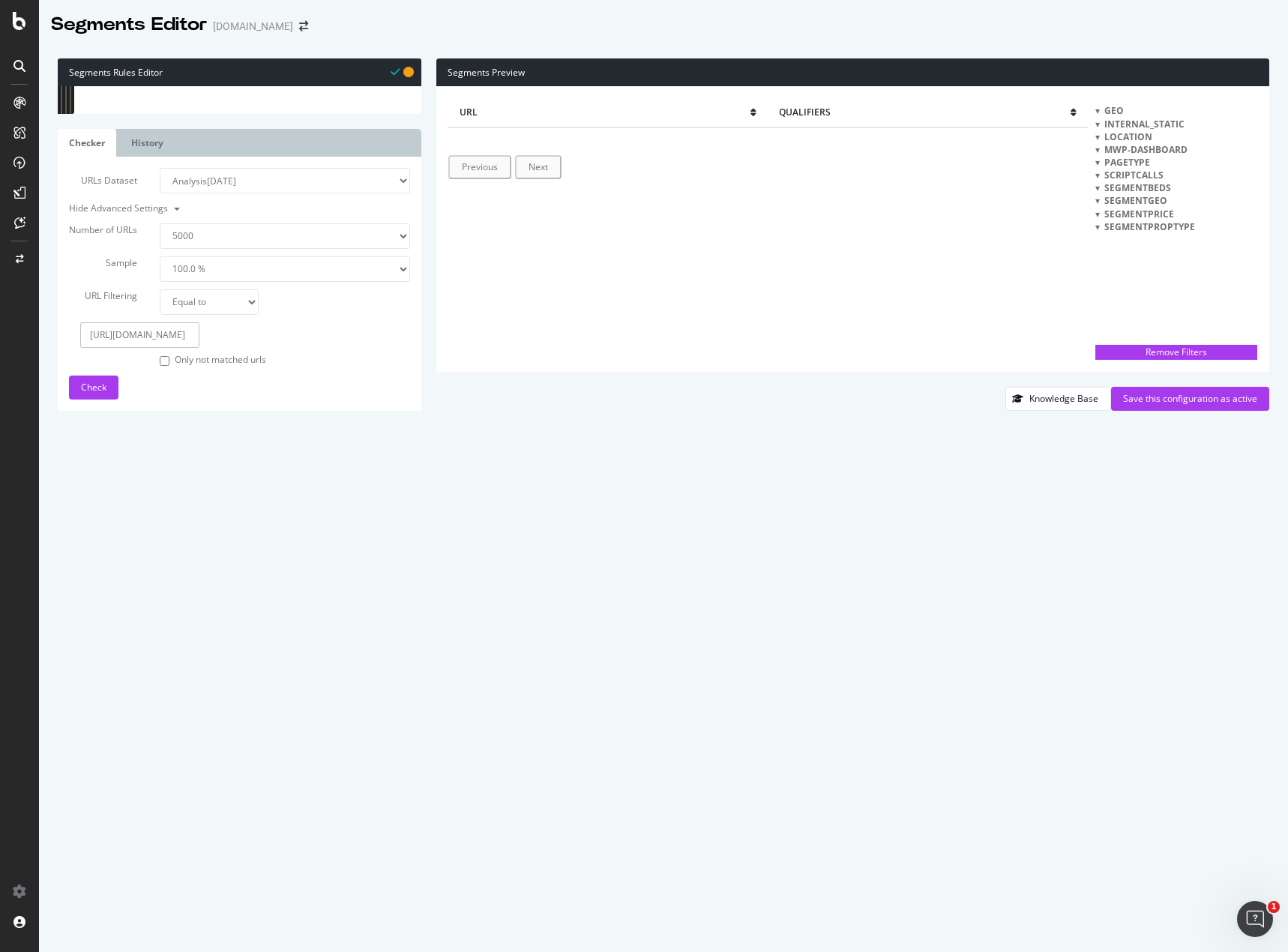
click at [1124, 161] on span "pagetype" at bounding box center [1126, 162] width 45 height 13
click at [1099, 162] on div at bounding box center [1097, 162] width 4 height 13
click at [1099, 162] on div at bounding box center [1098, 162] width 13 height 4
click at [1099, 162] on div at bounding box center [1097, 162] width 4 height 13
click at [1099, 162] on div at bounding box center [1098, 162] width 13 height 4
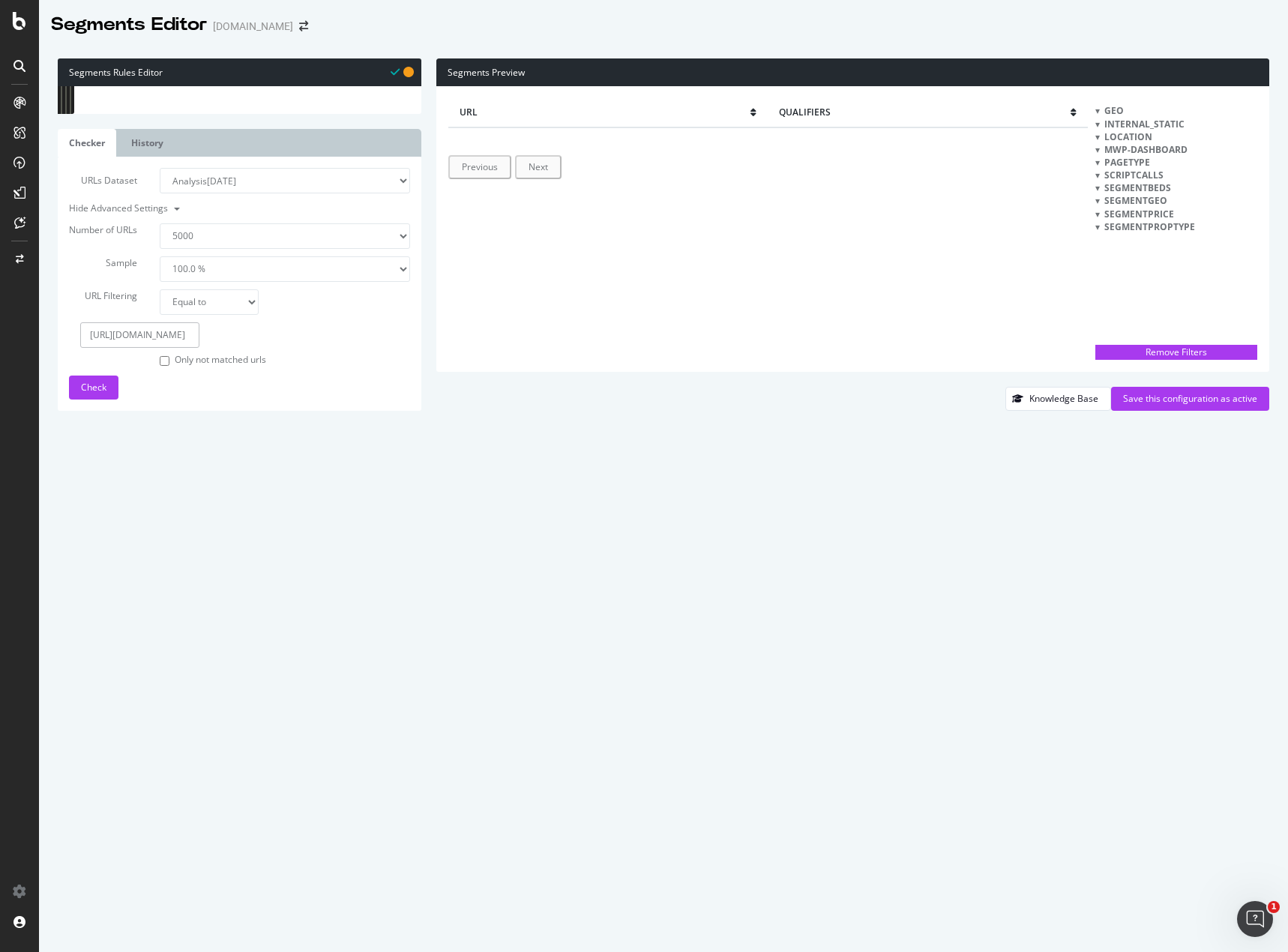
click at [1099, 162] on div at bounding box center [1097, 162] width 4 height 13
click at [1099, 162] on div at bounding box center [1098, 162] width 13 height 4
click at [292, 249] on select "100 500 1000 5000" at bounding box center [285, 236] width 251 height 25
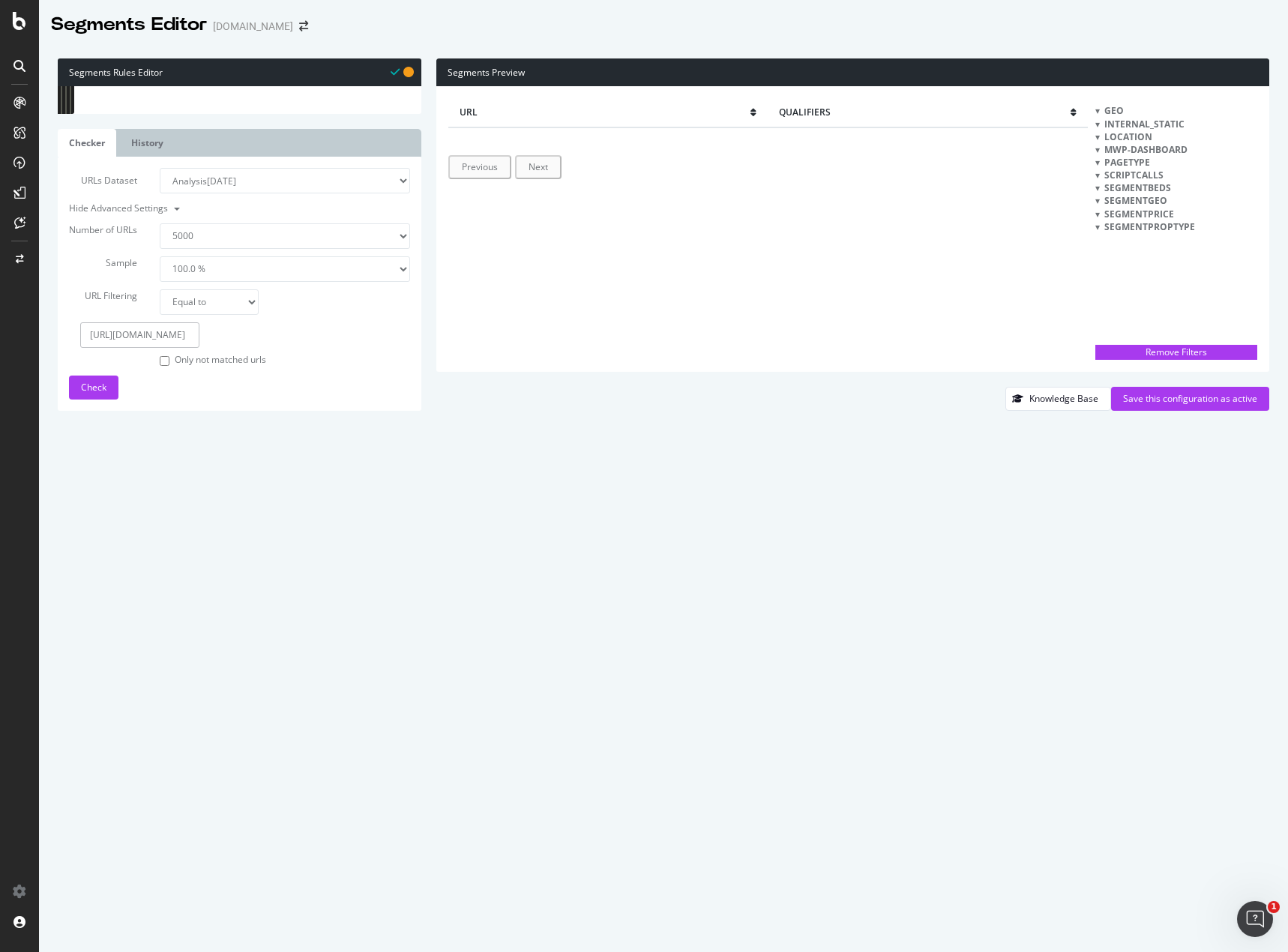
drag, startPoint x: 168, startPoint y: 861, endPoint x: 283, endPoint y: 861, distance: 115.0
click at [283, 368] on div "Number of URLs 100 500 1000 5000 Sample 1.0 % 10.0 % 20.0 % 50.0 % 100.0 % URL …" at bounding box center [239, 284] width 341 height 167
click at [179, 348] on input "https://www.homes.com/new-york-ny" at bounding box center [140, 335] width 119 height 25
click at [191, 348] on input "https://www.homes.com/new-york-ny" at bounding box center [140, 335] width 119 height 25
click at [155, 348] on input "https://www.homes.com/new-york-ny" at bounding box center [140, 335] width 119 height 25
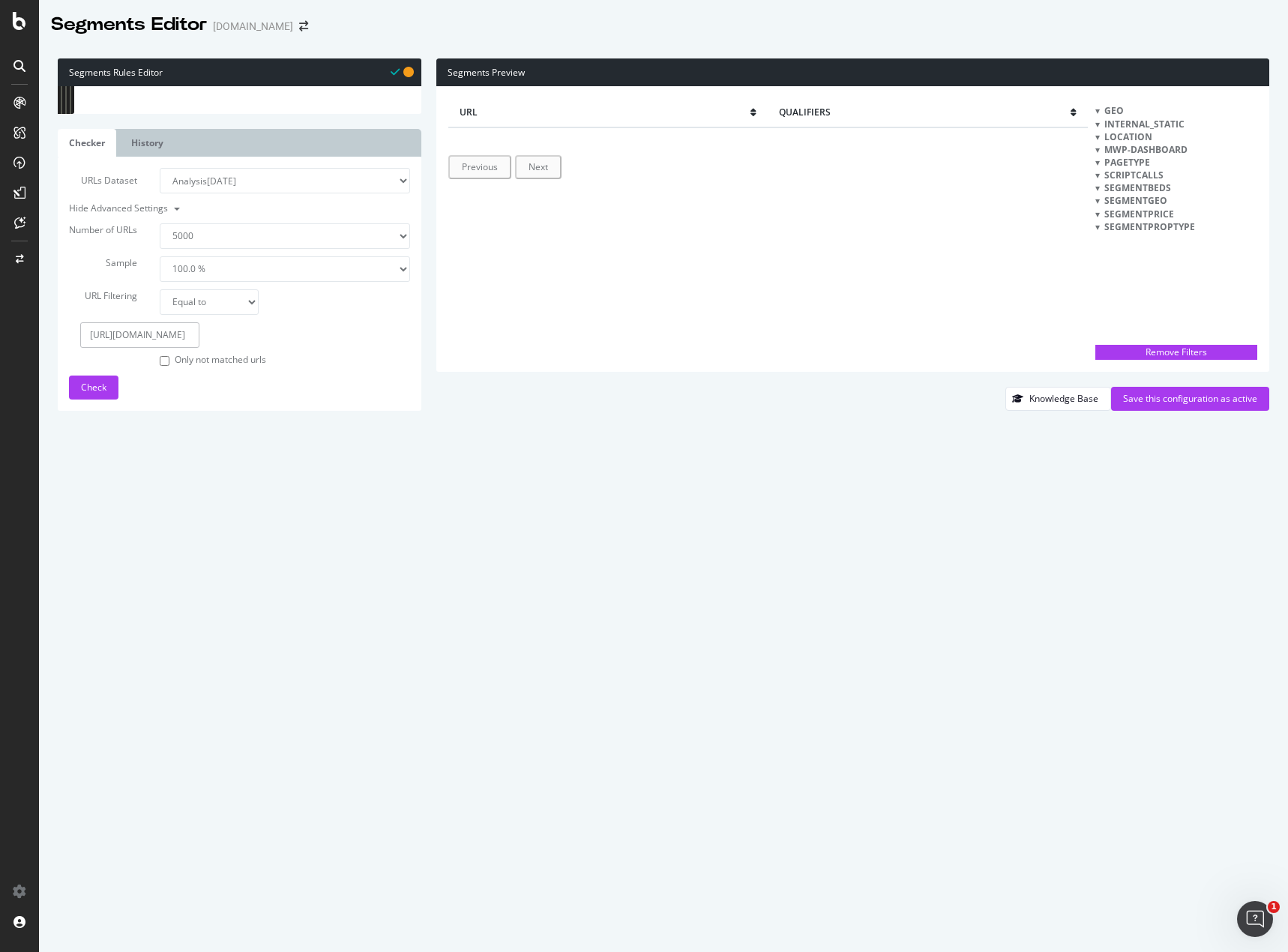
click at [155, 348] on input "https://www.homes.com/new-york-ny" at bounding box center [140, 335] width 119 height 25
click at [98, 394] on span "Check" at bounding box center [93, 387] width 25 height 13
click at [254, 311] on div "path *utm_source* ) @ Homepage path / @ Sitemaps/Regular or ( path */how-much-i…" at bounding box center [251, 350] width 318 height 548
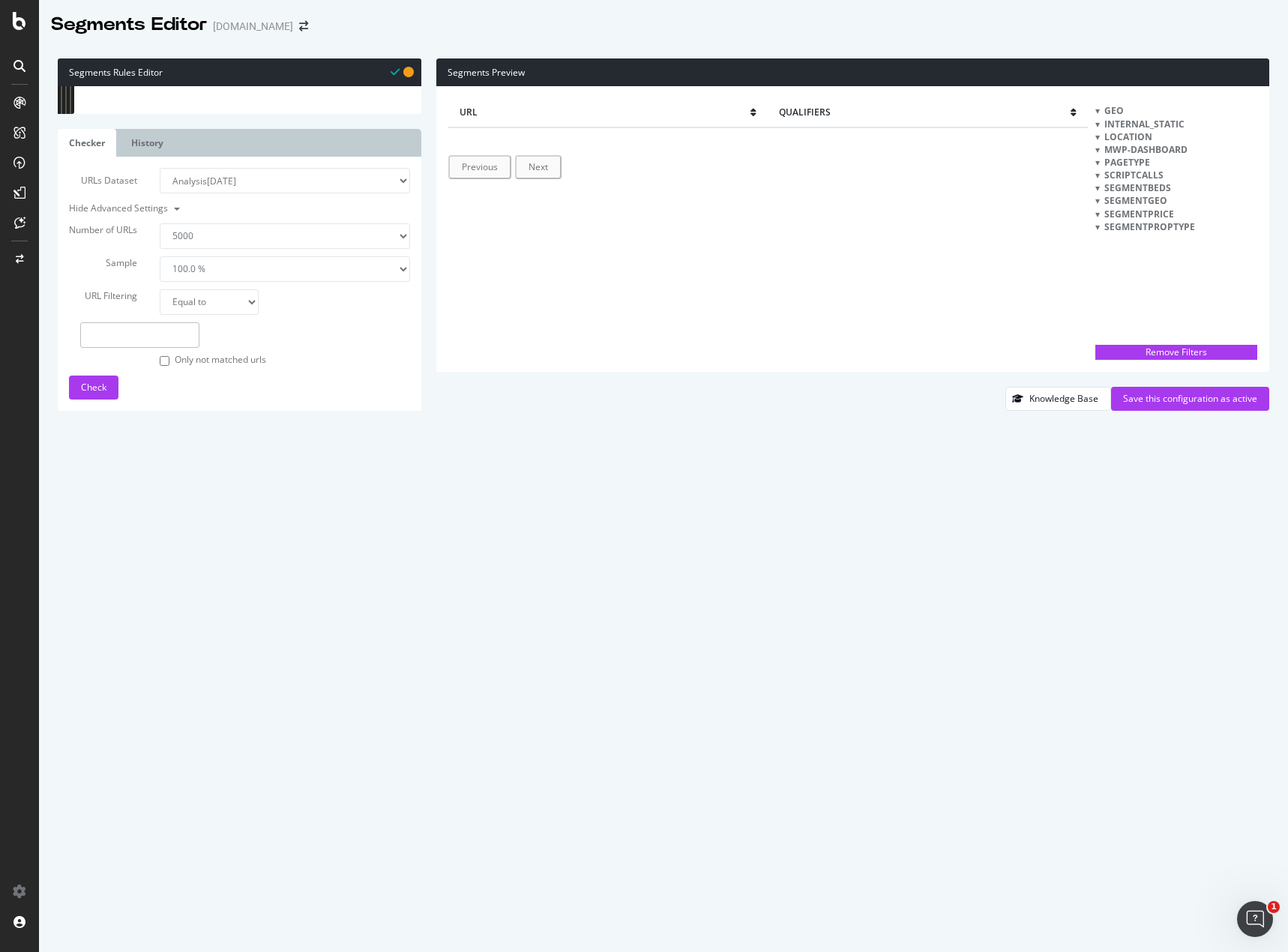
scroll to position [2249, 0]
click at [394, 72] on icon at bounding box center [395, 72] width 9 height 10
click at [1124, 120] on span "internal_static" at bounding box center [1144, 124] width 80 height 13
drag, startPoint x: 1123, startPoint y: 135, endPoint x: 1140, endPoint y: 195, distance: 62.4
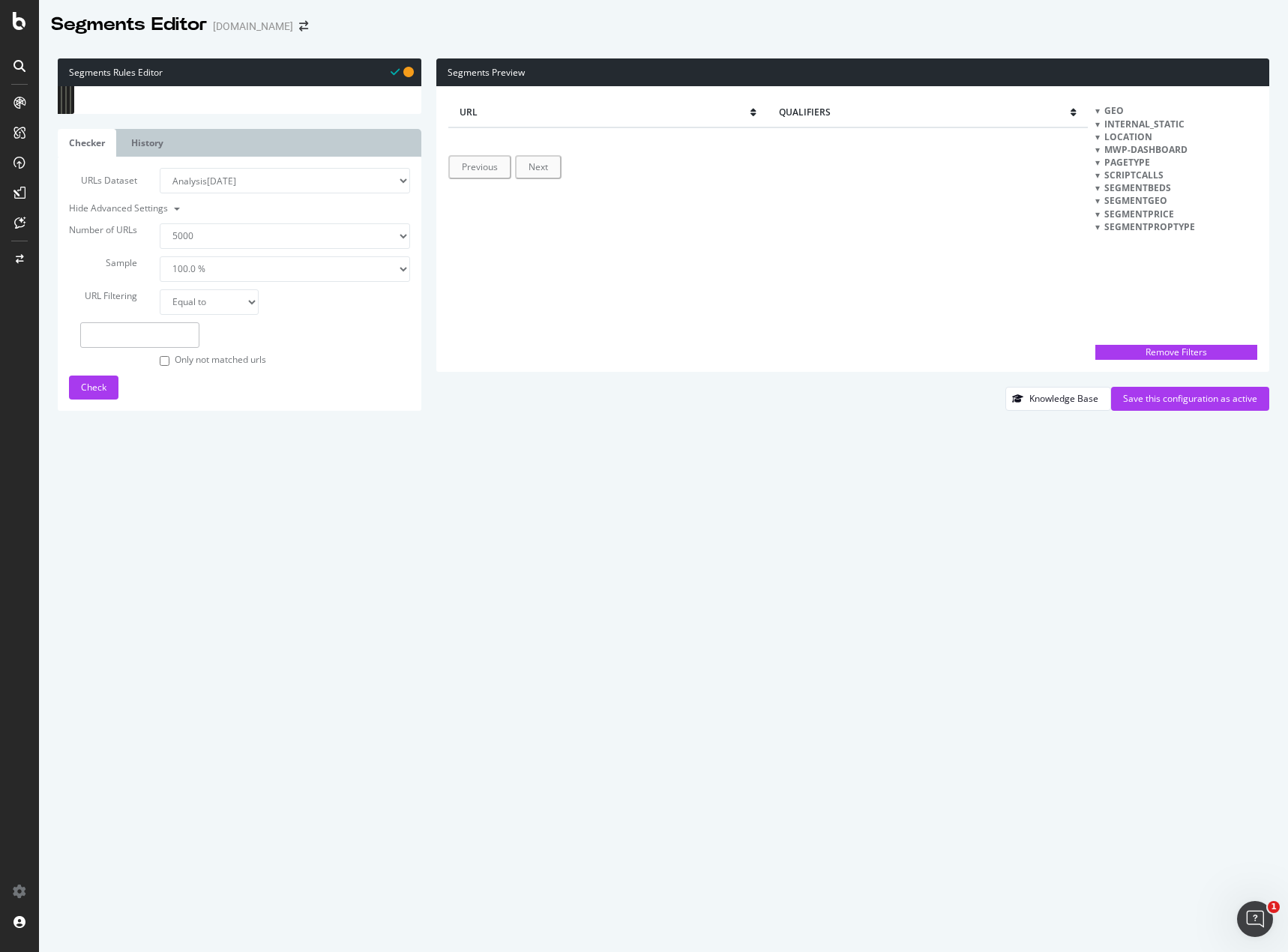
click at [1124, 147] on div "Geo internal_static location mwp-dashboard pagetype scriptcalls segmentBeds seg…" at bounding box center [1175, 220] width 162 height 233
drag, startPoint x: 1140, startPoint y: 195, endPoint x: 1121, endPoint y: 246, distance: 54.4
click at [1140, 197] on span "segmentGEO" at bounding box center [1135, 200] width 63 height 13
click at [158, 156] on link "History" at bounding box center [147, 143] width 55 height 28
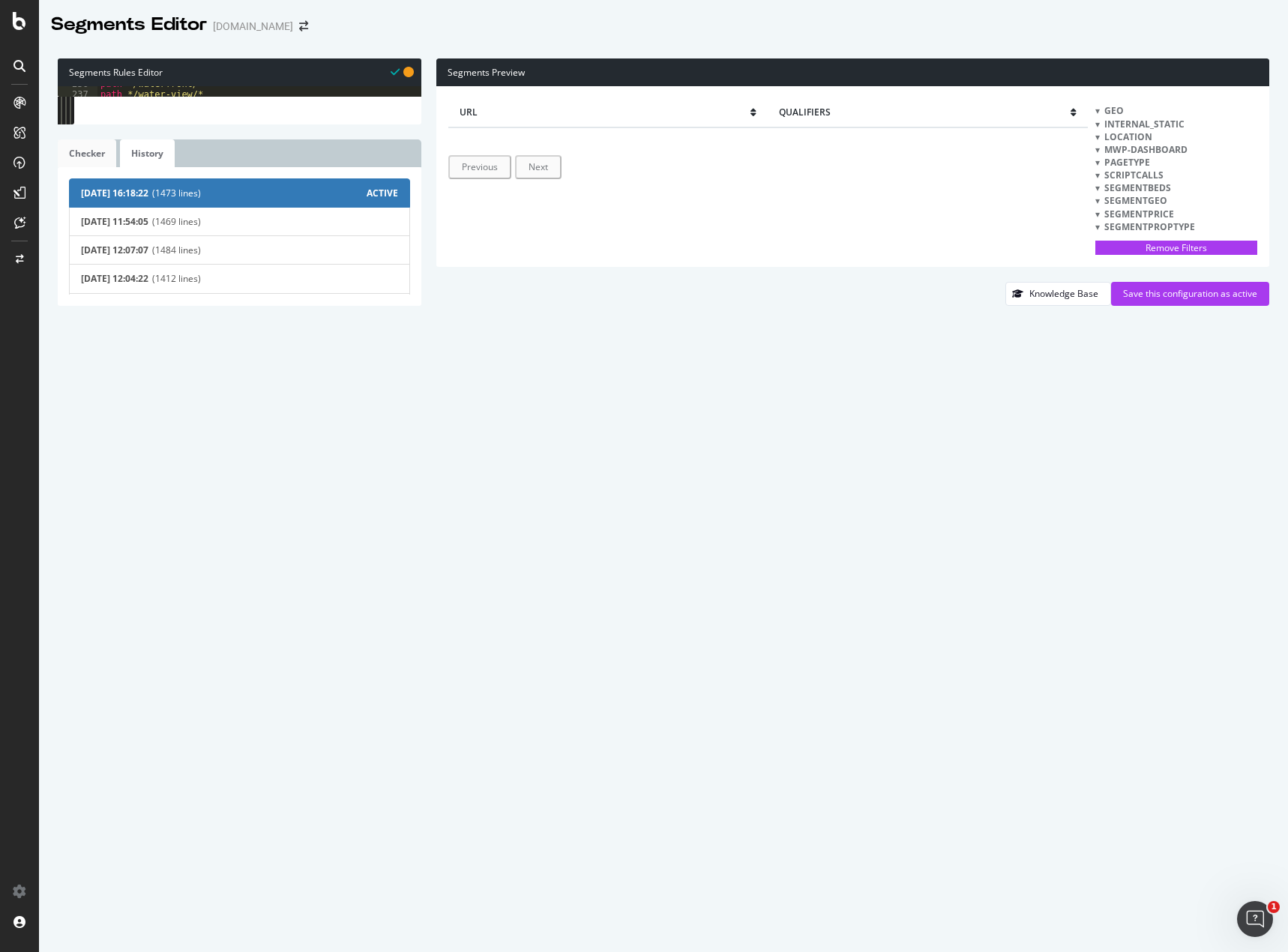
click at [88, 167] on link "Checker" at bounding box center [86, 154] width 59 height 28
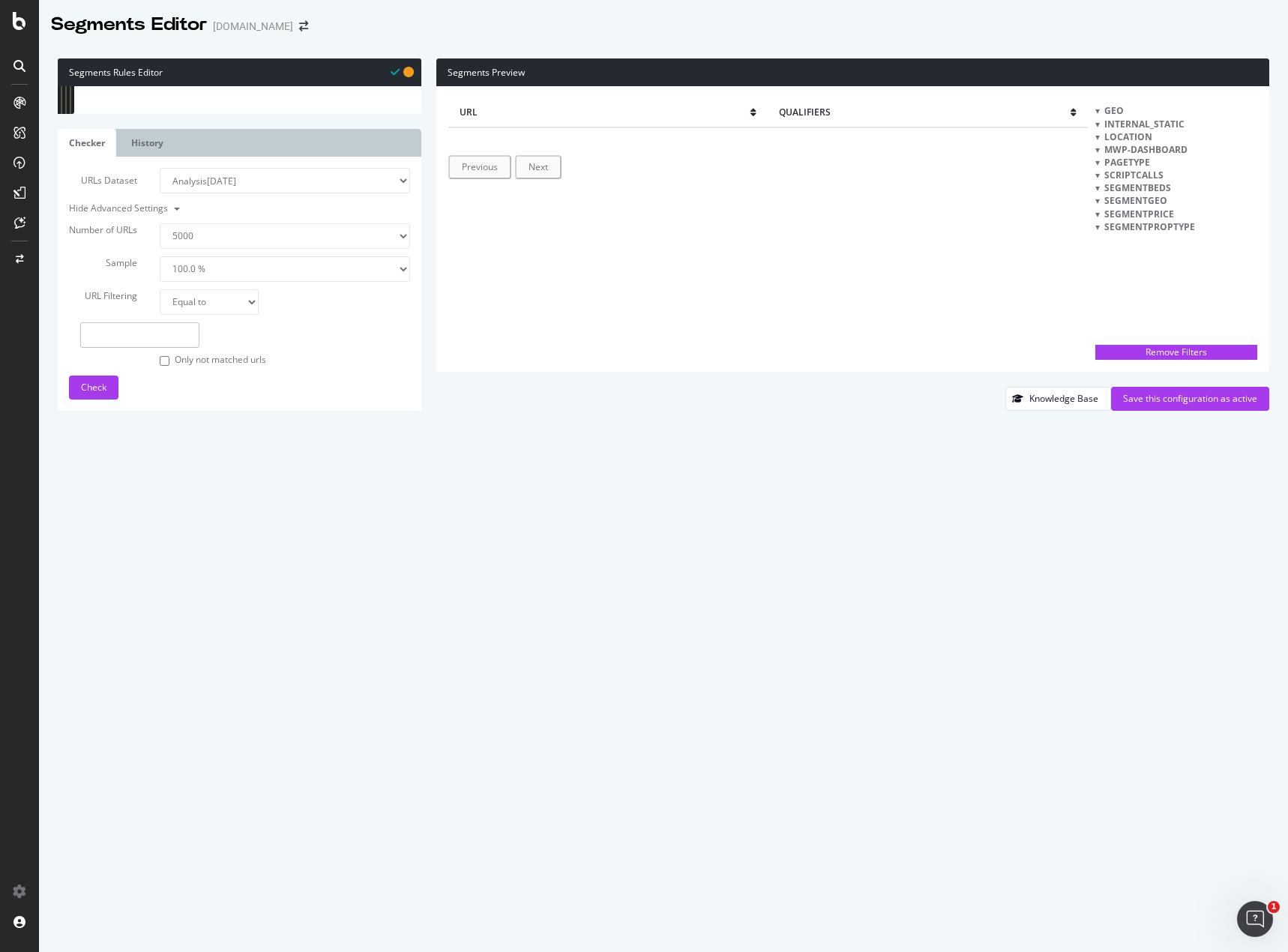
scroll to position [5801, 0]
click at [145, 369] on div ") @ LDP/property path /property/* @ SRP/NeighborhoodSearch path /neighborhood-s…" at bounding box center [254, 352] width 313 height 548
click at [141, 355] on div ") @ LDP/property path /property/* @ SRP/NeighborhoodSearch path /neighborhood-s…" at bounding box center [254, 352] width 313 height 548
click at [141, 338] on div ") @ LDP/property path /property/* @ SRP/NeighborhoodSearch path /neighborhood-s…" at bounding box center [254, 352] width 313 height 548
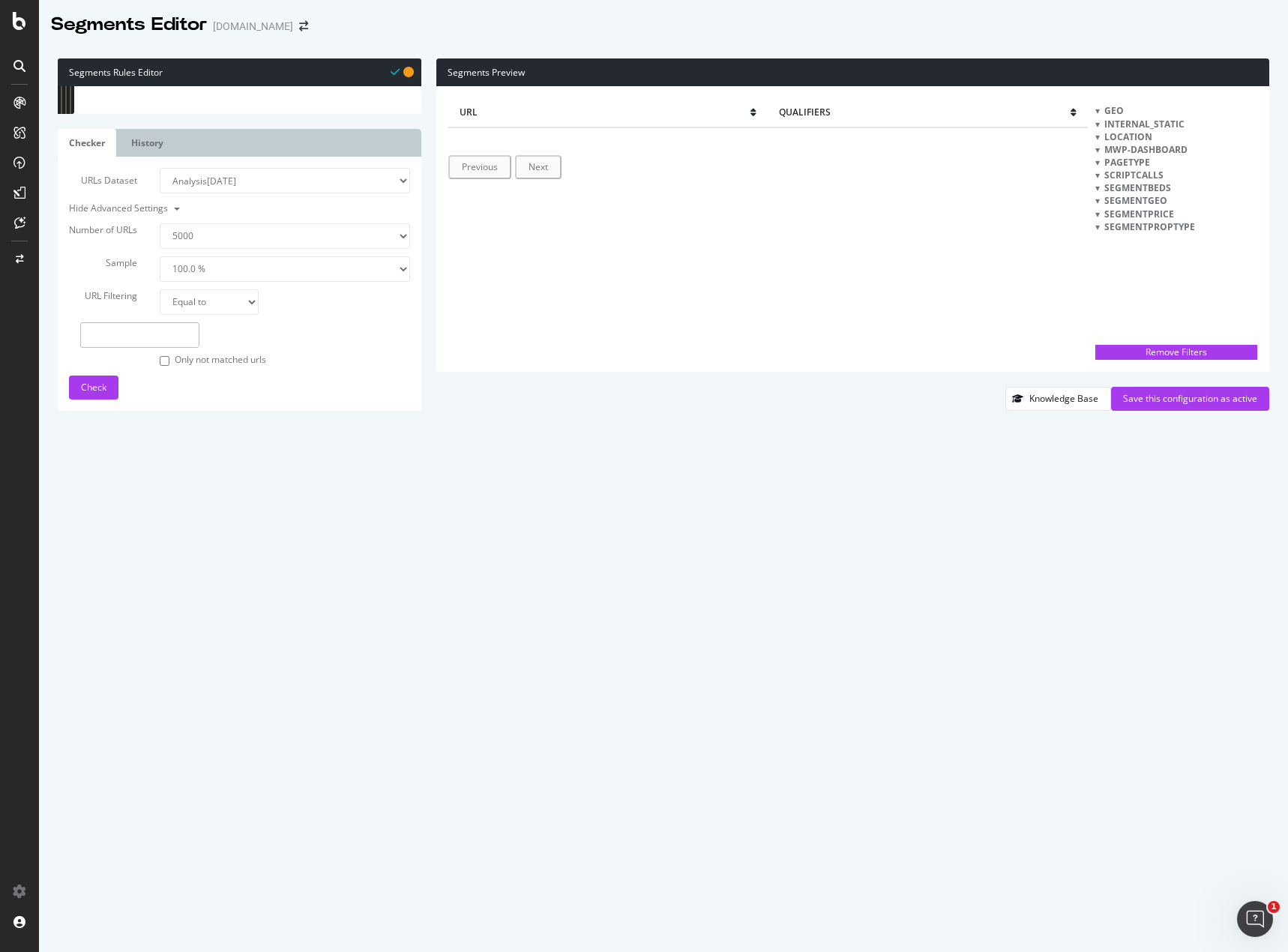
click at [143, 320] on div ") @ LDP/property path /property/* @ SRP/NeighborhoodSearch path /neighborhood-s…" at bounding box center [254, 352] width 313 height 548
click at [1151, 213] on span "segmentPrice" at bounding box center [1139, 214] width 70 height 13
click at [1148, 225] on span "segmentPropType" at bounding box center [1149, 226] width 91 height 13
click at [183, 267] on div "[ segment : pagetype ] @ Error/InvalidSRP or ( query bb=* query sk=* ) flag war…" at bounding box center [251, 360] width 318 height 548
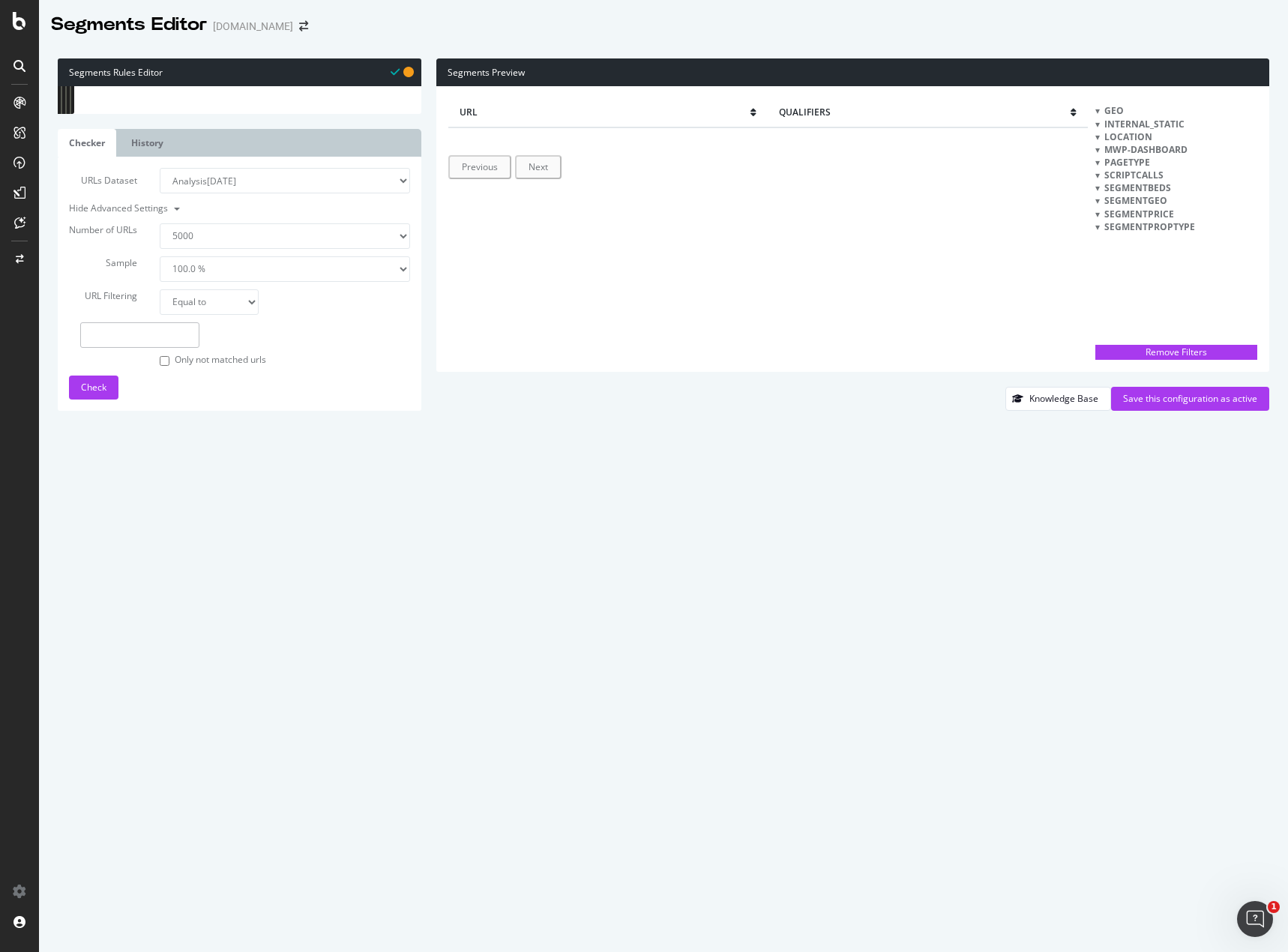
type textarea "path .*utm_id.* )"
click at [270, 86] on div "[ segment : pagetype ] @ Error/InvalidSRP or ( query bb=* query sk=* ) flag war…" at bounding box center [251, 86] width 318 height 0
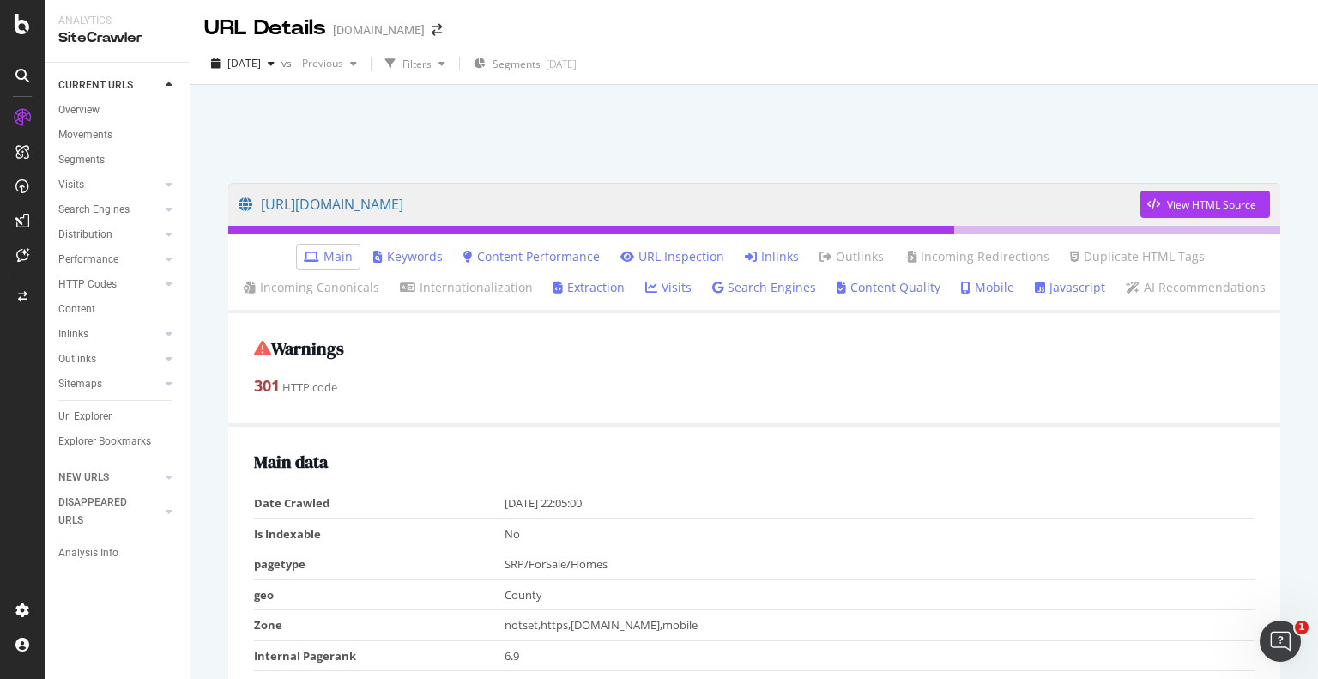
click at [763, 253] on link "Inlinks" at bounding box center [772, 256] width 54 height 17
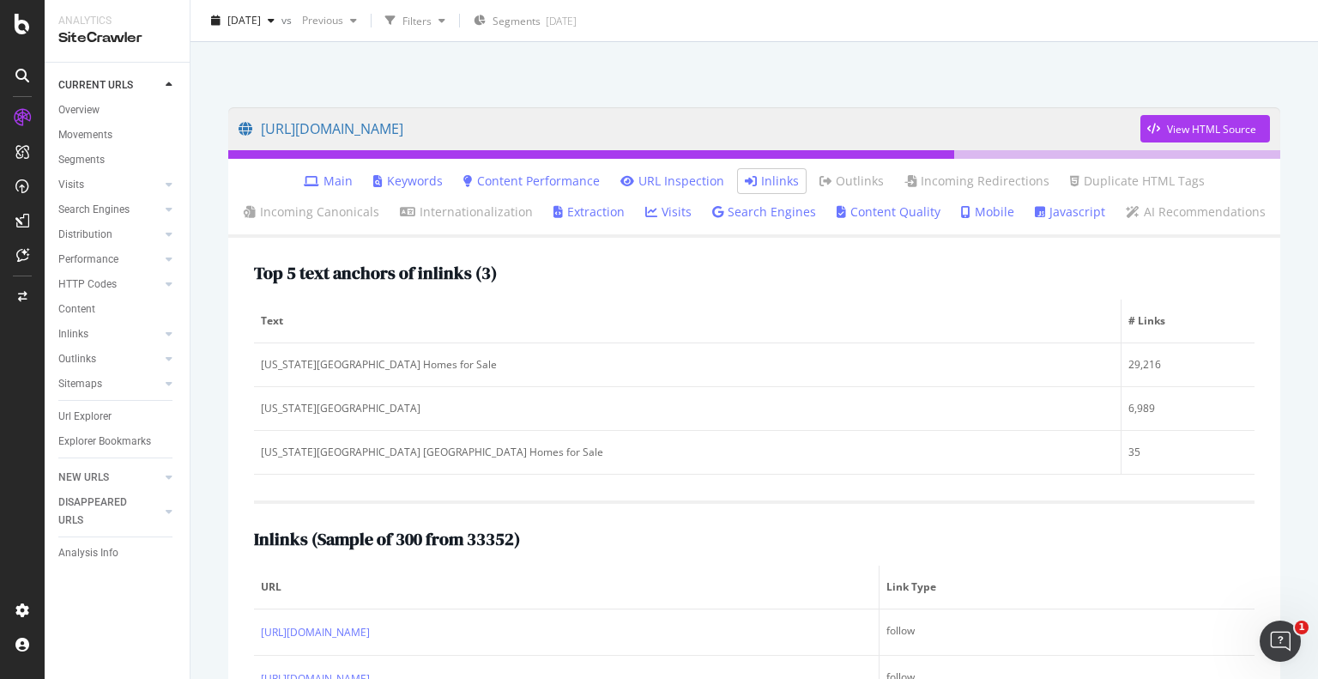
scroll to position [77, 0]
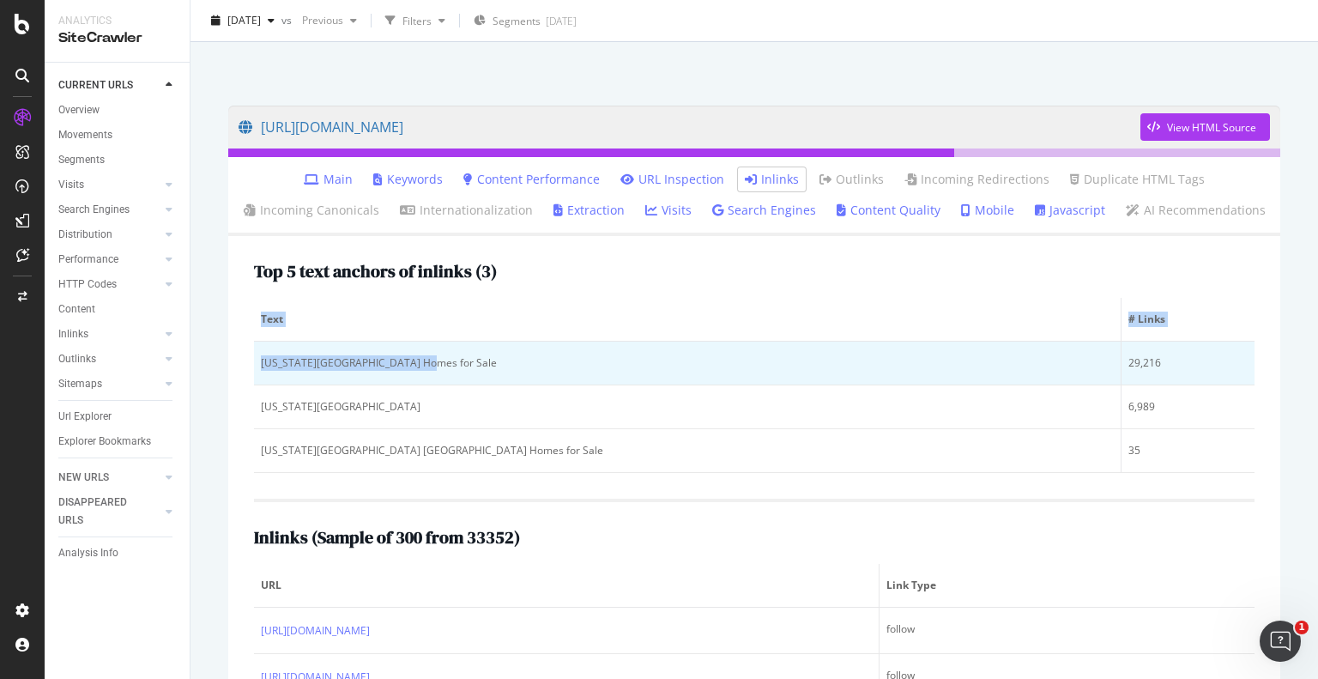
drag, startPoint x: 252, startPoint y: 368, endPoint x: 436, endPoint y: 352, distance: 184.4
click at [436, 352] on div "Top 5 text anchors of inlinks ( 3 ) Text # Links New York County Homes for Sale…" at bounding box center [754, 627] width 1052 height 783
click at [436, 352] on td "[US_STATE][GEOGRAPHIC_DATA] Homes for Sale" at bounding box center [688, 364] width 868 height 44
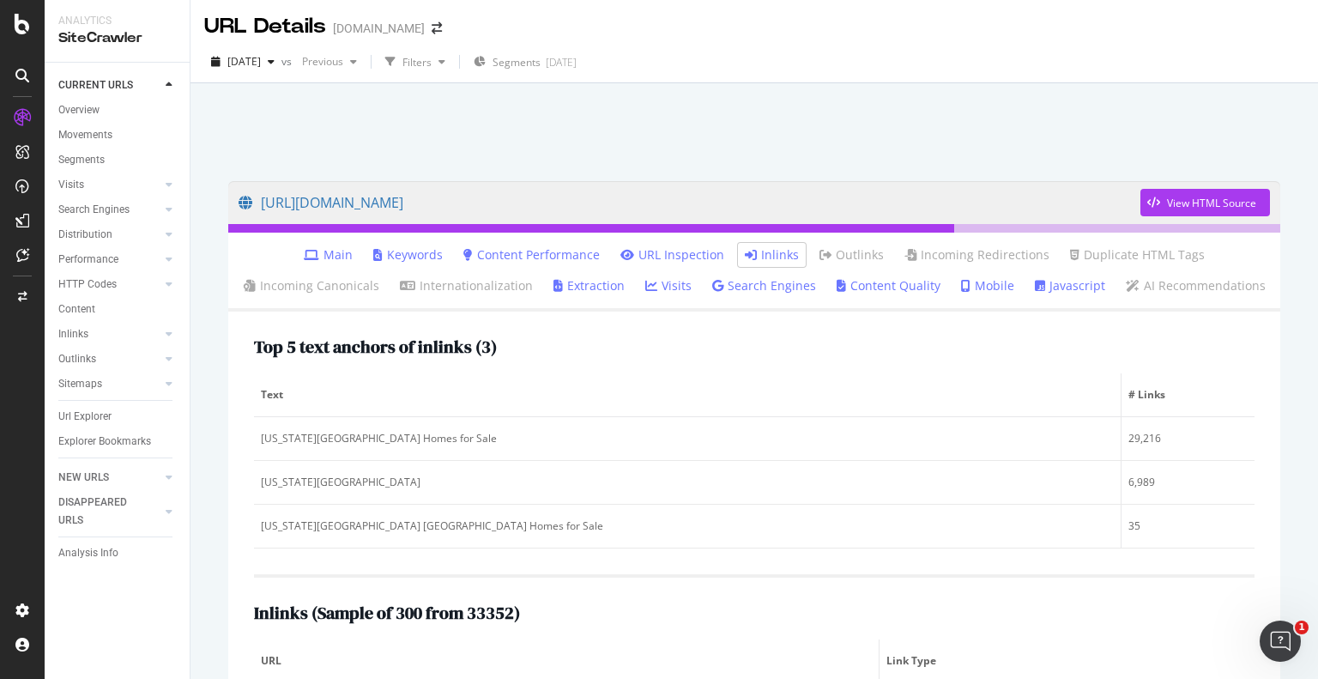
scroll to position [3, 0]
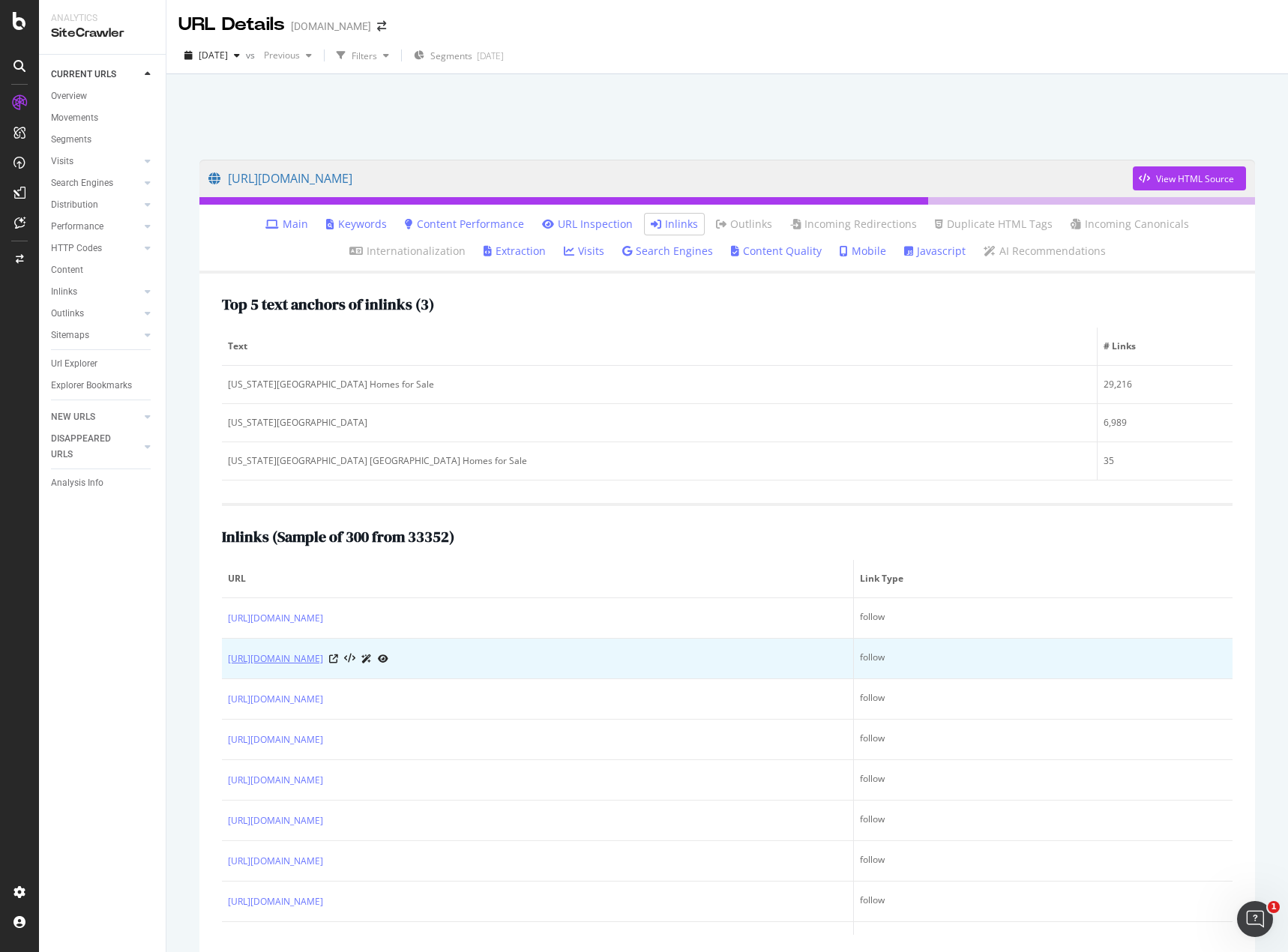
drag, startPoint x: 224, startPoint y: 659, endPoint x: 389, endPoint y: 662, distance: 165.0
click at [389, 662] on td "https://www.homes.com/new-york-ny/" at bounding box center [538, 659] width 632 height 40
copy link "https://www.homes.com/new-york-ny/"
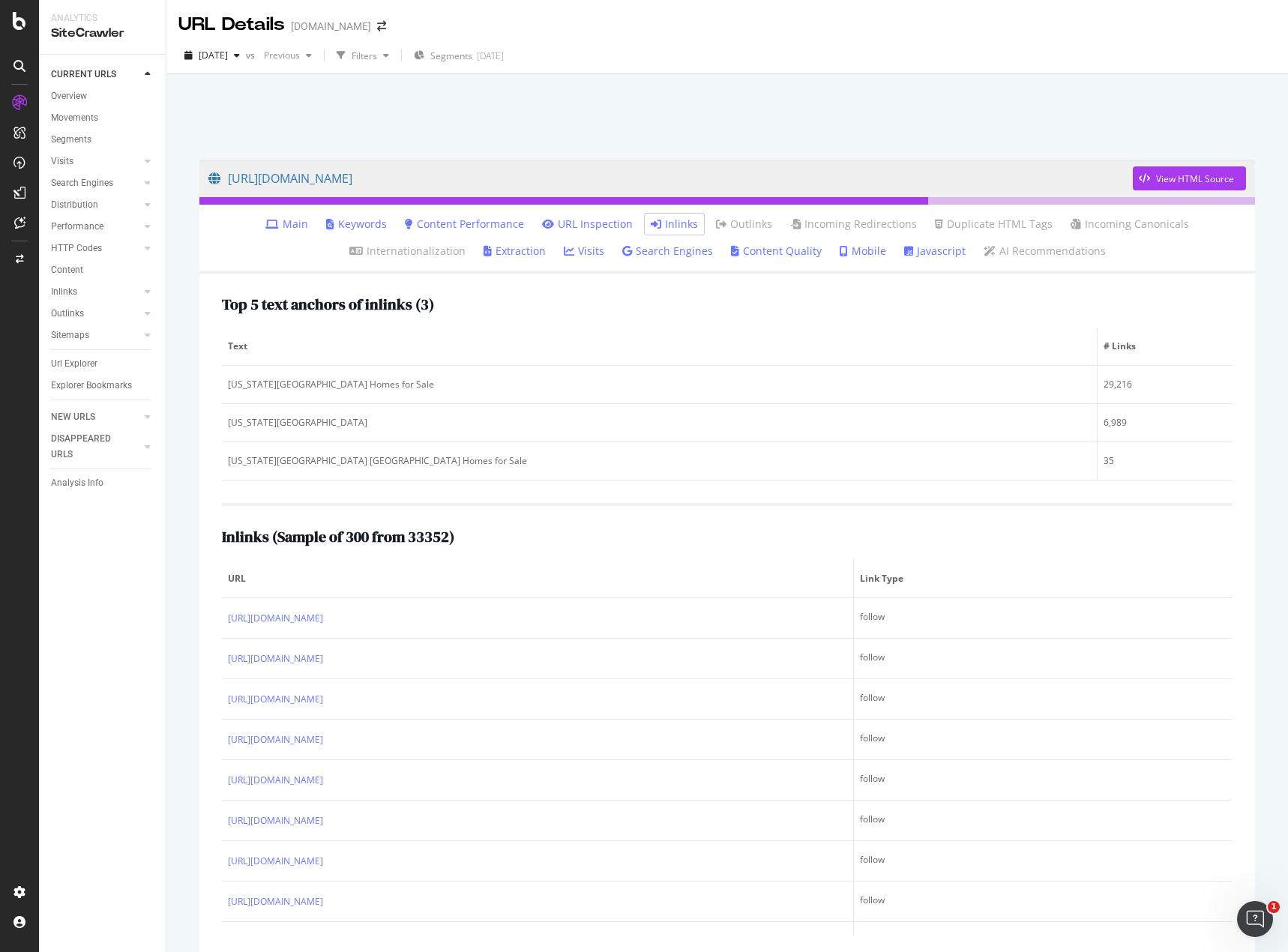
copy link "https://www.homes.com/new-york-ny/"
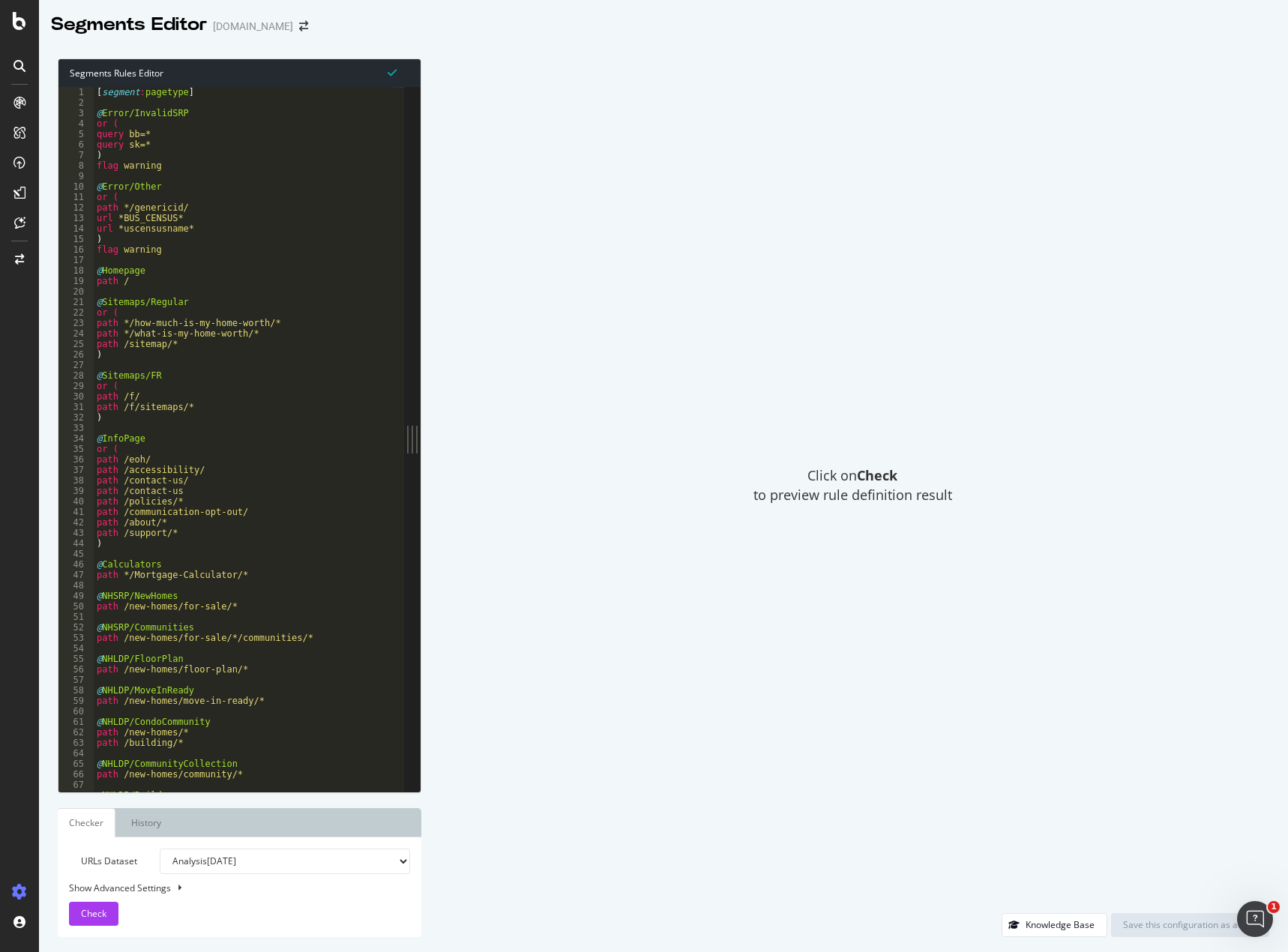
click at [121, 891] on div "Show Advanced Settings" at bounding box center [228, 887] width 341 height 13
select select "5000"
select select "100"
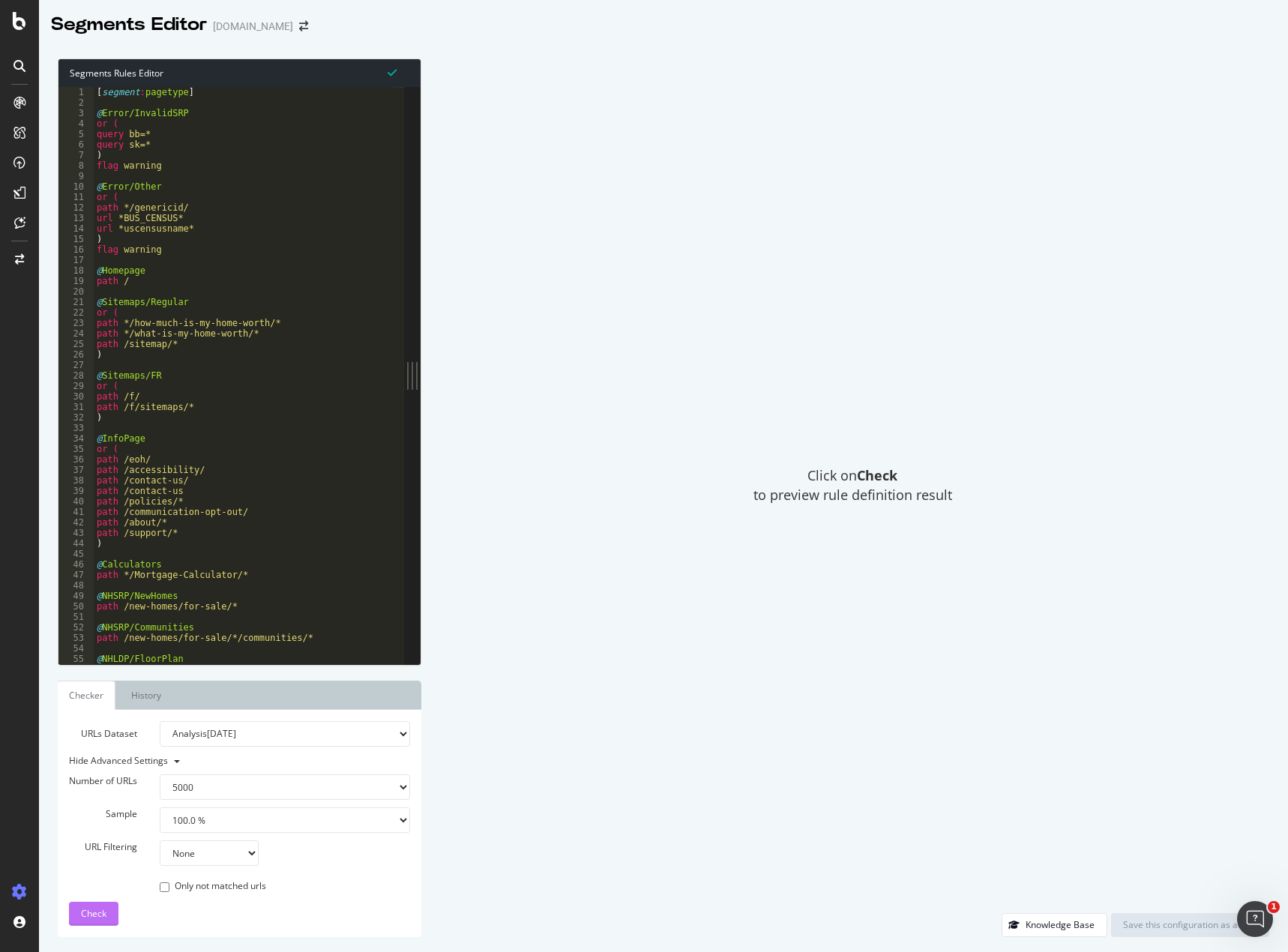
click at [88, 903] on div "Check" at bounding box center [93, 914] width 25 height 23
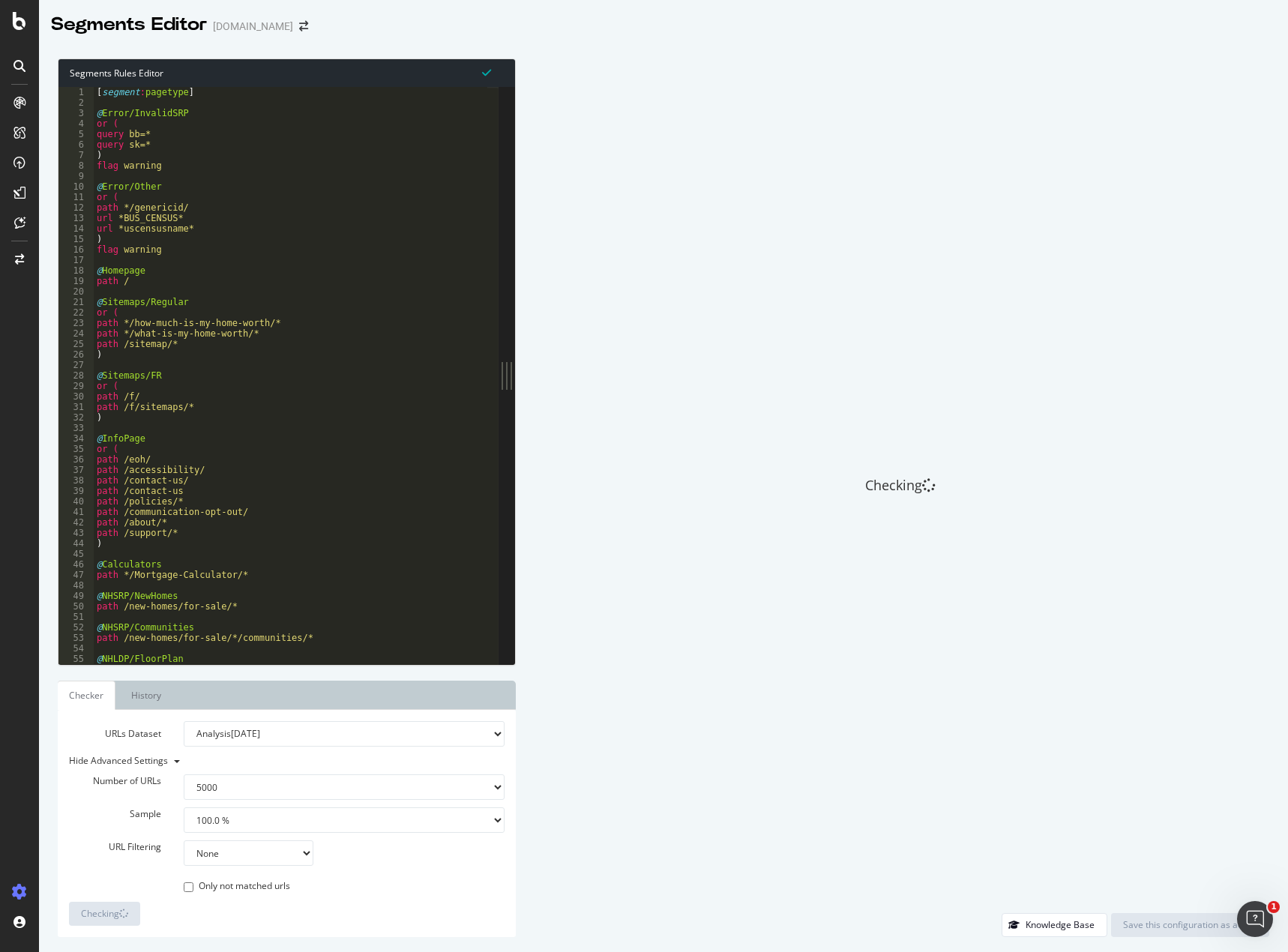
drag, startPoint x: 419, startPoint y: 376, endPoint x: 516, endPoint y: 374, distance: 97.0
click at [516, 374] on div "Segments Rules Editor 1 2 3 4 5 6 7 8 9 10 11 12 13 14 15 16 17 18 19 20 21 22 …" at bounding box center [664, 498] width 1249 height 908
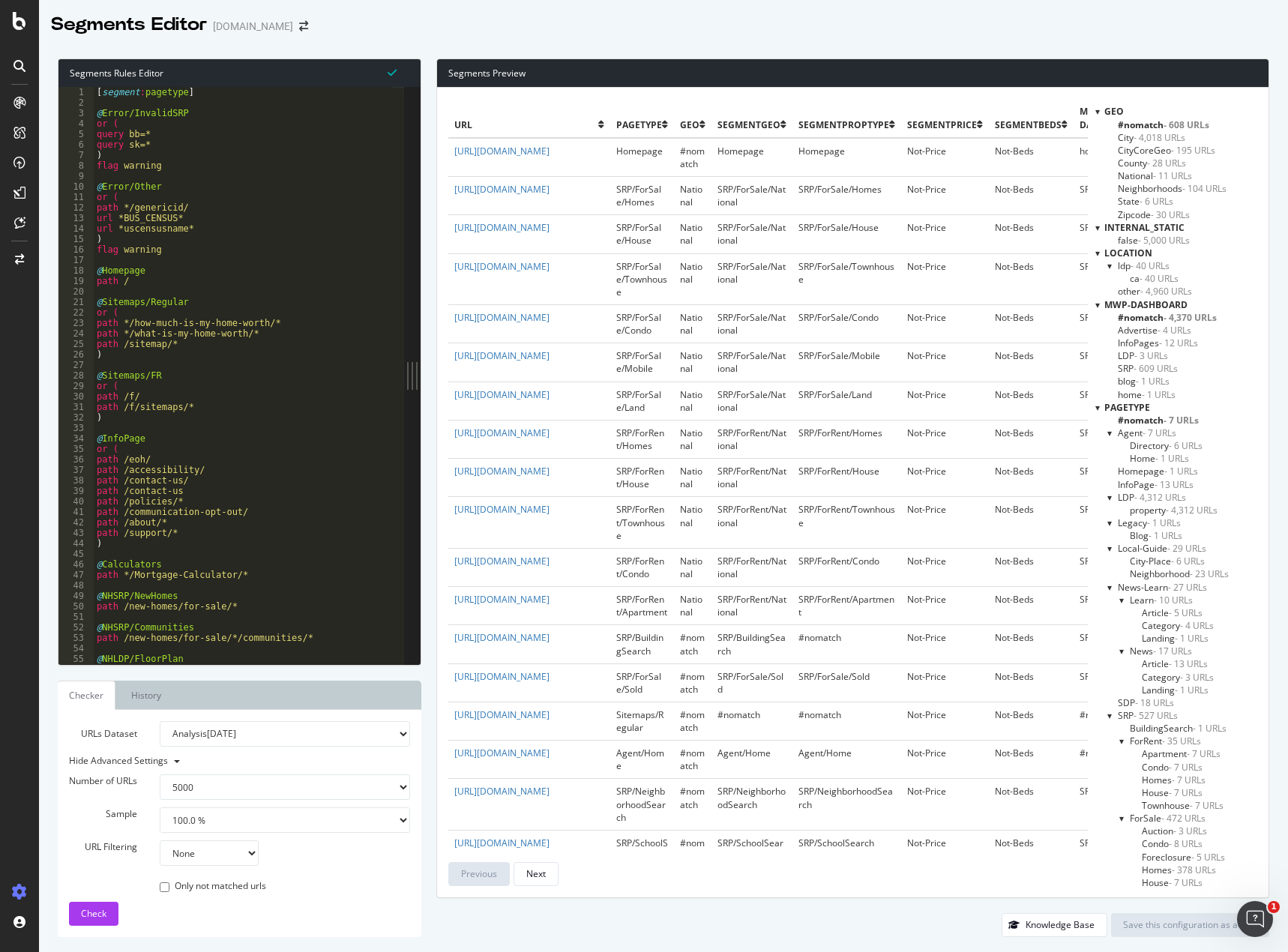
click at [1163, 420] on span "- 7 URLs" at bounding box center [1181, 420] width 35 height 13
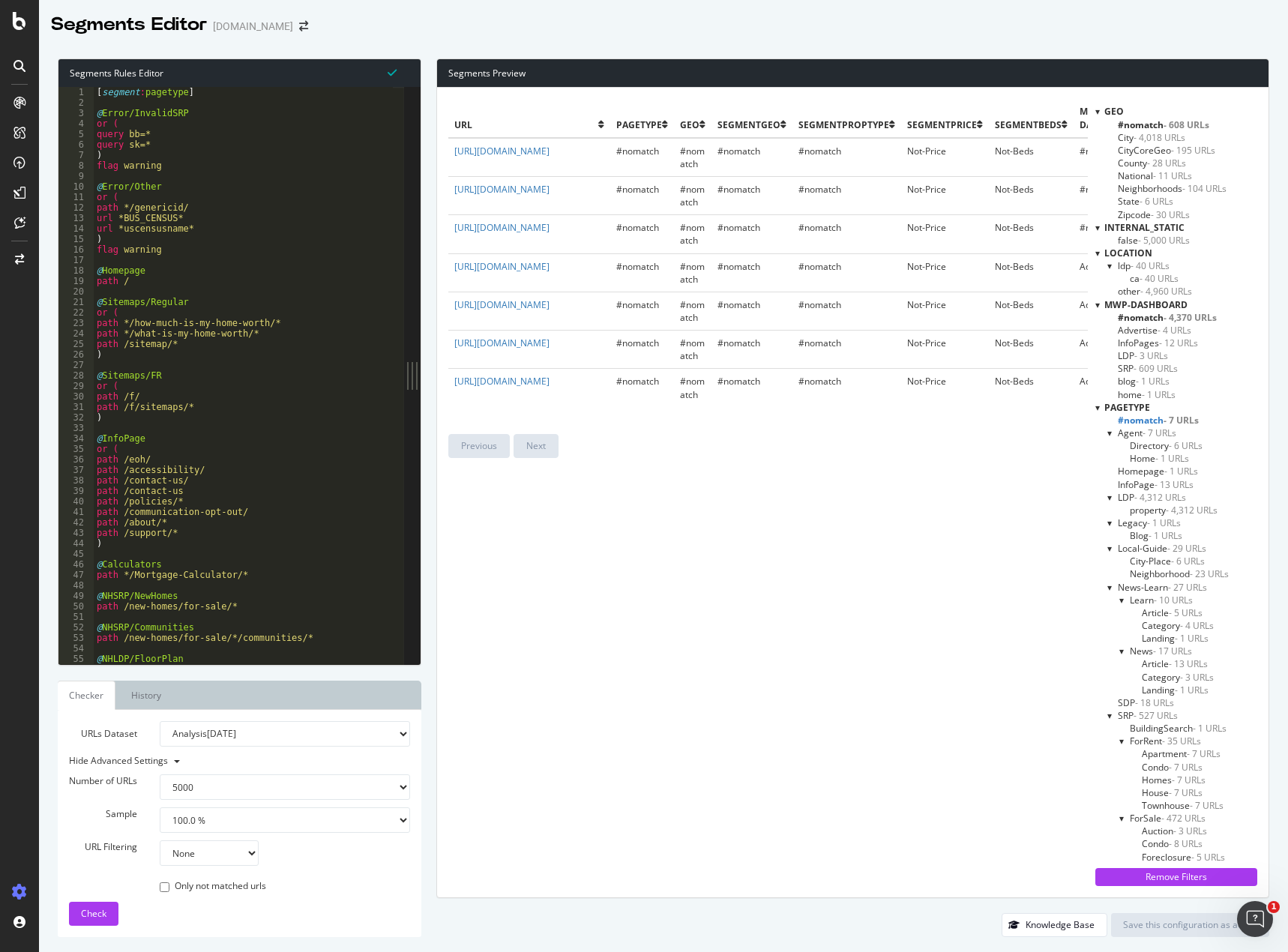
click at [187, 260] on div "[ segment : pagetype ] @ Error/InvalidSRP or ( query bb=* query sk=* ) flag war…" at bounding box center [245, 386] width 303 height 598
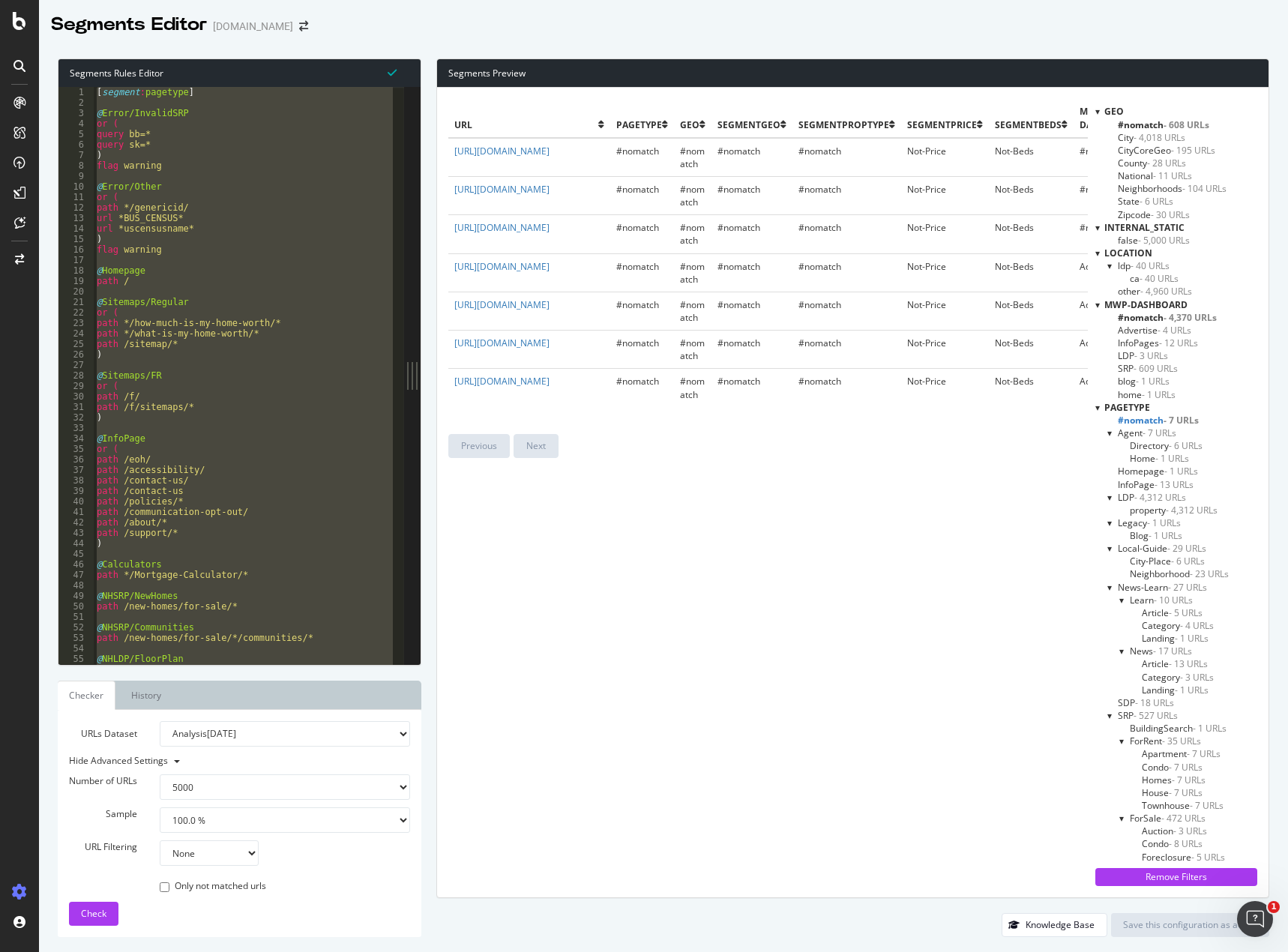
paste textarea "Cursor at row 1473"
type textarea ")"
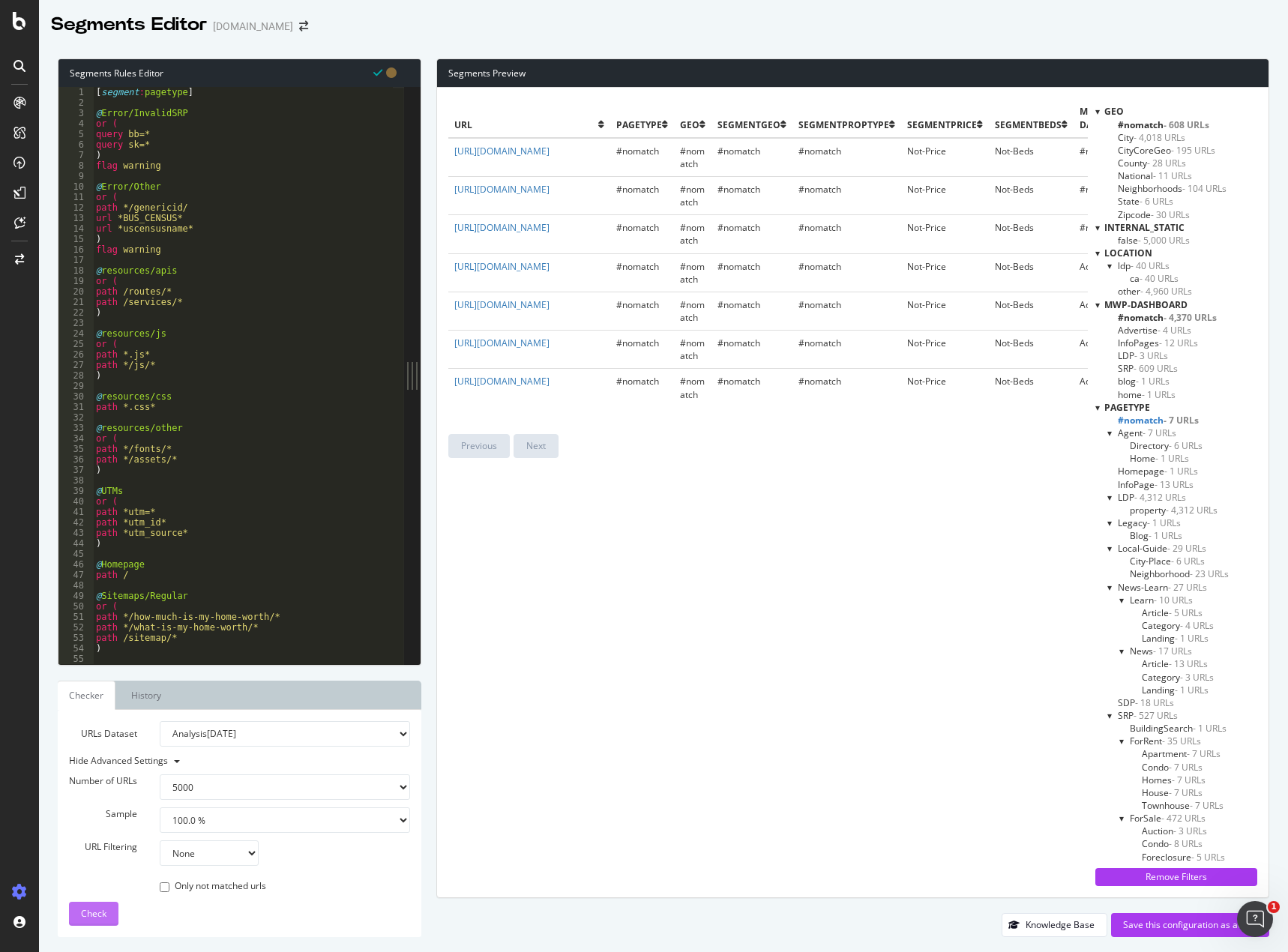
click at [82, 911] on span "Check" at bounding box center [93, 914] width 25 height 13
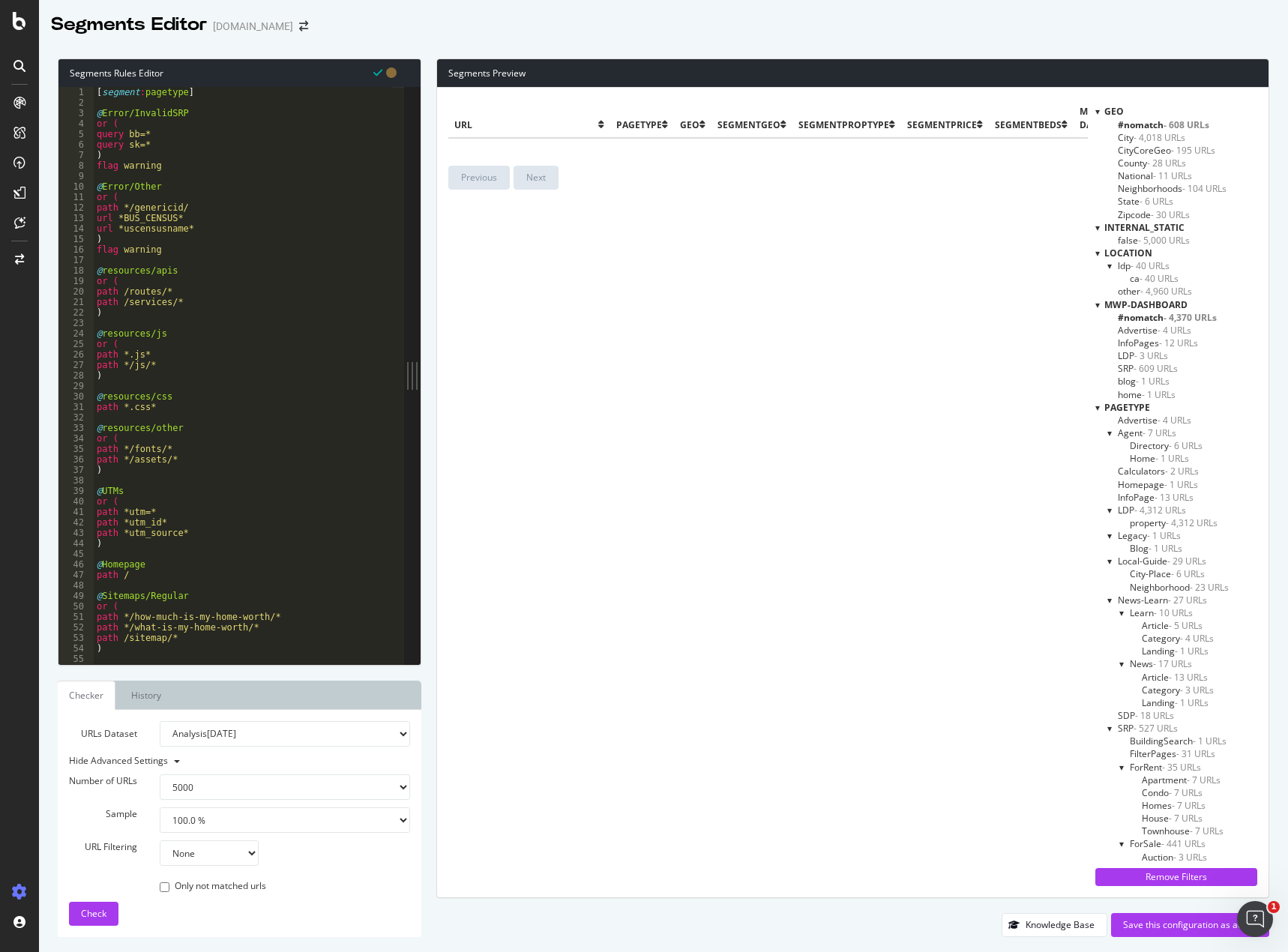
click at [1135, 421] on span "Advertise - 4 URLs" at bounding box center [1154, 420] width 73 height 13
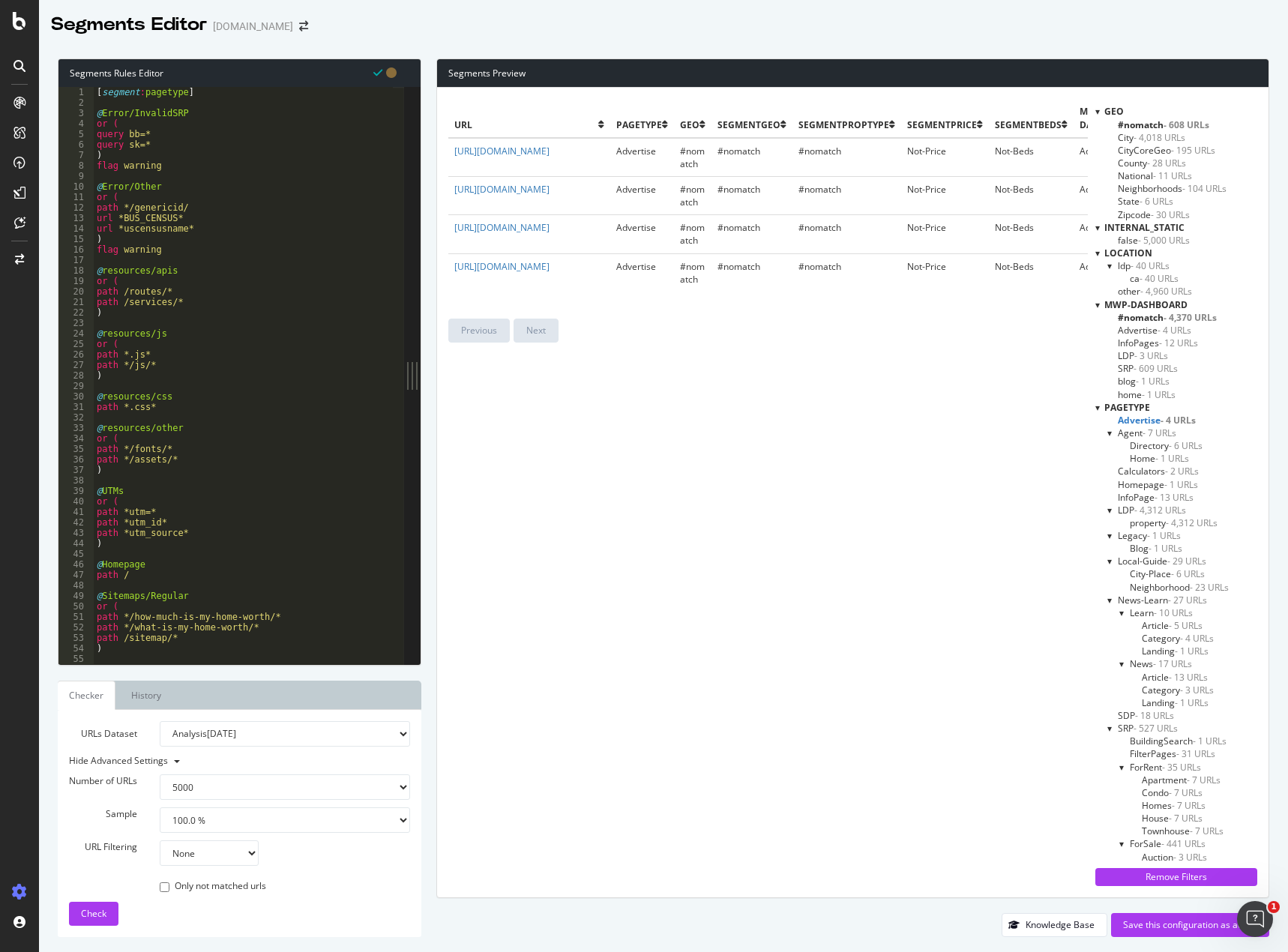
click at [1140, 473] on span "Calculators - 2 URLs" at bounding box center [1158, 471] width 81 height 13
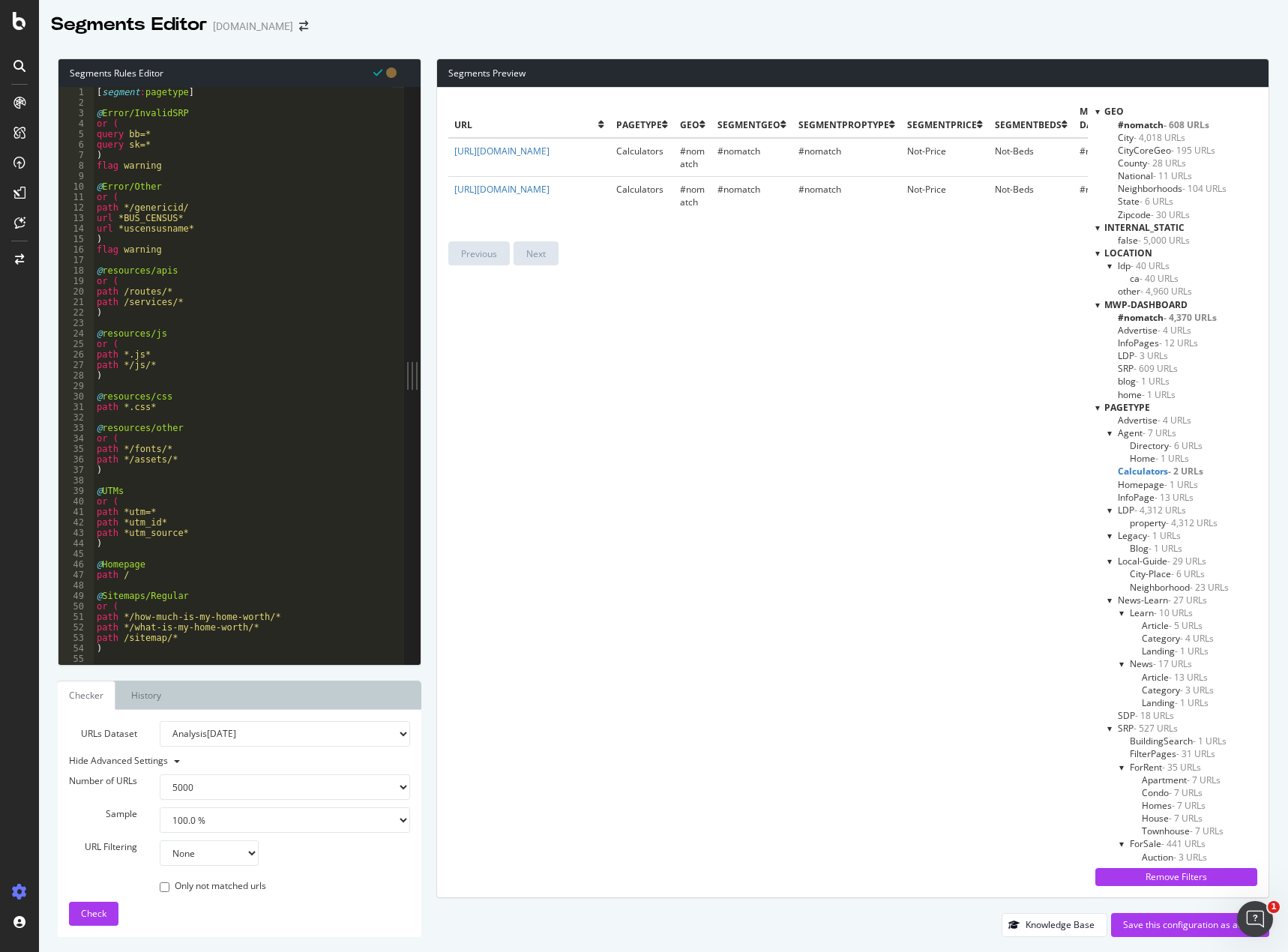
click at [1139, 486] on span "Homepage - 1 URLs" at bounding box center [1158, 485] width 80 height 13
click at [1142, 500] on span "InfoPage - 13 URLs" at bounding box center [1155, 497] width 76 height 13
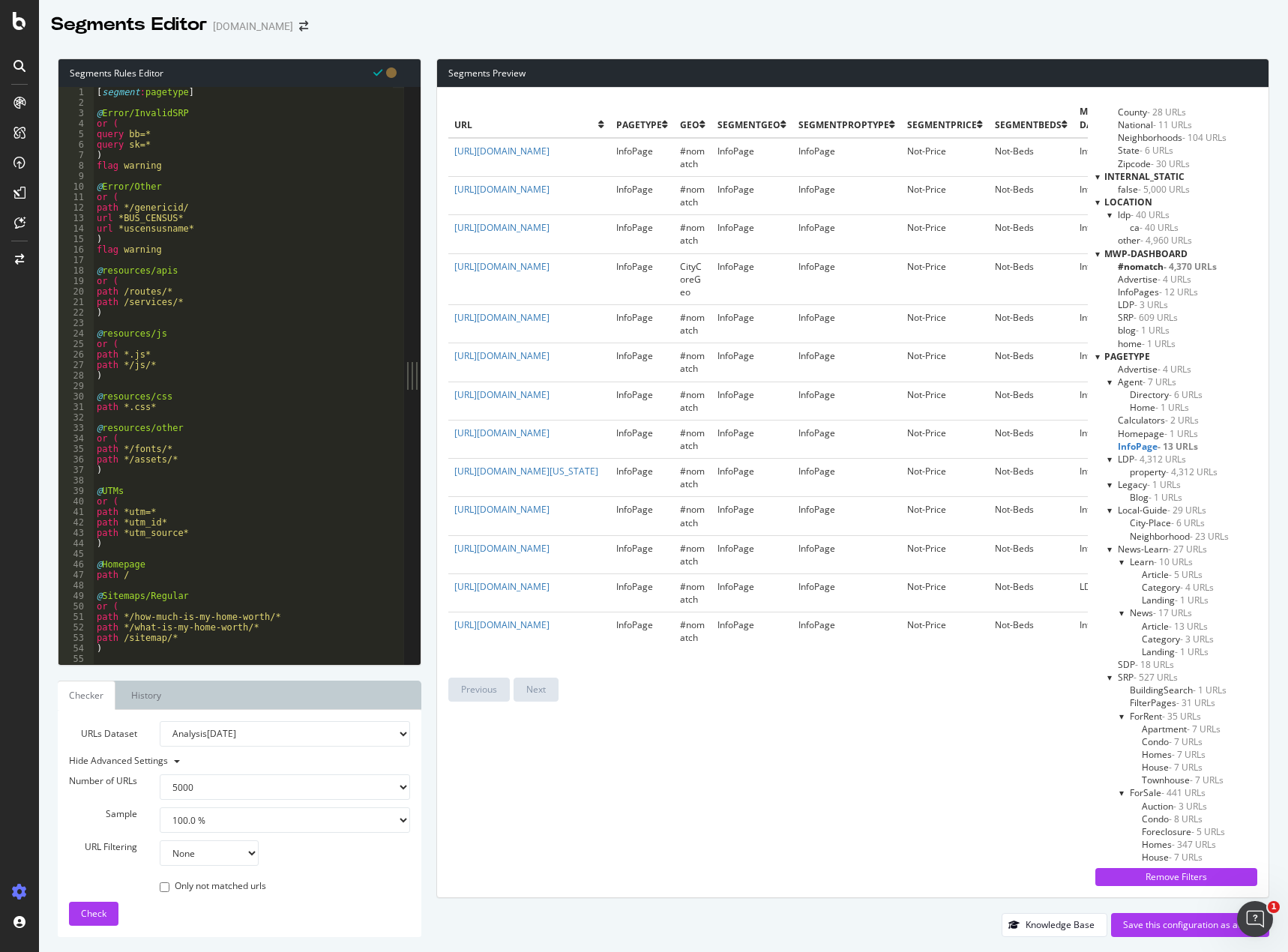
scroll to position [75, 0]
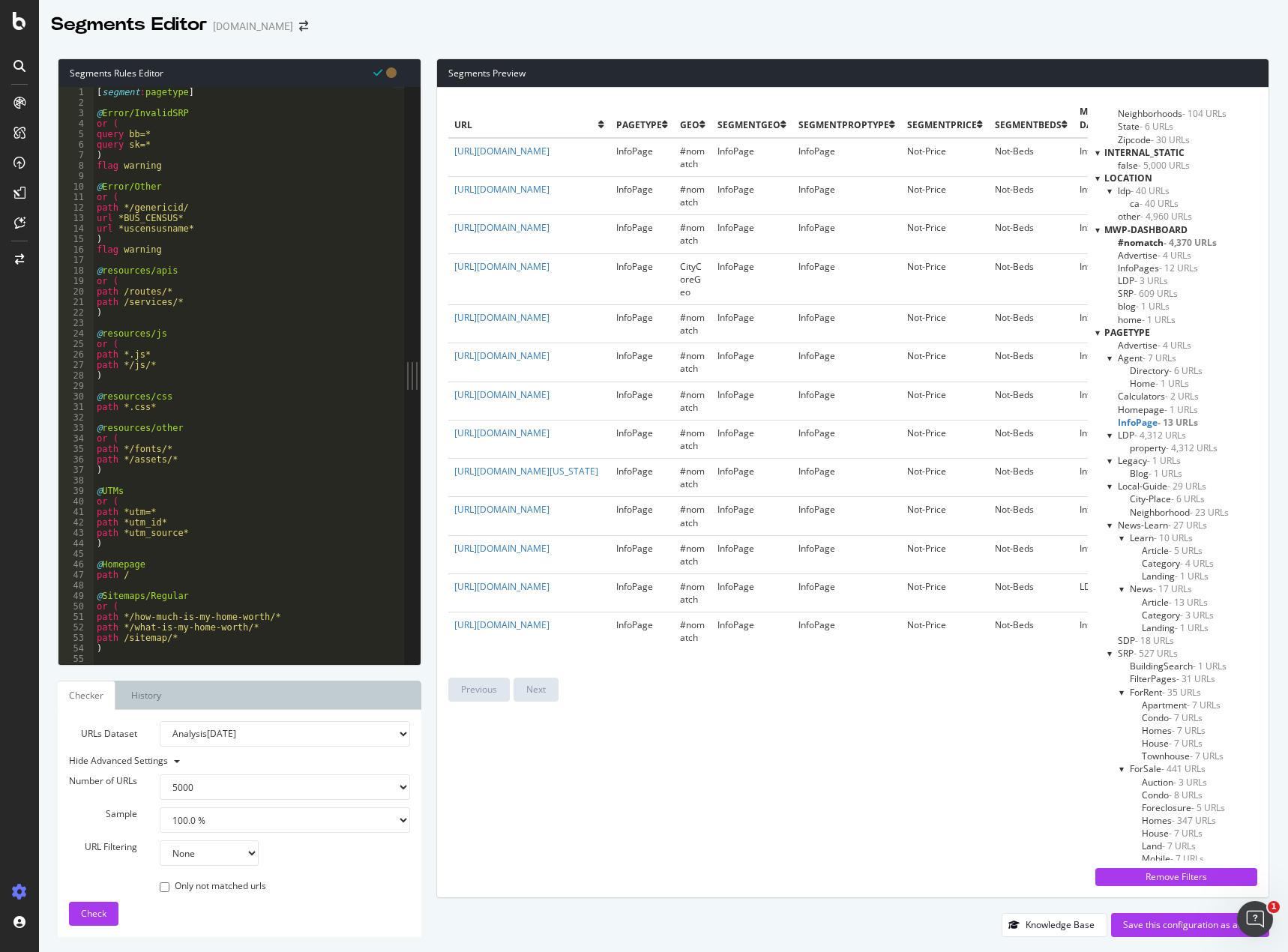
click at [1145, 638] on span "- 18 URLs" at bounding box center [1154, 640] width 39 height 13
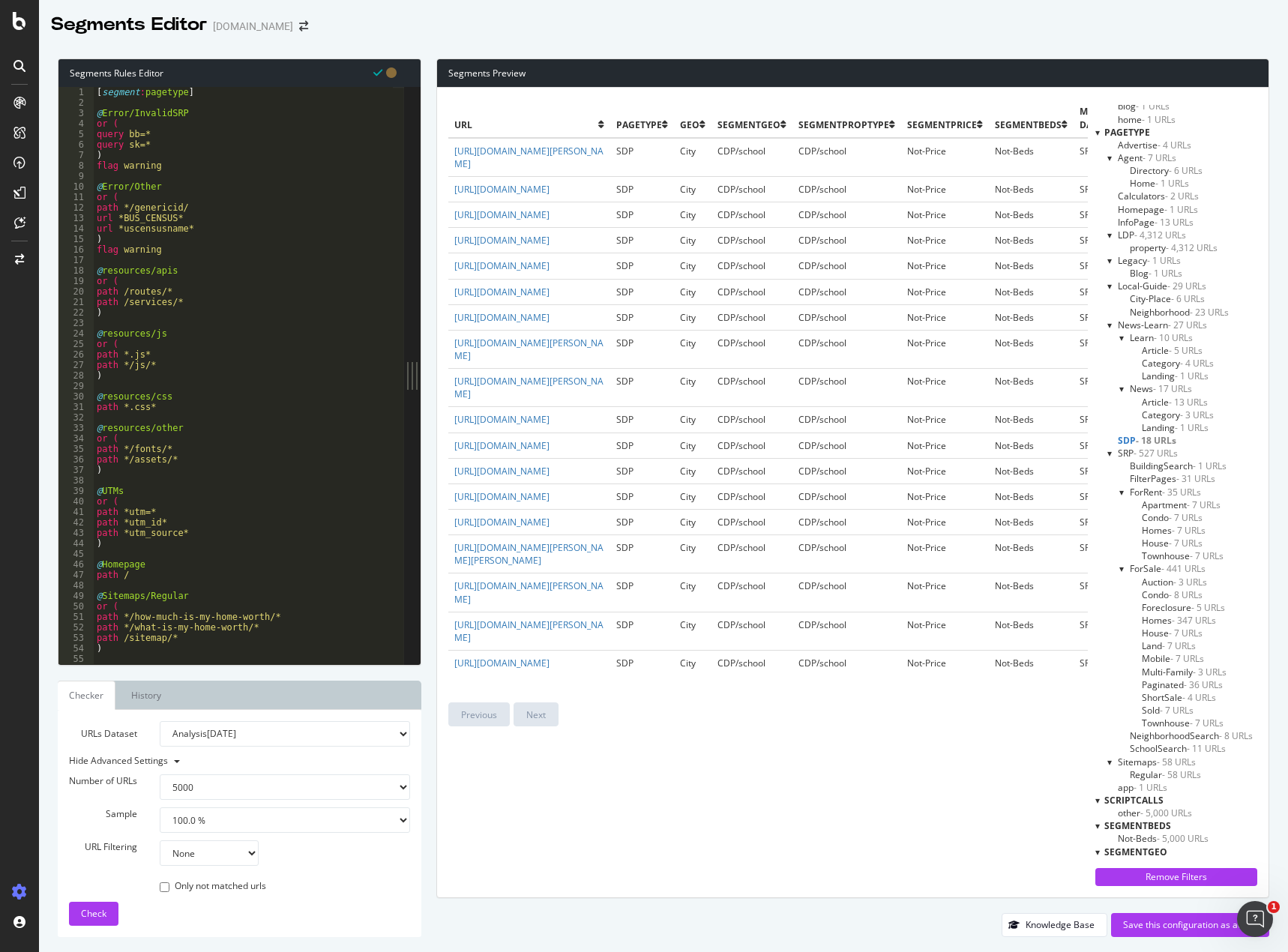
scroll to position [300, 0]
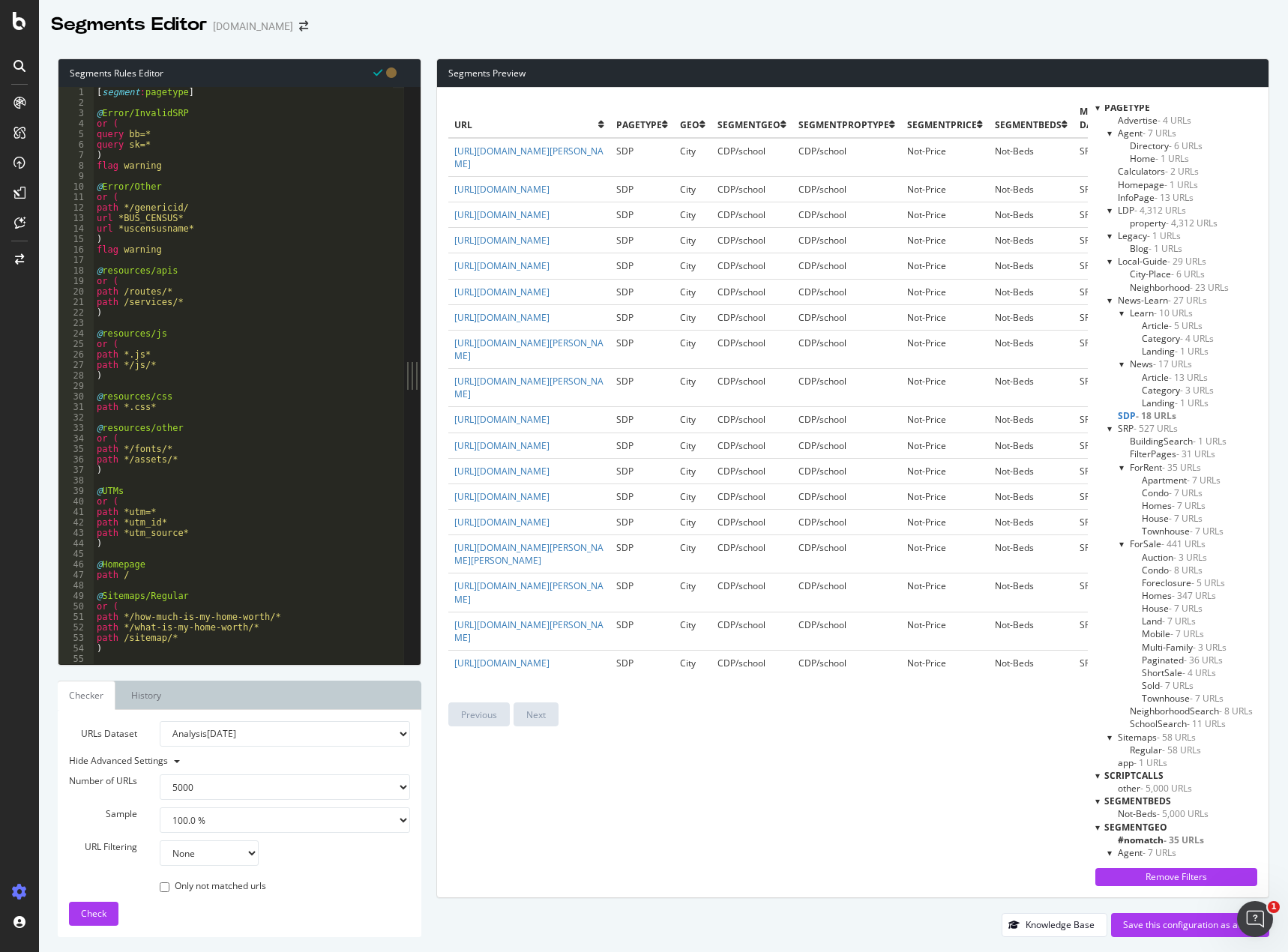
click at [1140, 762] on span "- 1 URLs" at bounding box center [1150, 762] width 34 height 13
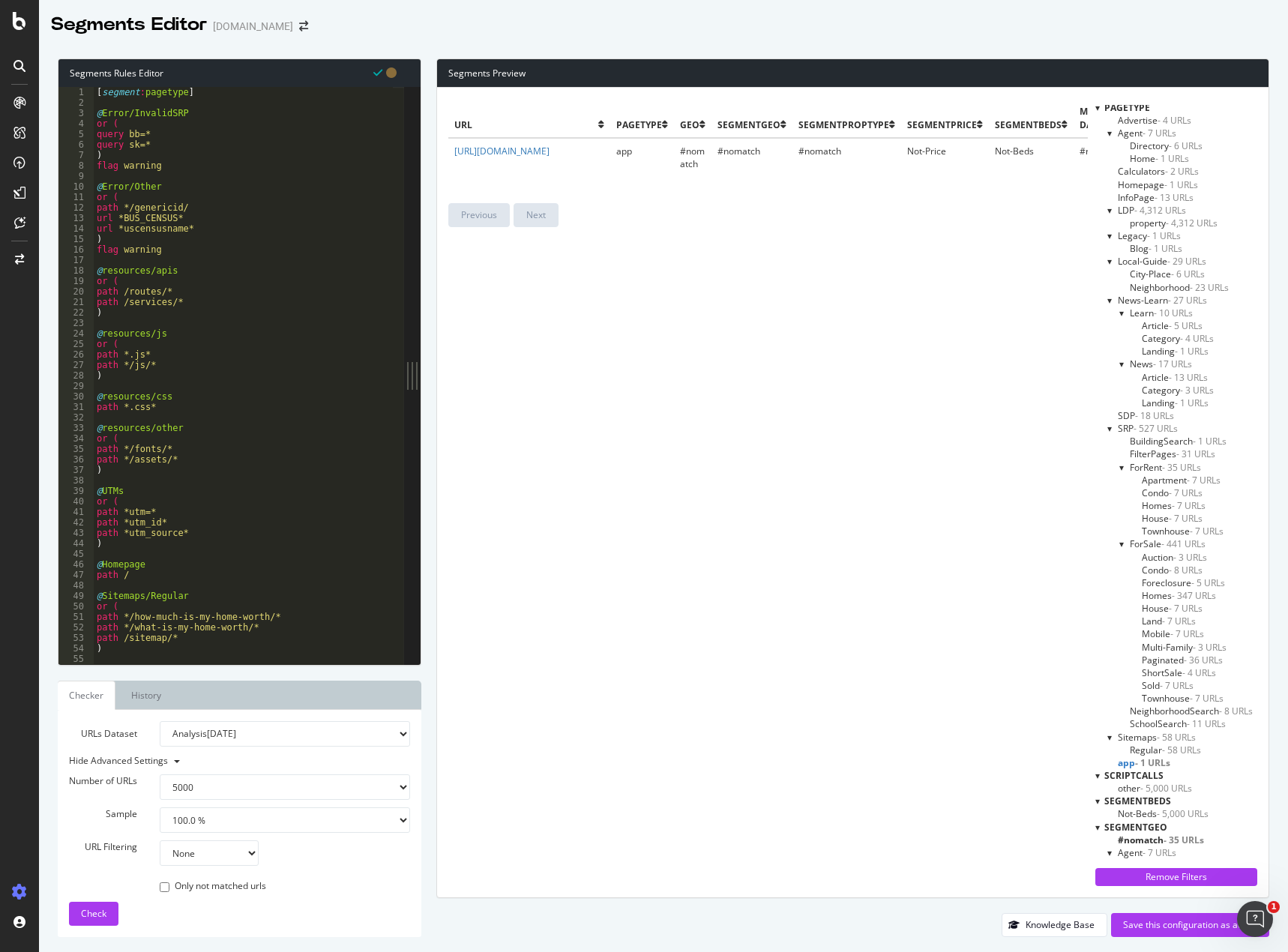
scroll to position [0, 0]
click at [1154, 452] on span "FilterPages - 31 URLs" at bounding box center [1172, 453] width 86 height 13
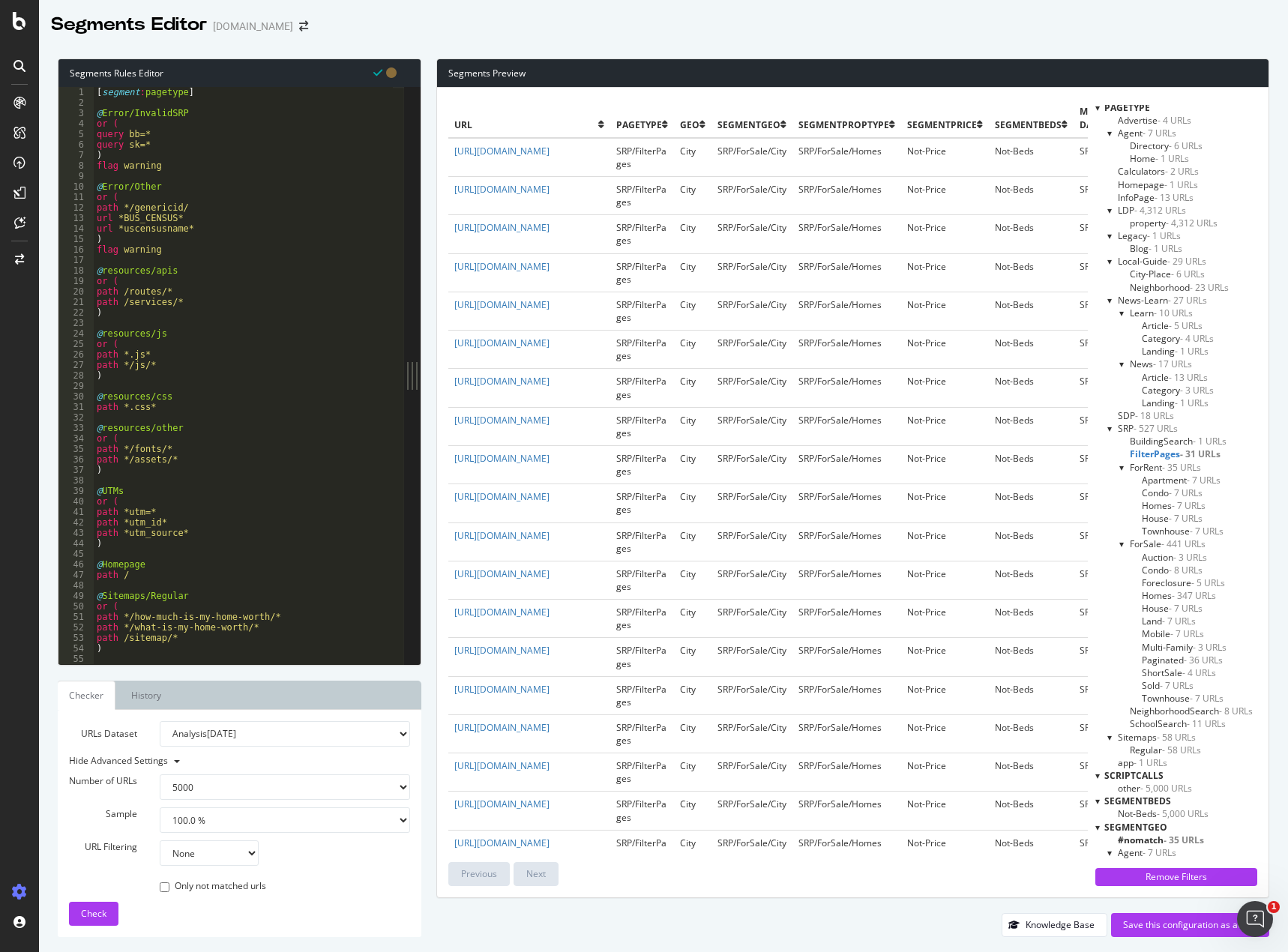
click at [1171, 443] on span "BuildingSearch - 1 URLs" at bounding box center [1177, 441] width 97 height 13
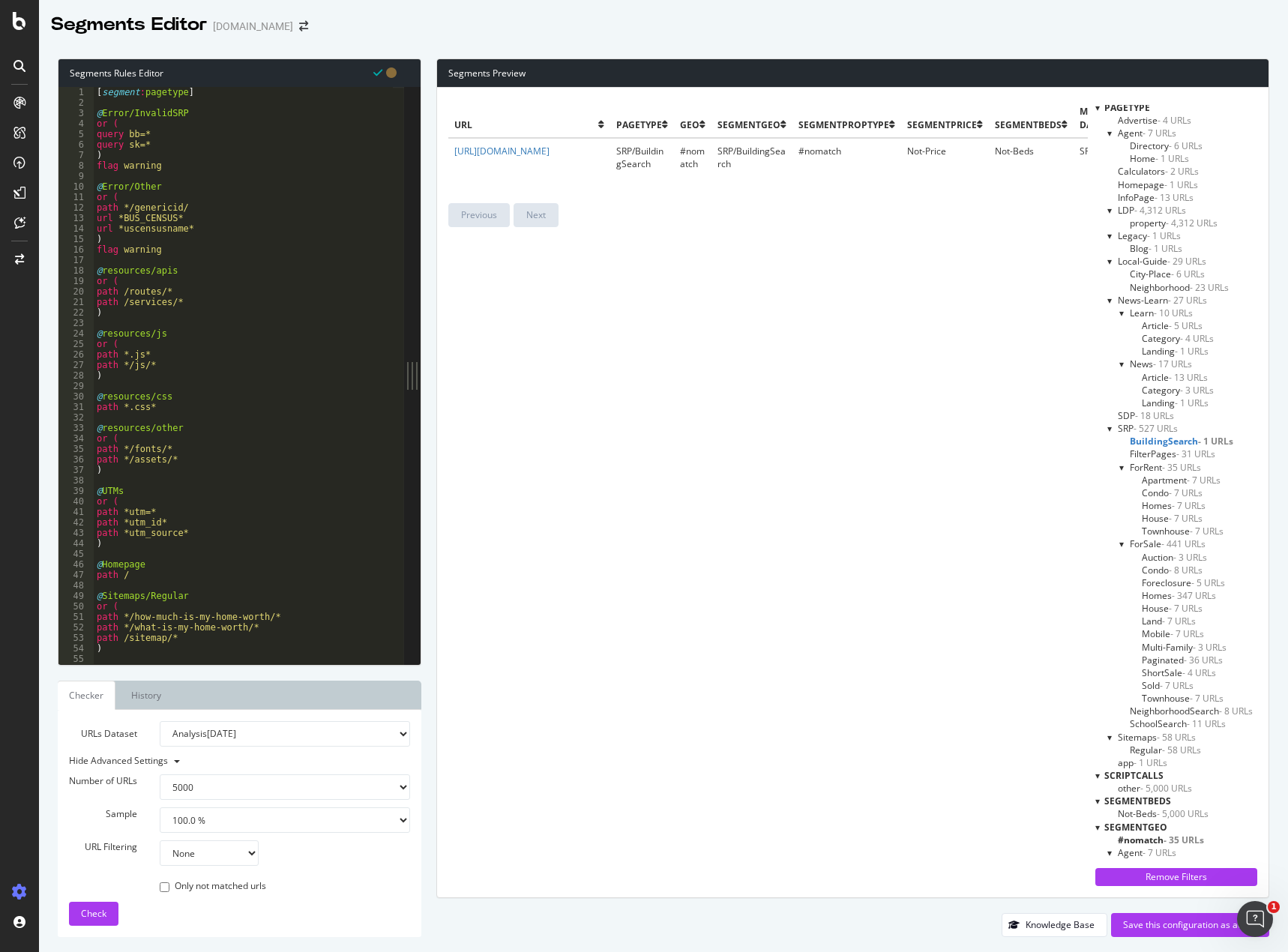
click at [1162, 458] on span "FilterPages - 31 URLs" at bounding box center [1172, 453] width 86 height 13
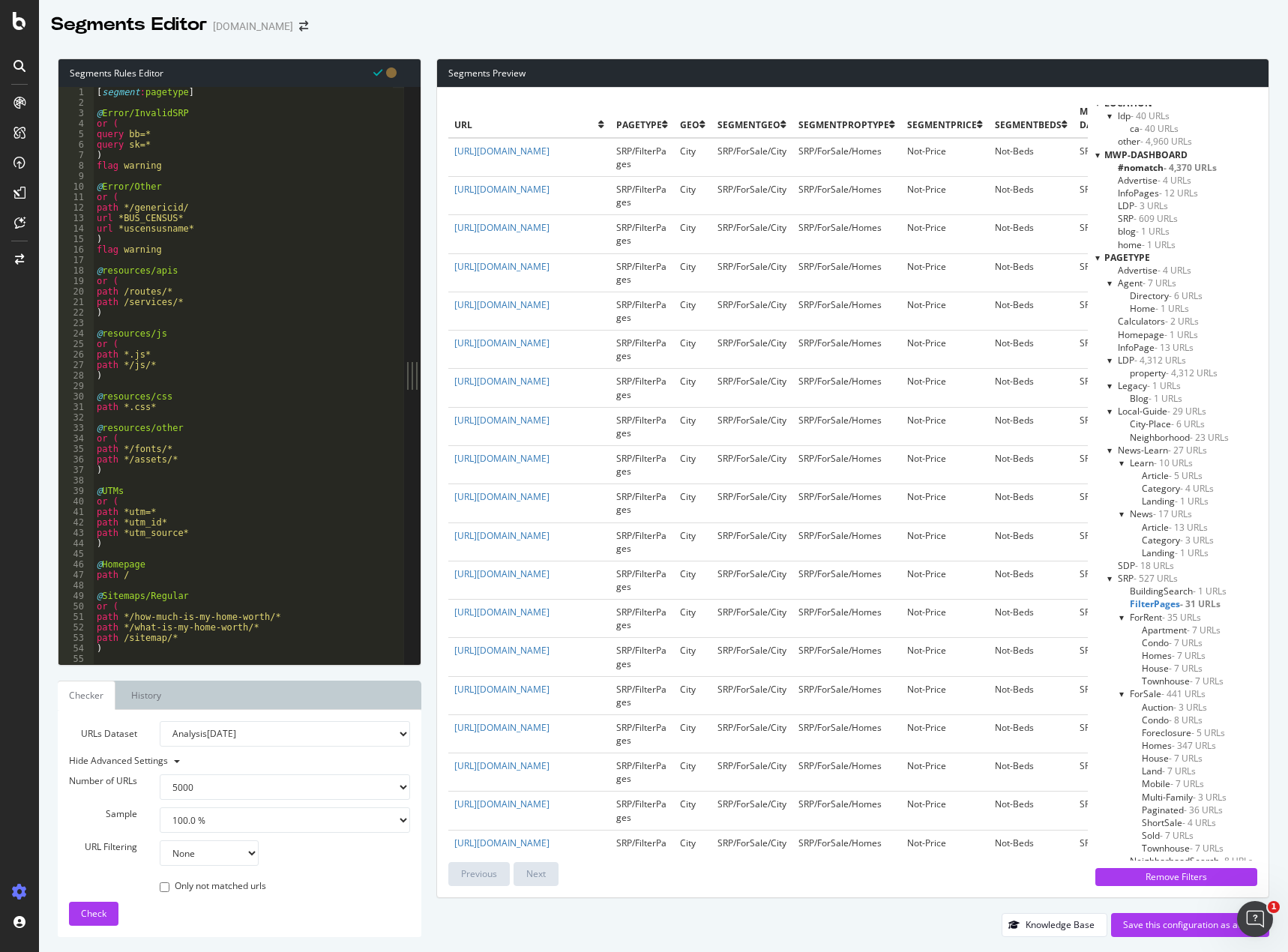
scroll to position [224, 0]
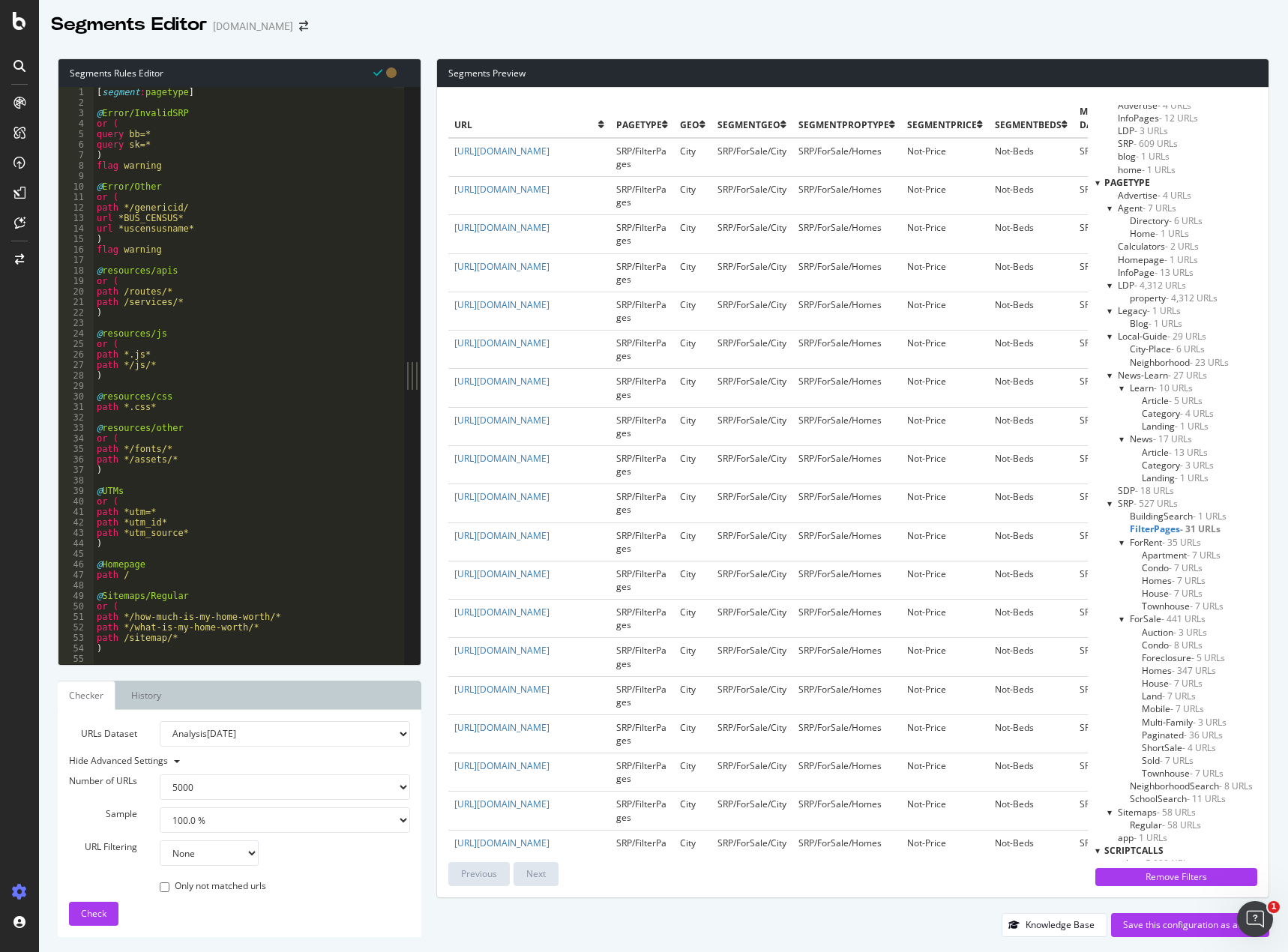
click at [1151, 312] on span "- 1 URLs" at bounding box center [1163, 310] width 34 height 13
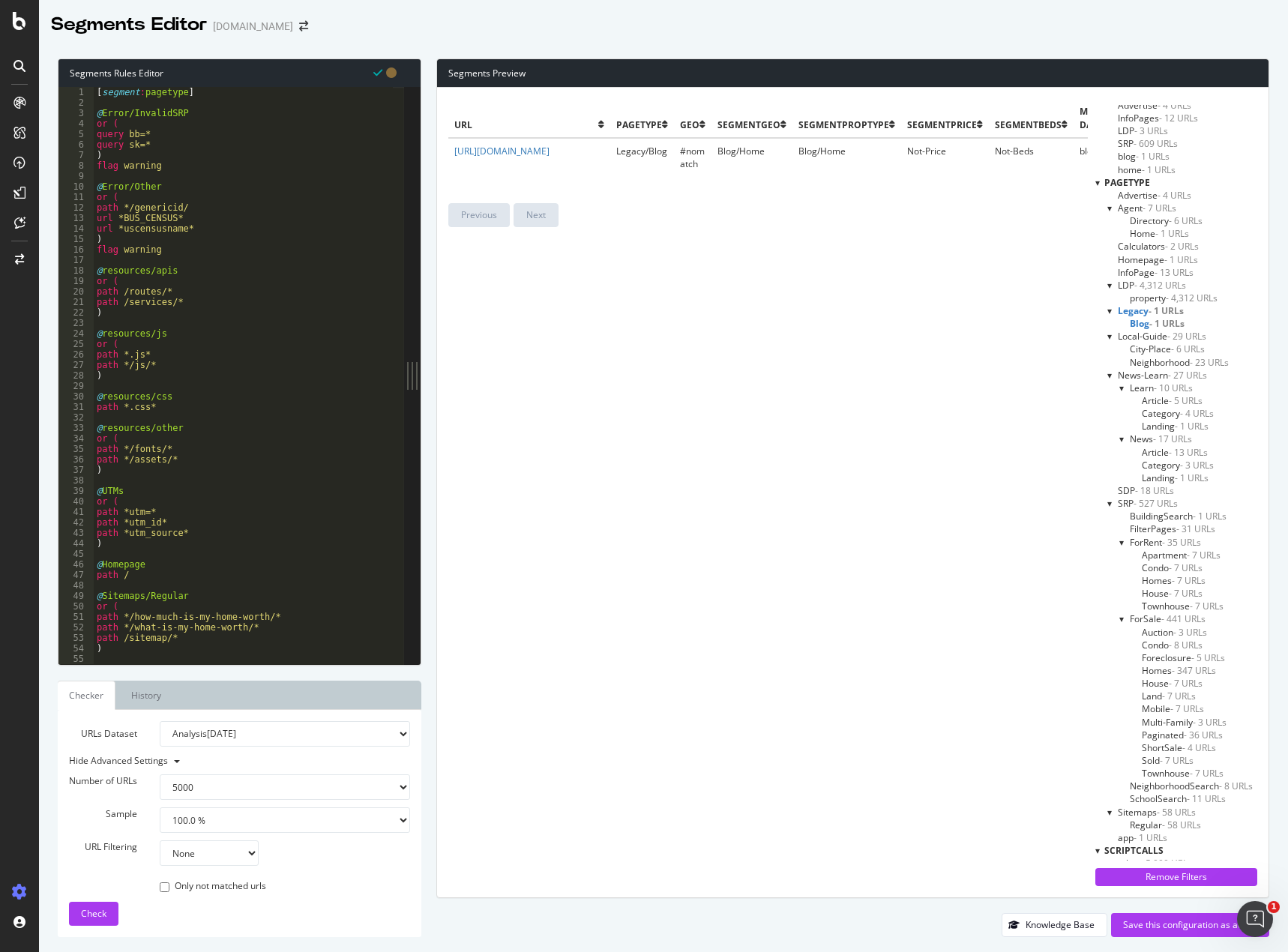
click at [1151, 309] on span "- 1 URLs" at bounding box center [1166, 310] width 35 height 13
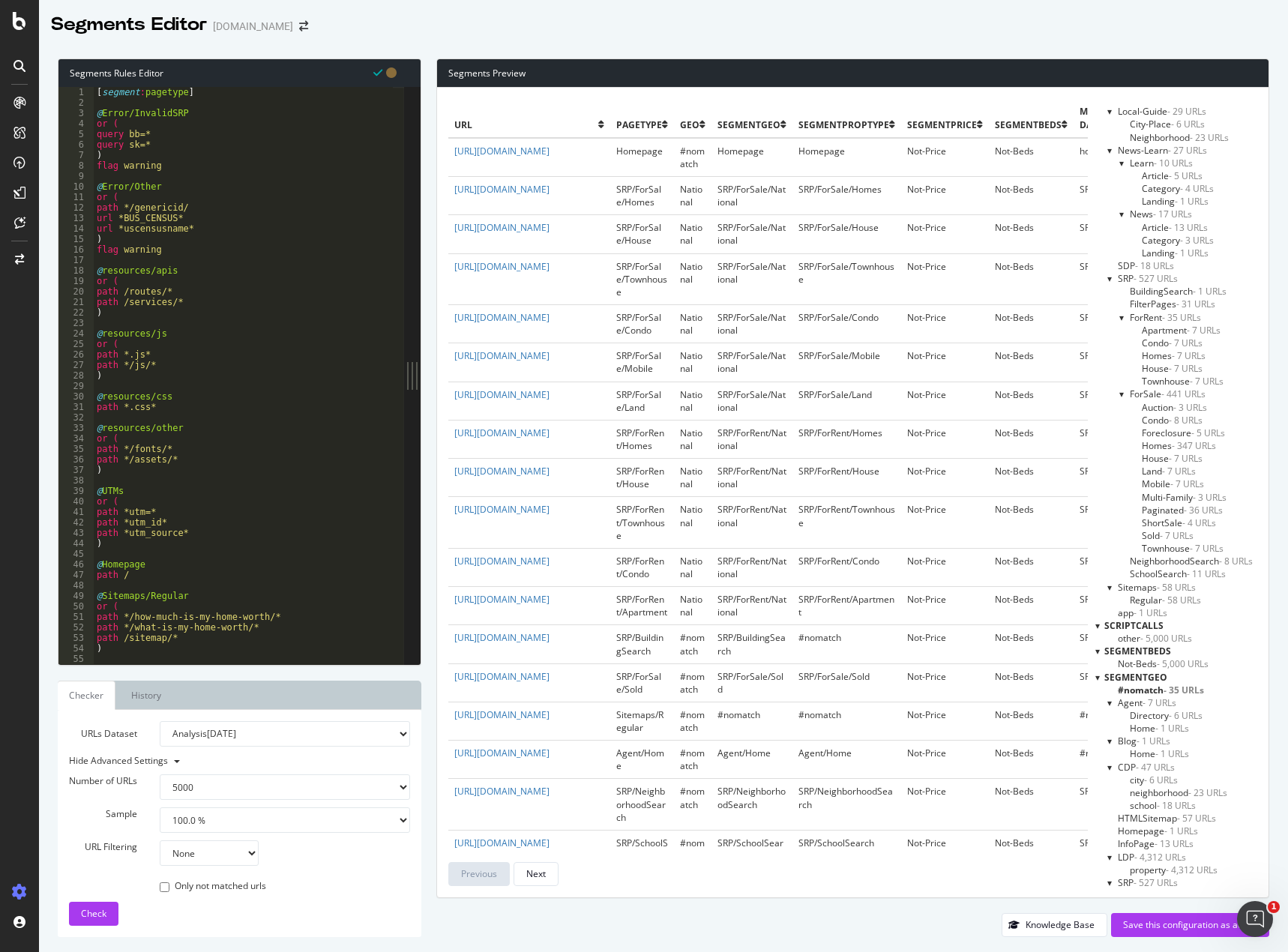
scroll to position [525, 0]
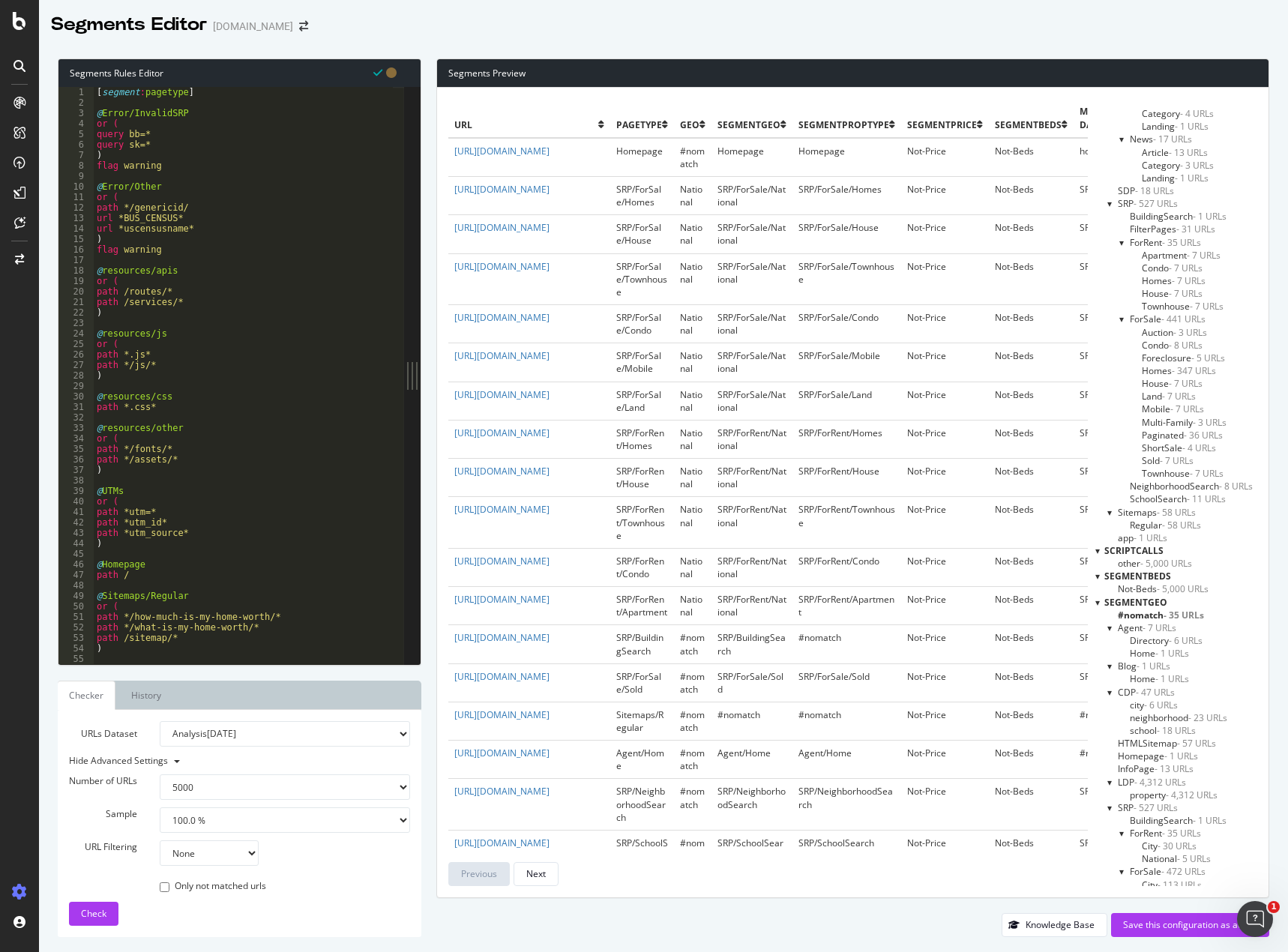
click at [1150, 563] on span "- 5,000 URLs" at bounding box center [1165, 563] width 52 height 13
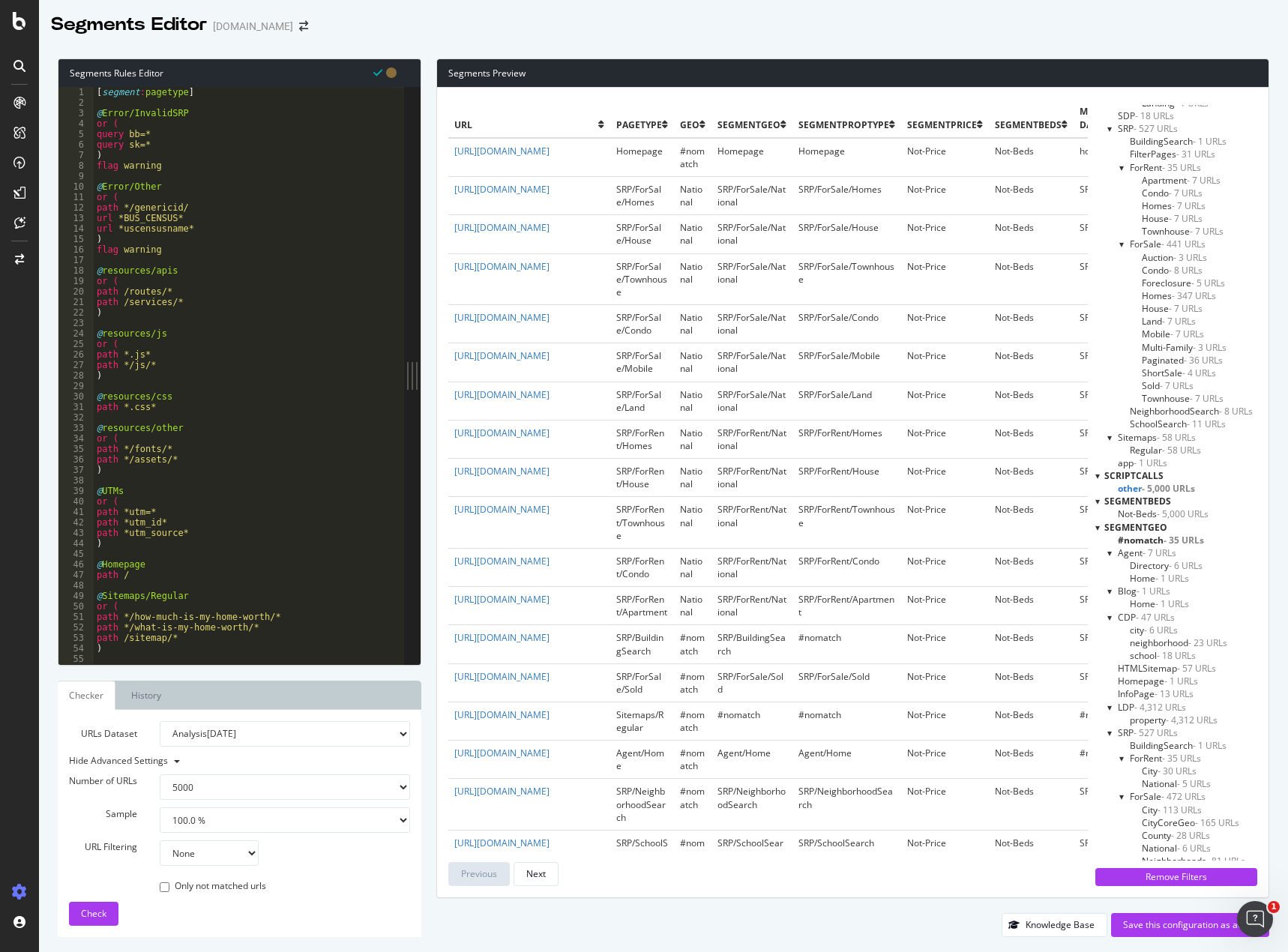
scroll to position [824, 0]
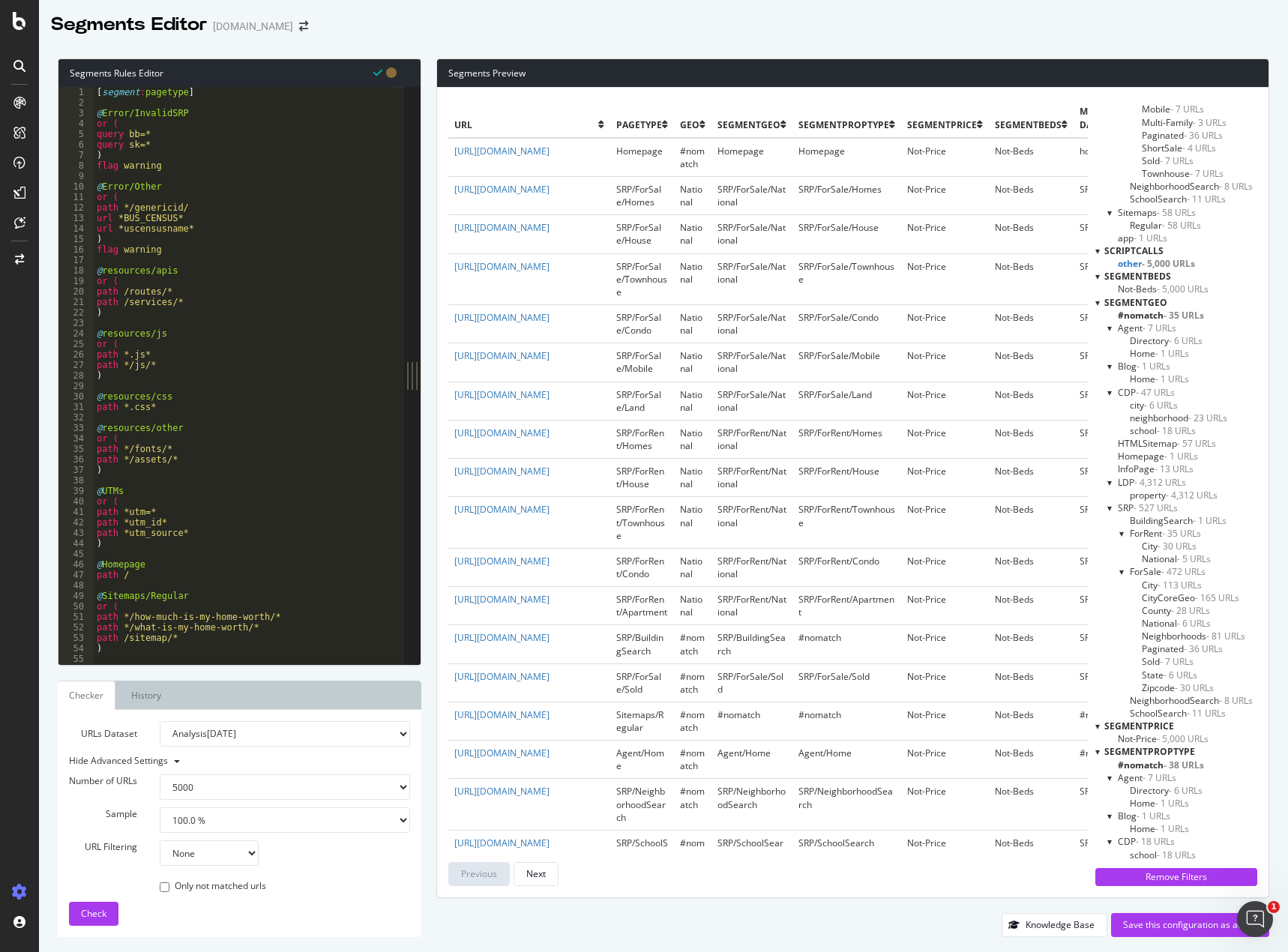
click at [210, 857] on select "None Equal to Not equal to Starts with Doesn't start with Ends with Doesn't end…" at bounding box center [209, 852] width 99 height 25
select select "eq"
click at [160, 840] on select "None Equal to Not equal to Starts with Doesn't start with Ends with Doesn't end…" at bounding box center [209, 852] width 99 height 25
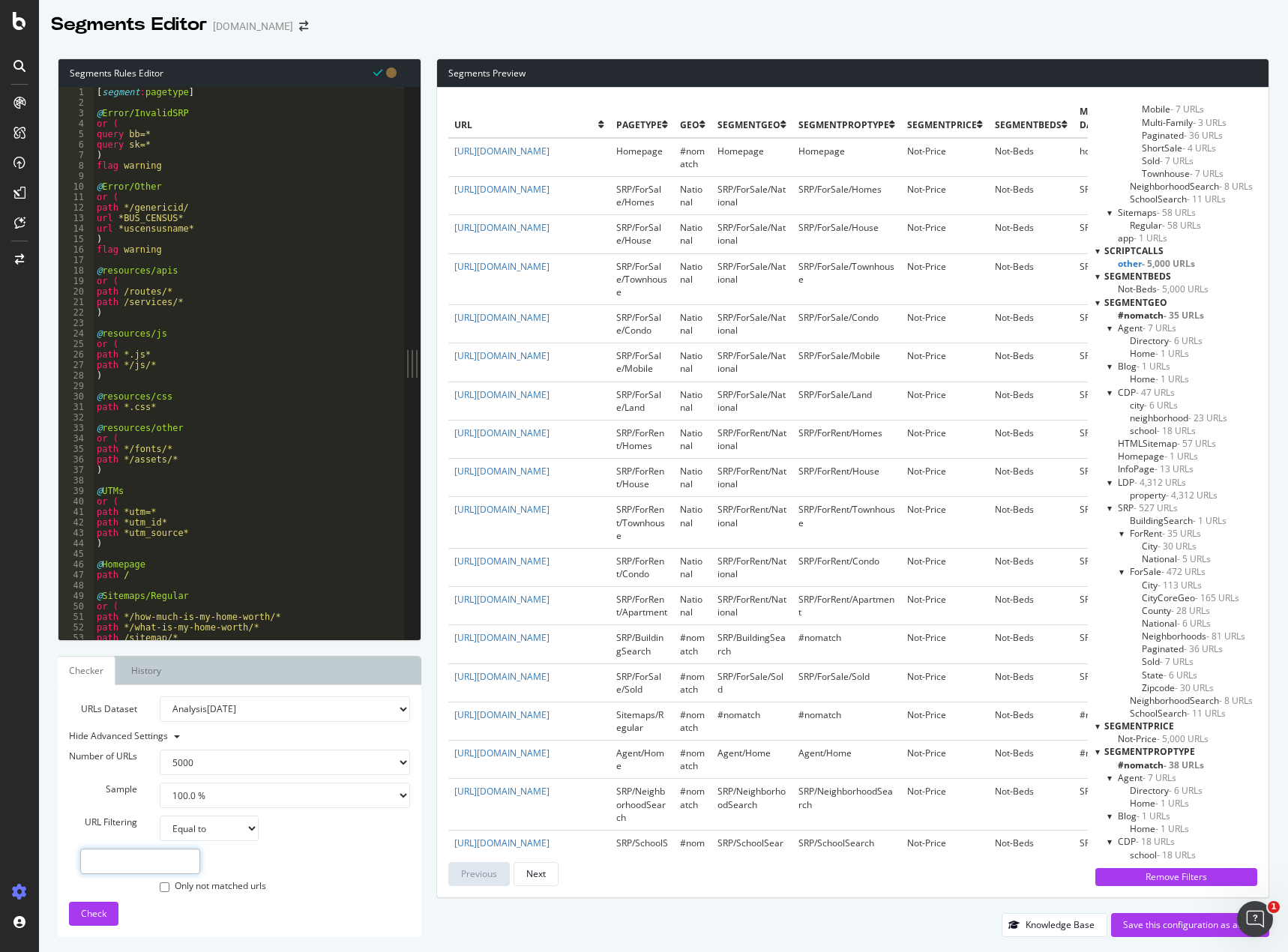
click at [162, 863] on input "text" at bounding box center [140, 861] width 120 height 25
paste input "[URL][DOMAIN_NAME][PERSON_NAME]"
click at [101, 909] on span "Check" at bounding box center [93, 914] width 25 height 13
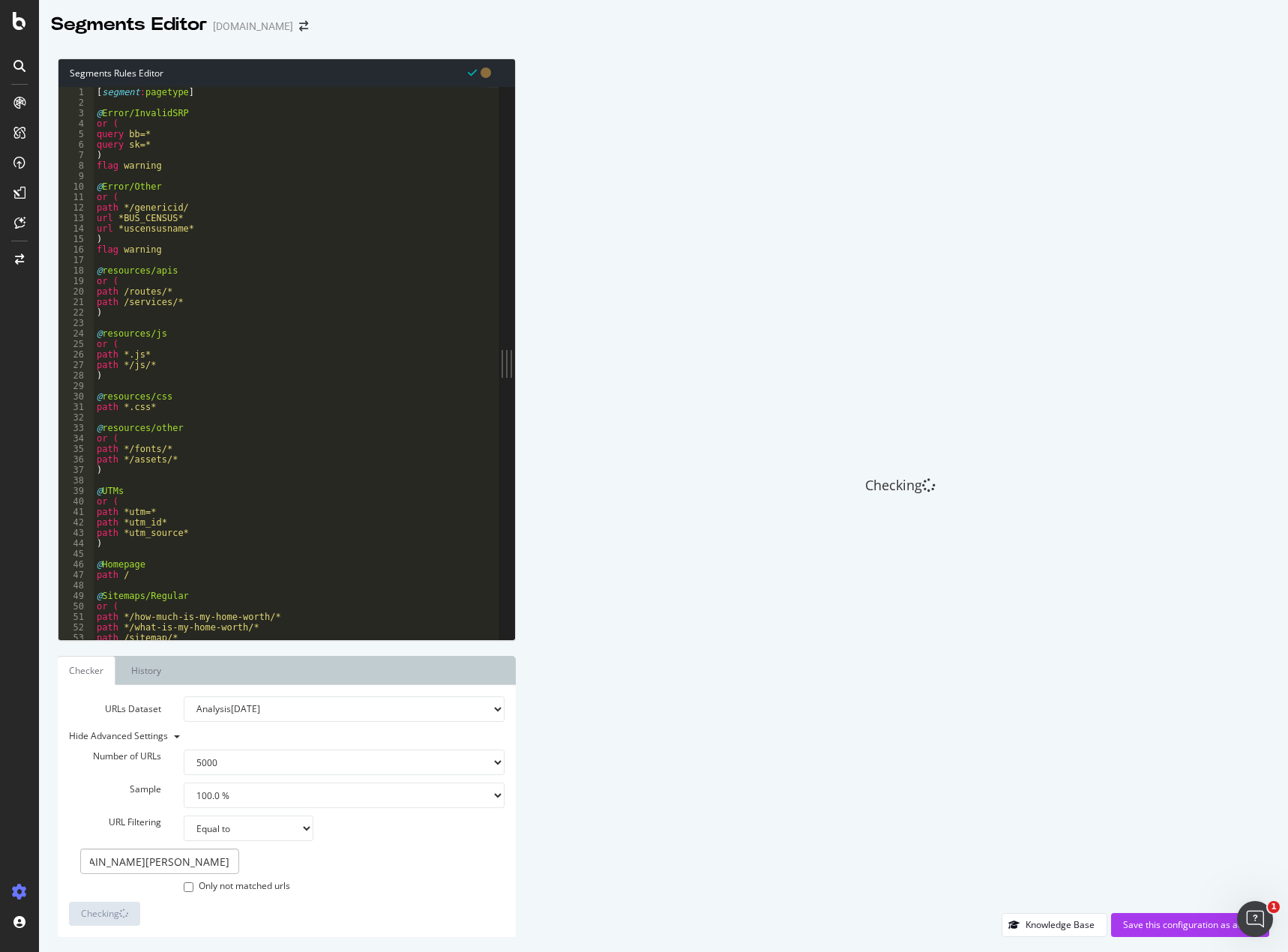
scroll to position [0, 0]
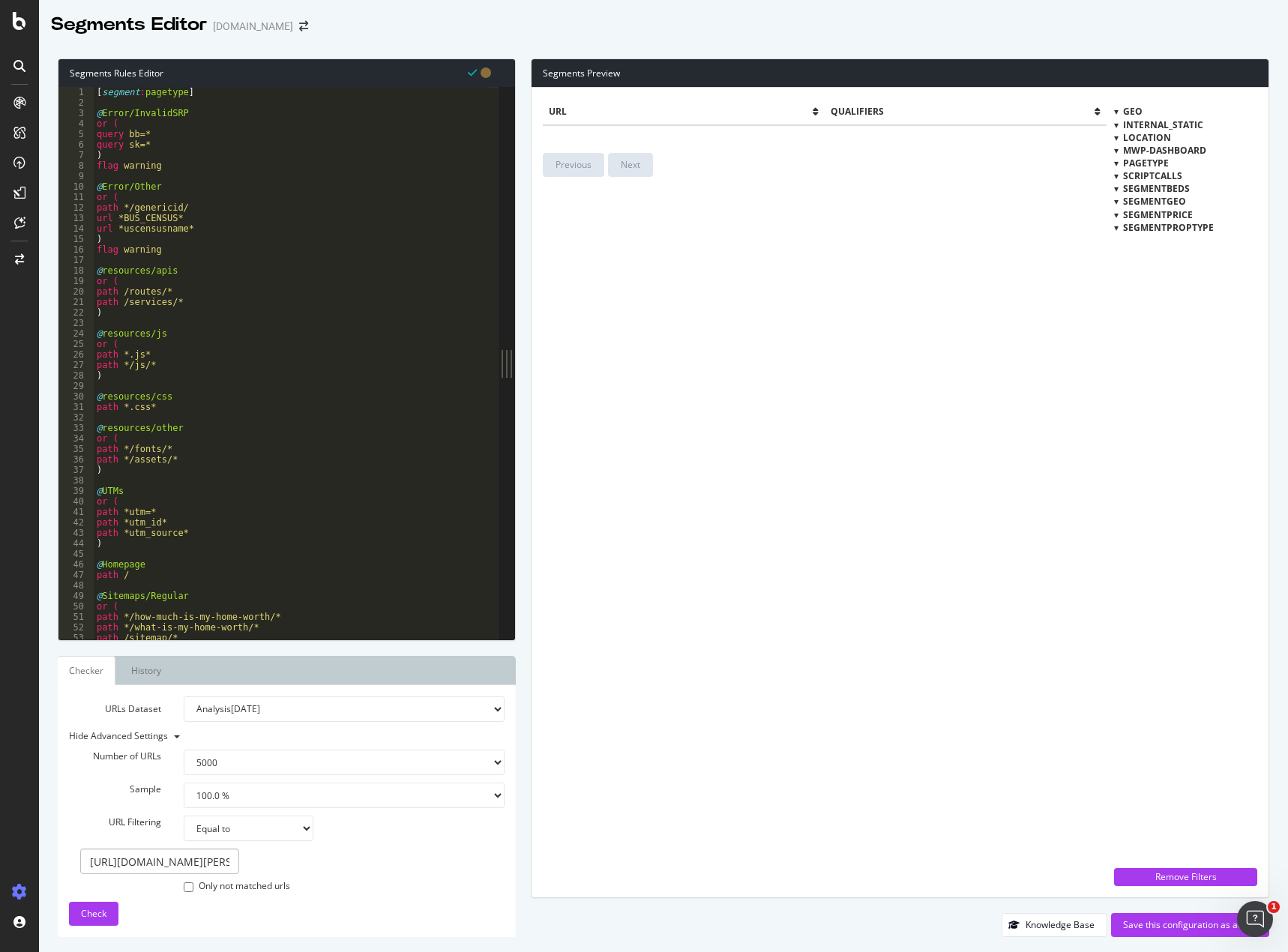
click at [1117, 166] on div at bounding box center [1115, 162] width 4 height 13
click at [1117, 166] on div at bounding box center [1116, 163] width 13 height 4
drag, startPoint x: 89, startPoint y: 856, endPoint x: 279, endPoint y: 886, distance: 192.4
click at [279, 886] on div "Number of URLs 100 500 1000 5000 Sample 1.0 % 10.0 % 20.0 % 50.0 % 100.0 % URL …" at bounding box center [286, 811] width 436 height 165
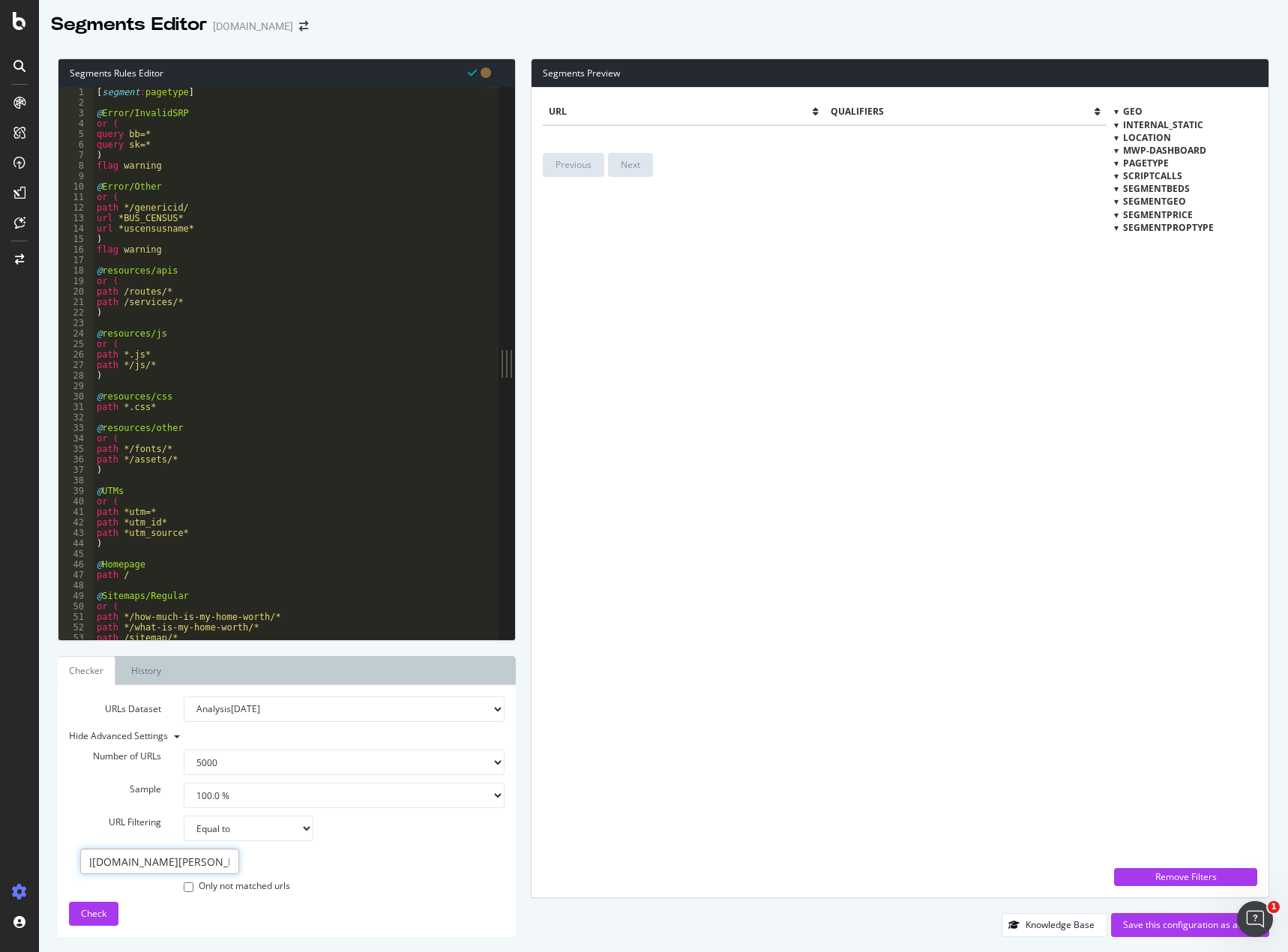
scroll to position [0, 0]
type input "/under-"
click at [270, 828] on select "None Equal to Not equal to Starts with Doesn't start with Ends with Doesn't end…" at bounding box center [248, 828] width 130 height 25
select select "contains"
click at [183, 816] on select "None Equal to Not equal to Starts with Doesn't start with Ends with Doesn't end…" at bounding box center [248, 828] width 130 height 25
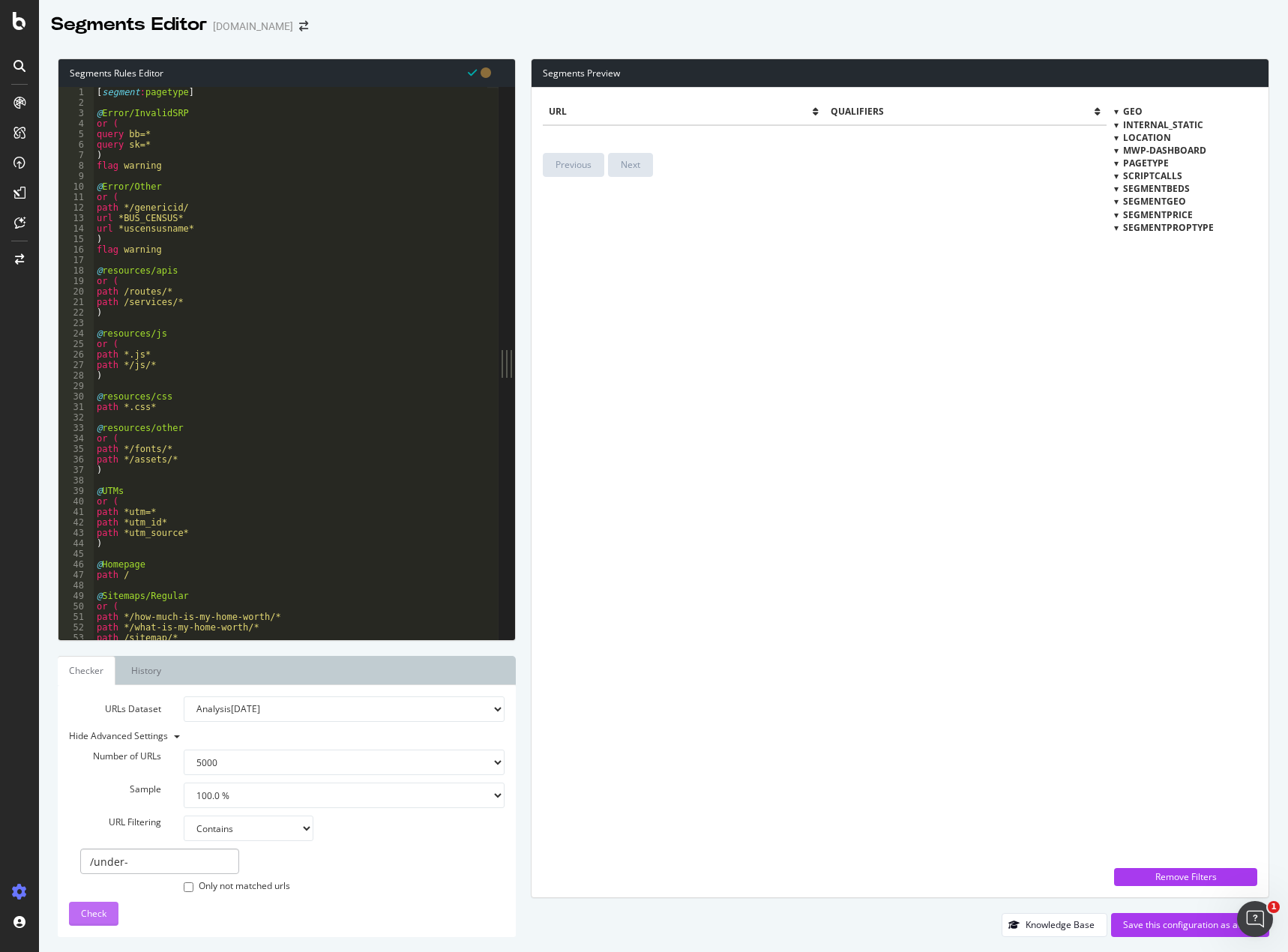
click at [103, 910] on span "Check" at bounding box center [93, 914] width 25 height 13
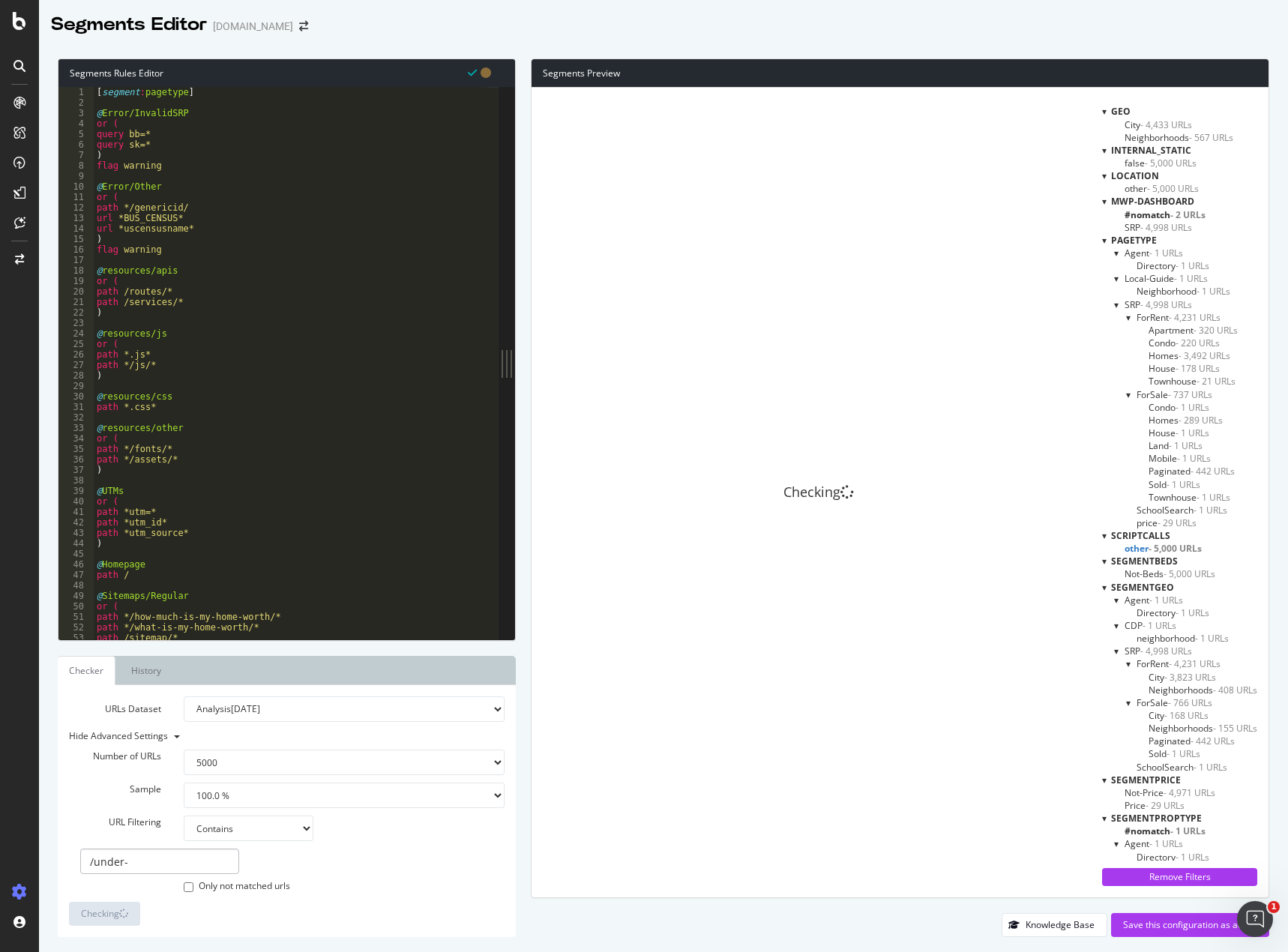
click at [1154, 214] on span "#nomatch - 2 URLs" at bounding box center [1164, 215] width 81 height 13
click at [1150, 162] on span "- 5,000 URLs" at bounding box center [1170, 162] width 52 height 13
click at [1148, 144] on span "internal_static" at bounding box center [1151, 150] width 80 height 13
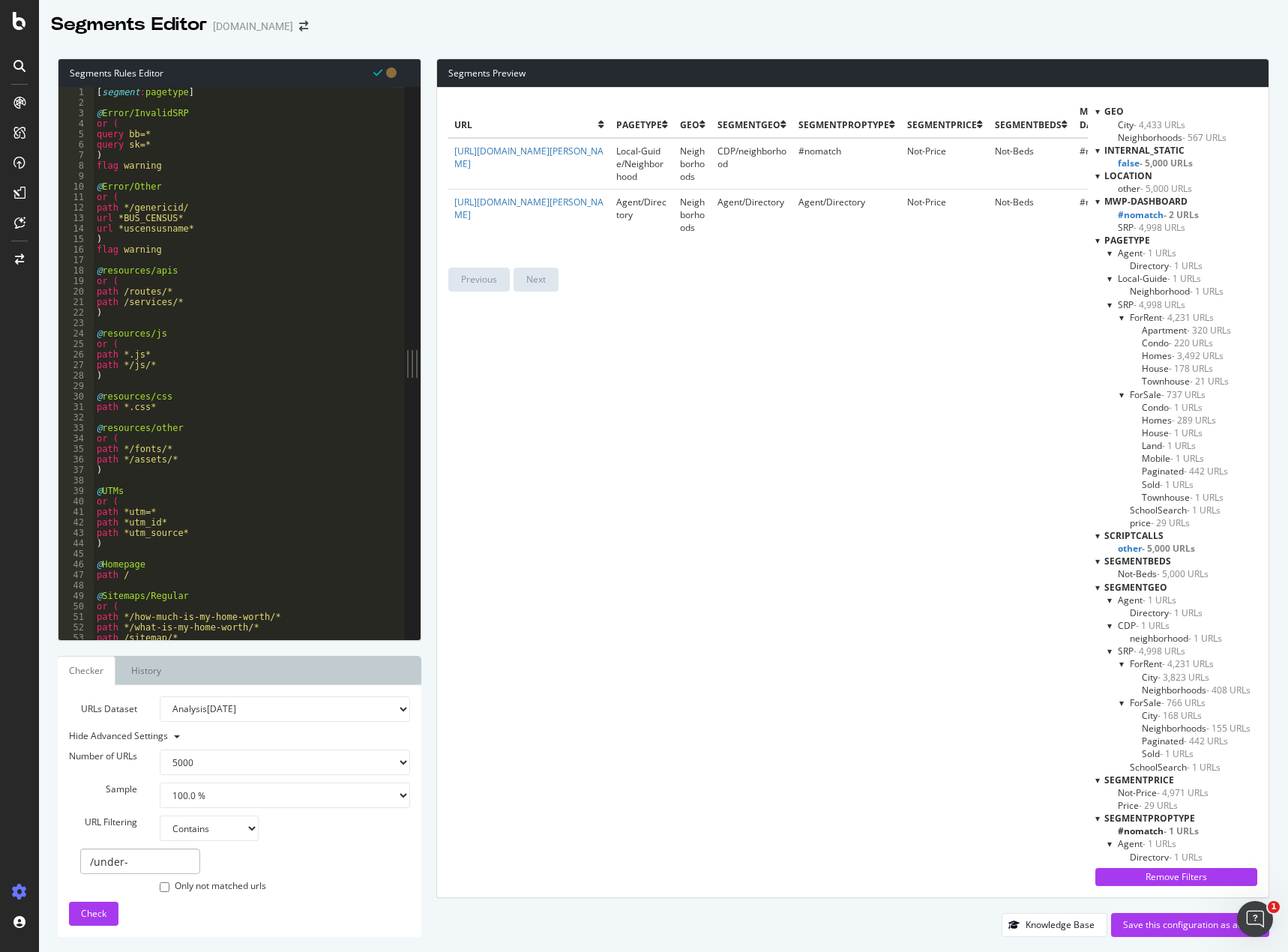
click at [1151, 316] on span "ForRent - 4,231 URLs" at bounding box center [1171, 317] width 84 height 13
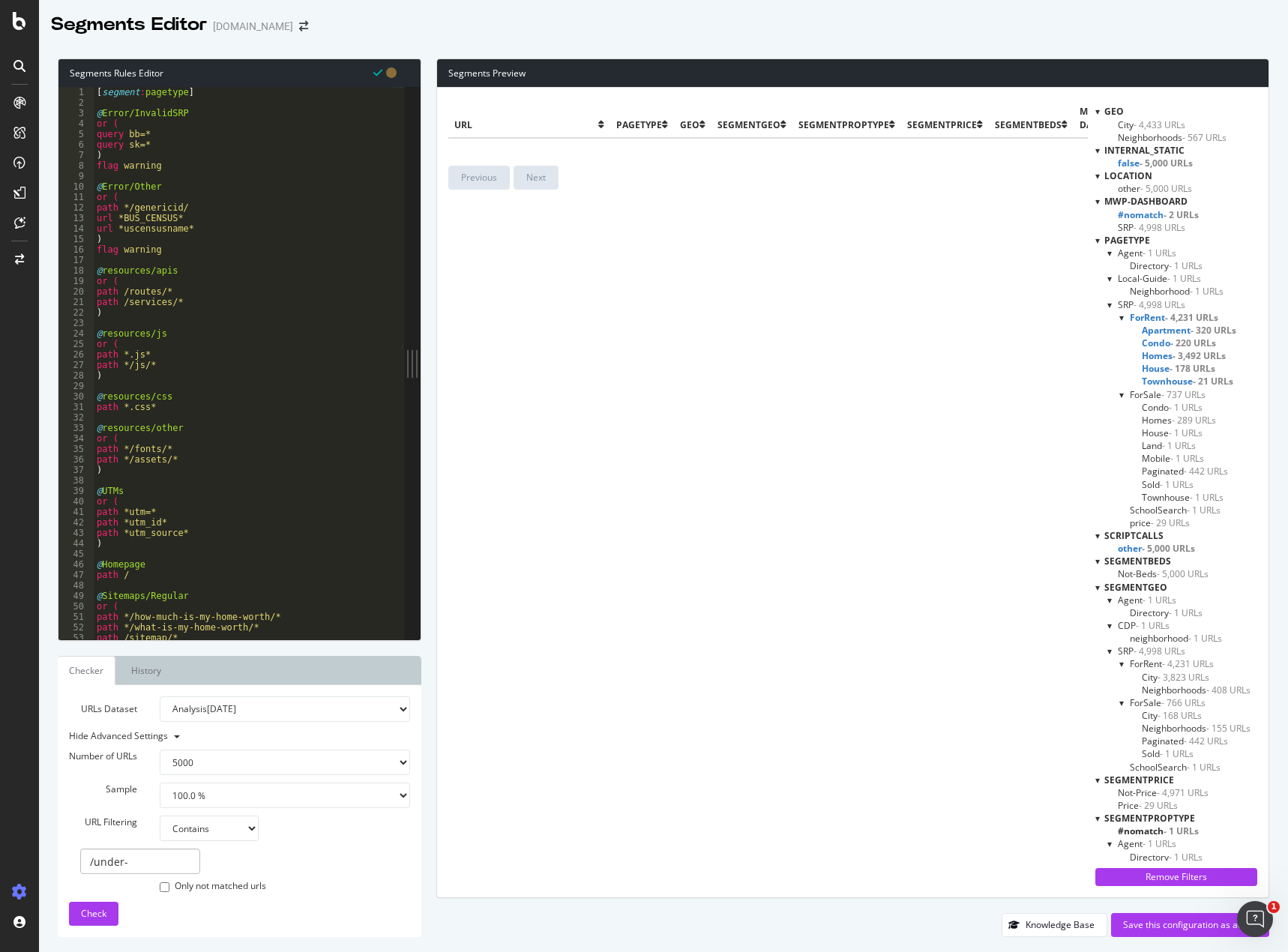
click at [1148, 332] on span "Apartment - 320 URLs" at bounding box center [1188, 330] width 94 height 13
click at [1147, 318] on span "ForRent - 4,231 URLs" at bounding box center [1171, 317] width 84 height 13
click at [1148, 330] on span "Apartment - 320 URLs" at bounding box center [1188, 330] width 94 height 13
click at [1147, 314] on span "ForRent - 4,231 URLs" at bounding box center [1171, 317] width 84 height 13
click at [1147, 326] on span "Apartment - 320 URLs" at bounding box center [1188, 330] width 94 height 13
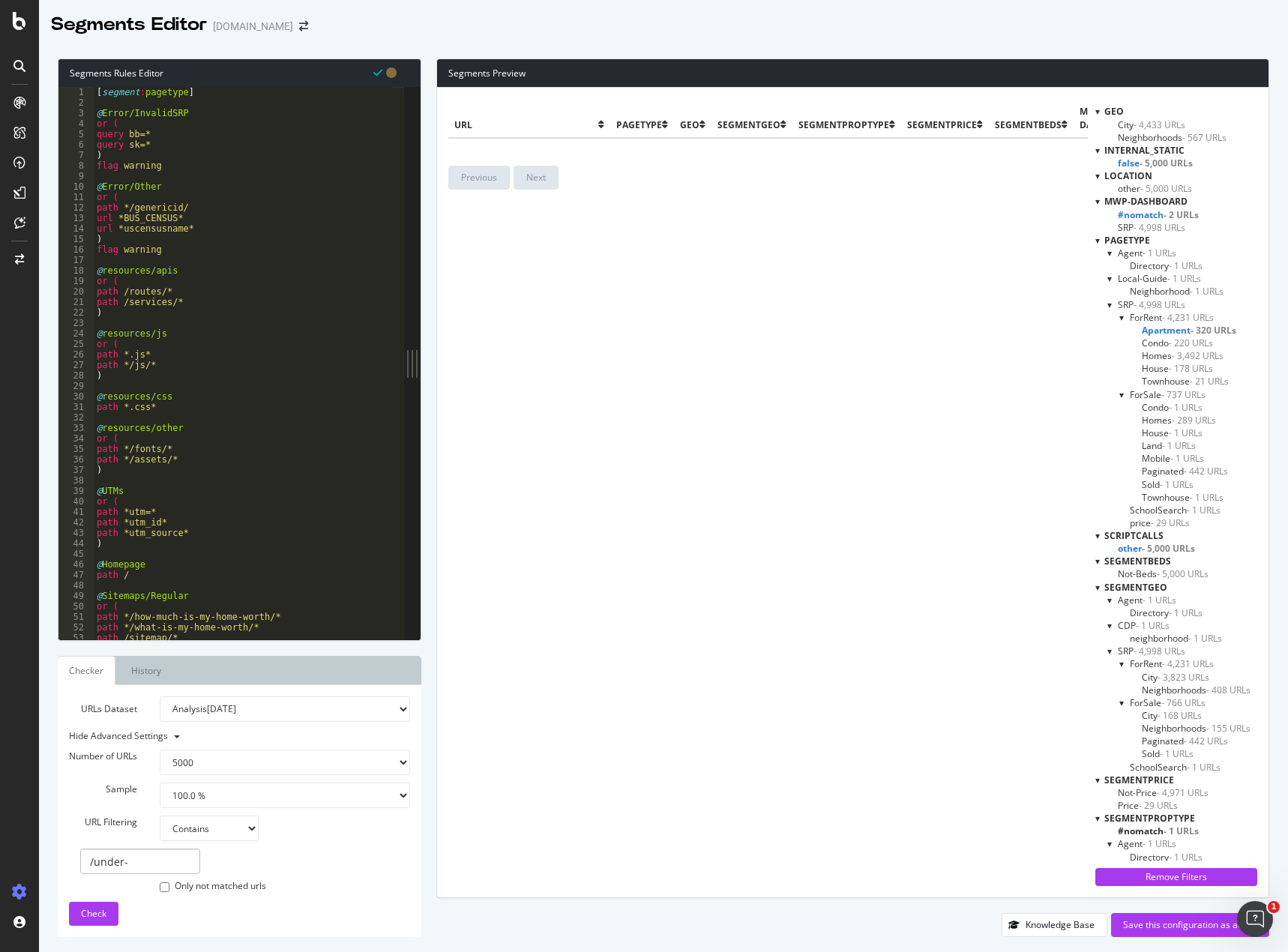
click at [1145, 318] on span "ForRent - 4,231 URLs" at bounding box center [1171, 317] width 84 height 13
drag, startPoint x: 1262, startPoint y: 900, endPoint x: 2504, endPoint y: 1771, distance: 1517.0
click at [1269, 899] on html at bounding box center [1252, 916] width 36 height 36
click at [1198, 923] on div "Save this configuration as active" at bounding box center [1190, 924] width 134 height 13
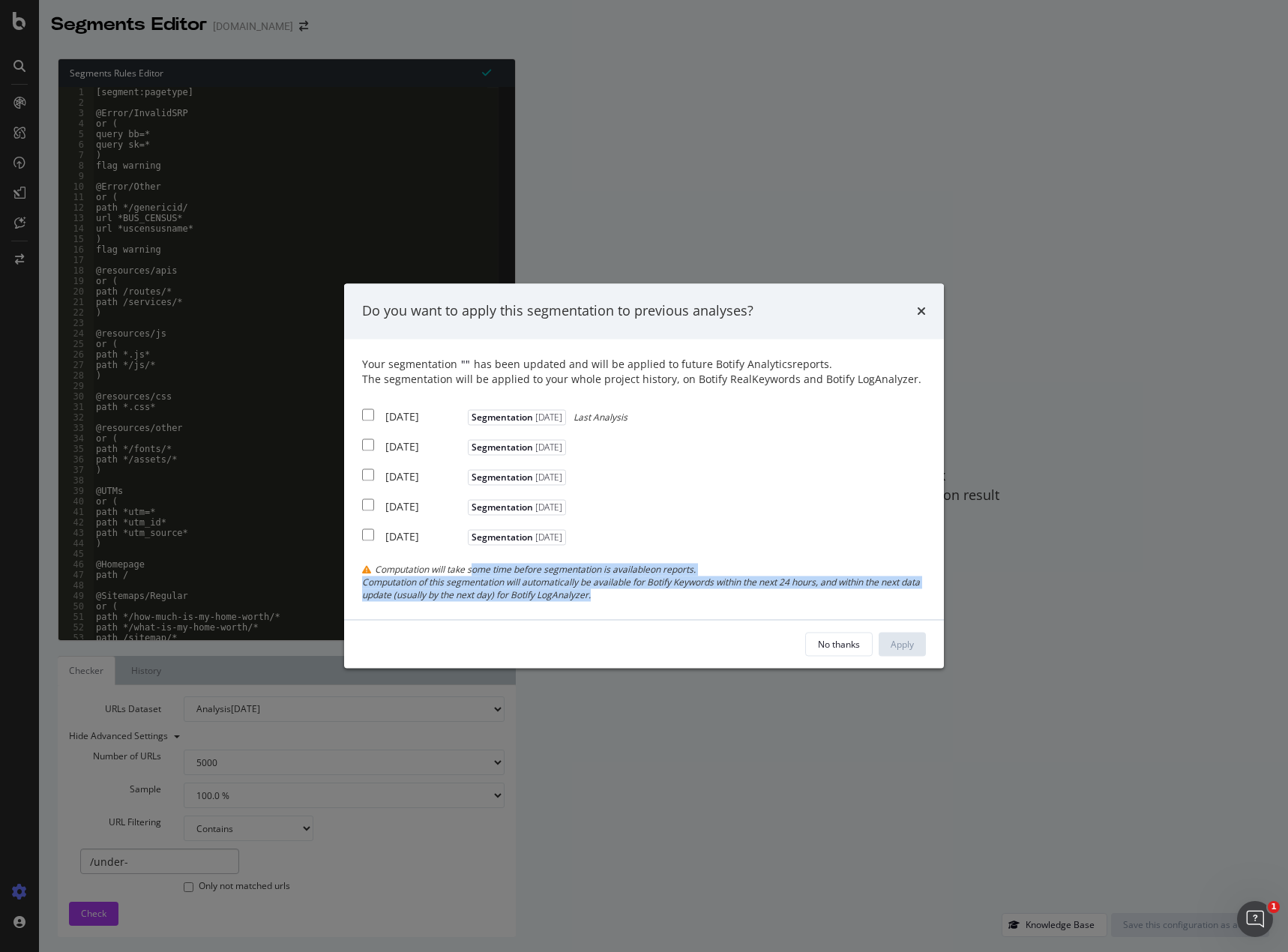
drag, startPoint x: 477, startPoint y: 571, endPoint x: 669, endPoint y: 592, distance: 193.1
click at [669, 592] on div "Computation will take some time before segmentation is available on reports. Co…" at bounding box center [644, 583] width 563 height 38
click at [669, 592] on div "Computation of this segmentation will automatically be available for Botify Key…" at bounding box center [644, 588] width 563 height 25
click at [362, 416] on input "modal" at bounding box center [368, 415] width 12 height 12
checkbox input "true"
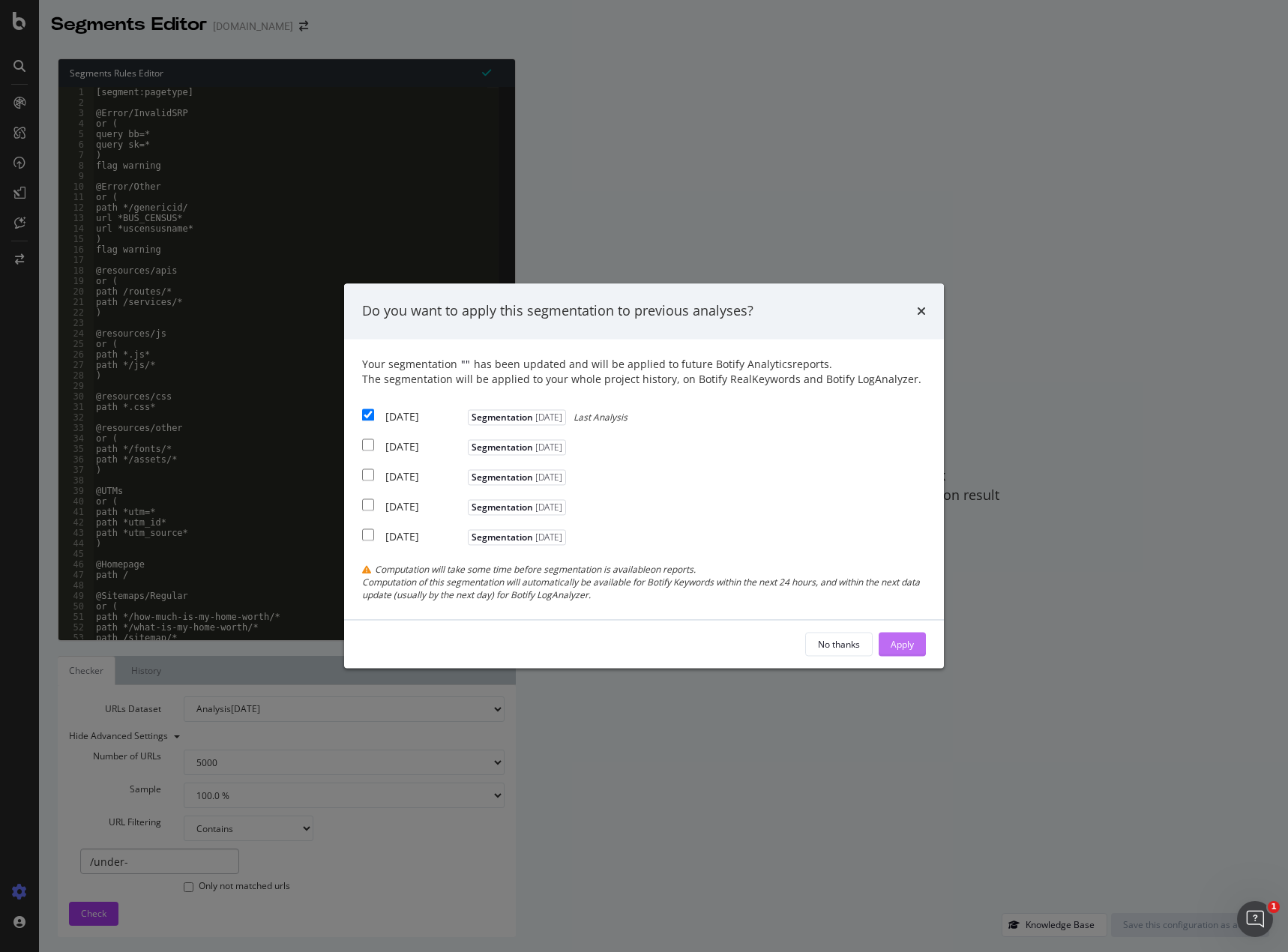
click at [907, 641] on div "Apply" at bounding box center [902, 644] width 24 height 13
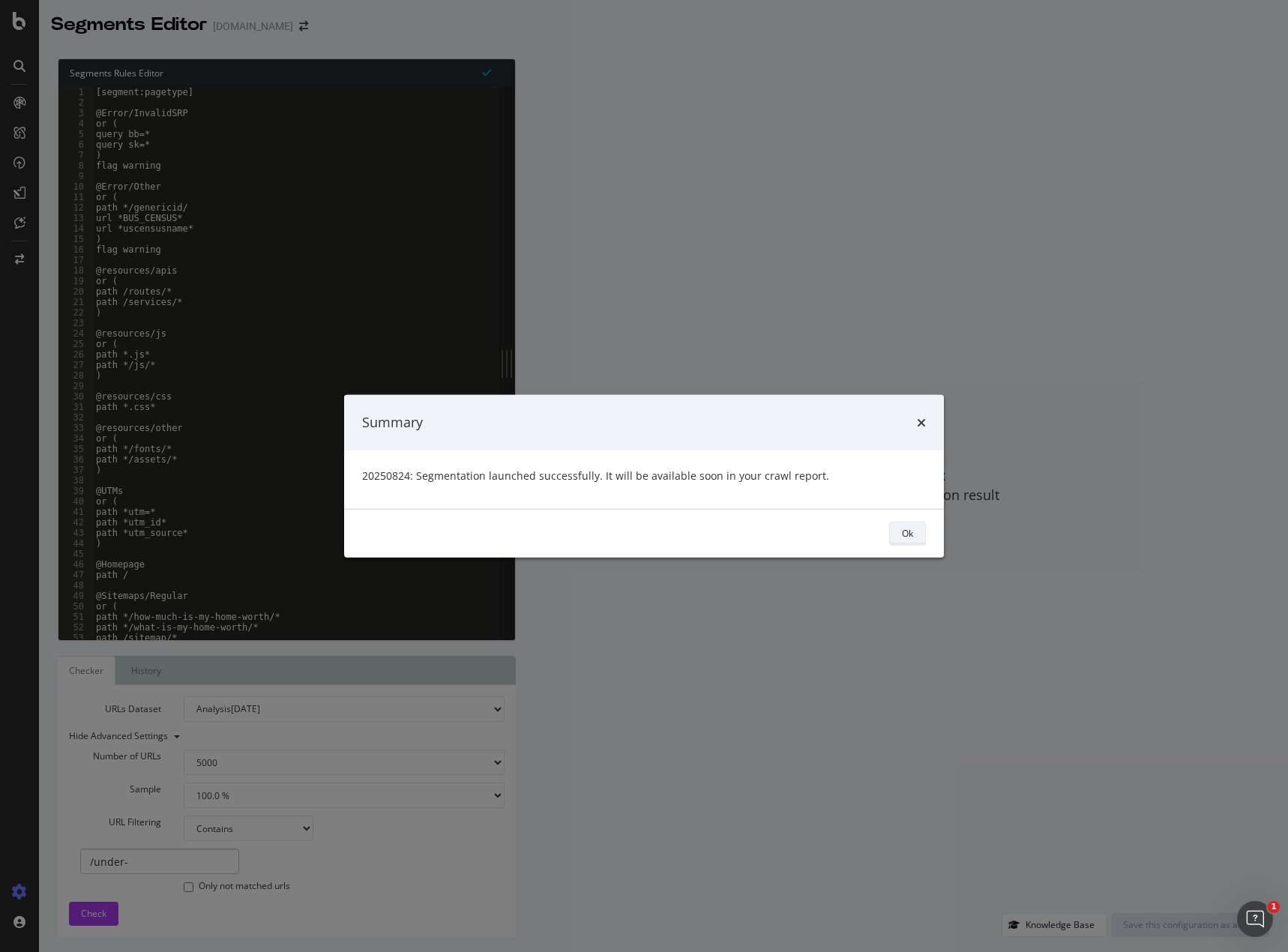
click at [917, 541] on button "Ok" at bounding box center [907, 533] width 37 height 24
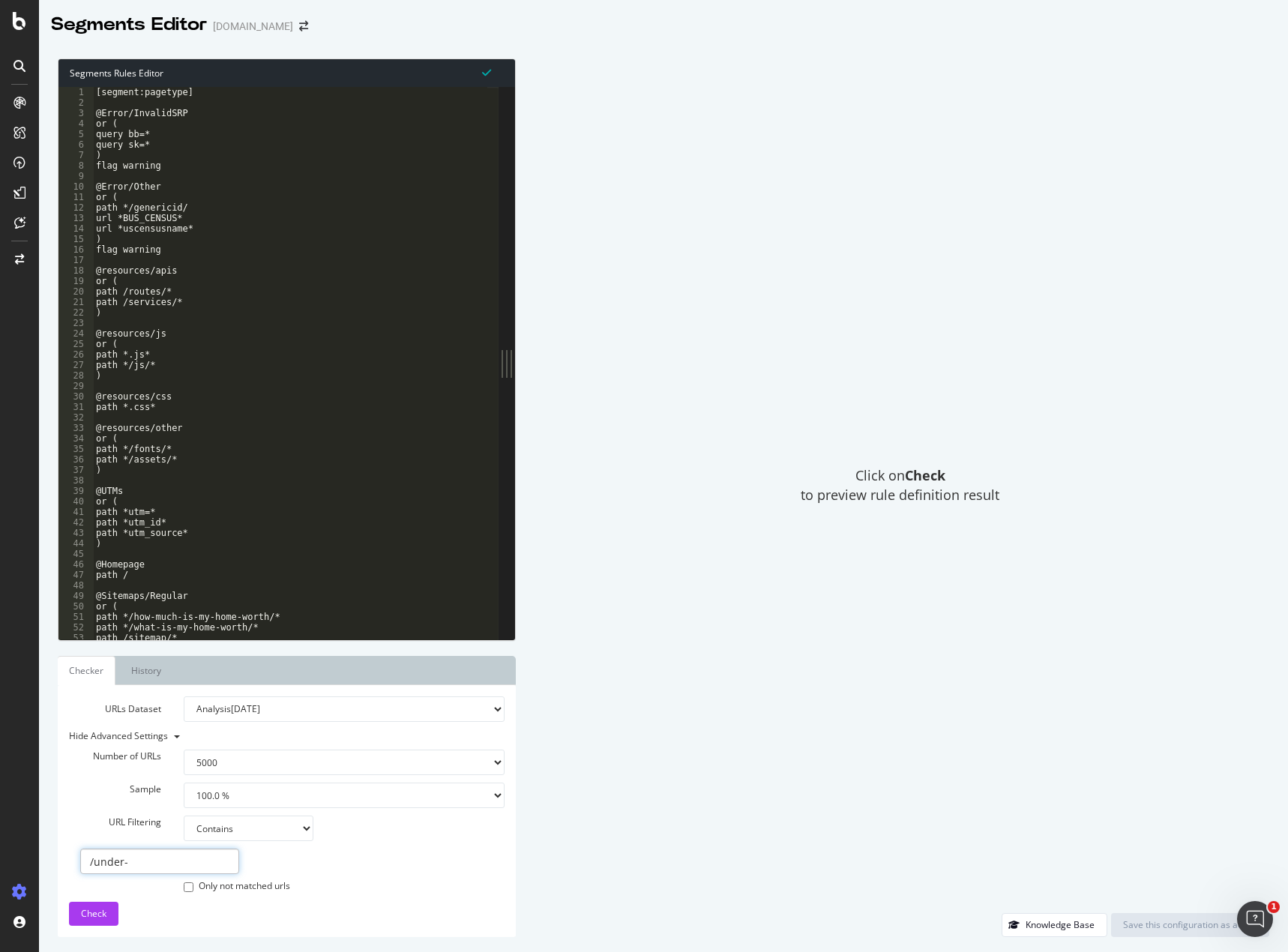
drag, startPoint x: 130, startPoint y: 860, endPoint x: -24, endPoint y: 860, distance: 154.0
click at [0, 860] on html "Segments Editor [DOMAIN_NAME] Segments Rules Editor 1 2 3 4 5 6 7 8 9 10 11 12 …" at bounding box center [644, 476] width 1288 height 952
click at [220, 758] on select "100 500 1000 5000" at bounding box center [343, 762] width 320 height 25
click at [237, 831] on select "None Equal to Not equal to Starts with Doesn't start with Ends with Doesn't end…" at bounding box center [248, 828] width 130 height 25
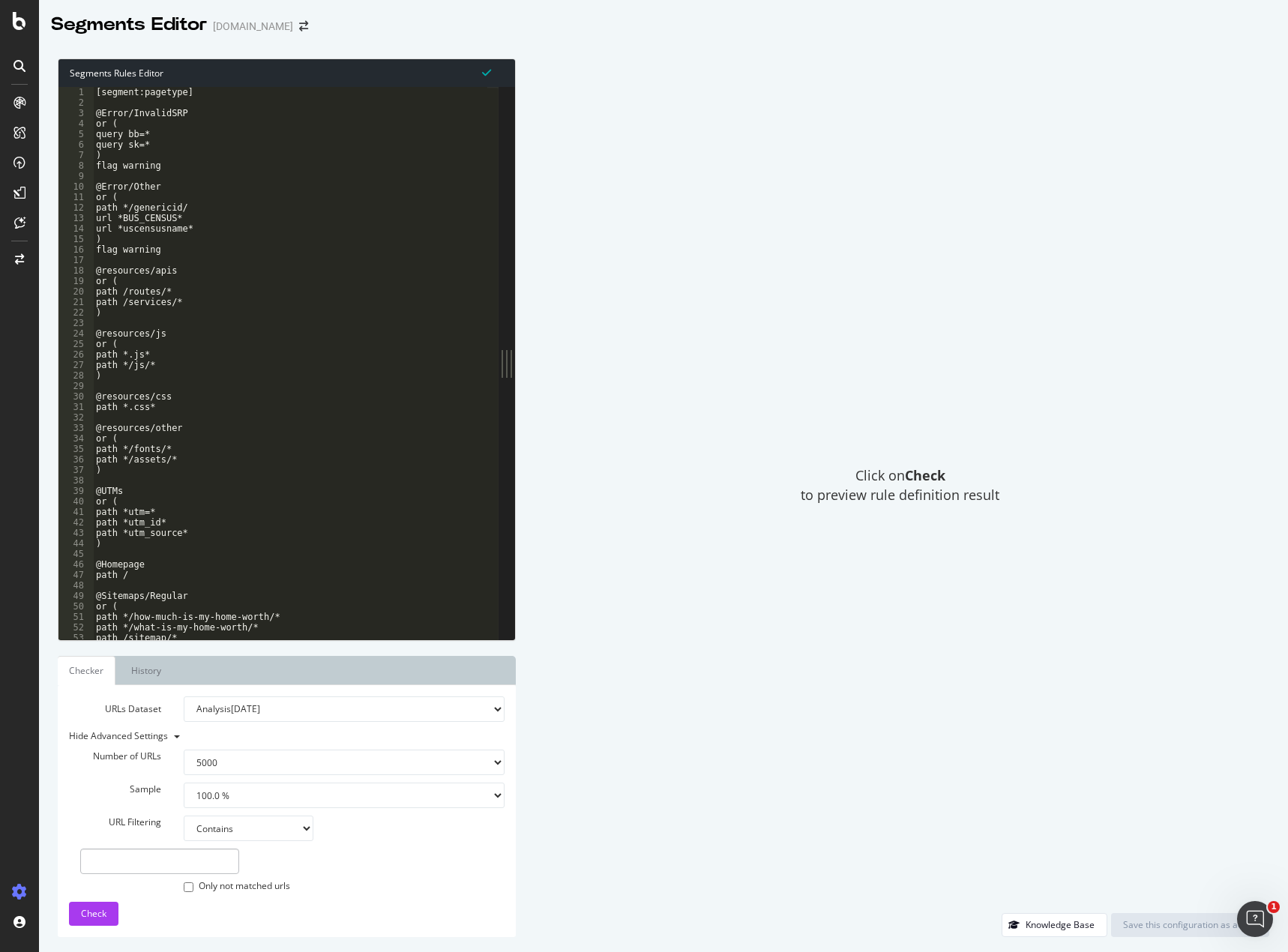
select select "none"
click at [183, 840] on select "None Equal to Not equal to Starts with Doesn't start with Ends with Doesn't end…" at bounding box center [248, 828] width 130 height 25
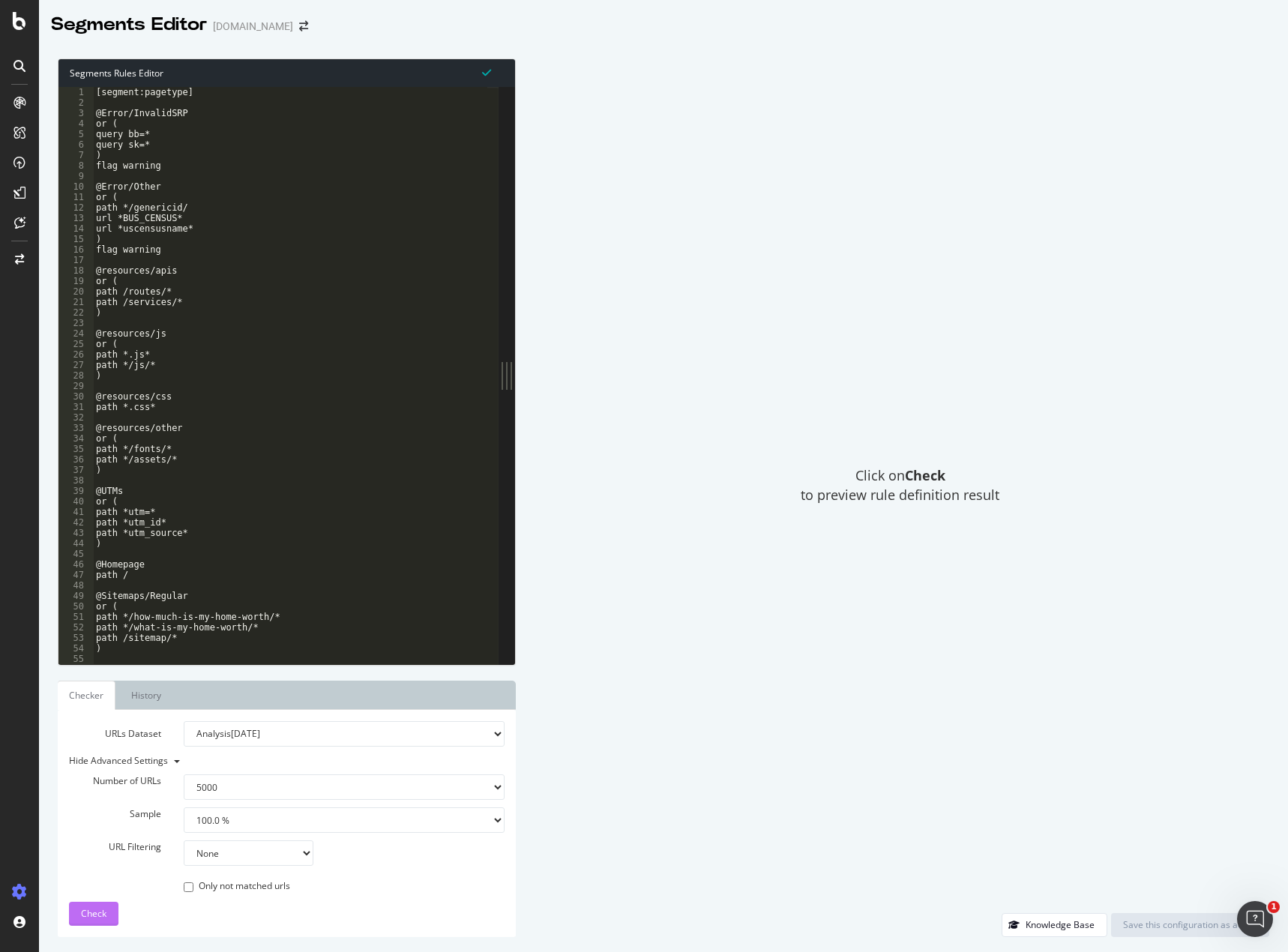
click at [89, 914] on span "Check" at bounding box center [93, 914] width 25 height 13
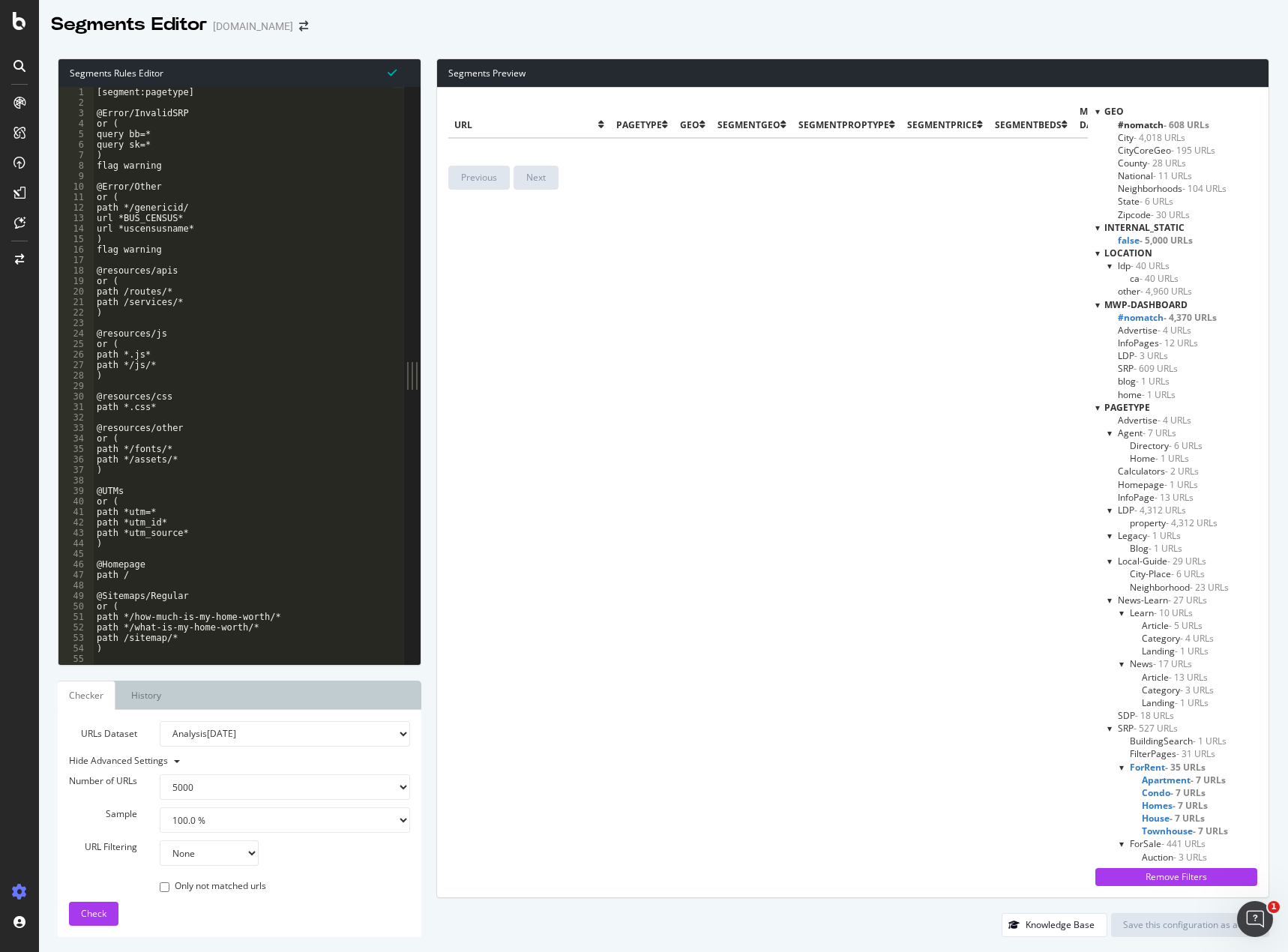
click at [1154, 236] on span "- 5,000 URLs" at bounding box center [1166, 240] width 53 height 13
click at [1138, 239] on span "- 5,000 URLs" at bounding box center [1163, 240] width 52 height 13
click at [1128, 239] on span "false - 5,000 URLs" at bounding box center [1155, 240] width 75 height 13
click at [1138, 239] on span "- 5,000 URLs" at bounding box center [1163, 240] width 52 height 13
click at [1128, 239] on span "false - 5,000 URLs" at bounding box center [1155, 240] width 75 height 13
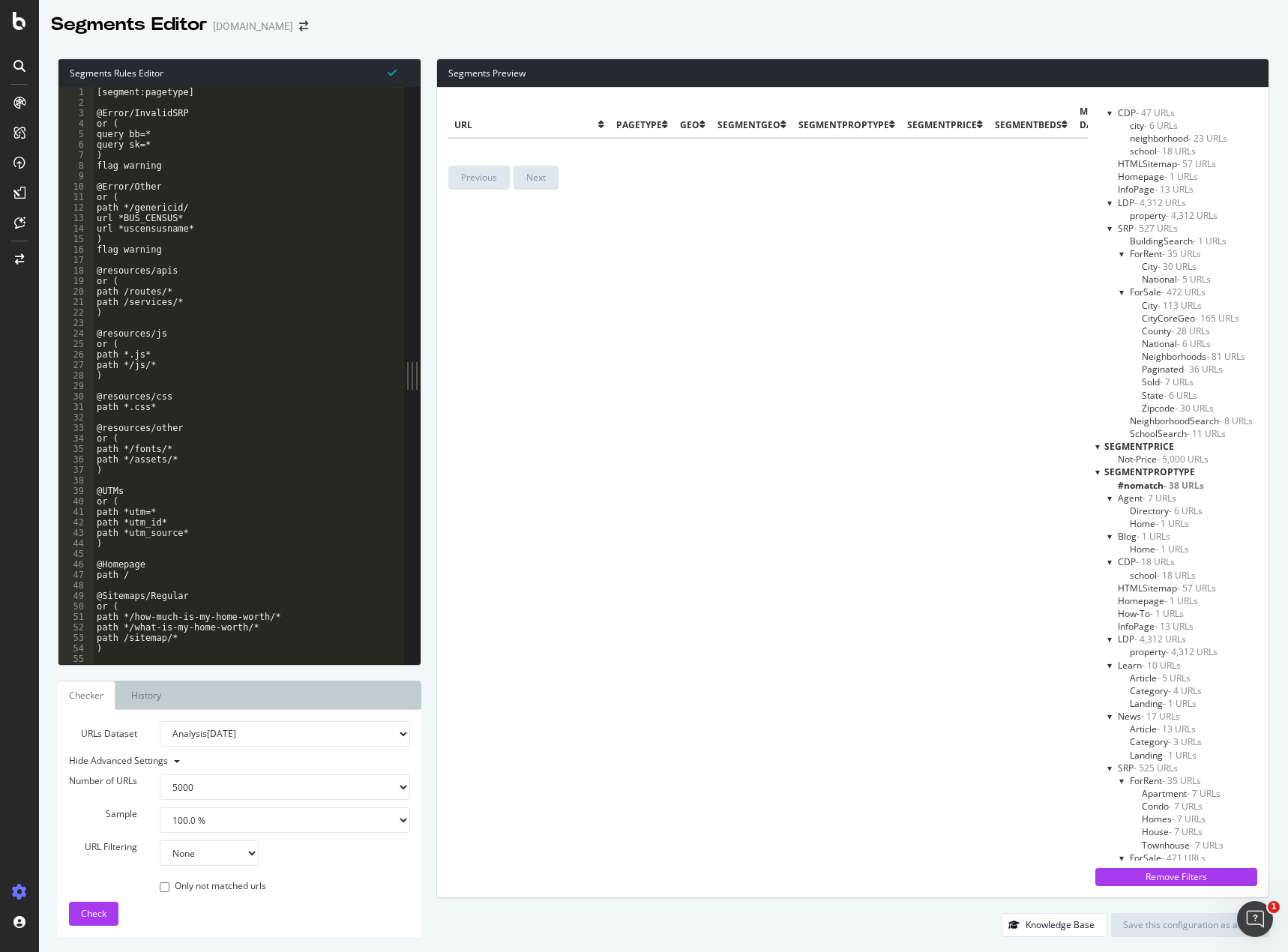
scroll to position [913, 0]
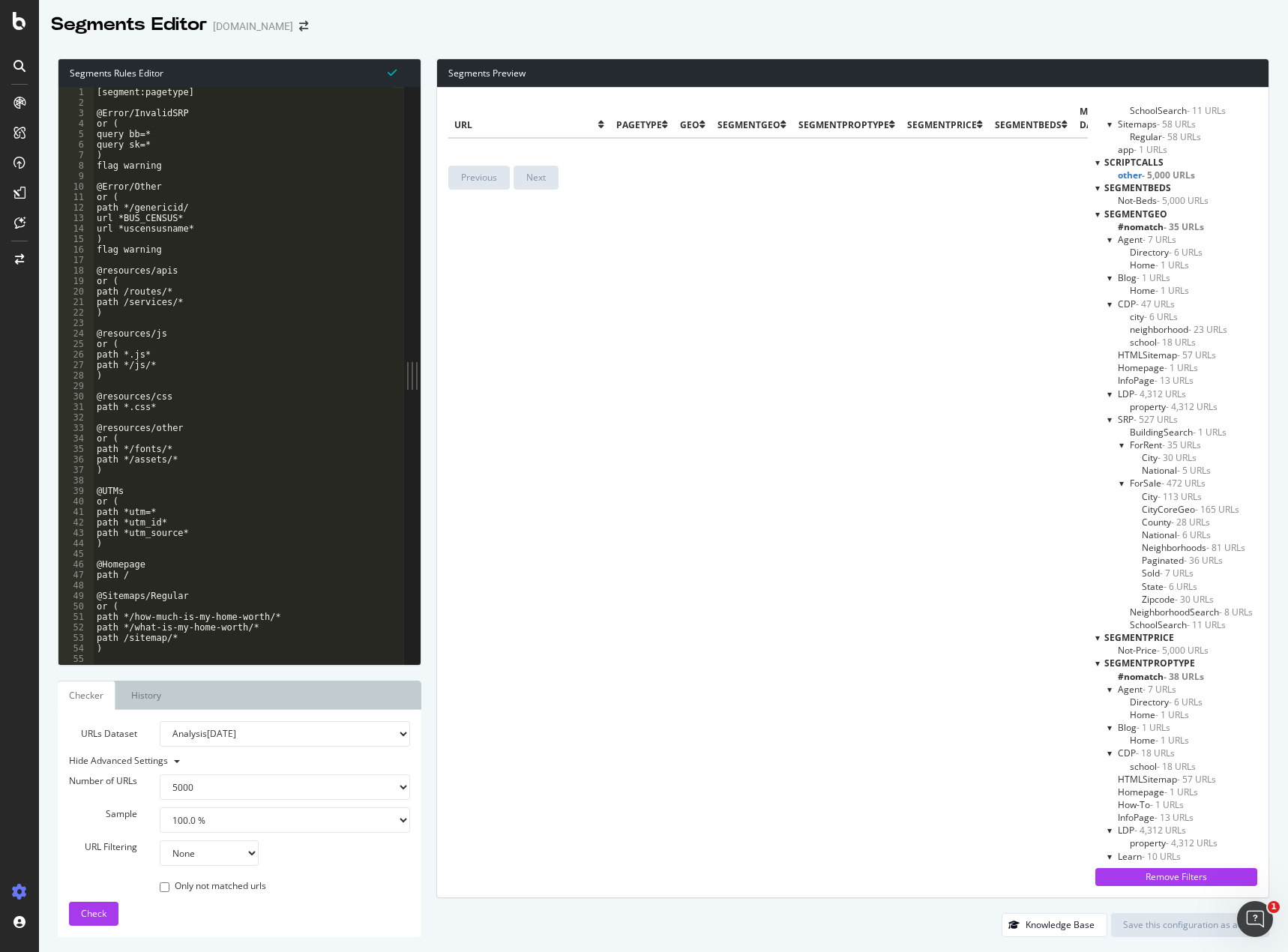
click at [1146, 231] on span "#nomatch - 35 URLs" at bounding box center [1161, 226] width 86 height 13
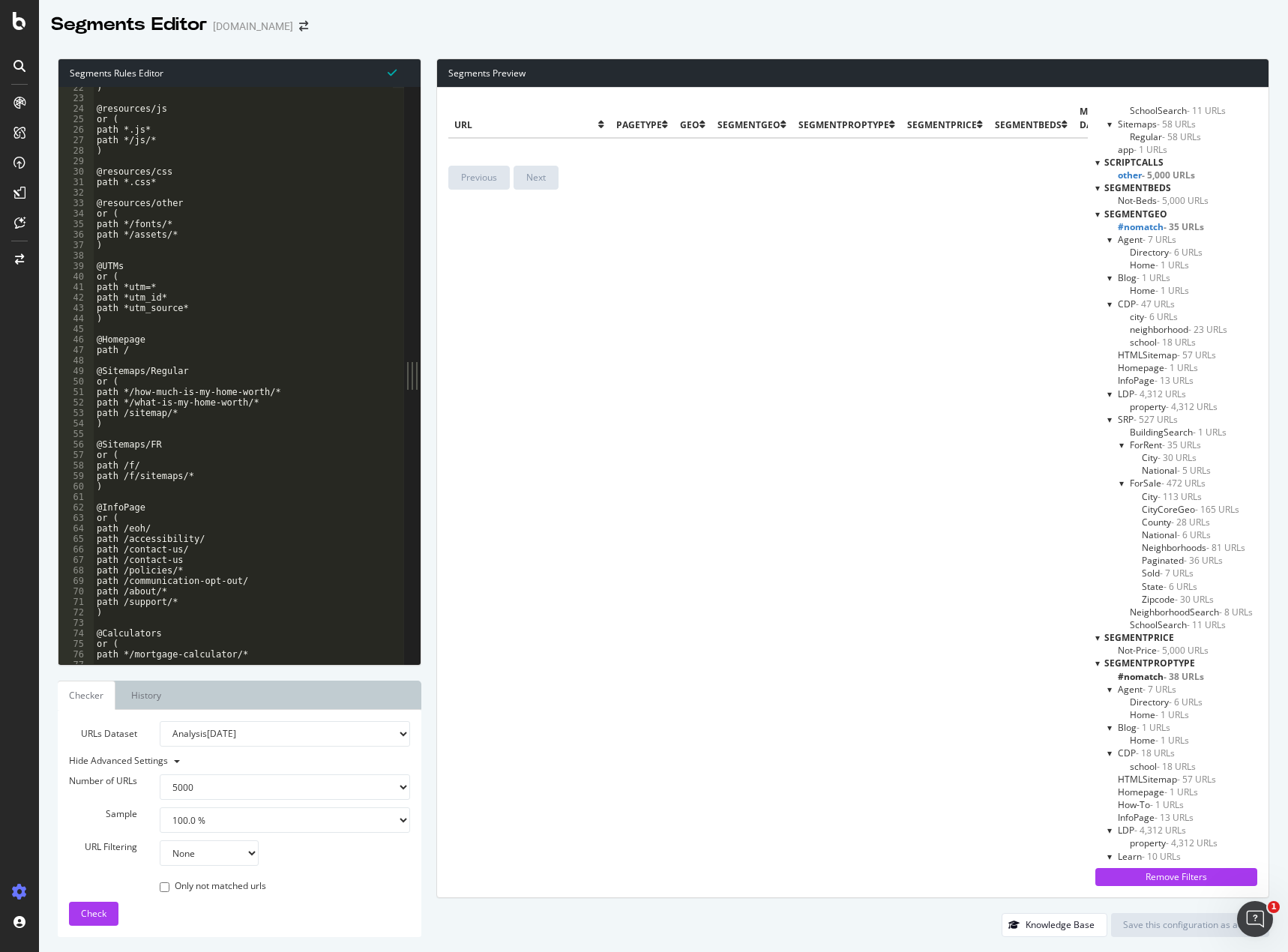
scroll to position [0, 0]
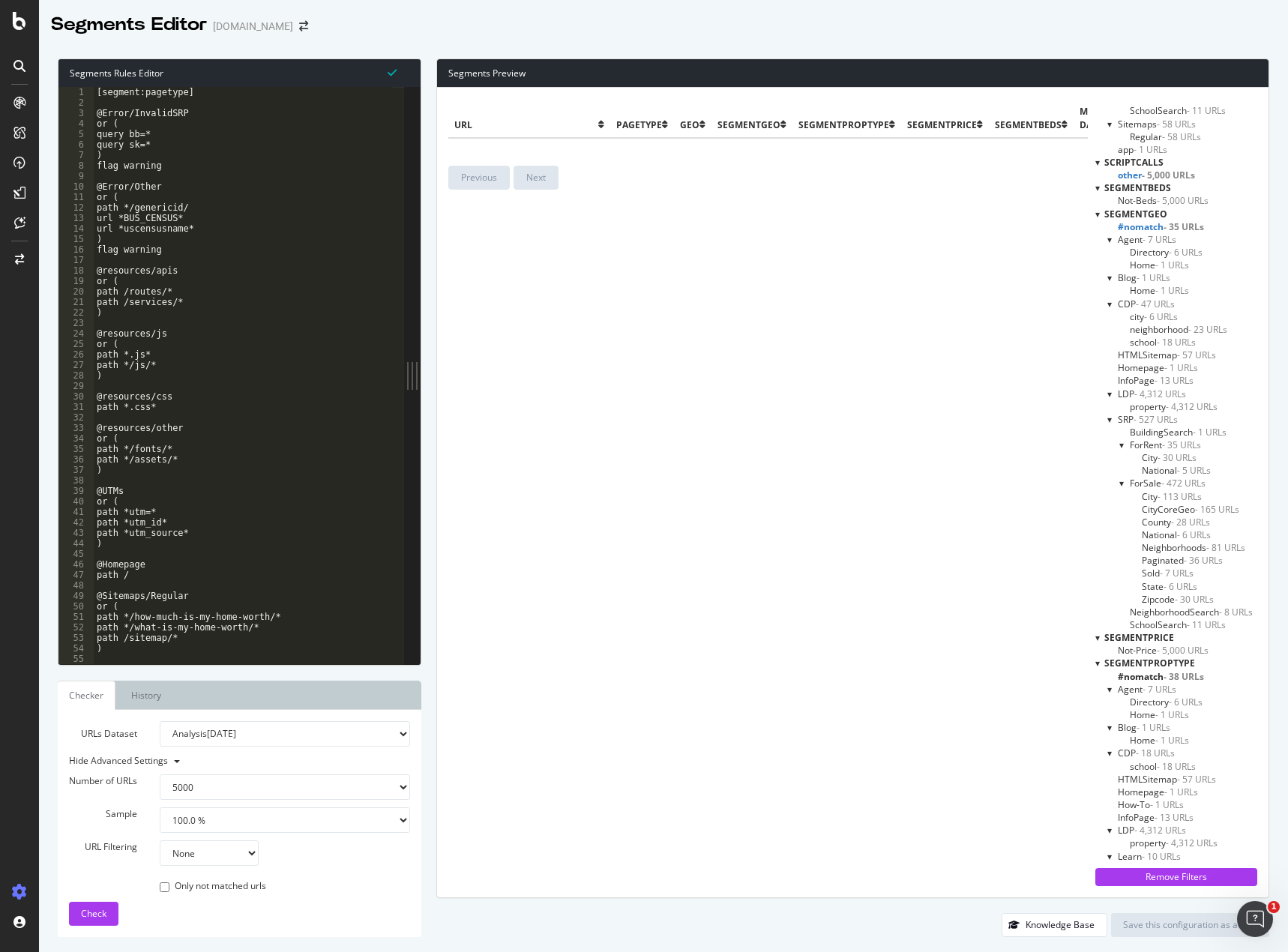
click at [1138, 225] on span "#nomatch - 35 URLs" at bounding box center [1161, 226] width 86 height 13
click at [1163, 221] on span "- 35 URLs" at bounding box center [1183, 226] width 40 height 13
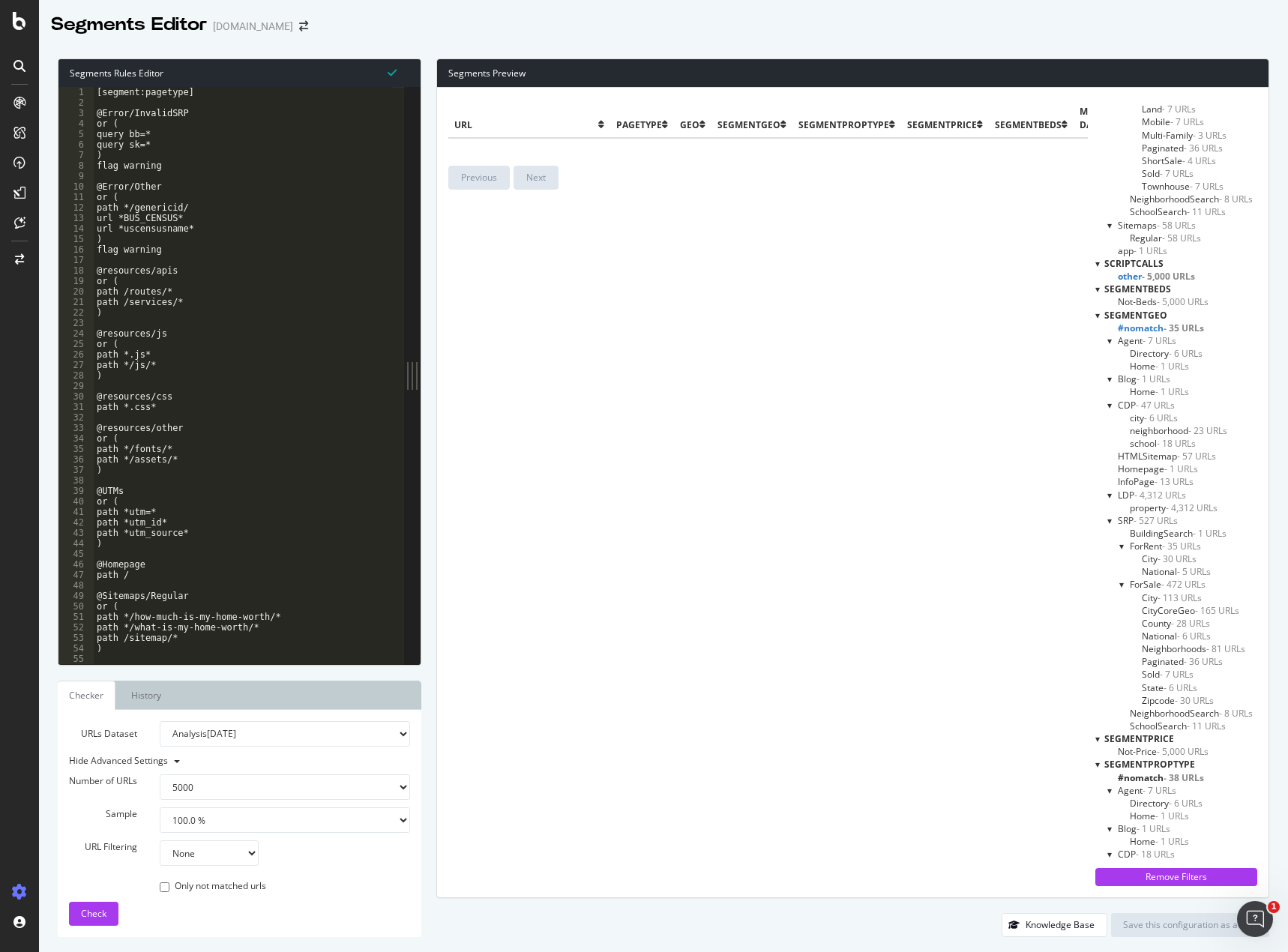
scroll to position [613, 0]
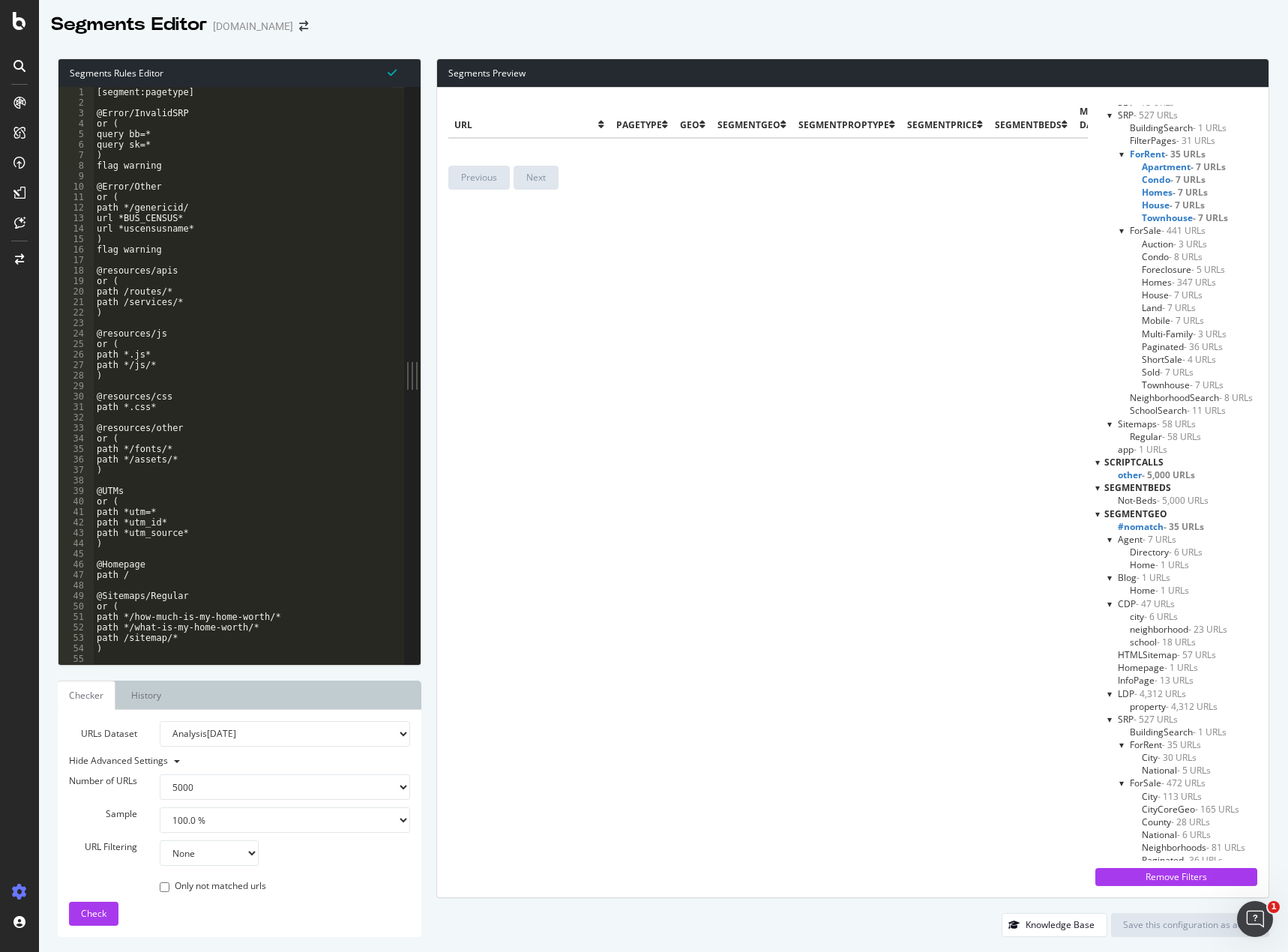
click at [1124, 473] on span "other - 5,000 URLs" at bounding box center [1156, 474] width 77 height 13
click at [1147, 219] on span "Townhouse - 7 URLs" at bounding box center [1184, 217] width 86 height 13
click at [1145, 199] on span "House - 7 URLs" at bounding box center [1172, 204] width 61 height 13
click at [1141, 214] on span "Townhouse - 7 URLs" at bounding box center [1182, 217] width 82 height 13
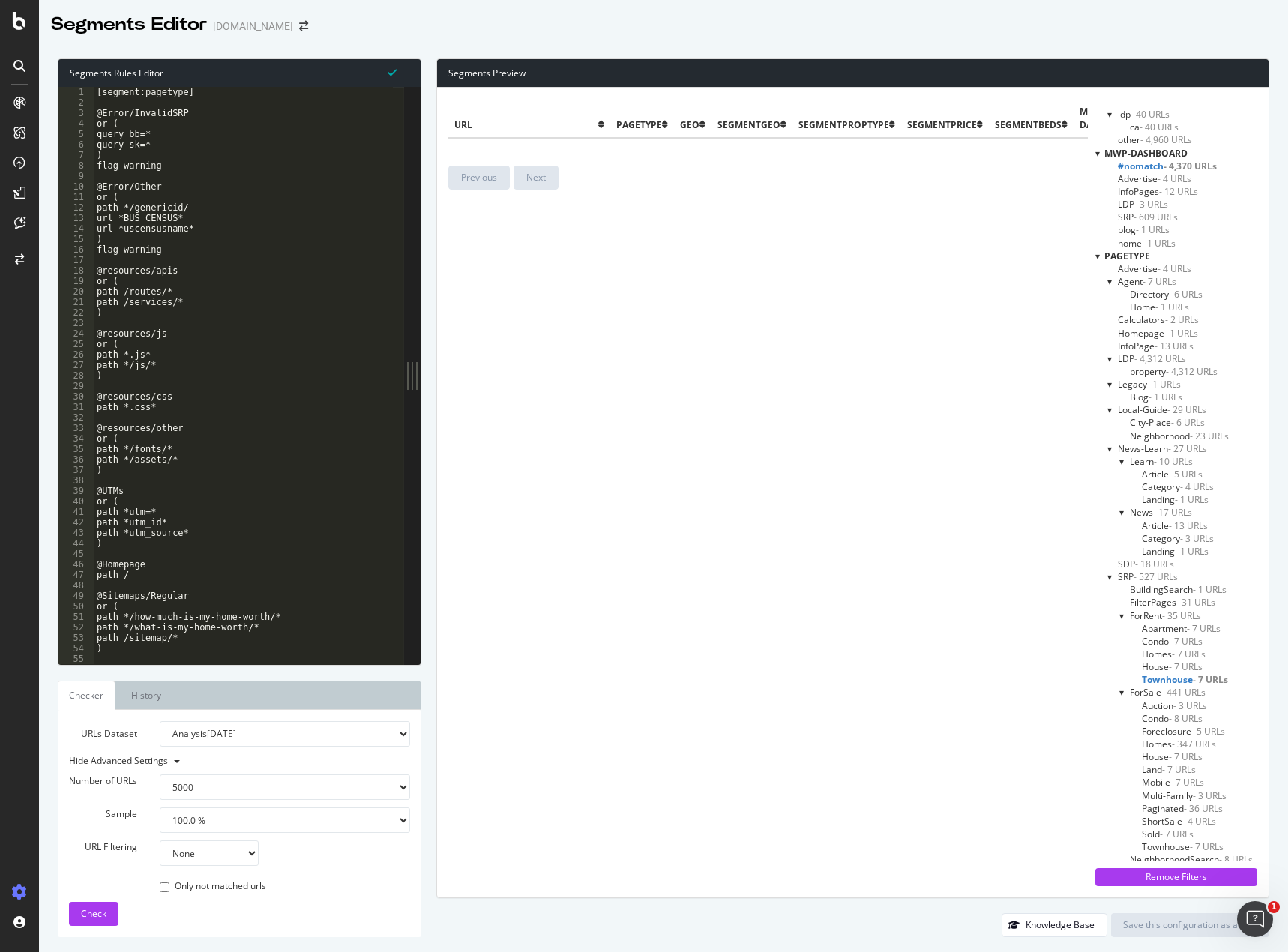
scroll to position [88, 0]
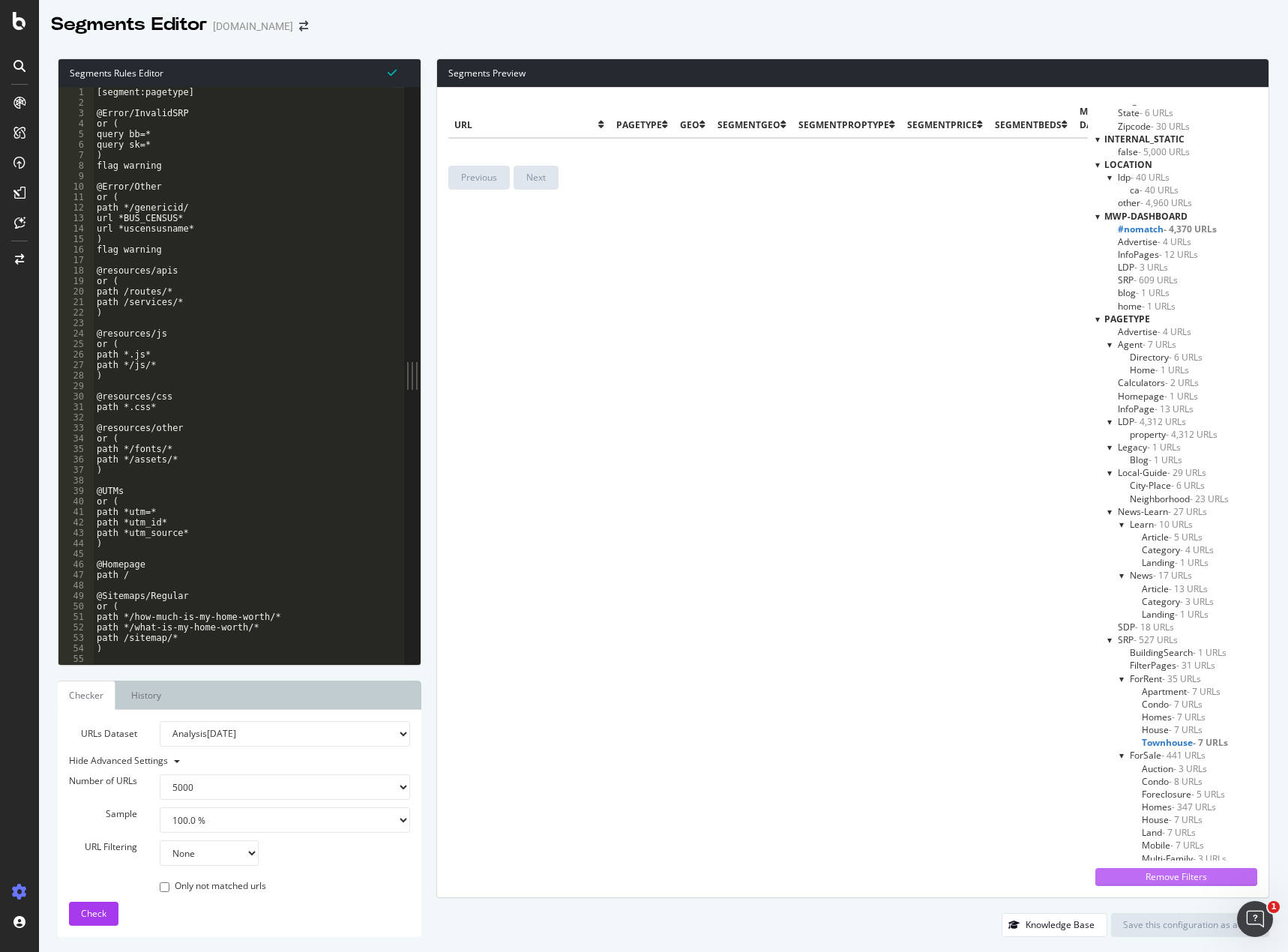
click at [1129, 870] on div "Remove Filters" at bounding box center [1175, 877] width 144 height 17
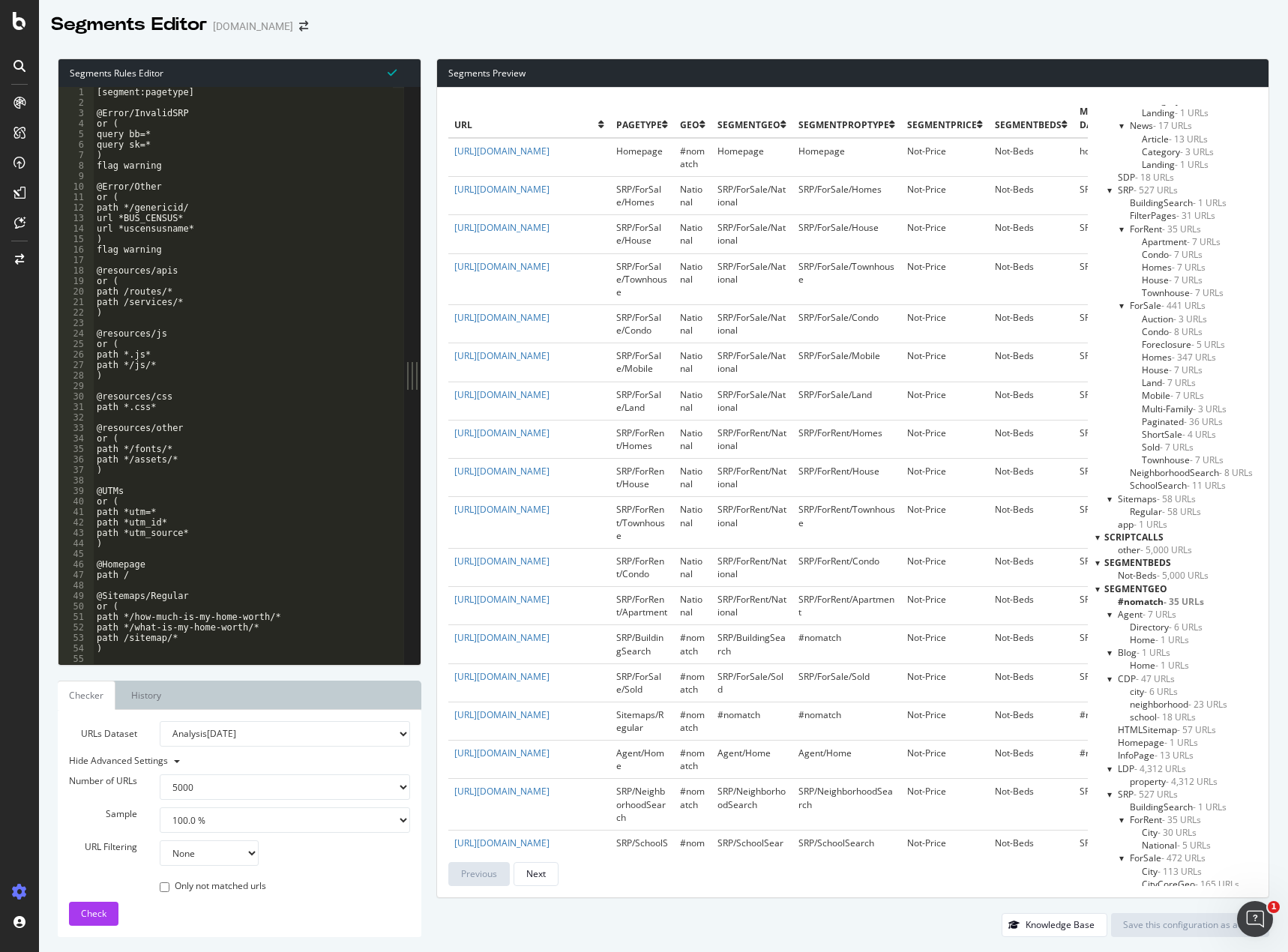
scroll to position [688, 0]
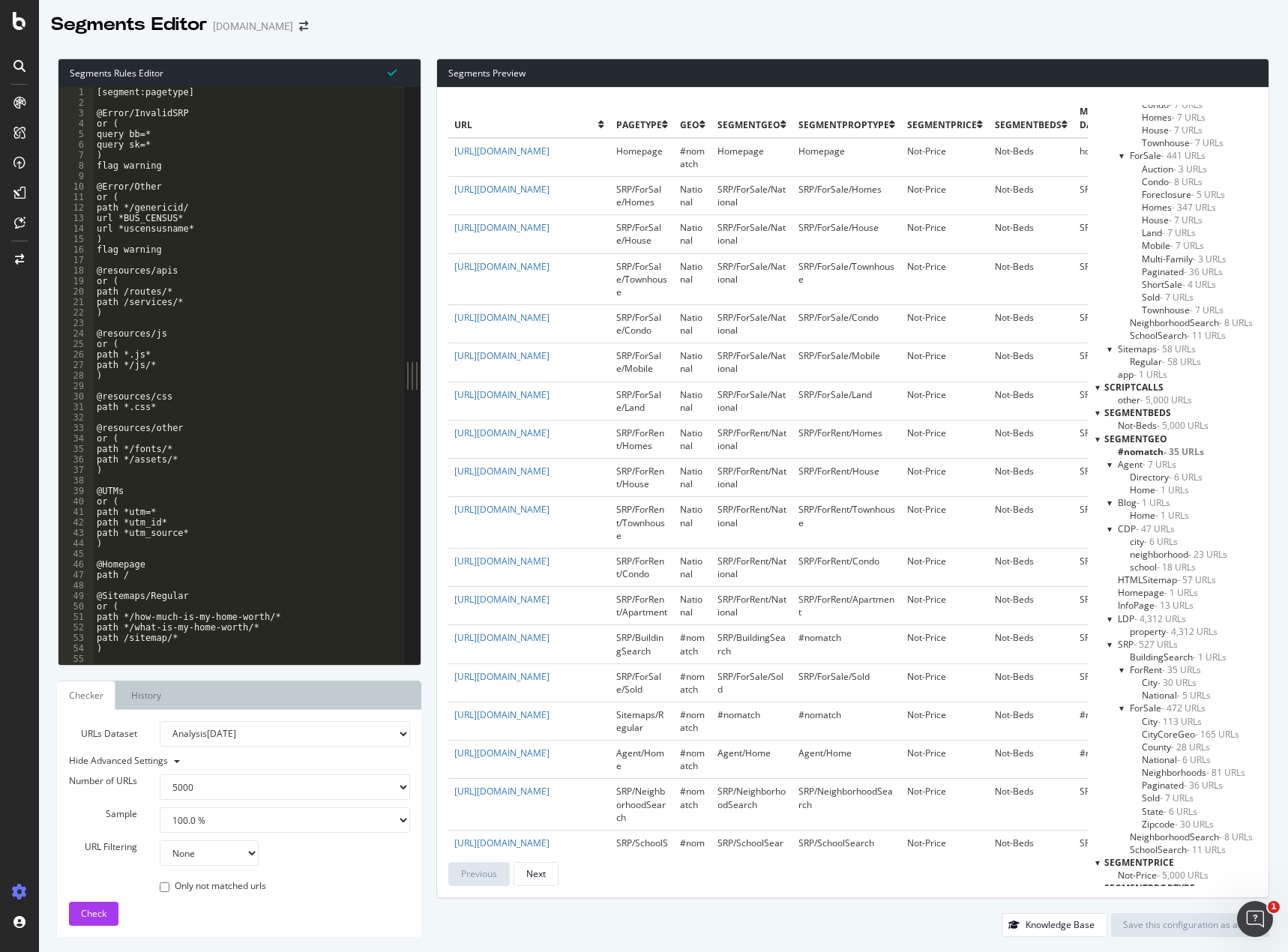
click at [1163, 454] on span "- 35 URLs" at bounding box center [1183, 452] width 40 height 13
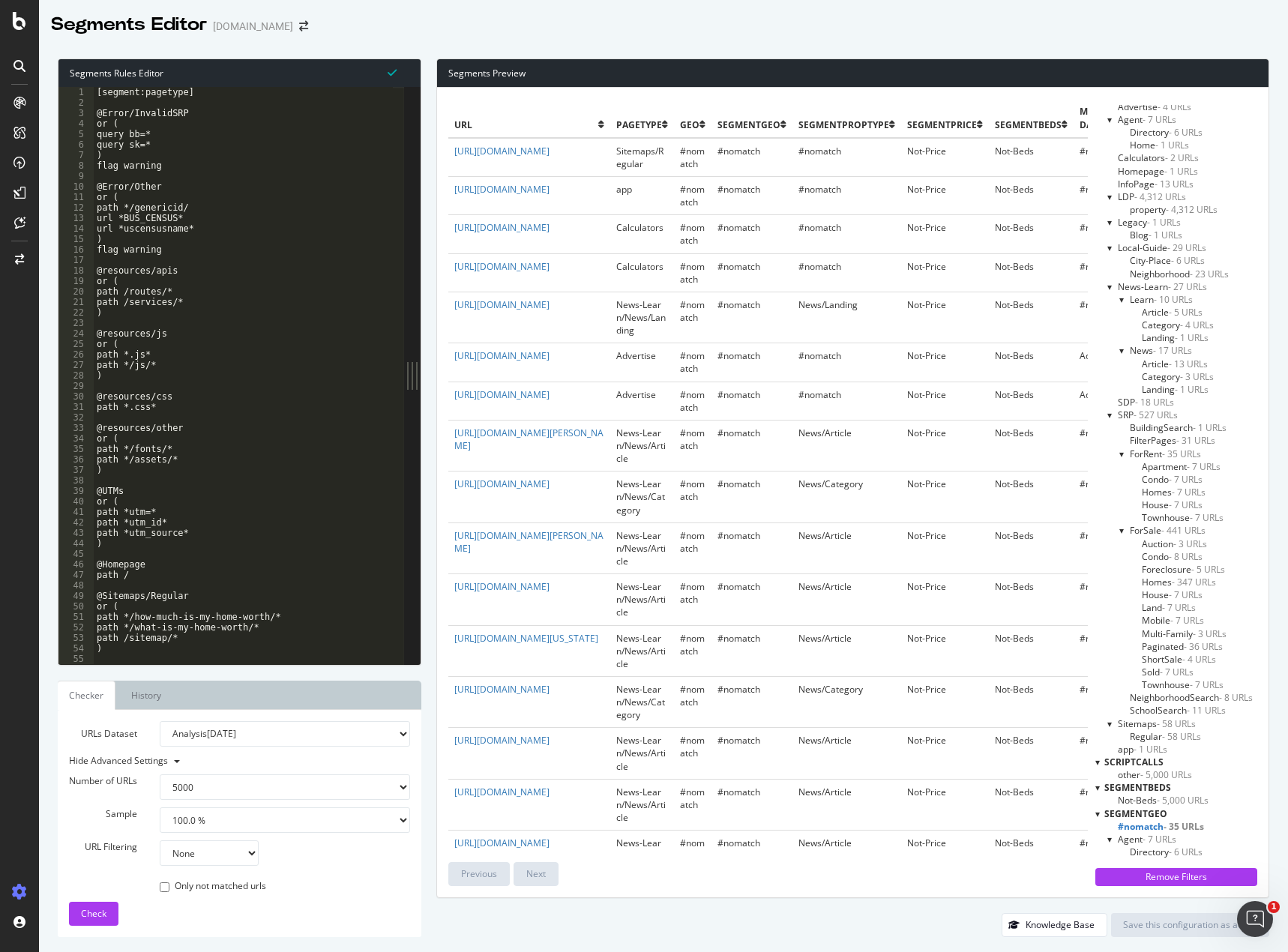
scroll to position [0, 0]
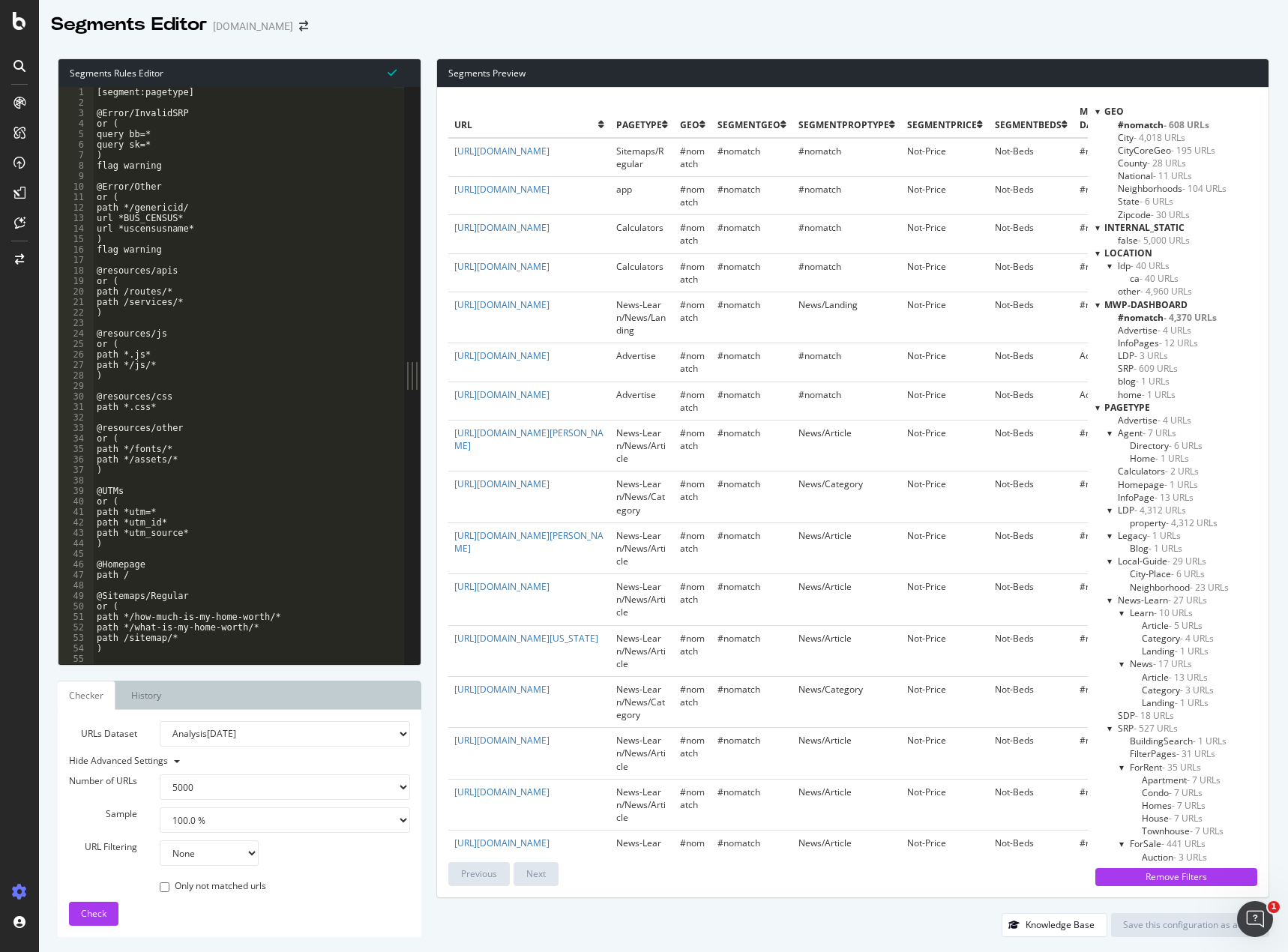
click at [1165, 124] on span "- 608 URLs" at bounding box center [1186, 125] width 45 height 13
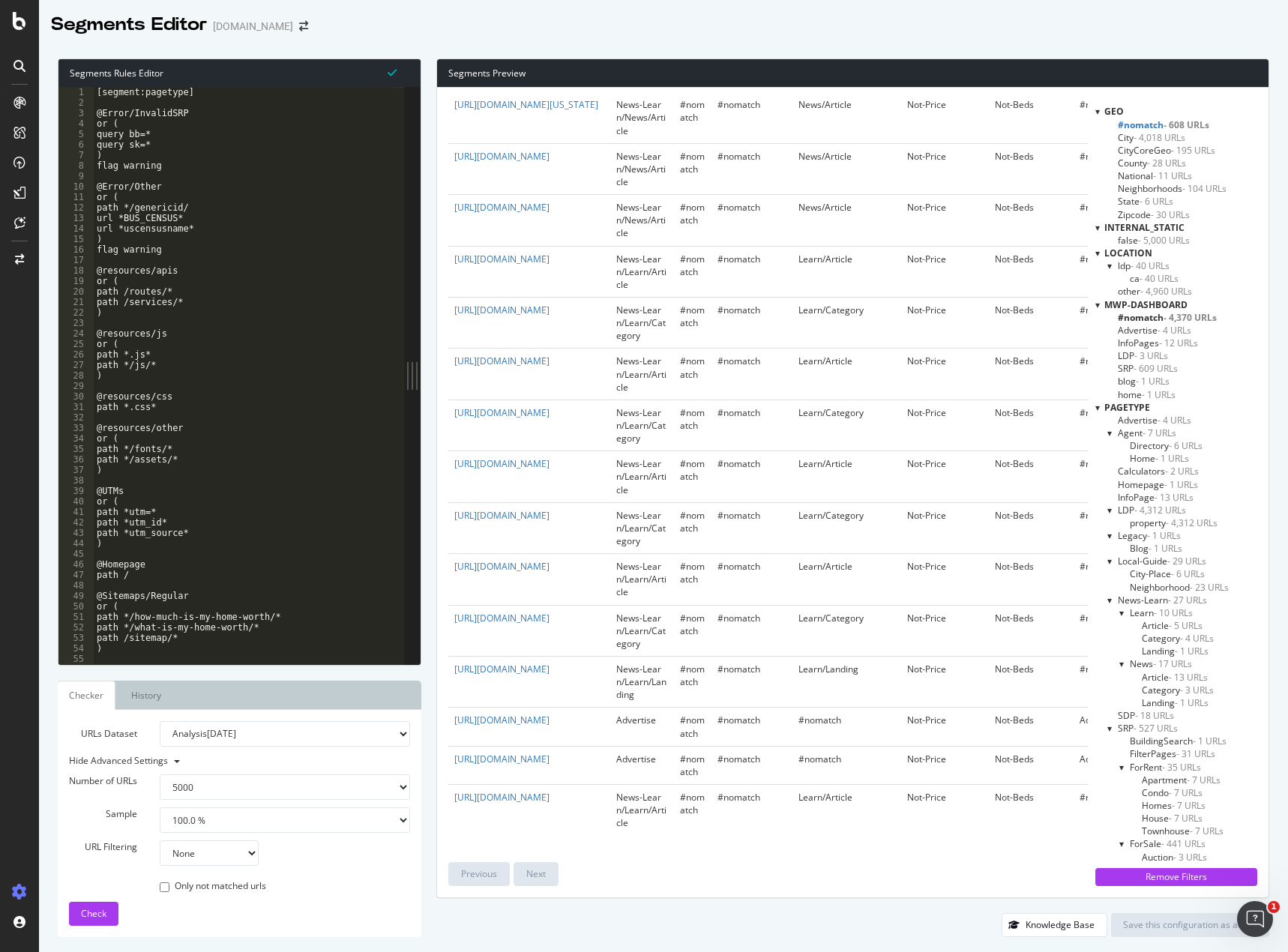
scroll to position [1237, 0]
